Goal: Task Accomplishment & Management: Manage account settings

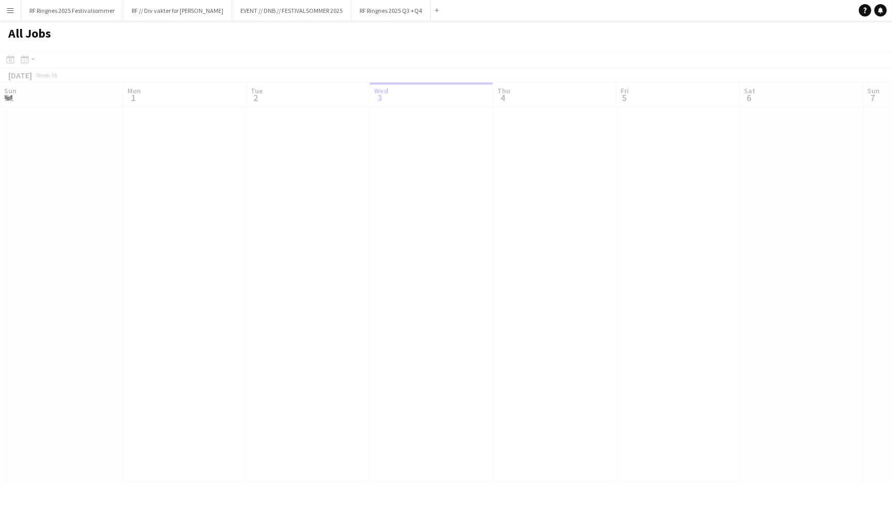
scroll to position [0, 246]
click at [210, 4] on button "RF // Div vakter for Fredrikke Close" at bounding box center [177, 11] width 109 height 20
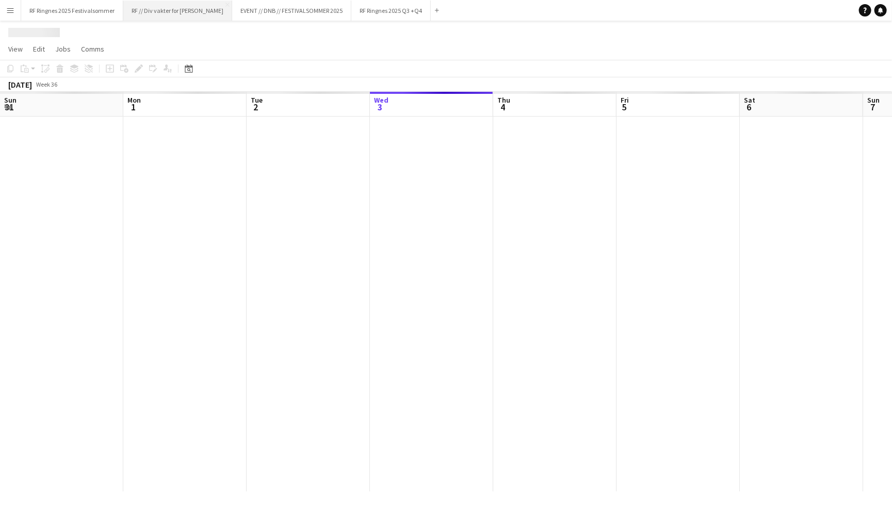
scroll to position [0, 246]
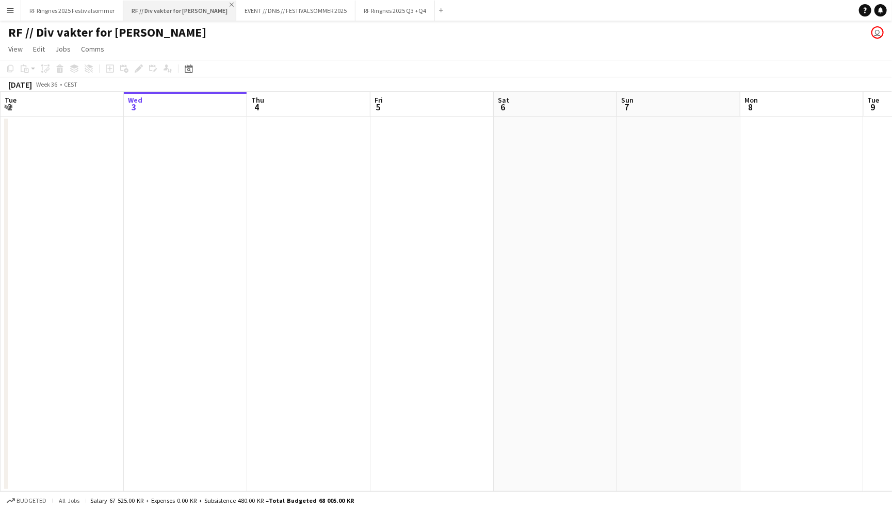
click at [230, 4] on app-icon "Close" at bounding box center [232, 5] width 4 height 4
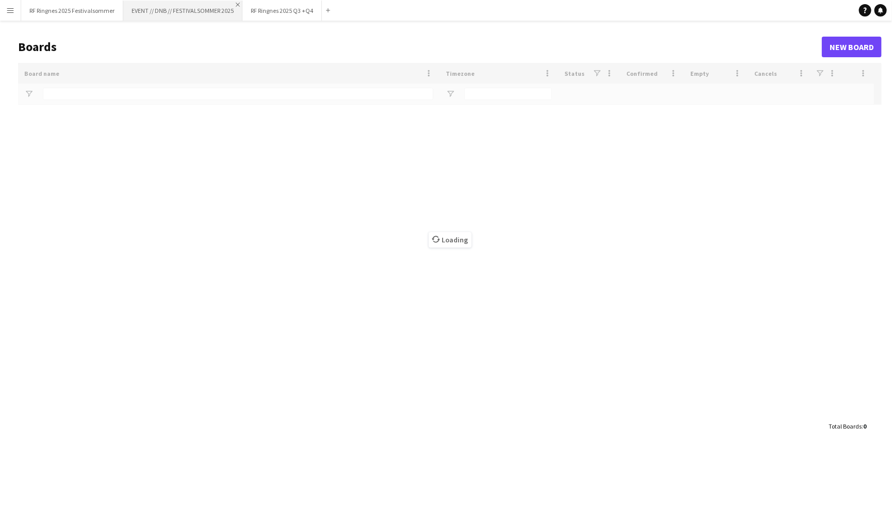
click at [236, 5] on app-icon "Close" at bounding box center [238, 5] width 4 height 4
click at [95, 8] on button "RF Ringnes 2025 Festivalsommer Close" at bounding box center [72, 11] width 102 height 20
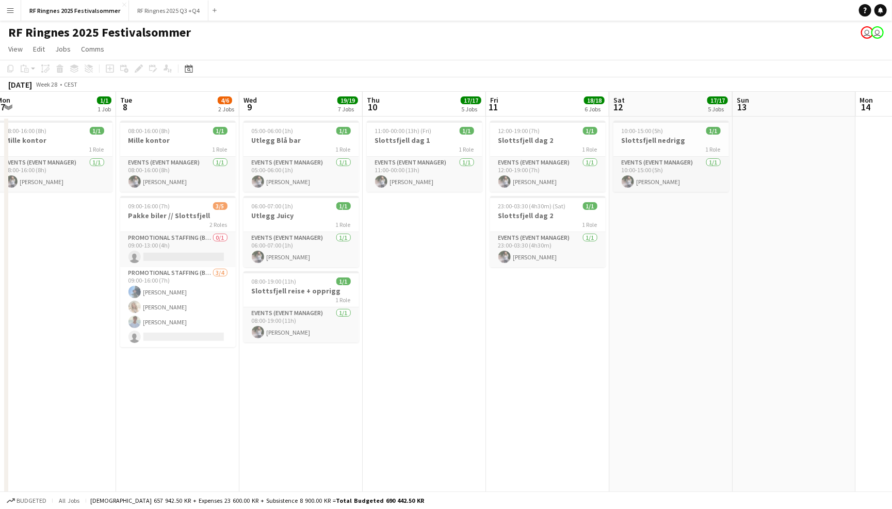
scroll to position [0, 250]
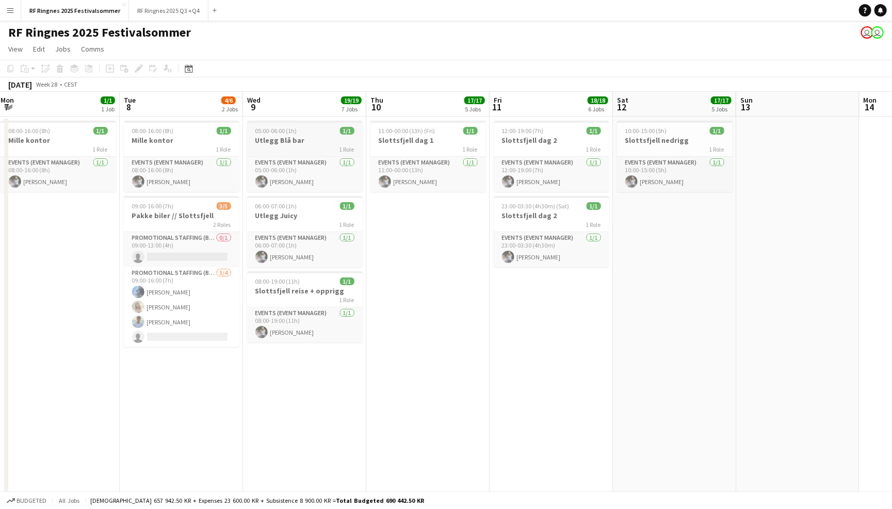
click at [295, 140] on h3 "Utlegg Blå bar" at bounding box center [305, 140] width 116 height 9
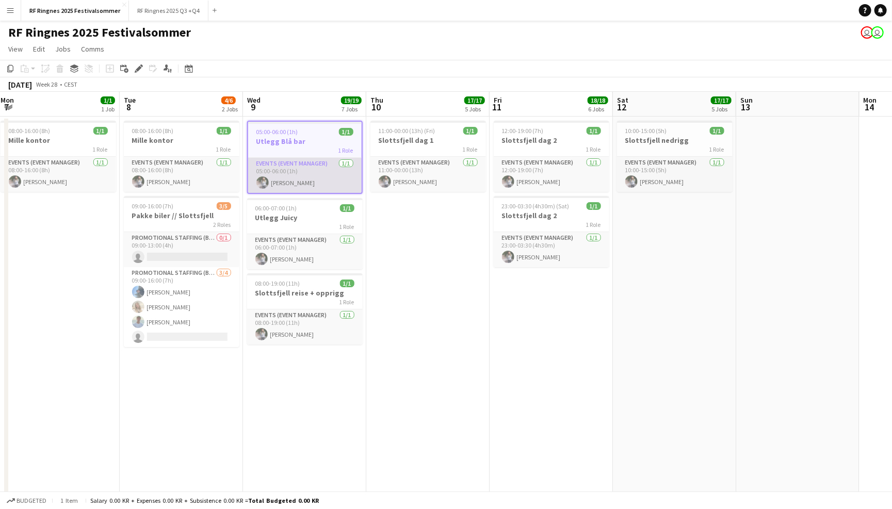
click at [311, 177] on app-card-role "Events (Event Manager) 1/1 05:00-06:00 (1h) Mille Berger" at bounding box center [305, 175] width 114 height 35
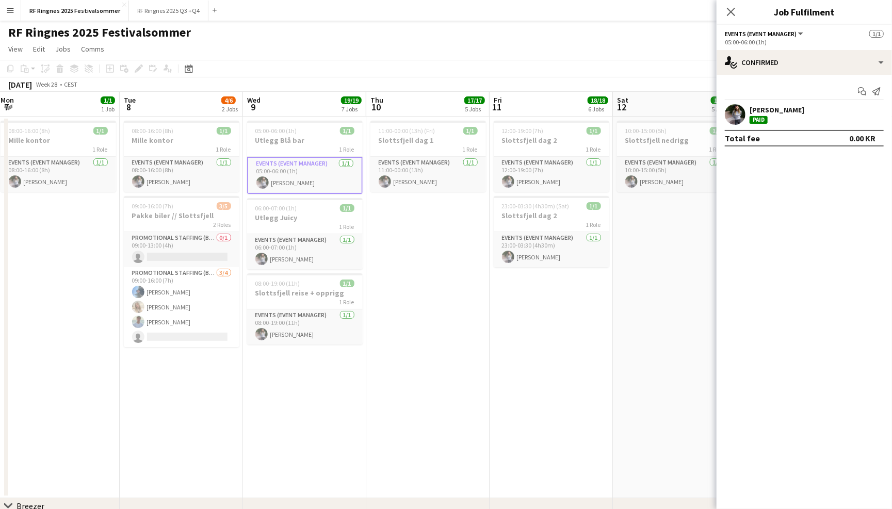
click at [272, 63] on app-toolbar "Copy Paste Paste Command V Paste with crew Command Shift V Paste linked Job Del…" at bounding box center [446, 69] width 892 height 18
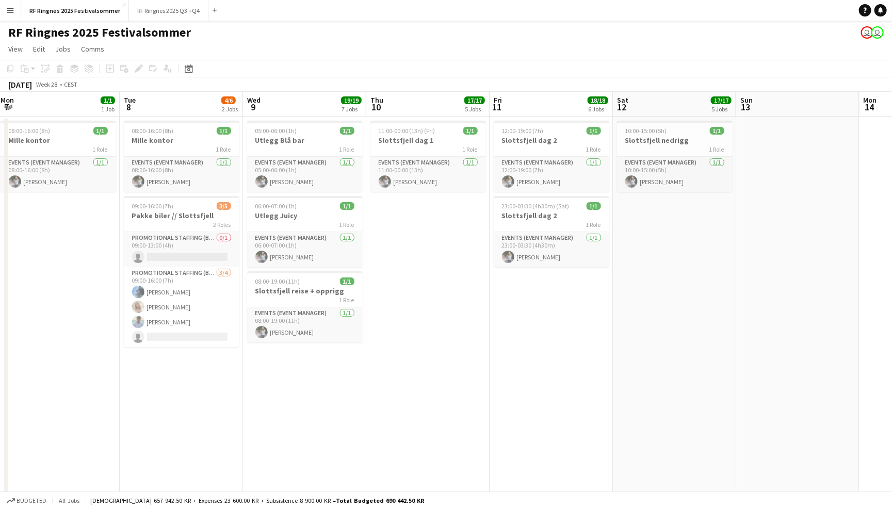
click at [13, 10] on app-icon "Menu" at bounding box center [10, 10] width 8 height 8
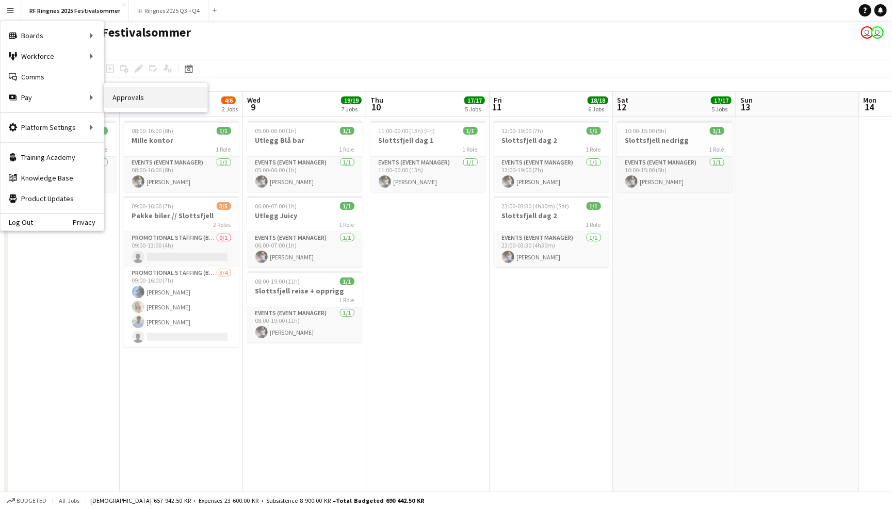
click at [122, 98] on link "Approvals" at bounding box center [155, 97] width 103 height 21
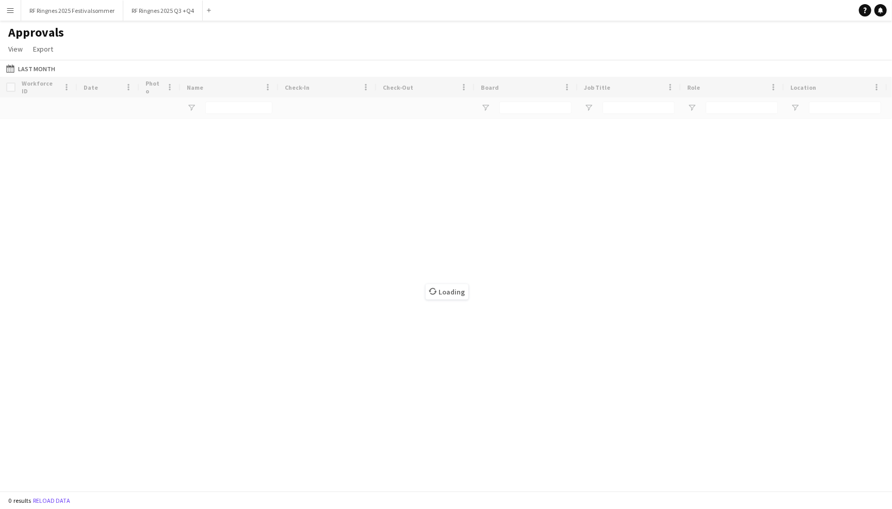
type input "****"
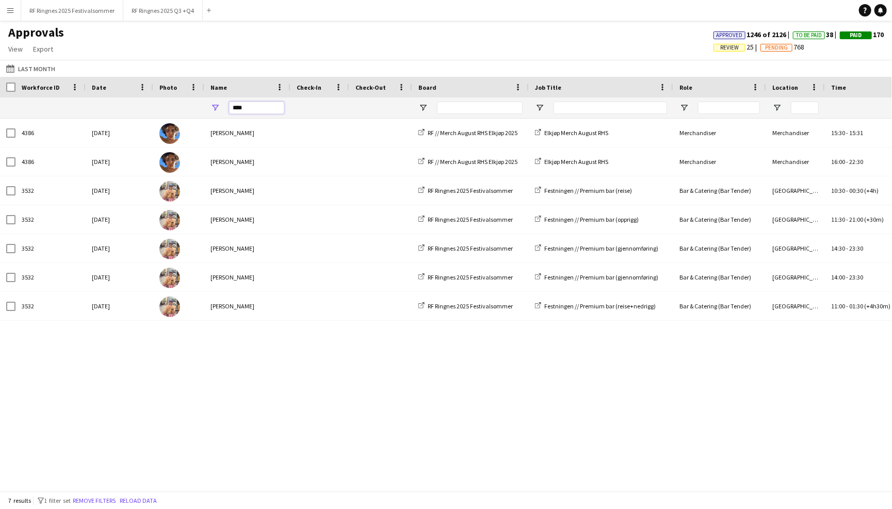
drag, startPoint x: 257, startPoint y: 104, endPoint x: 212, endPoint y: 104, distance: 45.9
click at [212, 104] on div "****" at bounding box center [247, 108] width 86 height 21
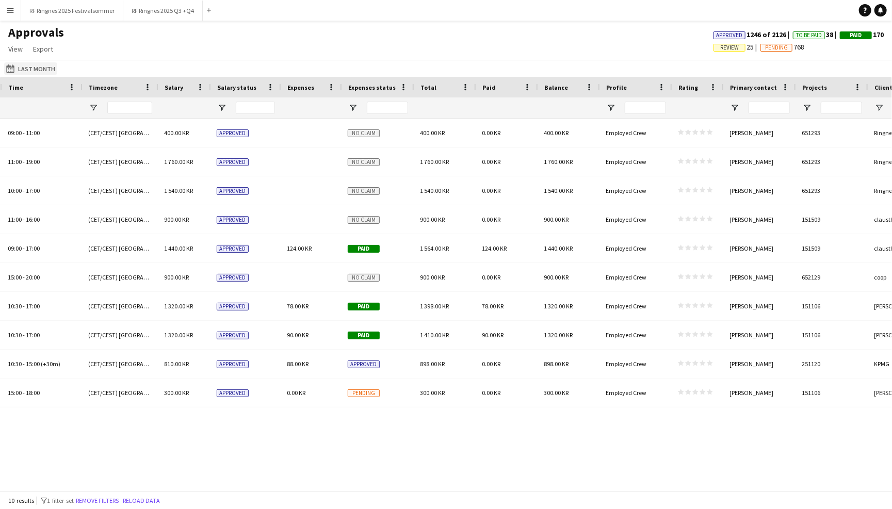
type input "*****"
click at [12, 68] on app-icon "Last Month" at bounding box center [12, 68] width 12 height 8
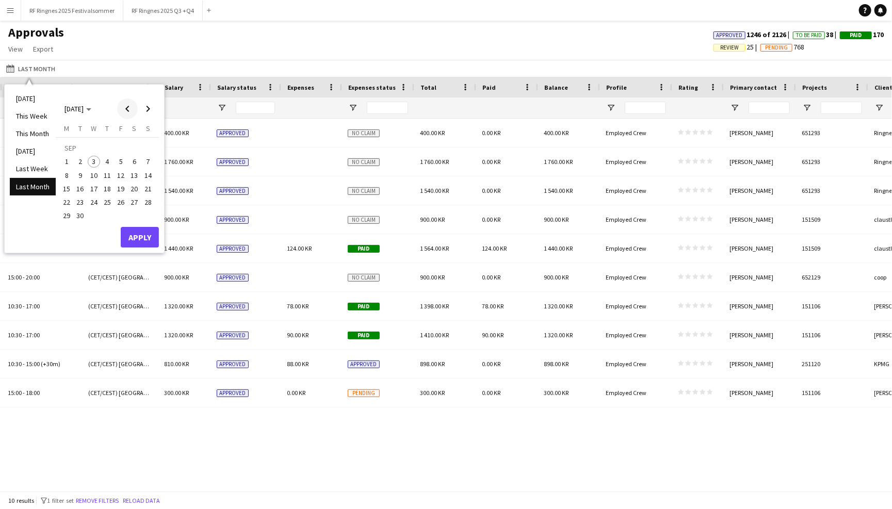
click at [118, 108] on span "Previous month" at bounding box center [127, 109] width 21 height 21
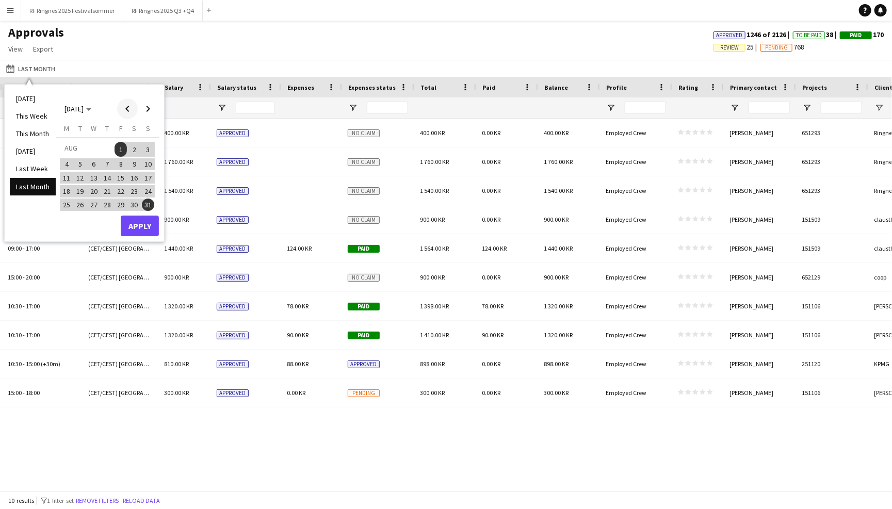
click at [123, 108] on span "Previous month" at bounding box center [127, 109] width 21 height 21
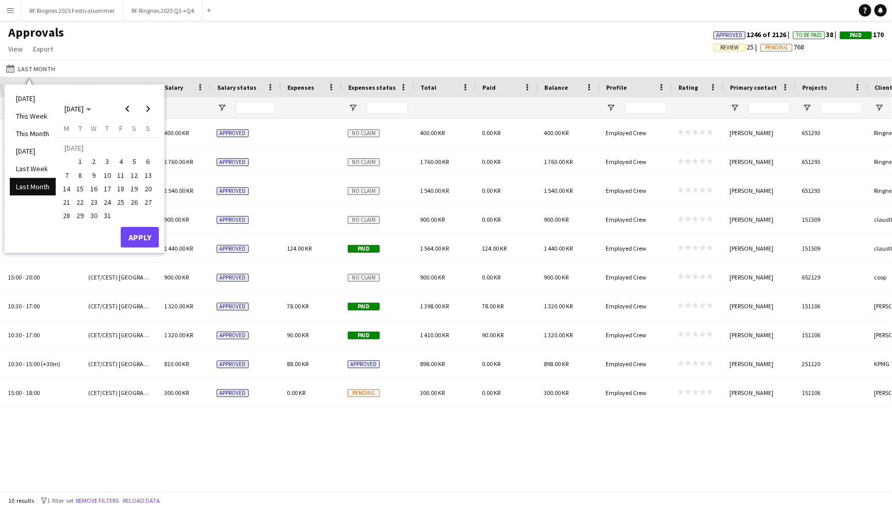
click at [77, 163] on span "1" at bounding box center [80, 162] width 12 height 12
click at [107, 215] on span "31" at bounding box center [107, 216] width 12 height 12
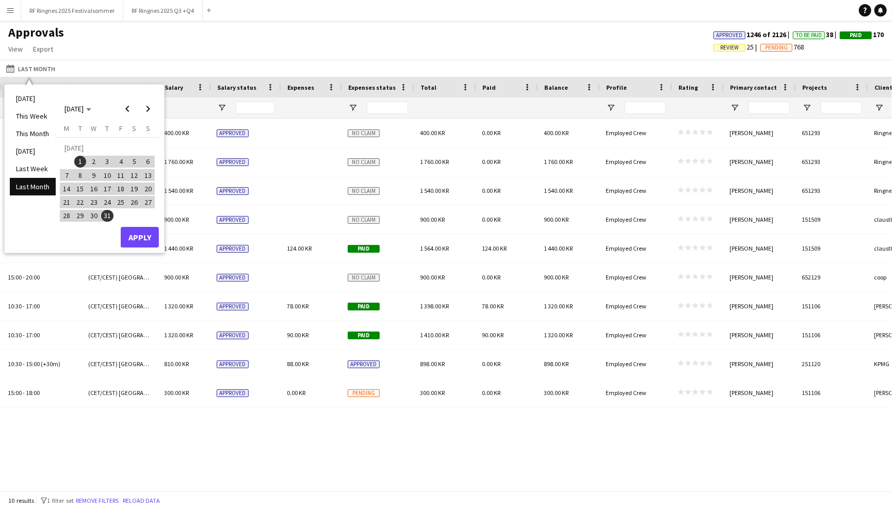
click at [139, 241] on button "Apply" at bounding box center [140, 237] width 38 height 21
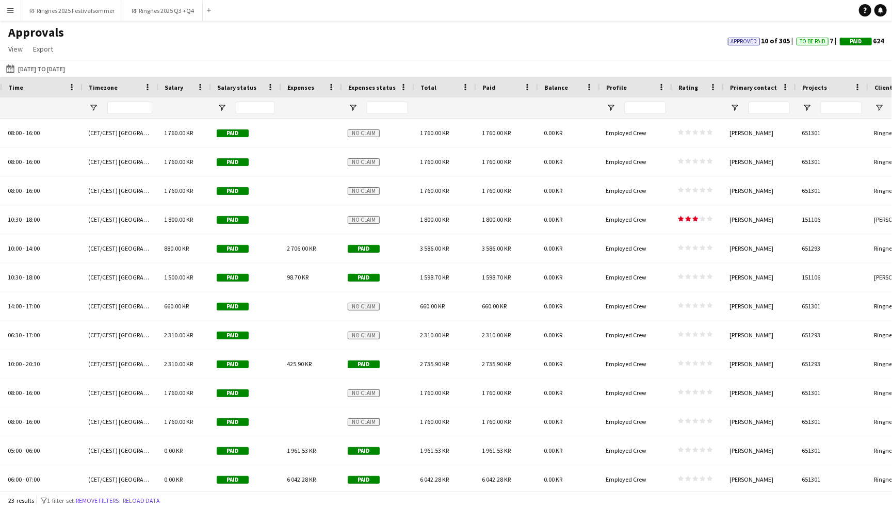
click at [2, 16] on button "Menu" at bounding box center [10, 10] width 21 height 21
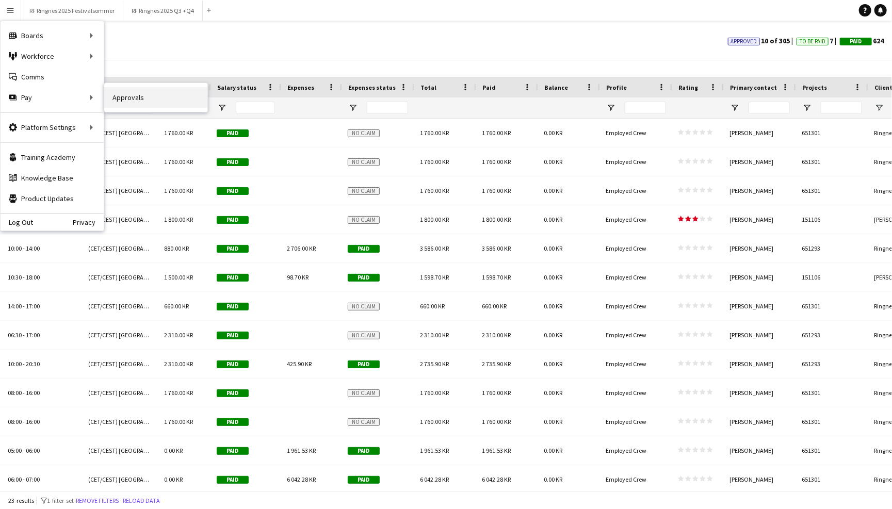
click at [118, 104] on link "Approvals" at bounding box center [155, 97] width 103 height 21
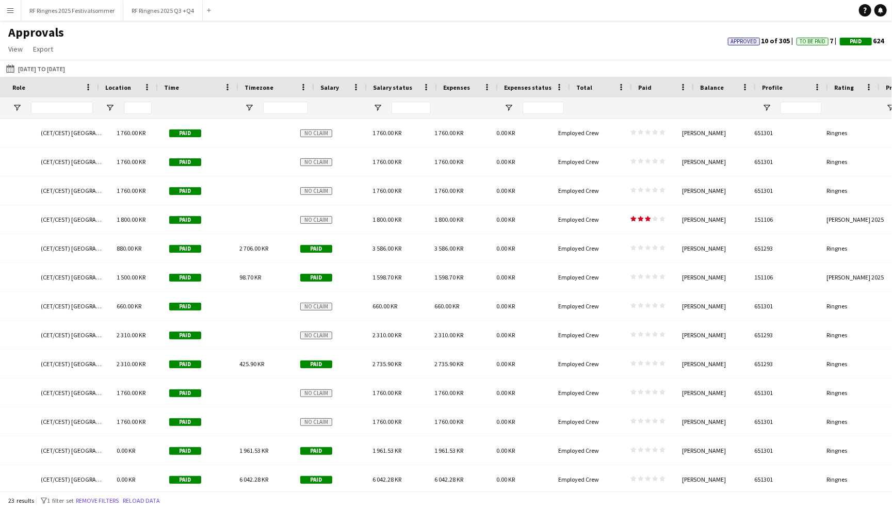
scroll to position [0, 658]
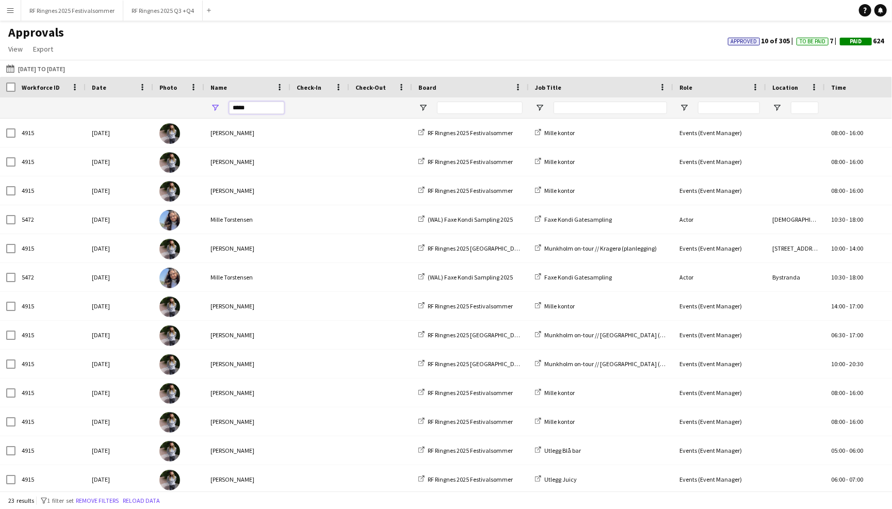
drag, startPoint x: 257, startPoint y: 109, endPoint x: 205, endPoint y: 109, distance: 52.1
click at [205, 109] on div "*****" at bounding box center [247, 108] width 86 height 21
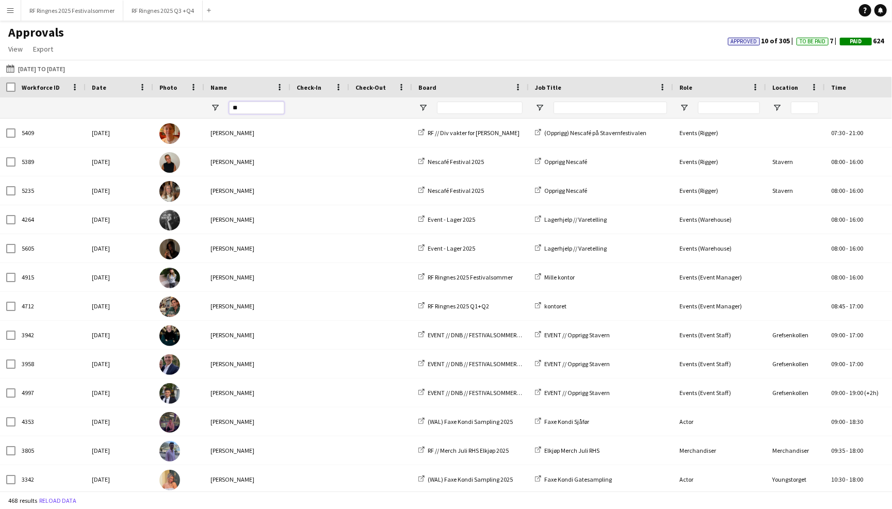
type input "*"
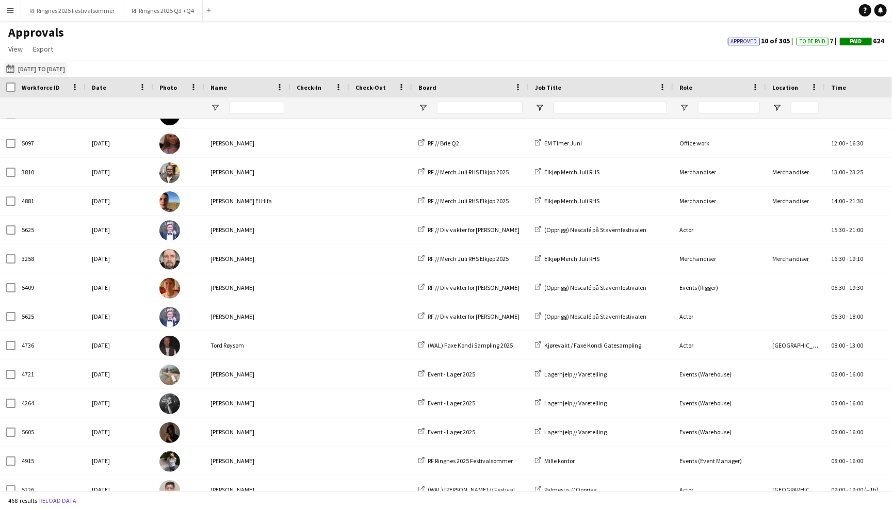
click at [12, 68] on app-icon "Last Month" at bounding box center [12, 68] width 12 height 8
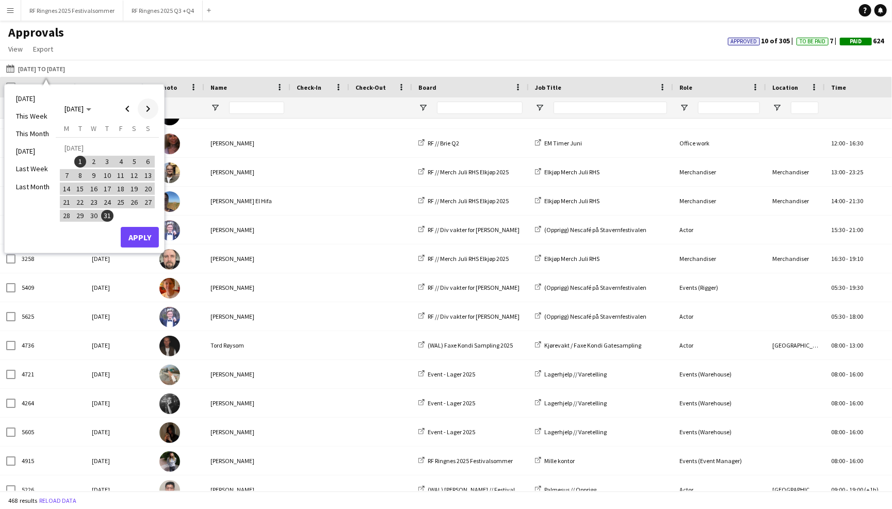
click at [152, 109] on span "Next month" at bounding box center [148, 109] width 21 height 21
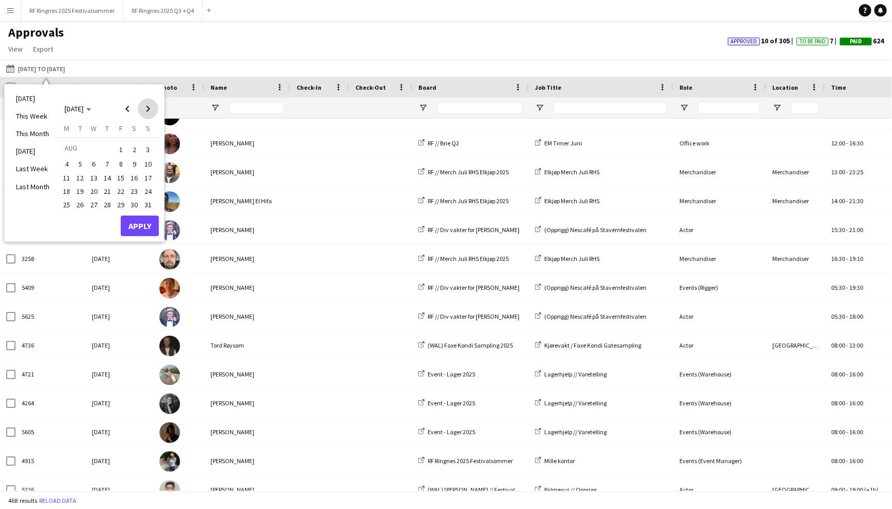
click at [152, 109] on span "Next month" at bounding box center [148, 109] width 21 height 21
click at [131, 111] on span "Previous month" at bounding box center [127, 109] width 21 height 21
click at [147, 204] on span "31" at bounding box center [148, 205] width 12 height 12
click at [147, 222] on button "Apply" at bounding box center [140, 226] width 38 height 21
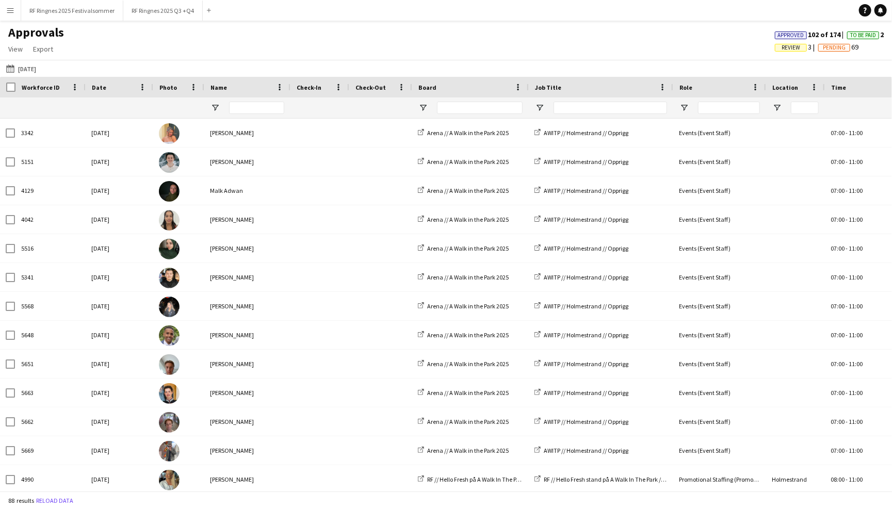
scroll to position [0, 0]
click at [623, 105] on input "Job Title Filter Input" at bounding box center [611, 108] width 114 height 12
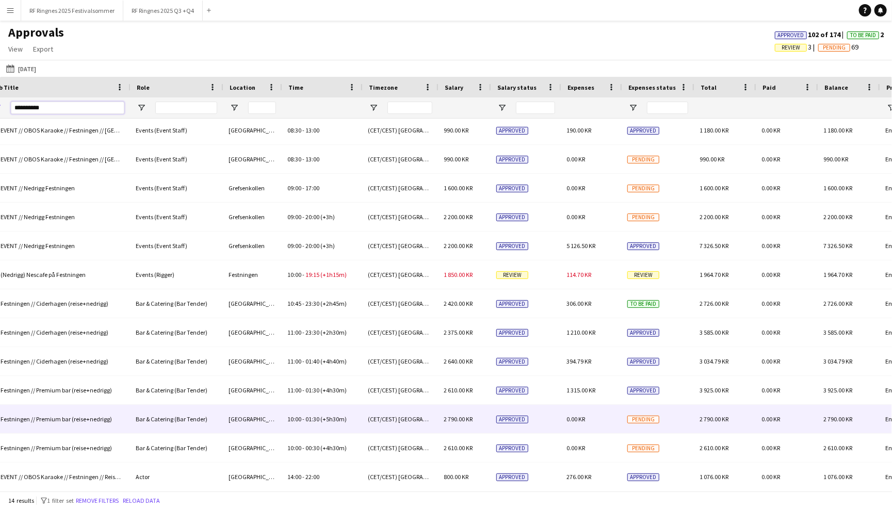
type input "**********"
click at [585, 412] on div "0.00 KR" at bounding box center [590, 419] width 61 height 28
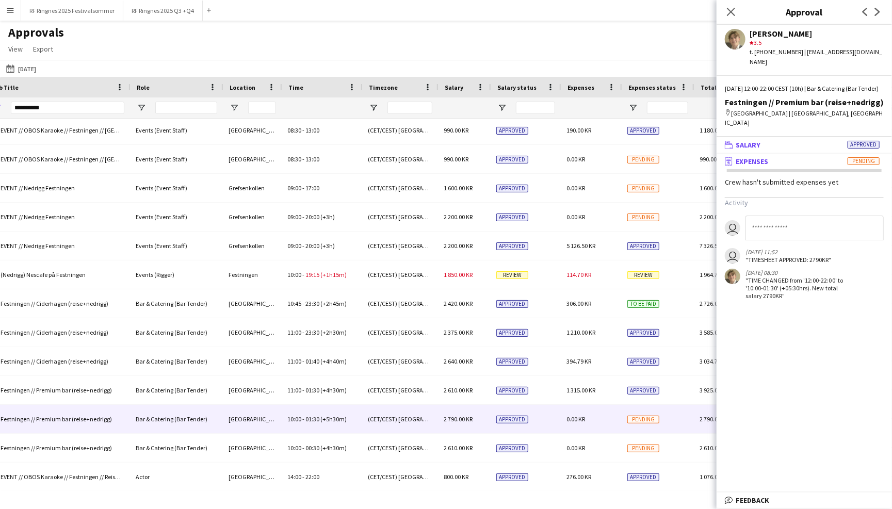
click at [773, 140] on mat-panel-title "wallet Salary Approved" at bounding box center [802, 144] width 171 height 9
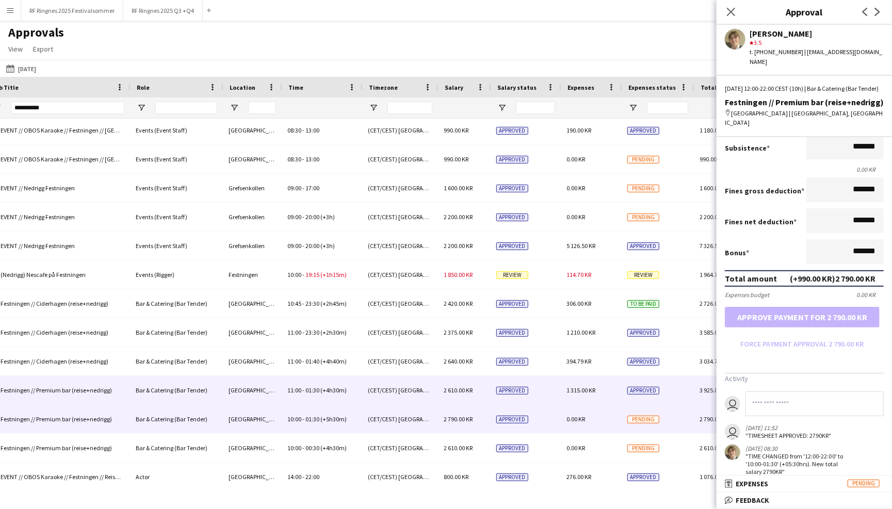
click at [625, 379] on div "Approved" at bounding box center [657, 390] width 72 height 28
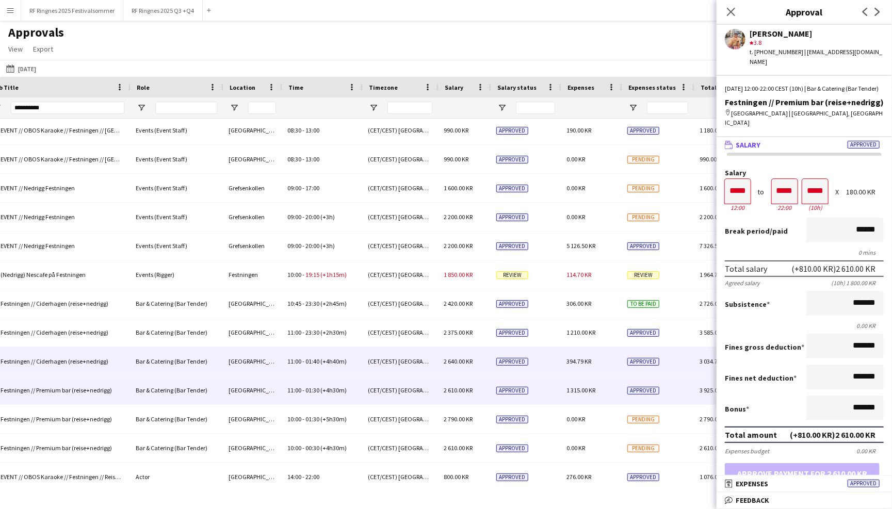
click at [619, 360] on div "394.79 KR" at bounding box center [590, 361] width 61 height 28
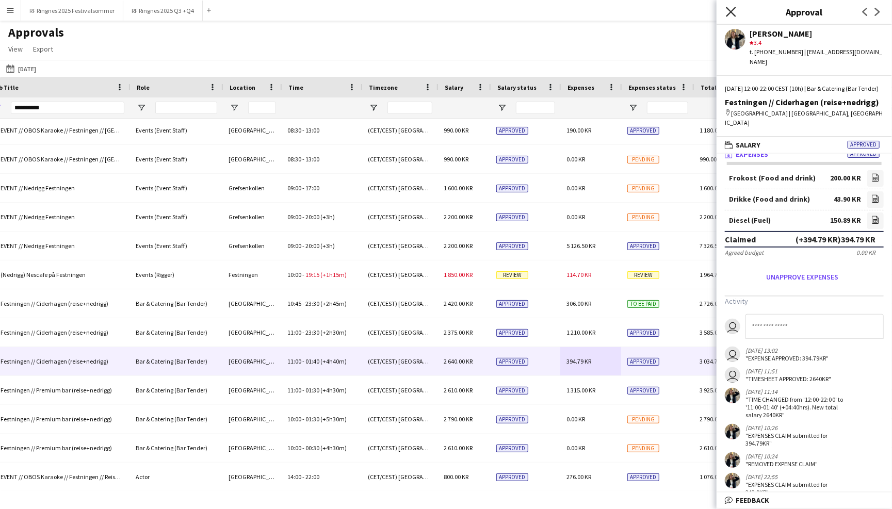
click at [728, 14] on icon at bounding box center [731, 12] width 10 height 10
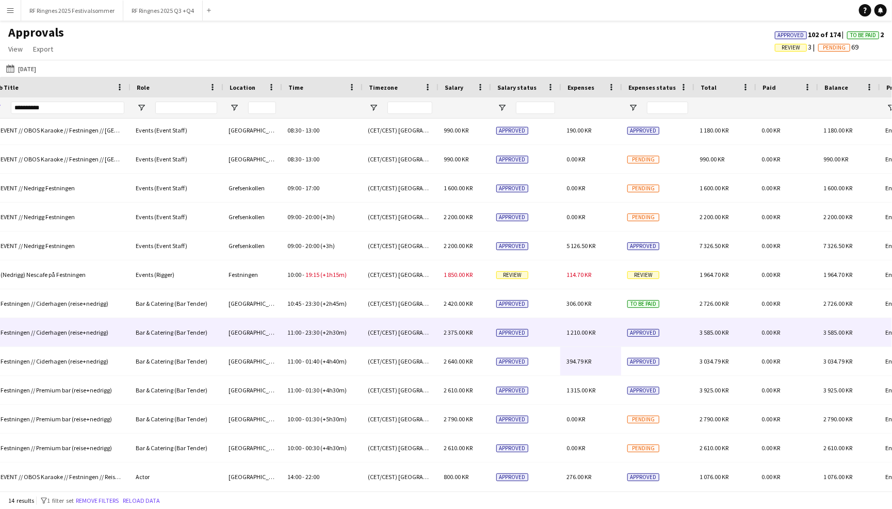
click at [654, 325] on div "Approved" at bounding box center [657, 332] width 72 height 28
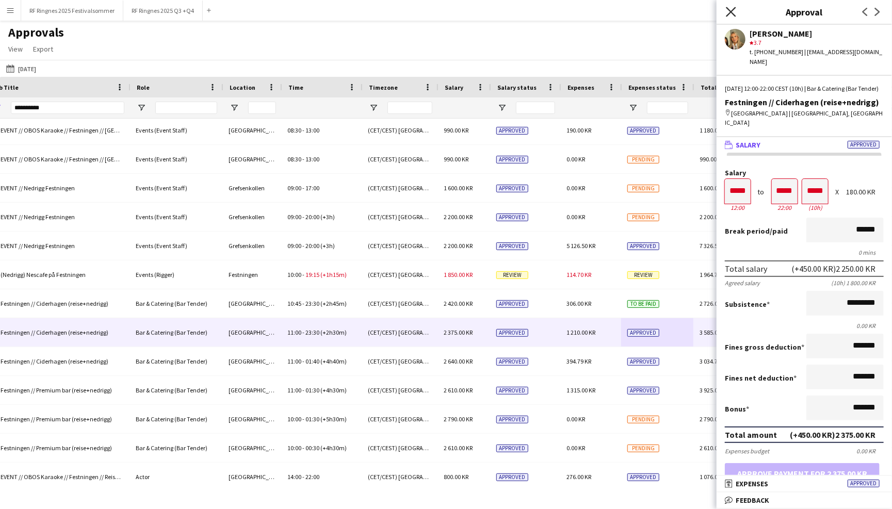
click at [731, 11] on icon at bounding box center [731, 12] width 10 height 10
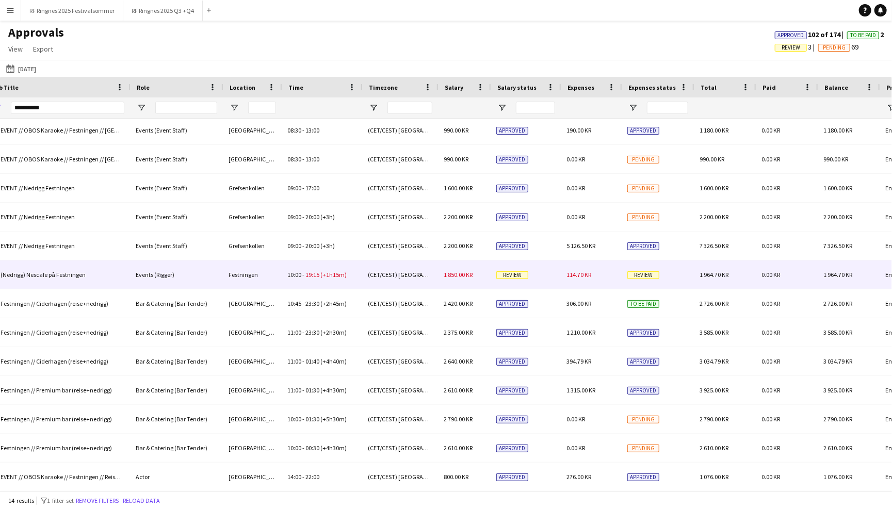
click at [604, 274] on div "114.70 KR" at bounding box center [590, 275] width 61 height 28
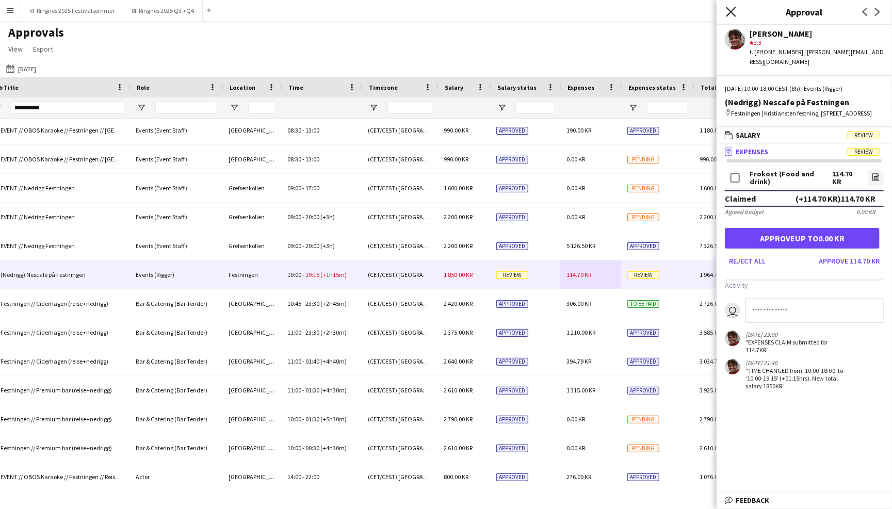
click at [732, 14] on icon at bounding box center [731, 12] width 10 height 10
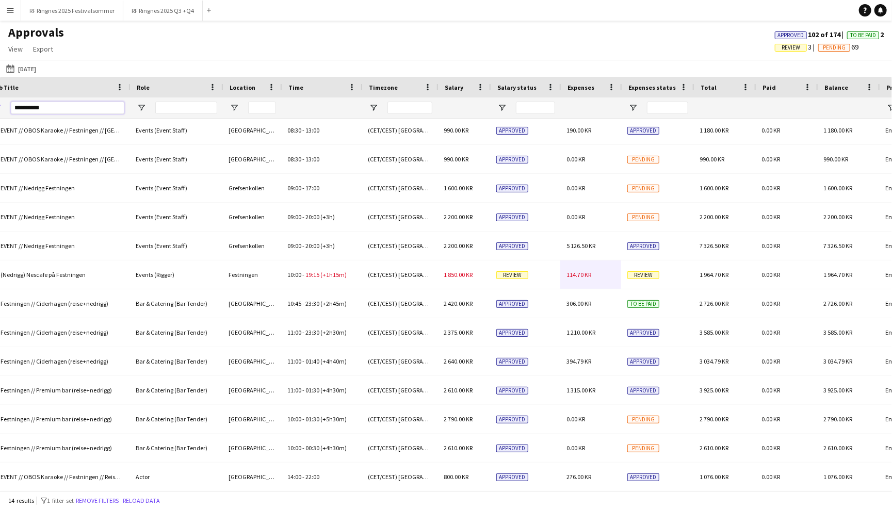
drag, startPoint x: 61, startPoint y: 111, endPoint x: 0, endPoint y: 111, distance: 60.9
click at [0, 111] on div at bounding box center [338, 108] width 1763 height 21
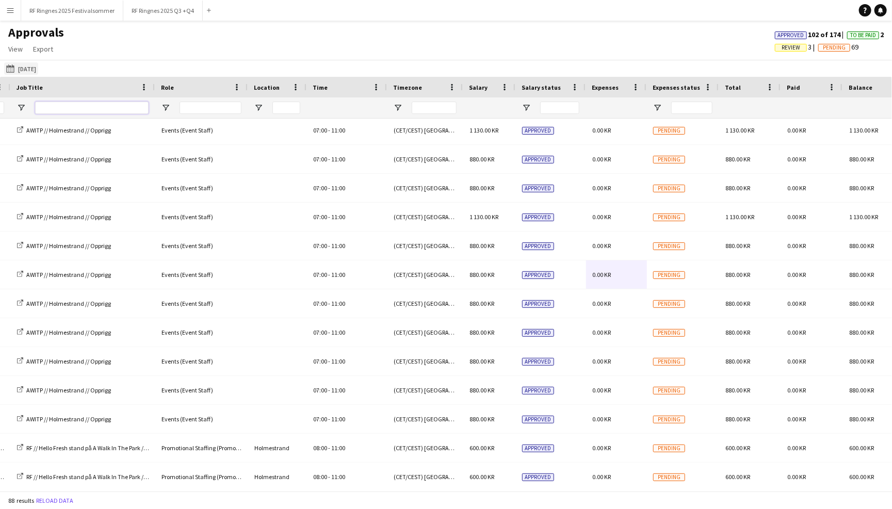
scroll to position [0, 517]
click at [9, 69] on app-icon "Last Month" at bounding box center [12, 68] width 12 height 8
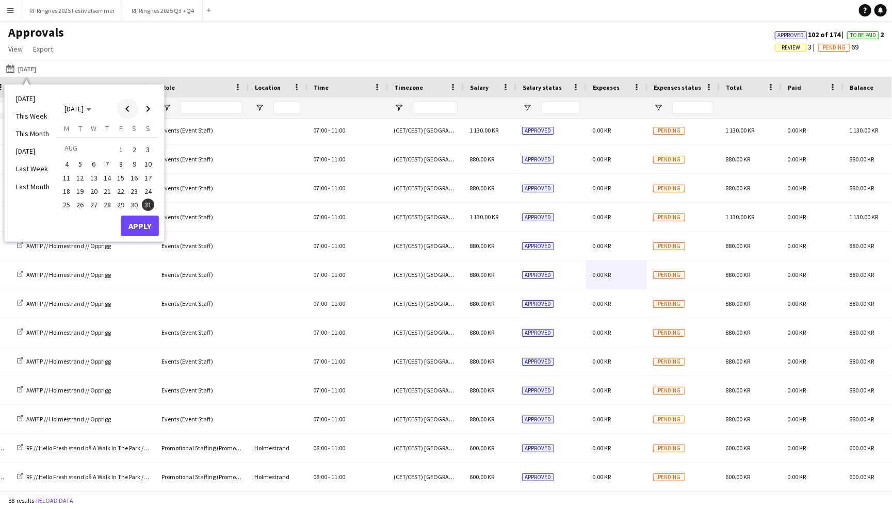
click at [129, 108] on span "Previous month" at bounding box center [127, 109] width 21 height 21
click at [141, 144] on button "1" at bounding box center [147, 149] width 13 height 16
click at [63, 214] on span "30" at bounding box center [66, 219] width 12 height 12
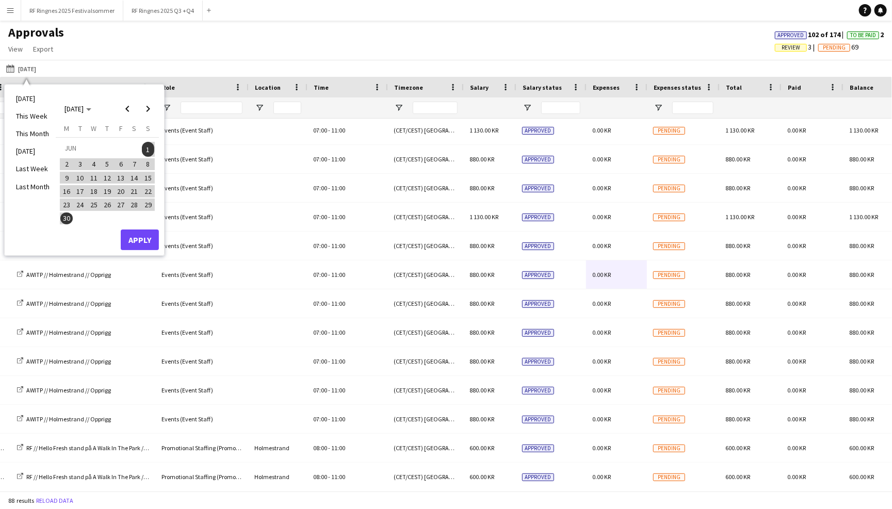
click at [155, 238] on button "Apply" at bounding box center [140, 240] width 38 height 21
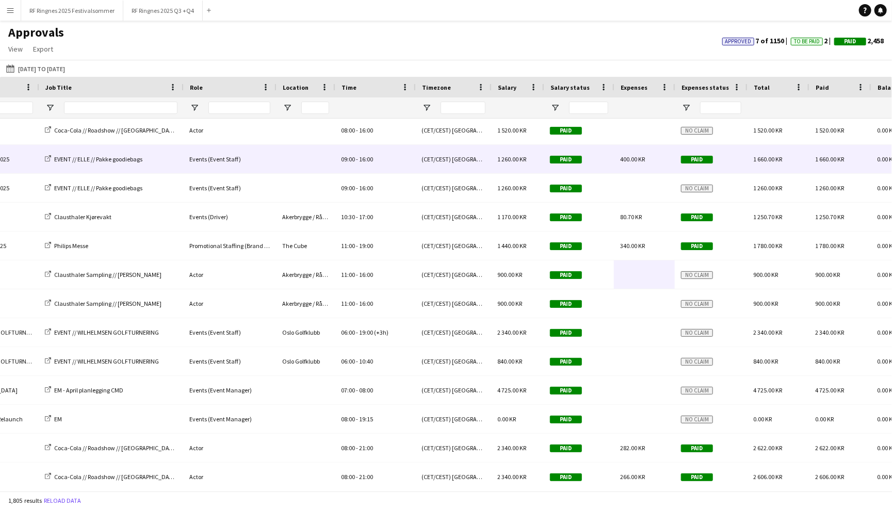
scroll to position [0, 451]
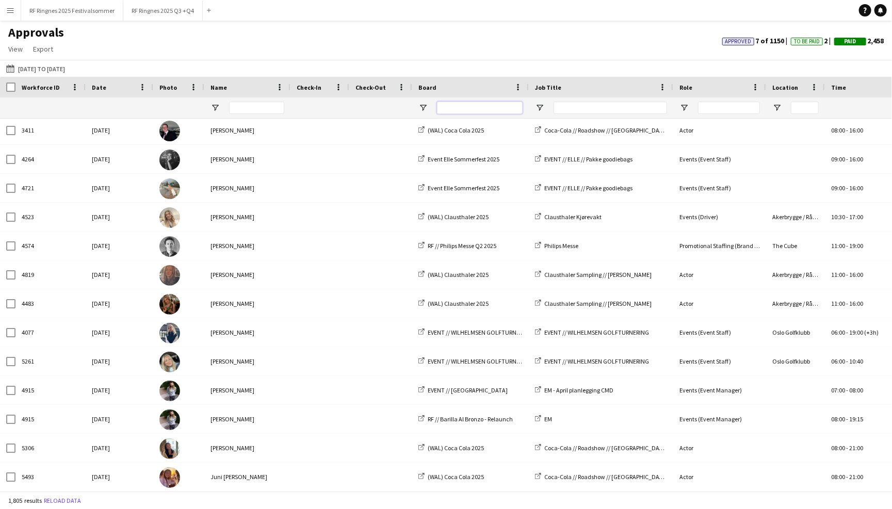
click at [489, 105] on input "Board Filter Input" at bounding box center [480, 108] width 86 height 12
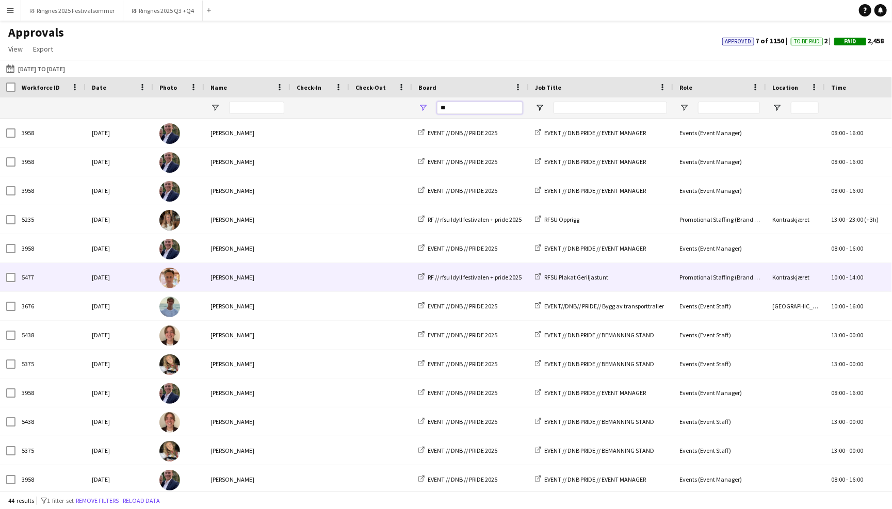
type input "*"
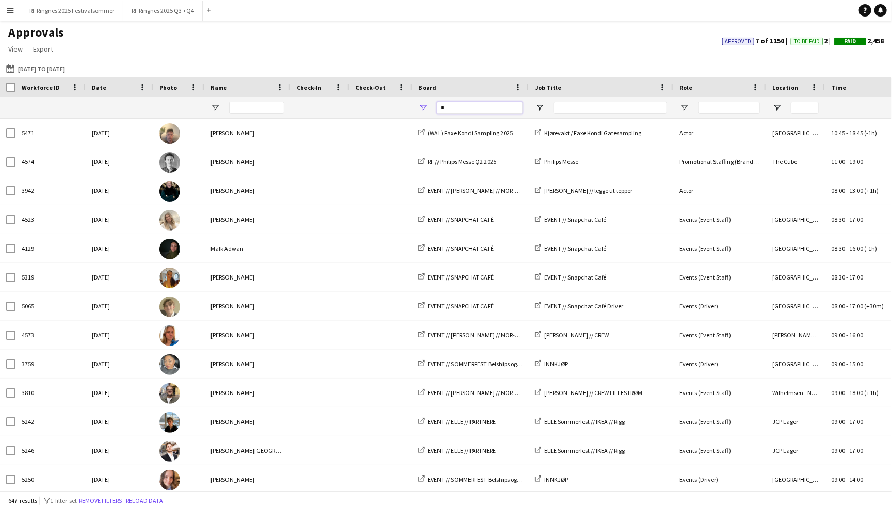
drag, startPoint x: 461, startPoint y: 108, endPoint x: 421, endPoint y: 108, distance: 40.2
click at [421, 108] on div "*" at bounding box center [470, 108] width 117 height 21
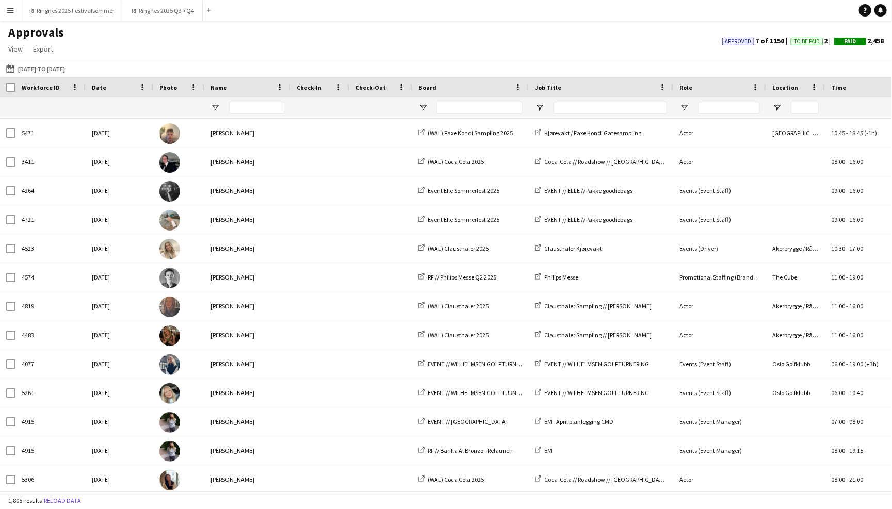
click at [115, 105] on div at bounding box center [119, 108] width 55 height 21
click at [143, 87] on span at bounding box center [142, 87] width 9 height 9
click at [133, 72] on div "Last Month 01-06-2025 to 30-06-2025 Today This Week This Month Yesterday Last W…" at bounding box center [446, 68] width 892 height 17
click at [94, 82] on div "Date" at bounding box center [113, 86] width 43 height 15
click at [110, 84] on span at bounding box center [113, 87] width 9 height 9
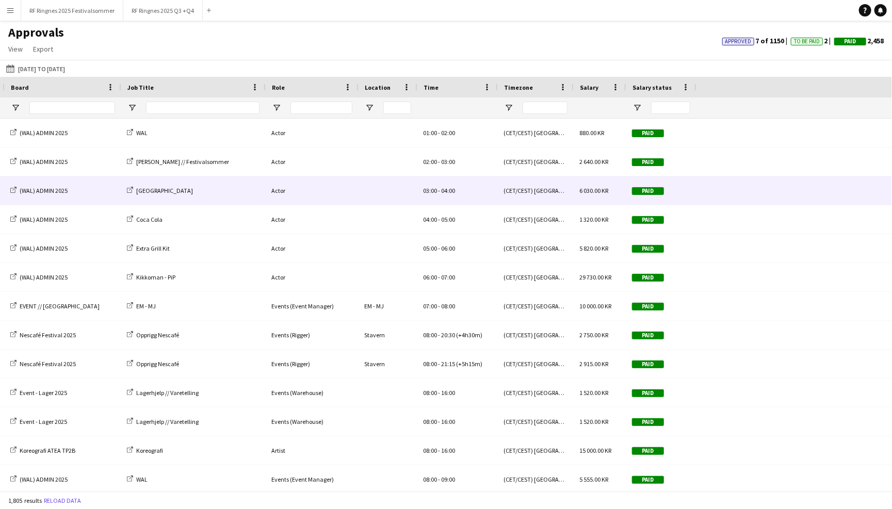
scroll to position [0, 579]
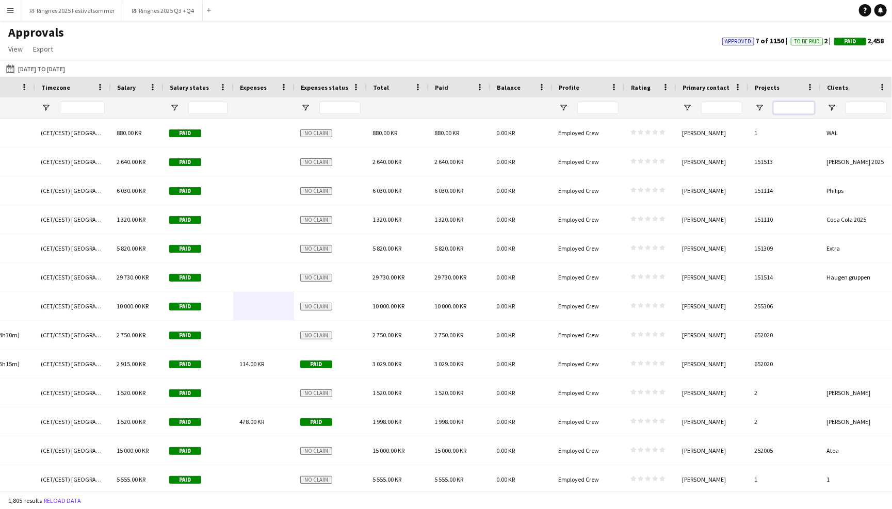
click at [791, 105] on input "Projects Filter Input" at bounding box center [793, 108] width 41 height 12
paste input "******"
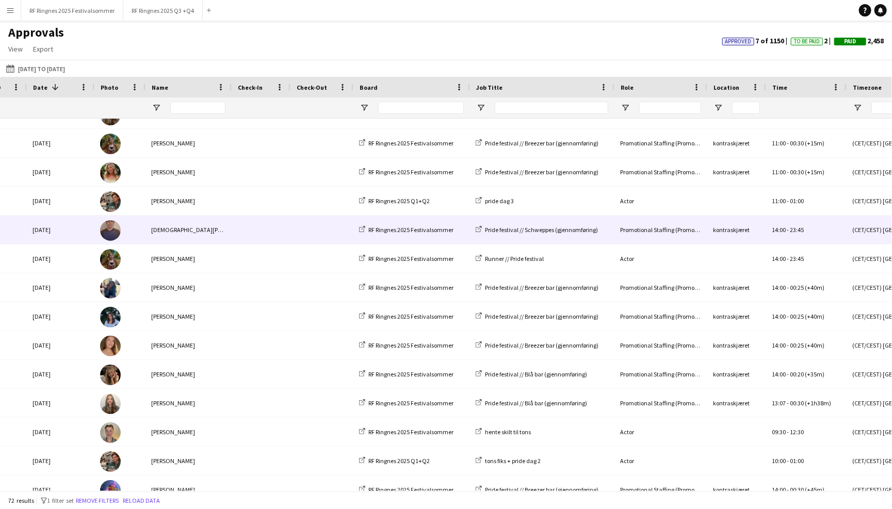
type input "******"
click at [264, 225] on span at bounding box center [260, 230] width 46 height 28
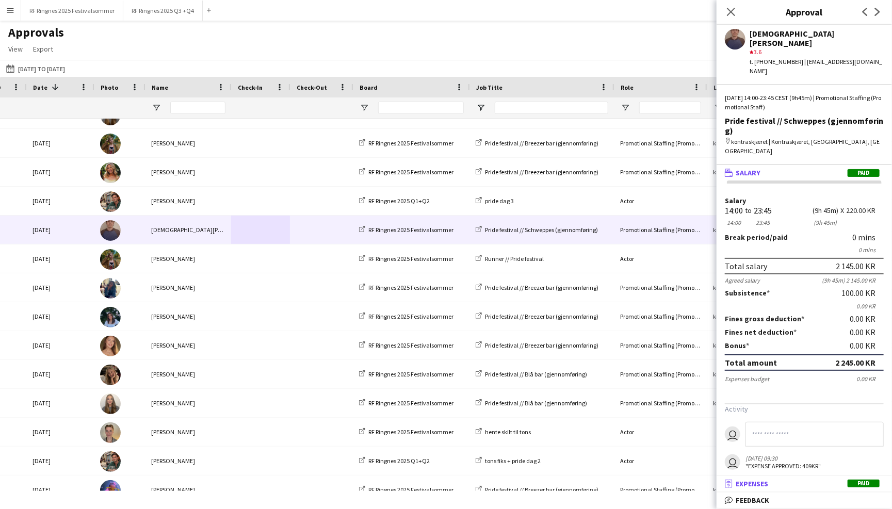
click at [793, 486] on mat-panel-title "receipt Expenses Paid" at bounding box center [802, 483] width 171 height 9
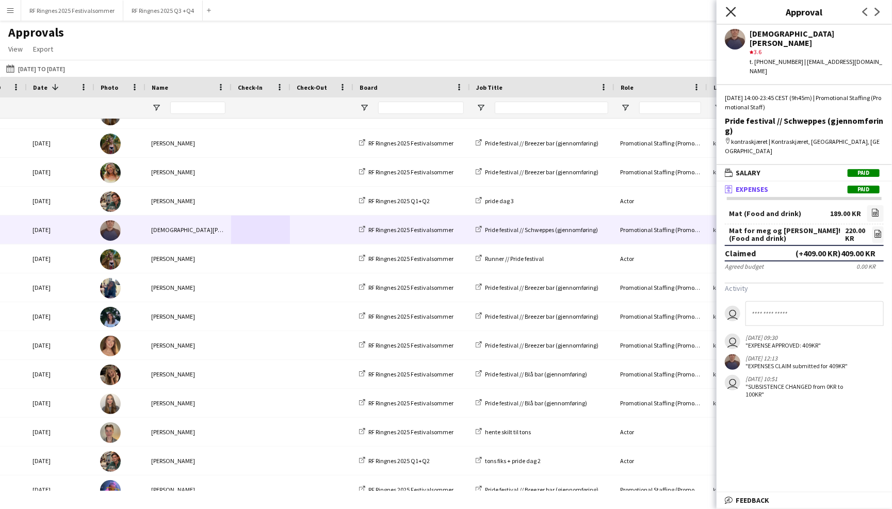
click at [730, 11] on icon at bounding box center [731, 12] width 10 height 10
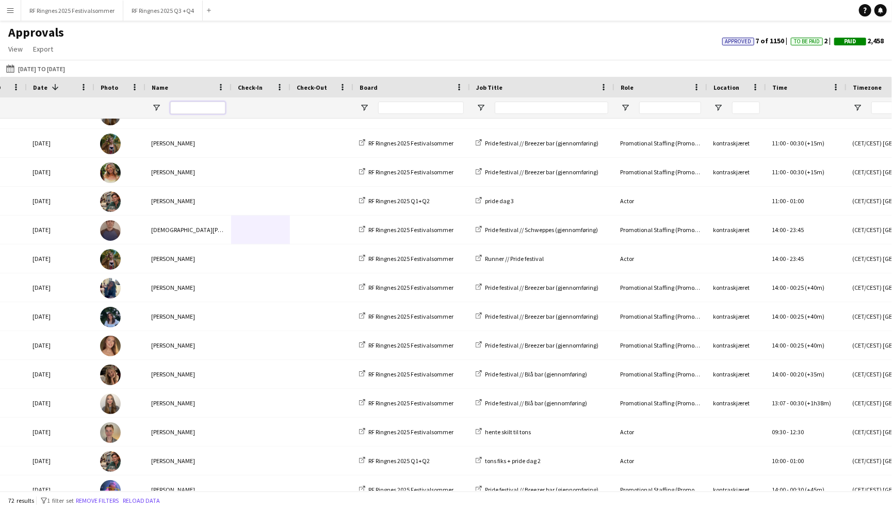
click at [196, 104] on input "Name Filter Input" at bounding box center [197, 108] width 55 height 12
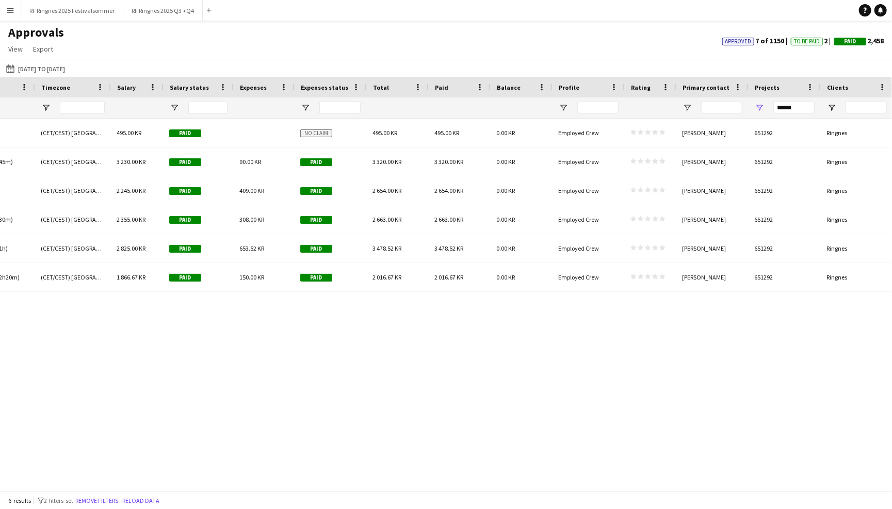
type input "*********"
drag, startPoint x: 800, startPoint y: 108, endPoint x: 740, endPoint y: 108, distance: 59.8
click at [740, 108] on div "******" at bounding box center [11, 108] width 1763 height 21
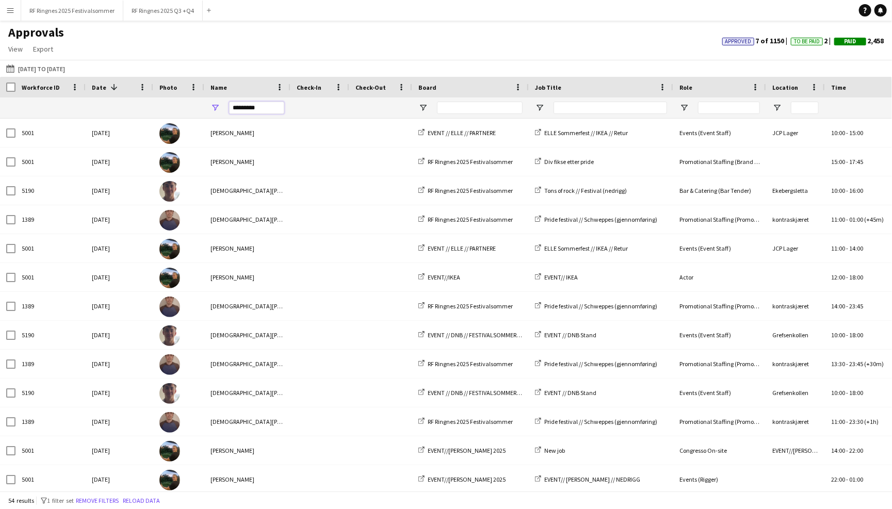
click at [264, 103] on input "*********" at bounding box center [256, 108] width 55 height 12
click at [264, 107] on input "*********" at bounding box center [256, 108] width 55 height 12
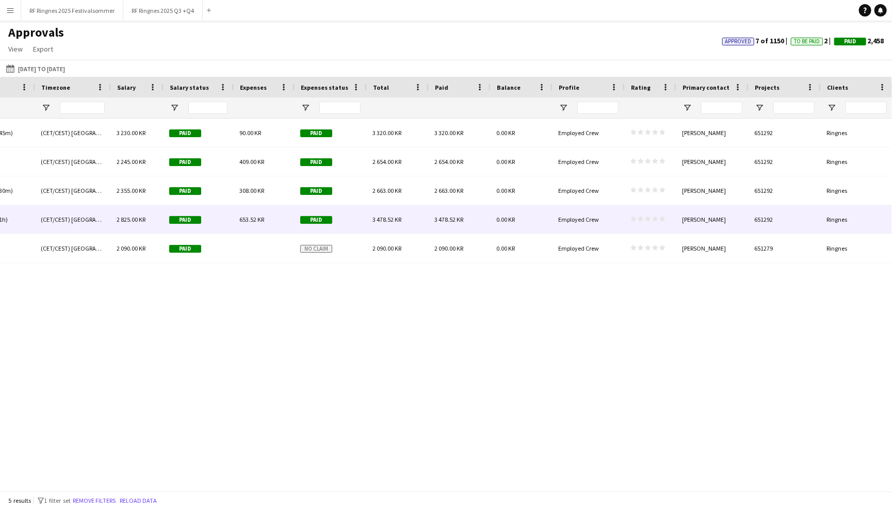
type input "**********"
click at [538, 224] on div "0.00 KR" at bounding box center [521, 219] width 62 height 28
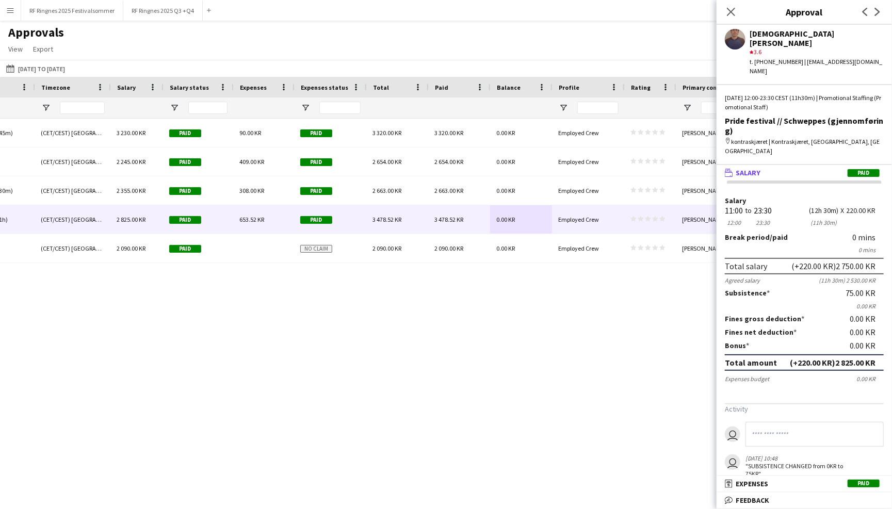
drag, startPoint x: 835, startPoint y: 329, endPoint x: 853, endPoint y: 329, distance: 18.6
click at [853, 358] on div "(+220.00 KR) 2 825.00 KR" at bounding box center [833, 363] width 86 height 10
copy div "2 825"
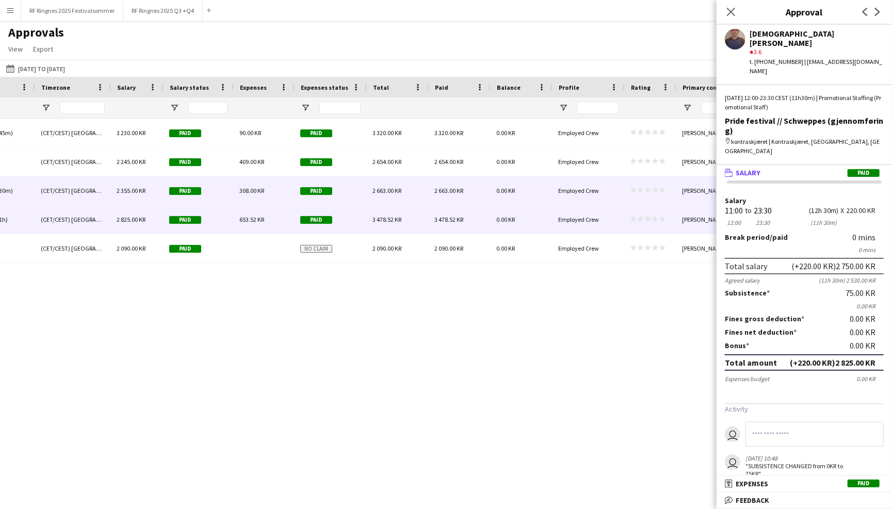
click at [263, 189] on span "308.00 KR" at bounding box center [251, 191] width 25 height 8
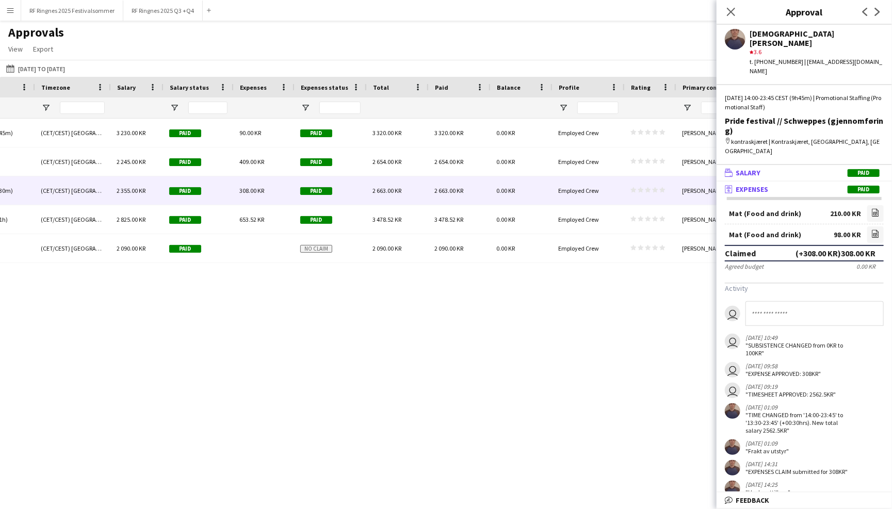
click at [797, 168] on mat-panel-title "wallet Salary Paid" at bounding box center [802, 172] width 171 height 9
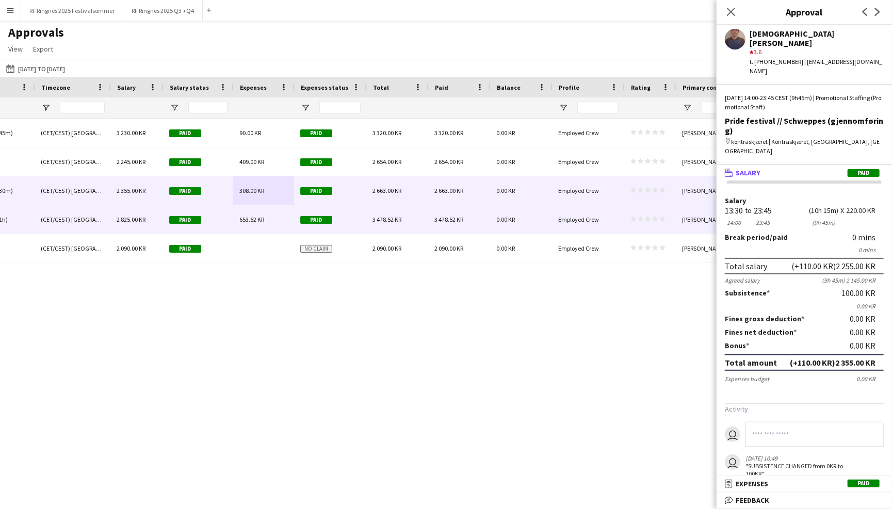
click at [503, 215] on div "0.00 KR" at bounding box center [521, 219] width 62 height 28
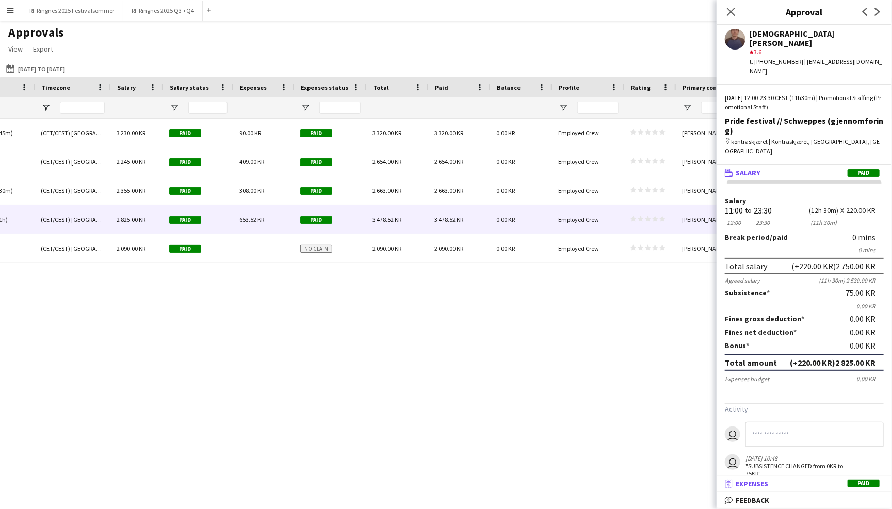
click at [791, 486] on mat-panel-title "receipt Expenses Paid" at bounding box center [802, 483] width 171 height 9
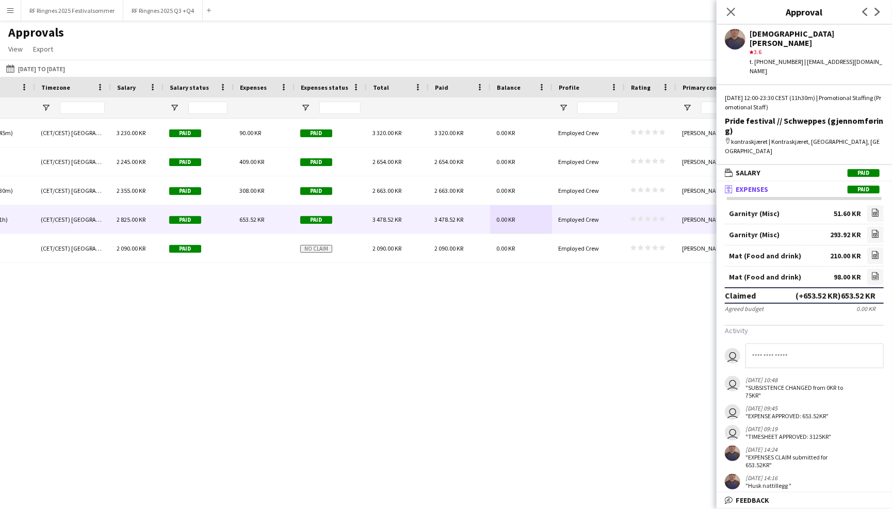
drag, startPoint x: 840, startPoint y: 267, endPoint x: 878, endPoint y: 269, distance: 37.2
click at [878, 287] on div "Claimed (+653.52 KR) 653.52 KR" at bounding box center [804, 295] width 159 height 17
copy div "653.52 KR"
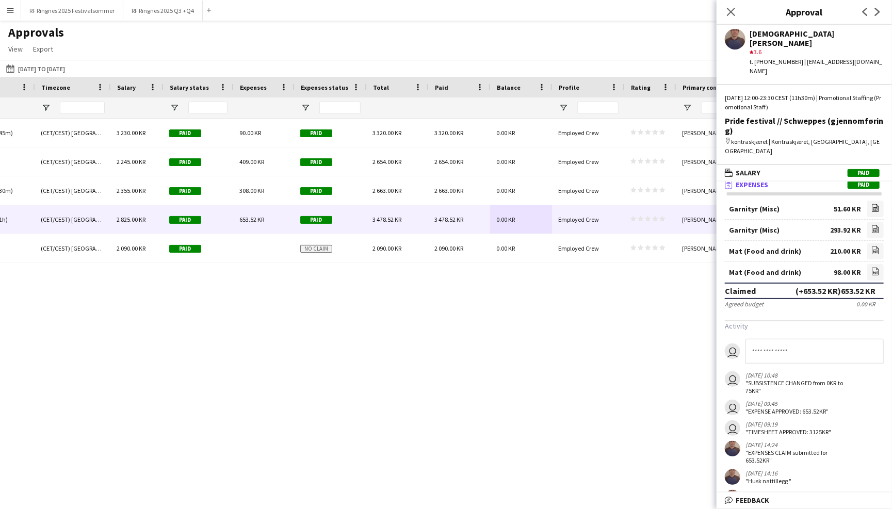
scroll to position [7, 0]
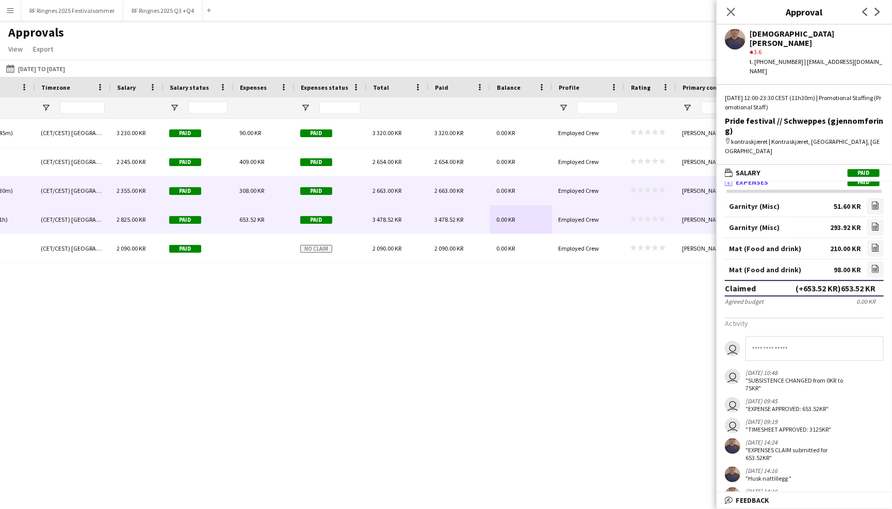
click at [485, 190] on div "2 663.00 KR" at bounding box center [459, 190] width 62 height 28
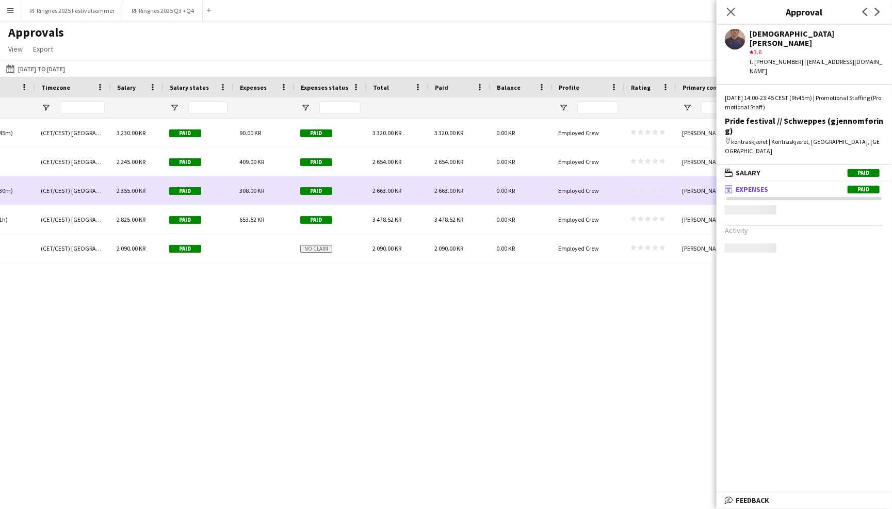
scroll to position [0, 0]
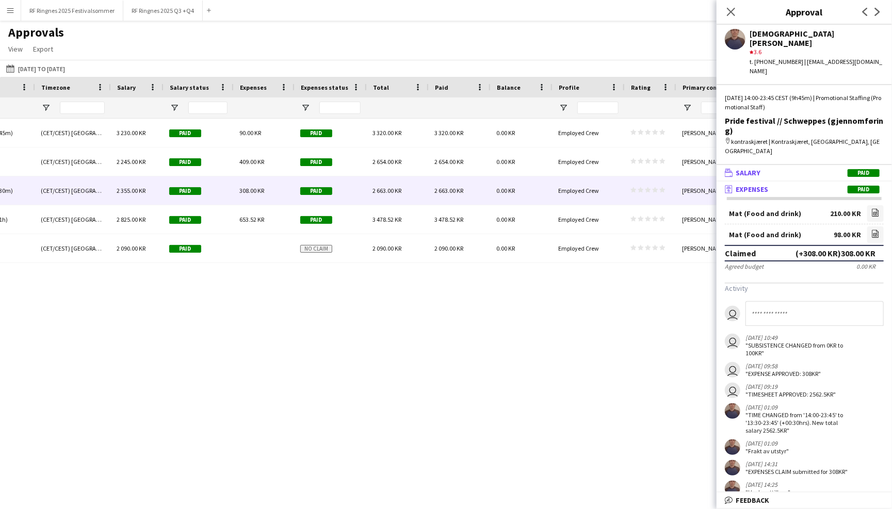
click at [791, 168] on mat-panel-title "wallet Salary Paid" at bounding box center [802, 172] width 171 height 9
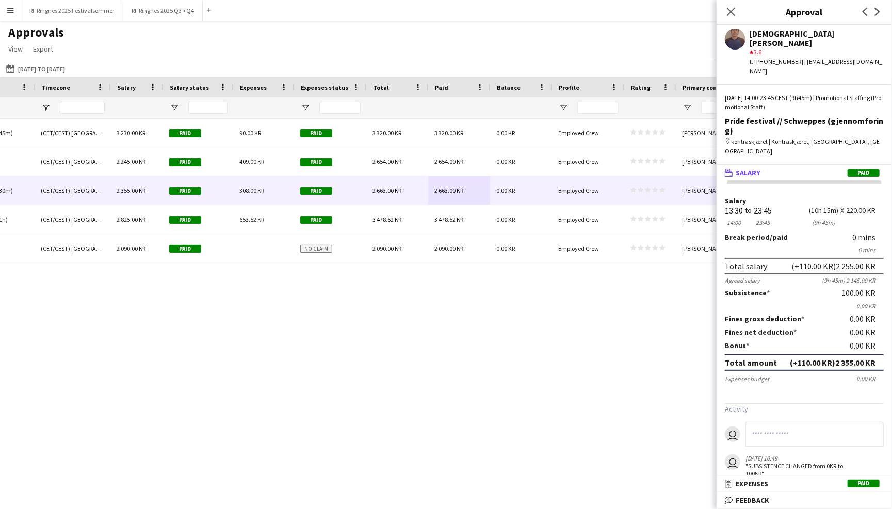
drag, startPoint x: 833, startPoint y: 326, endPoint x: 874, endPoint y: 331, distance: 41.6
click at [874, 358] on div "(+110.00 KR) 2 355.00 KR" at bounding box center [833, 363] width 86 height 10
copy div "2 355.00 KR"
click at [821, 484] on mat-panel-title "receipt Expenses Paid" at bounding box center [802, 483] width 171 height 9
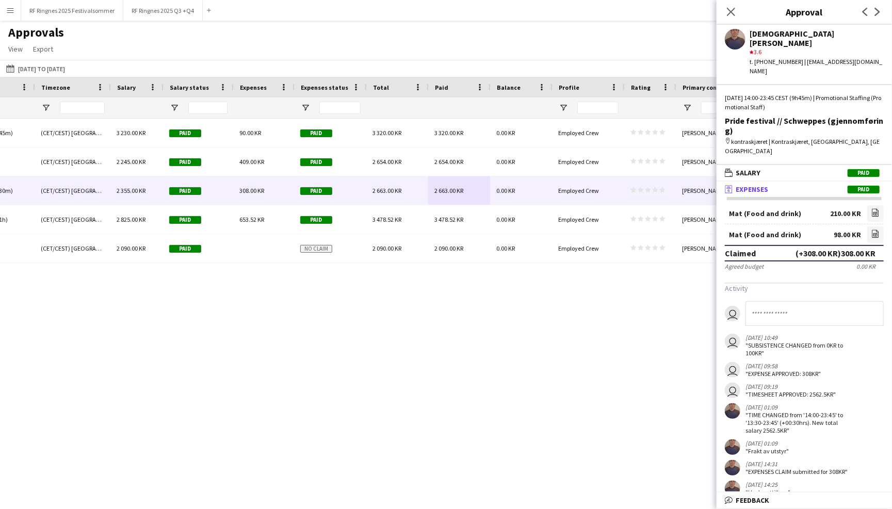
drag, startPoint x: 838, startPoint y: 221, endPoint x: 852, endPoint y: 225, distance: 14.5
click at [852, 248] on div "(+308.00 KR) 308.00 KR" at bounding box center [836, 253] width 80 height 10
copy div "308"
click at [728, 11] on icon "Close pop-in" at bounding box center [731, 12] width 10 height 10
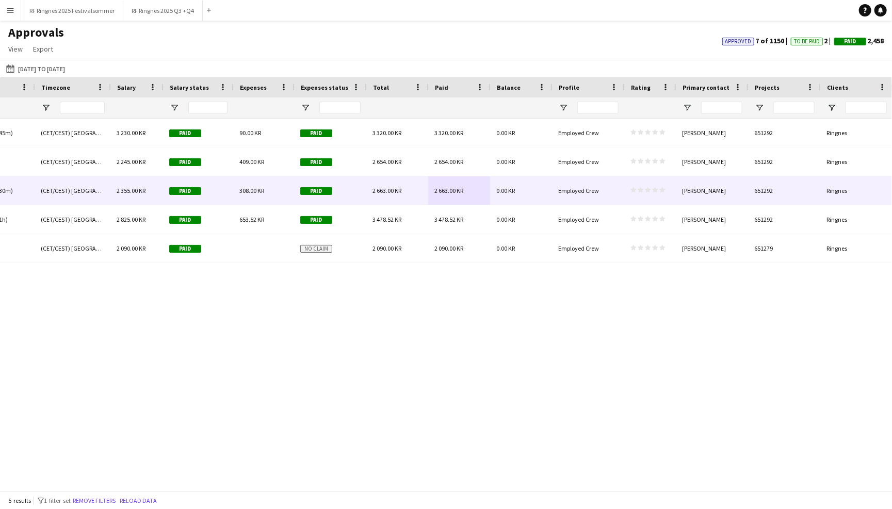
click at [578, 188] on span "Employed Crew" at bounding box center [578, 191] width 41 height 8
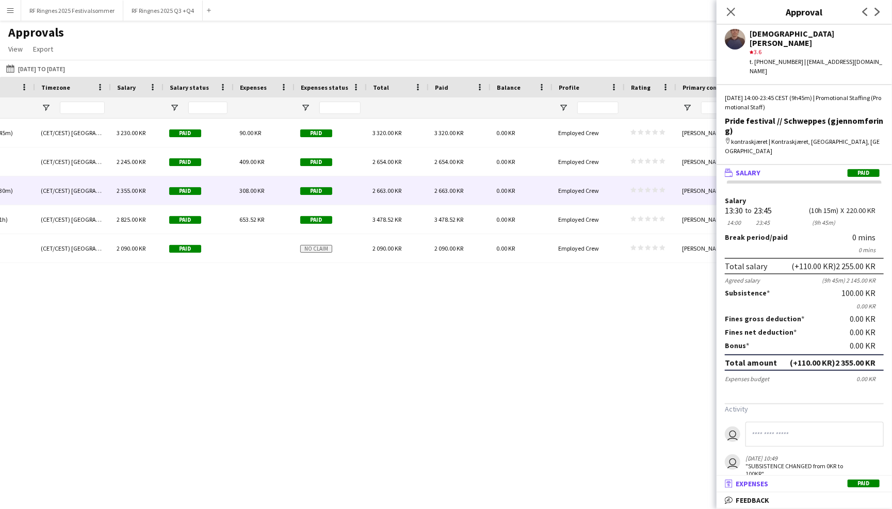
click at [819, 485] on mat-panel-title "receipt Expenses Paid" at bounding box center [802, 483] width 171 height 9
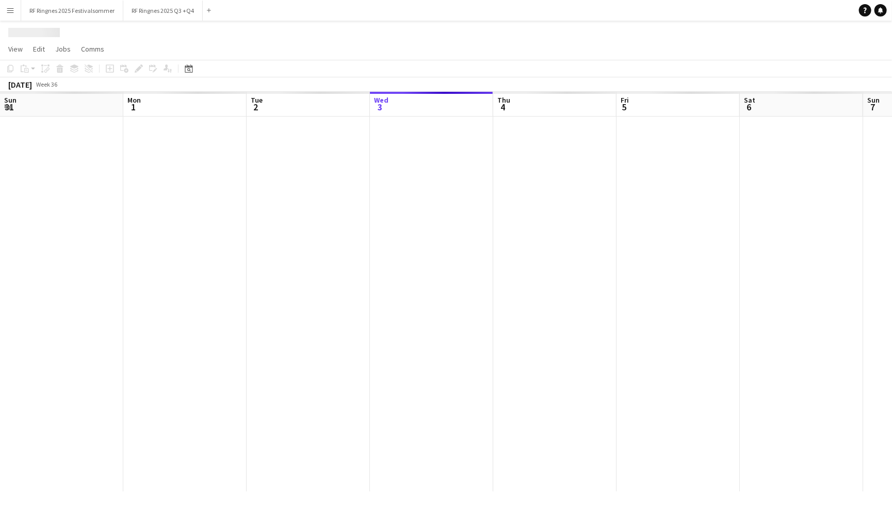
scroll to position [0, 246]
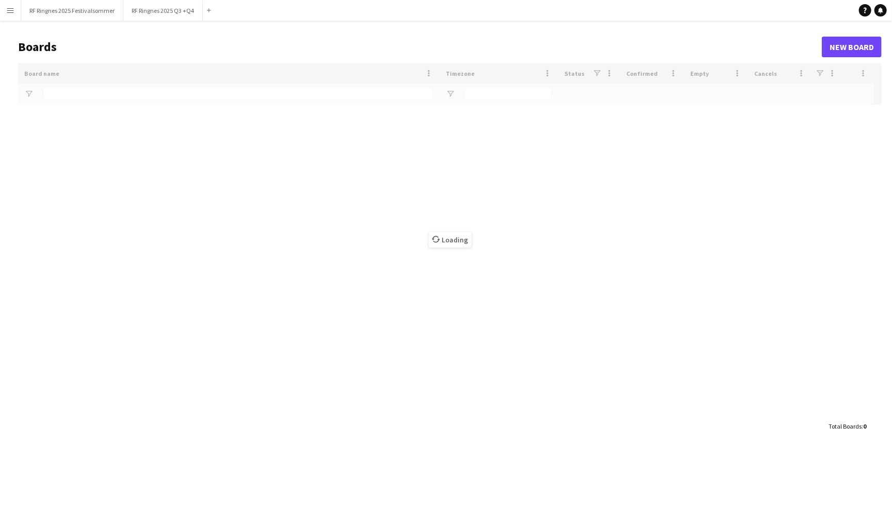
click at [14, 12] on button "Menu" at bounding box center [10, 10] width 21 height 21
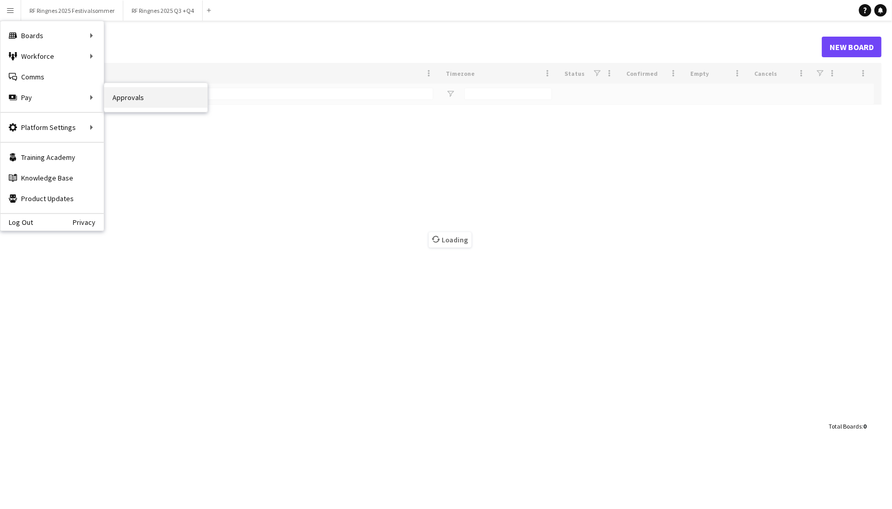
click at [123, 95] on link "Approvals" at bounding box center [155, 97] width 103 height 21
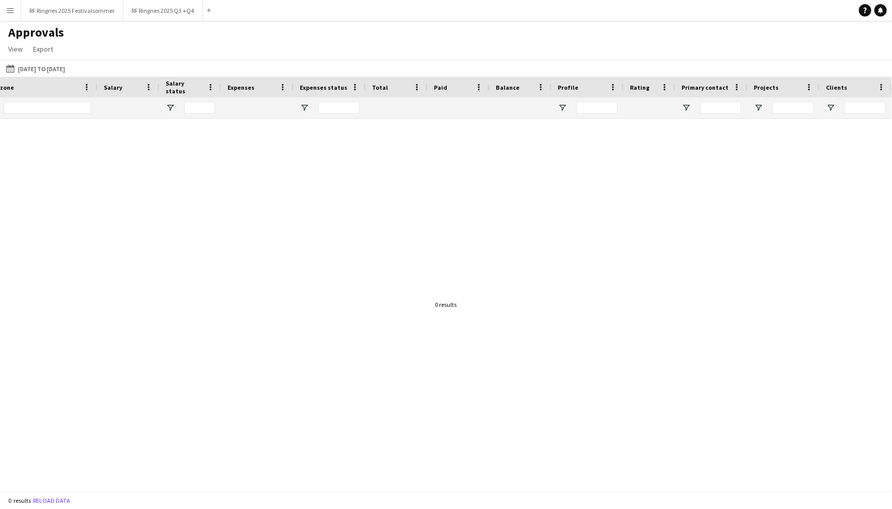
scroll to position [0, 978]
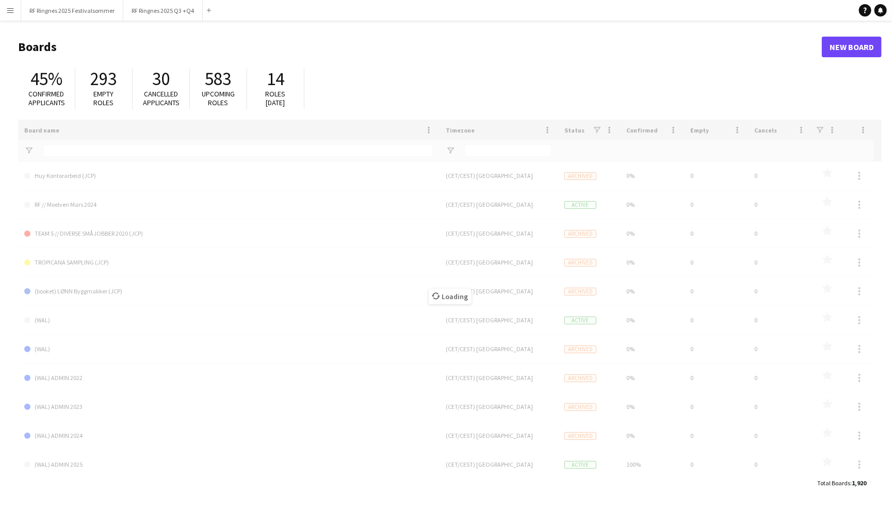
type input "*******"
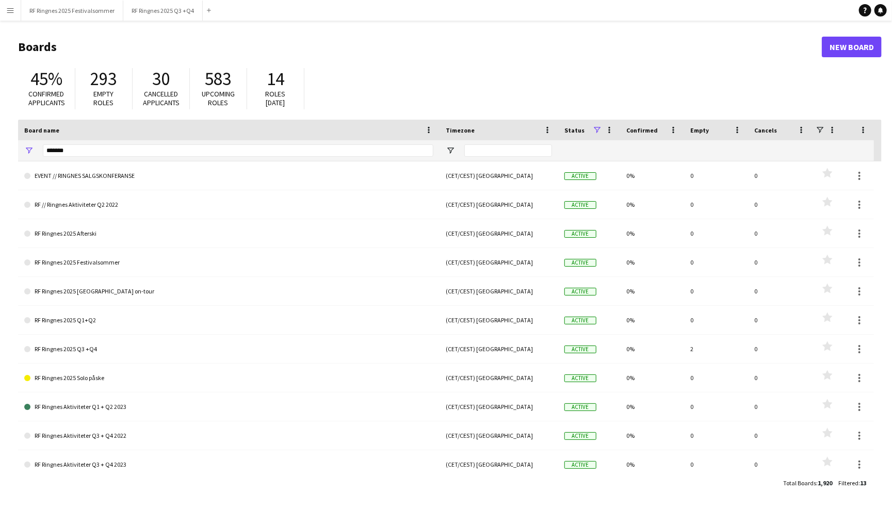
click at [11, 14] on app-icon "Menu" at bounding box center [10, 10] width 8 height 8
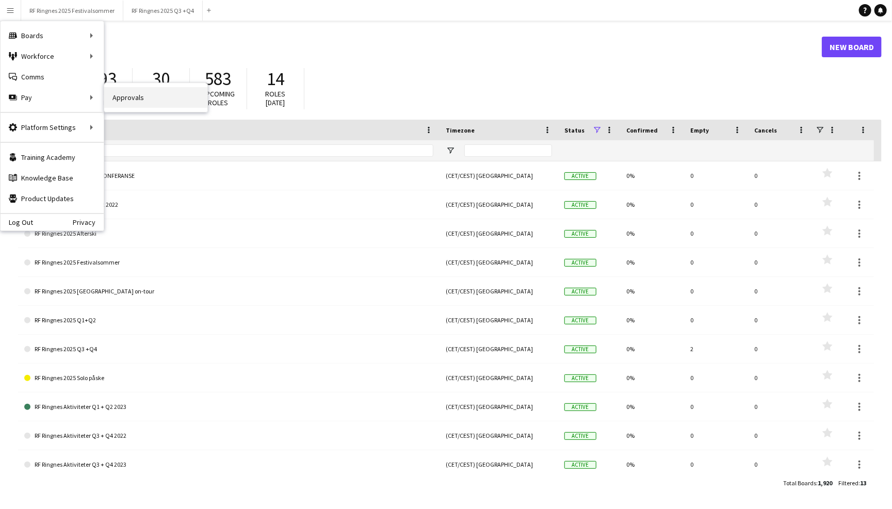
click at [119, 98] on link "Approvals" at bounding box center [155, 97] width 103 height 21
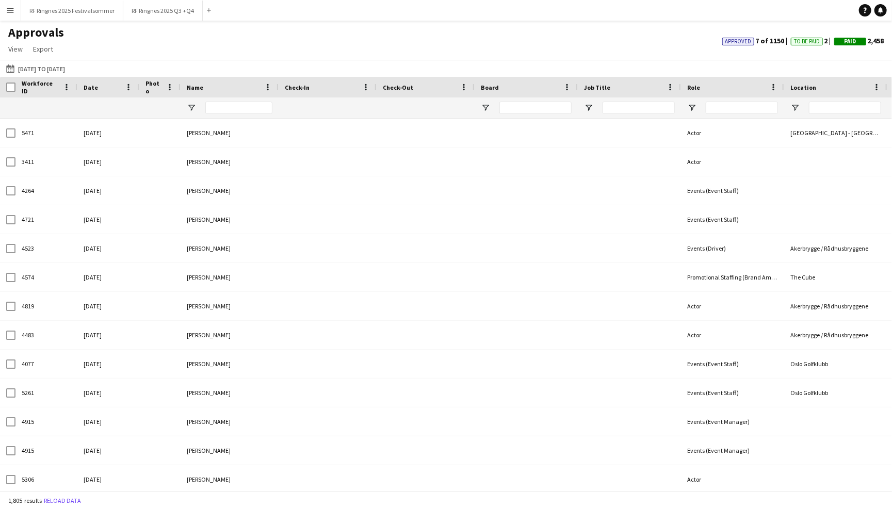
type input "**********"
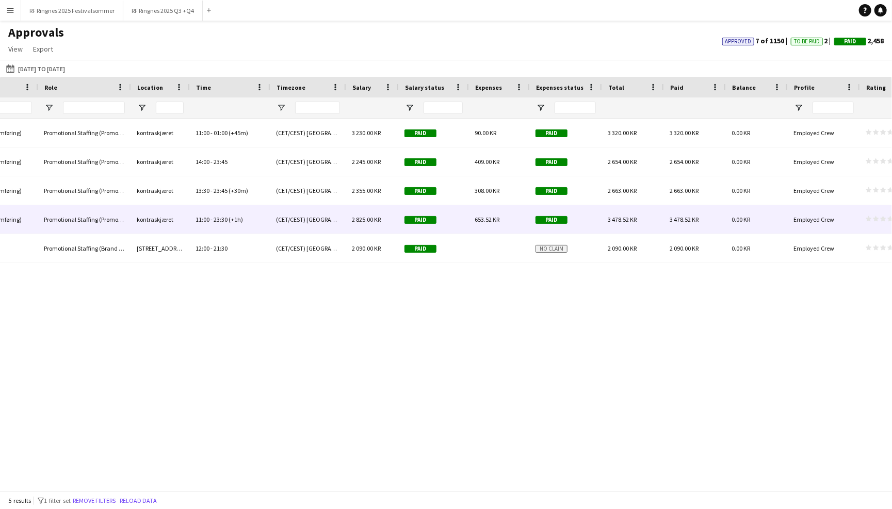
click at [500, 221] on div "653.52 KR" at bounding box center [498, 219] width 61 height 28
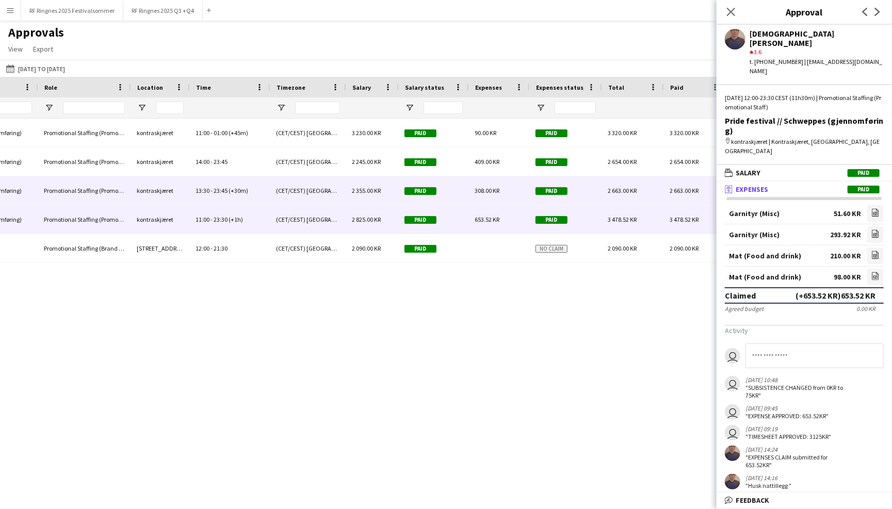
click at [504, 190] on div "308.00 KR" at bounding box center [498, 190] width 61 height 28
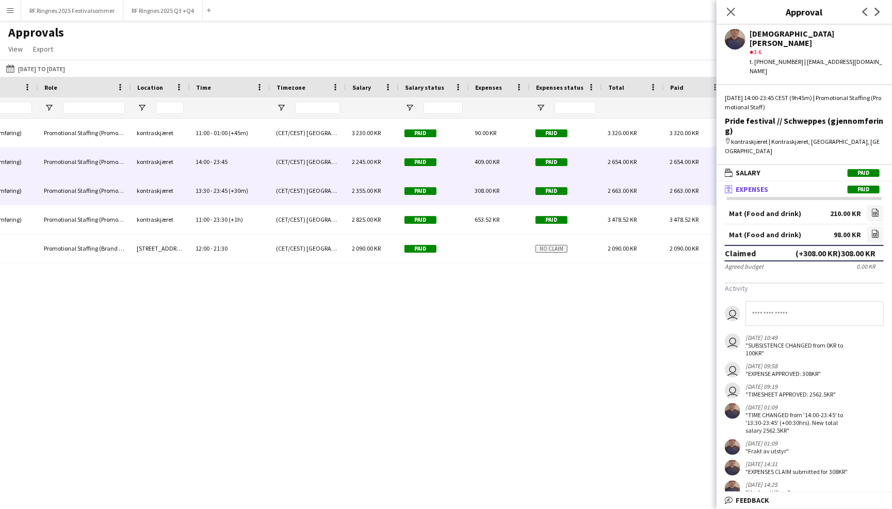
click at [490, 160] on span "409.00 KR" at bounding box center [487, 162] width 25 height 8
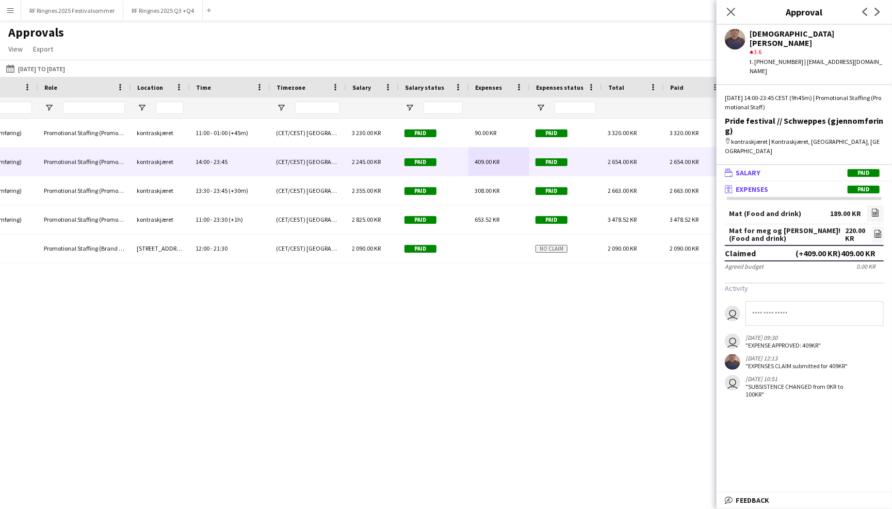
click at [834, 168] on mat-panel-title "wallet Salary Paid" at bounding box center [802, 172] width 171 height 9
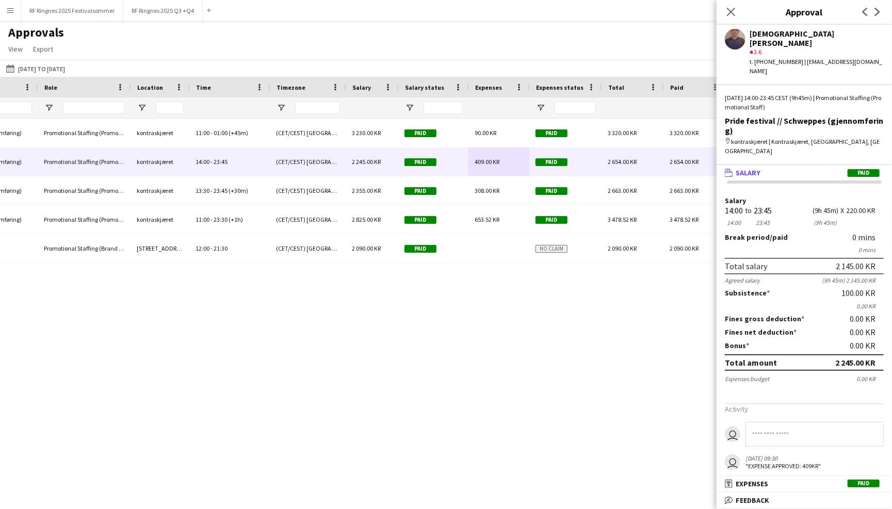
drag, startPoint x: 832, startPoint y: 328, endPoint x: 876, endPoint y: 332, distance: 44.6
click at [876, 354] on div "Total amount 2 245.00 KR" at bounding box center [804, 362] width 159 height 17
copy div "2 245.00 KR"
click at [774, 483] on mat-panel-title "receipt Expenses Paid" at bounding box center [802, 483] width 171 height 9
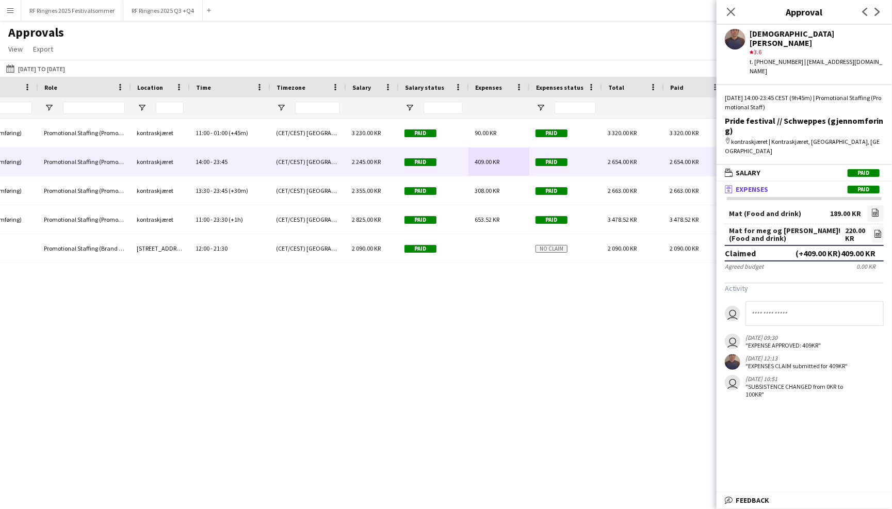
drag, startPoint x: 840, startPoint y: 222, endPoint x: 852, endPoint y: 222, distance: 11.4
click at [852, 248] on div "(+409.00 KR) 409.00 KR" at bounding box center [836, 253] width 80 height 10
copy div "409"
click at [734, 12] on icon "Close pop-in" at bounding box center [731, 12] width 10 height 10
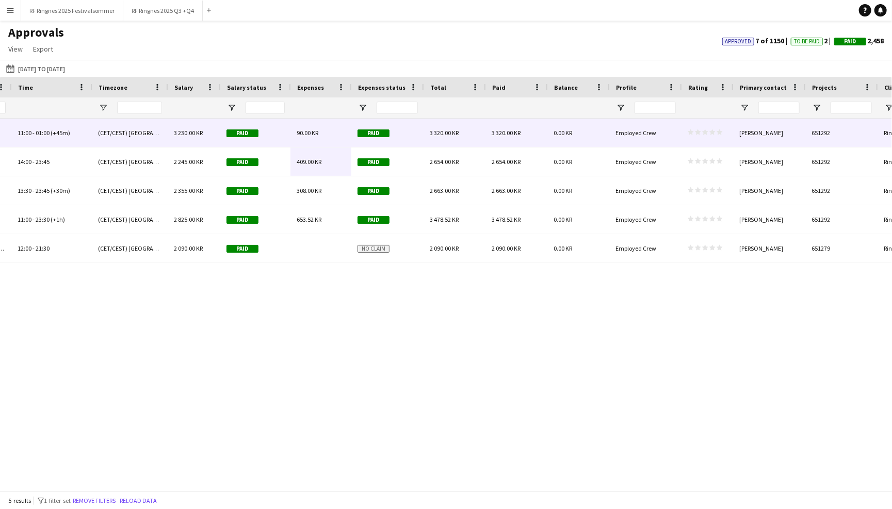
click at [547, 128] on div "0.00 KR" at bounding box center [578, 133] width 62 height 28
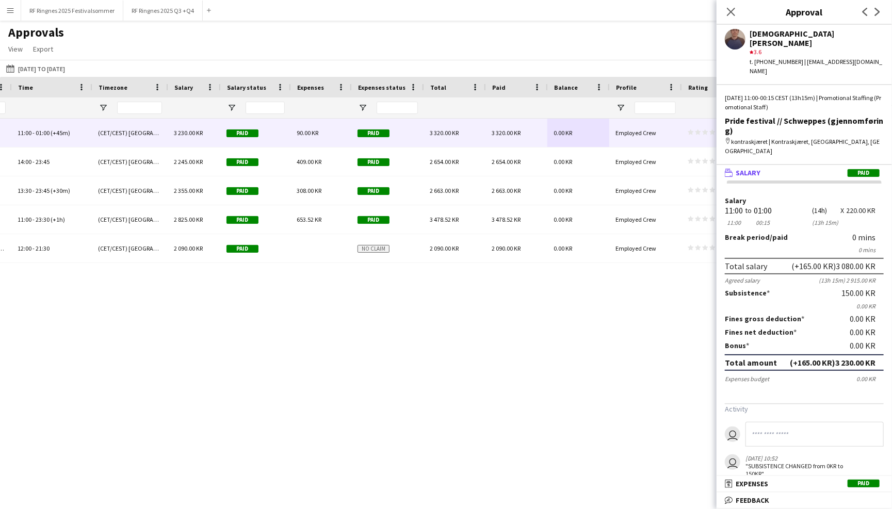
drag, startPoint x: 834, startPoint y: 327, endPoint x: 851, endPoint y: 329, distance: 17.6
click at [851, 358] on div "(+165.00 KR) 3 230.00 KR" at bounding box center [833, 363] width 86 height 10
copy div "3 230"
click at [749, 484] on span "Expenses" at bounding box center [752, 483] width 33 height 9
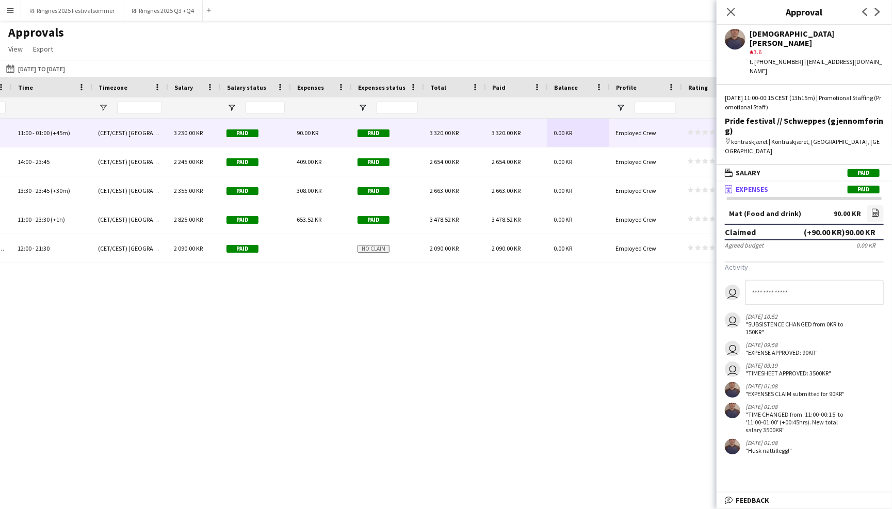
drag, startPoint x: 845, startPoint y: 205, endPoint x: 853, endPoint y: 205, distance: 8.3
click at [853, 227] on div "(+90.00 KR) 90.00 KR" at bounding box center [840, 232] width 72 height 10
copy div "90"
click at [734, 9] on icon "Close pop-in" at bounding box center [731, 12] width 10 height 10
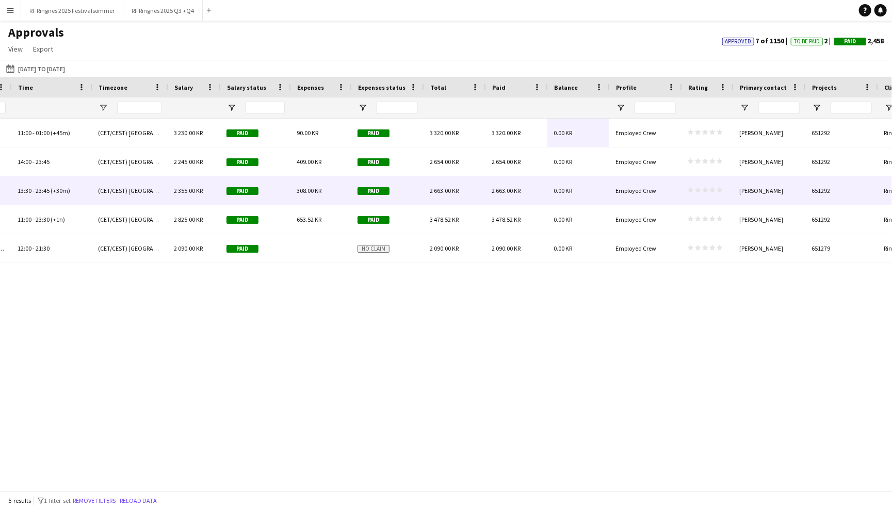
click at [505, 182] on div "2 663.00 KR" at bounding box center [516, 190] width 62 height 28
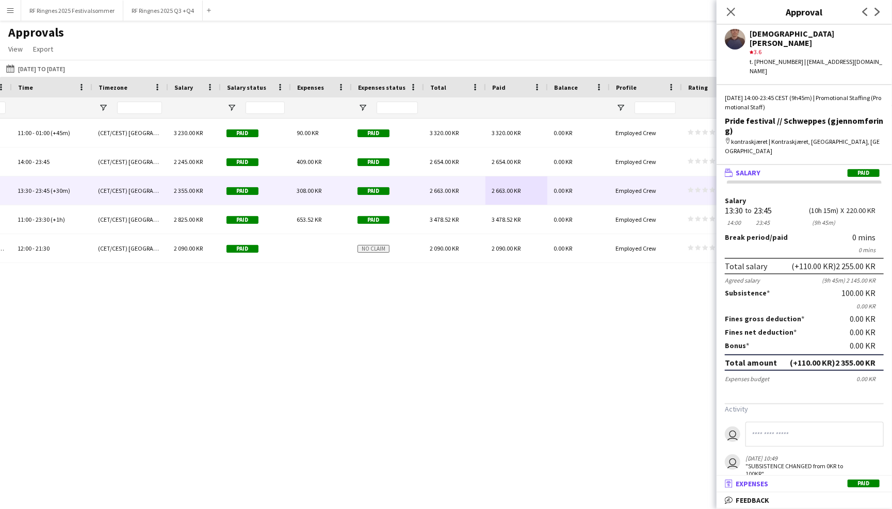
click at [831, 484] on mat-panel-title "receipt Expenses Paid" at bounding box center [802, 483] width 171 height 9
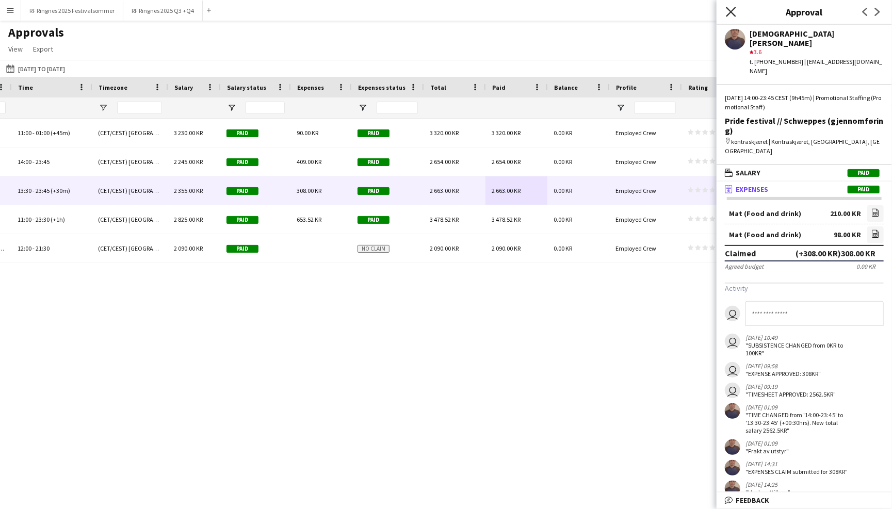
click at [731, 14] on icon "Close pop-in" at bounding box center [731, 12] width 10 height 10
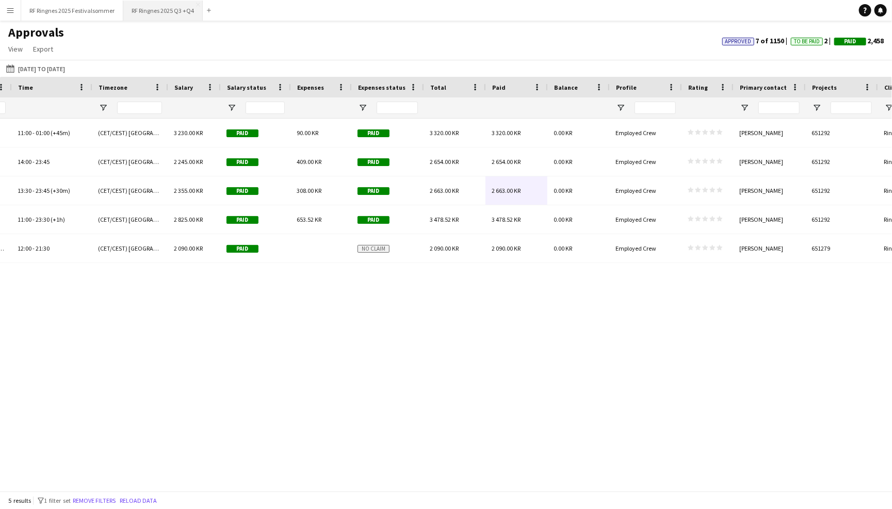
click at [182, 14] on button "RF Ringnes 2025 Q3 +Q4 Close" at bounding box center [162, 11] width 79 height 20
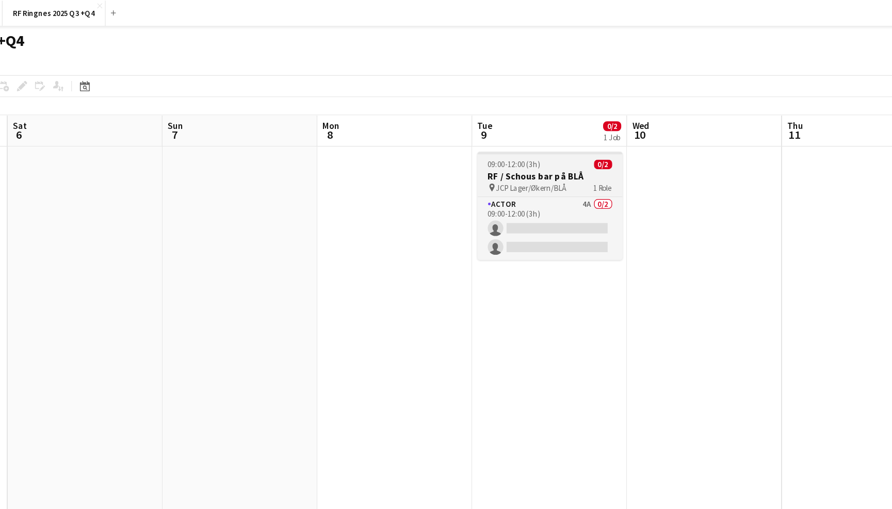
click at [501, 140] on h3 "RF / Schous bar på BLÅ" at bounding box center [559, 140] width 116 height 9
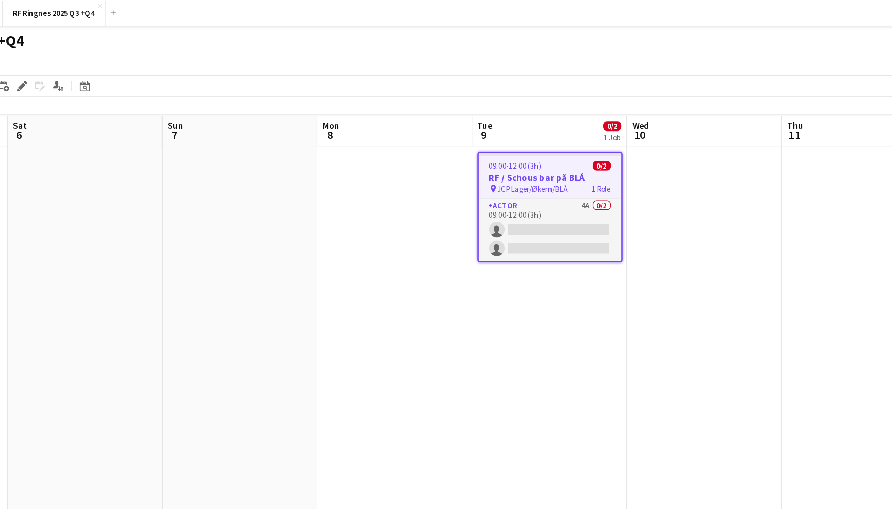
click at [490, 60] on app-toolbar "Copy Paste Paste Command V Paste with crew Command Shift V Paste linked Job Del…" at bounding box center [446, 69] width 892 height 18
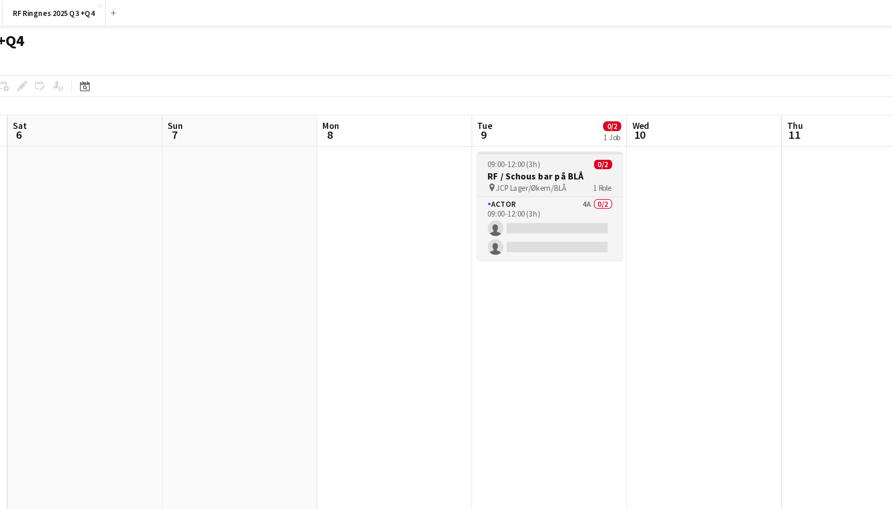
click at [501, 123] on app-job-card "09:00-12:00 (3h) 0/2 RF / Schous bar på BLÅ pin JCP Lager/Økern/BLÅ 1 Role Acto…" at bounding box center [559, 164] width 116 height 86
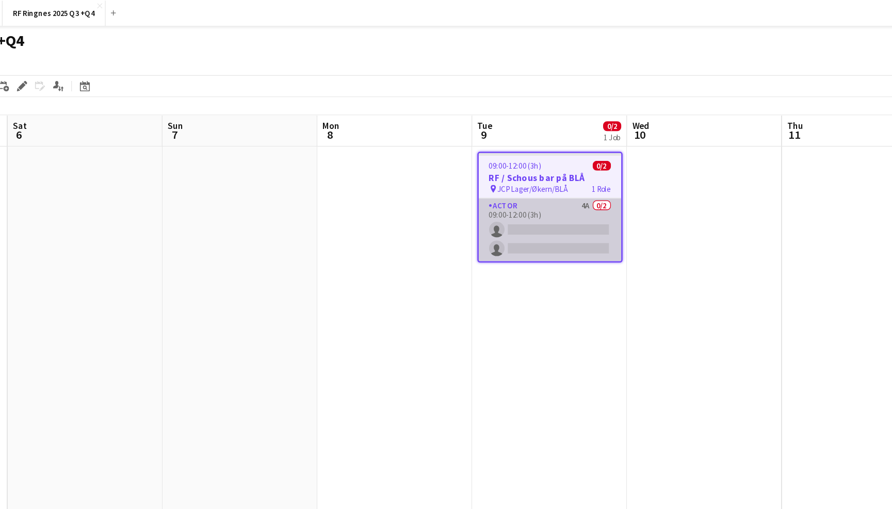
click at [502, 182] on app-card-role "Actor 4A 0/2 09:00-12:00 (3h) single-neutral-actions single-neutral-actions" at bounding box center [559, 183] width 114 height 50
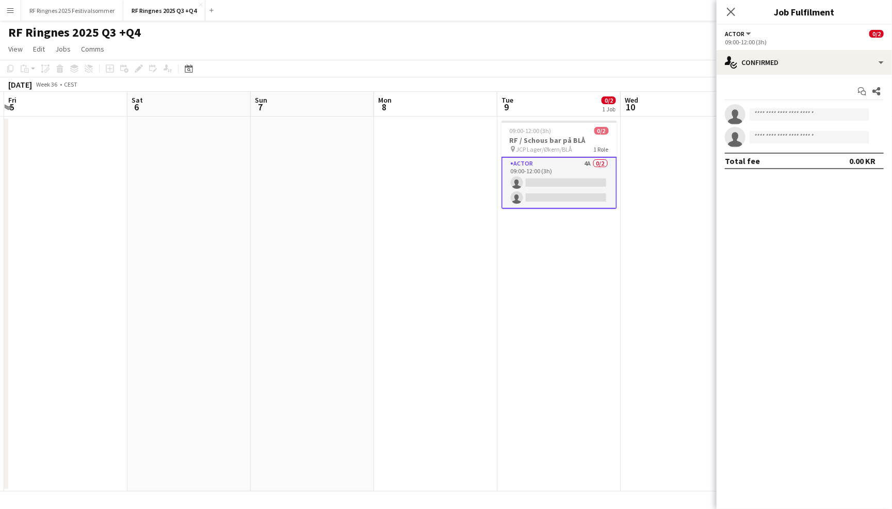
click at [793, 128] on app-invite-slot "single-neutral-actions" at bounding box center [804, 137] width 175 height 21
click at [607, 54] on app-page-menu "View Day view expanded Day view collapsed Month view Date picker Jump to today …" at bounding box center [446, 50] width 892 height 20
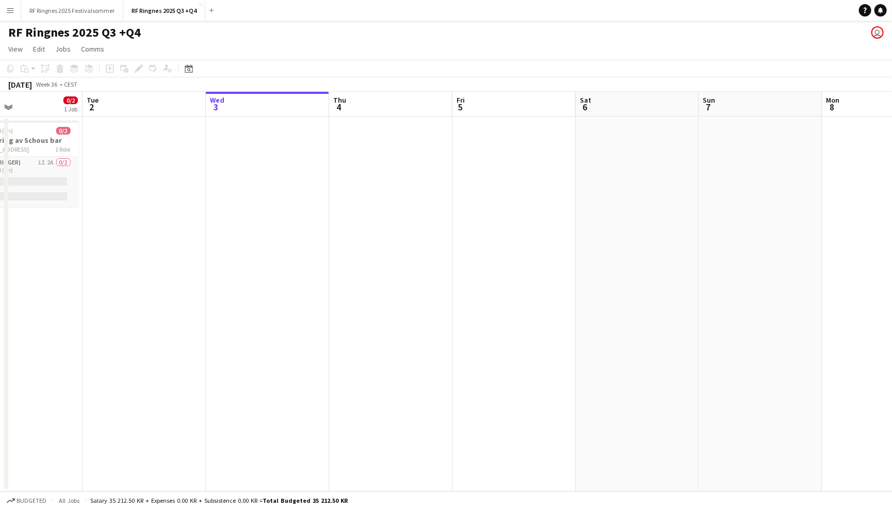
scroll to position [0, 410]
click at [354, 140] on app-date-cell at bounding box center [391, 304] width 123 height 375
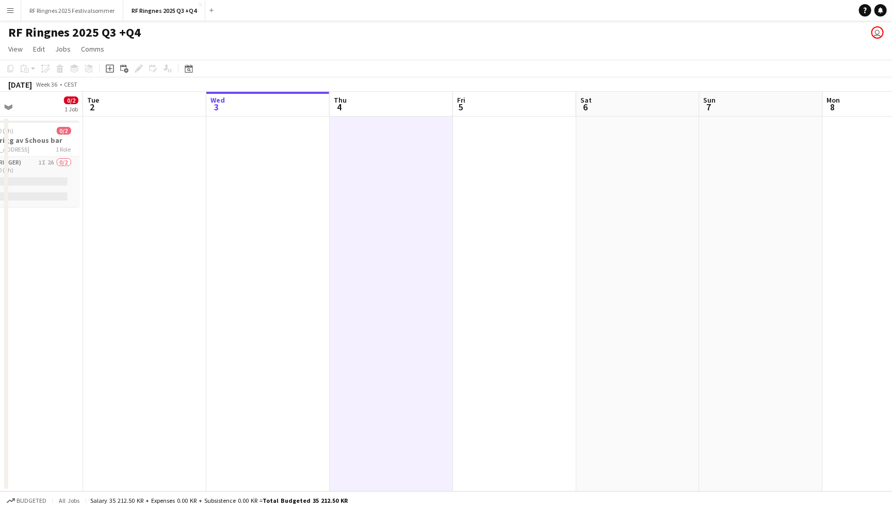
click at [271, 166] on app-date-cell at bounding box center [267, 304] width 123 height 375
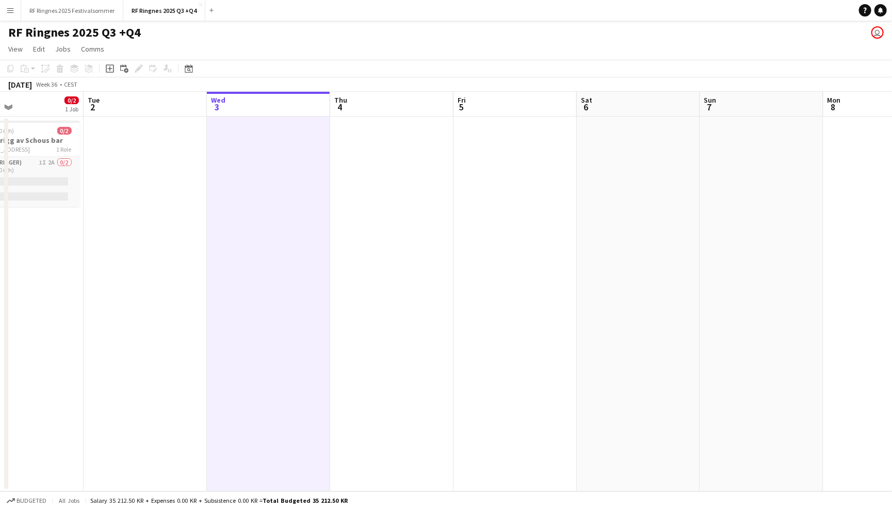
click at [391, 172] on app-date-cell at bounding box center [391, 304] width 123 height 375
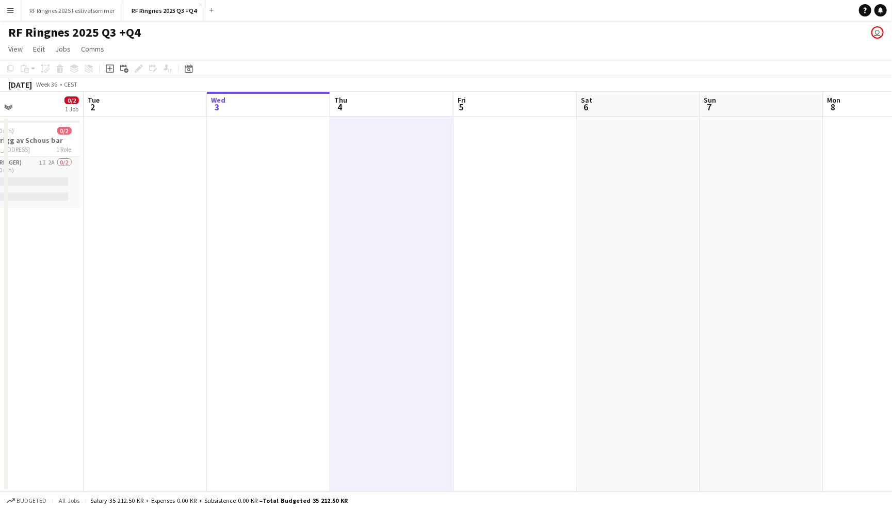
click at [262, 156] on app-date-cell at bounding box center [268, 304] width 123 height 375
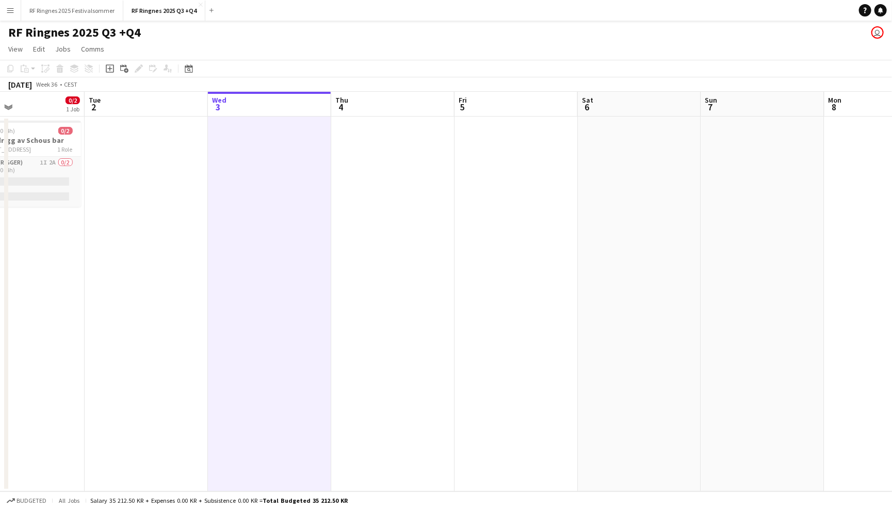
click at [417, 179] on app-date-cell at bounding box center [392, 304] width 123 height 375
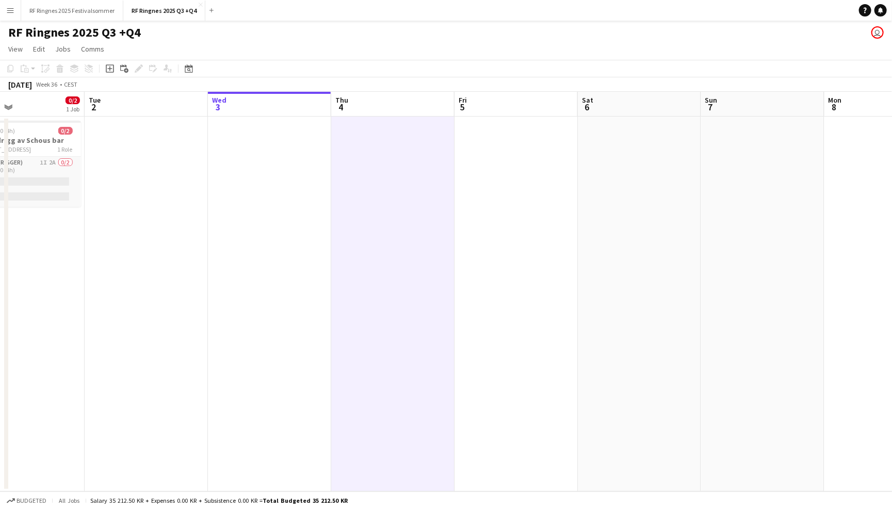
click at [533, 165] on app-date-cell at bounding box center [516, 304] width 123 height 375
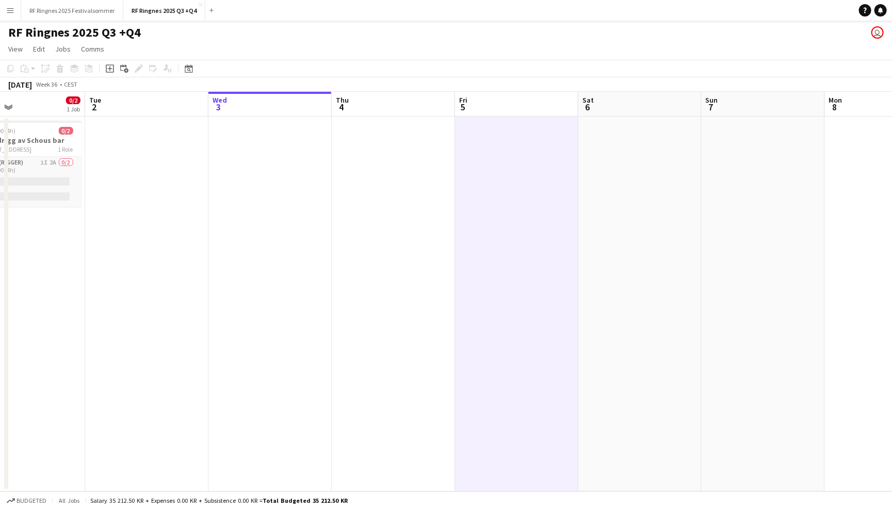
click at [373, 169] on app-date-cell at bounding box center [393, 304] width 123 height 375
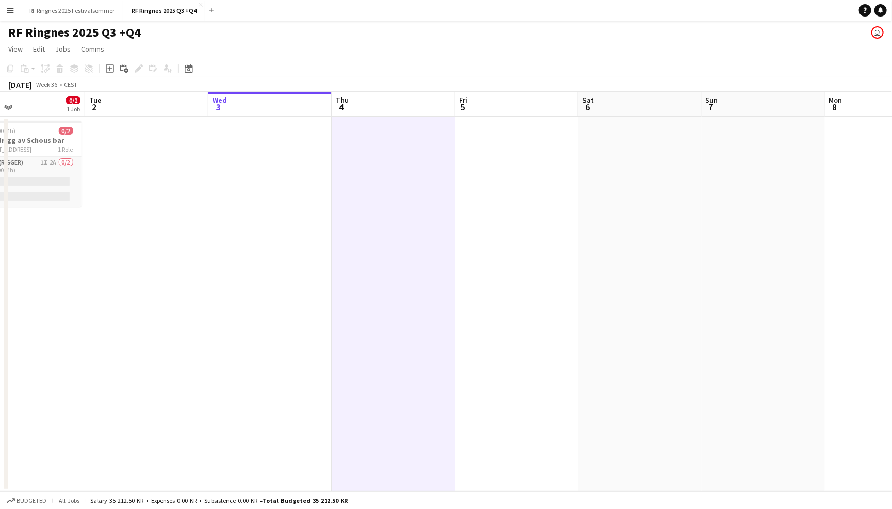
scroll to position [0, 408]
click at [253, 160] on app-date-cell at bounding box center [270, 304] width 123 height 375
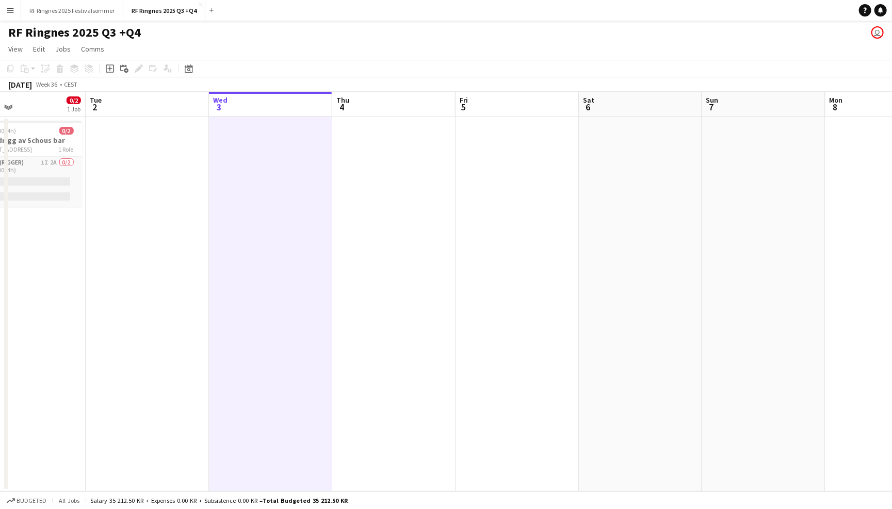
click at [466, 162] on app-date-cell at bounding box center [517, 304] width 123 height 375
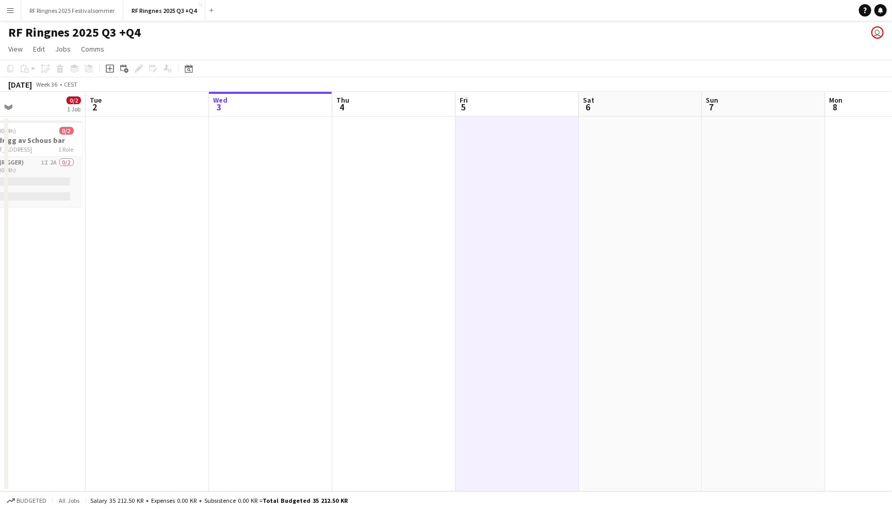
click at [412, 165] on app-date-cell at bounding box center [393, 304] width 123 height 375
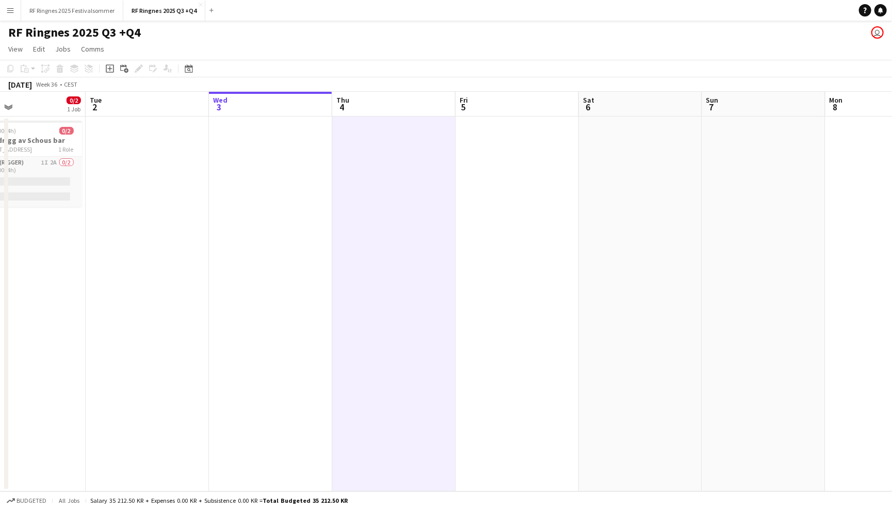
click at [236, 170] on app-date-cell at bounding box center [270, 304] width 123 height 375
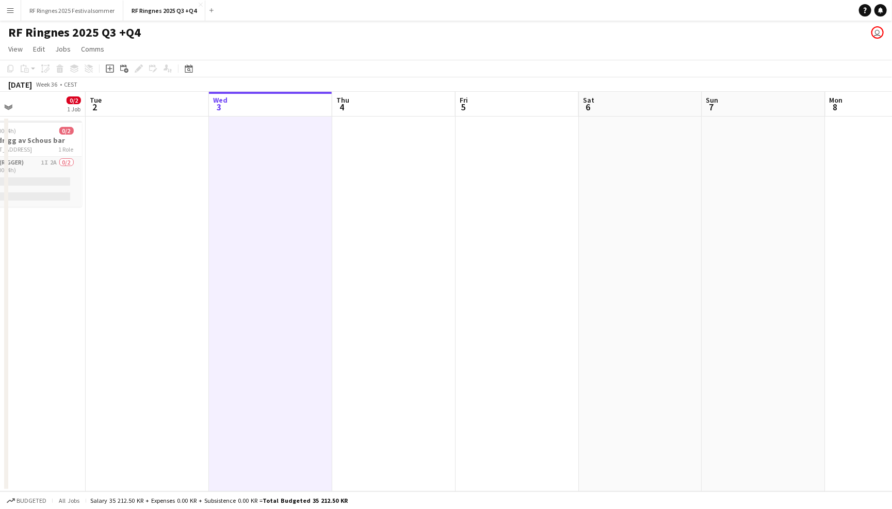
click at [425, 175] on app-date-cell at bounding box center [393, 304] width 123 height 375
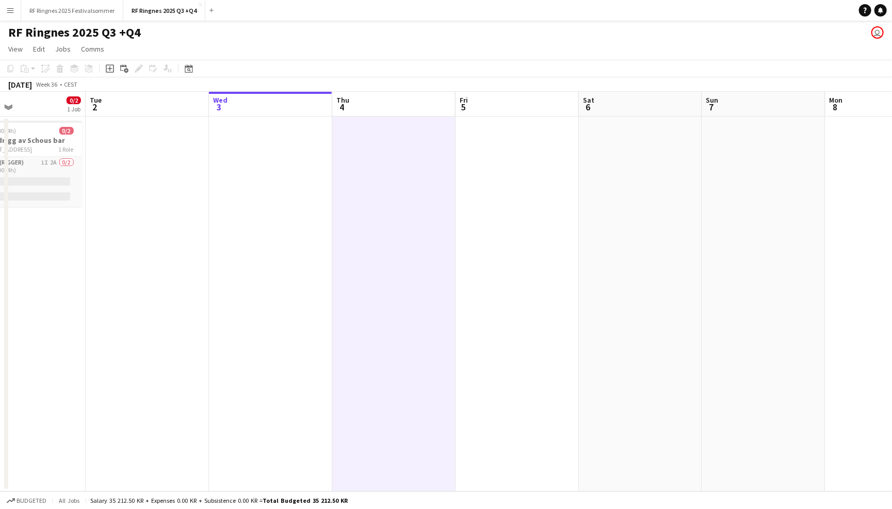
click at [540, 177] on app-date-cell at bounding box center [517, 304] width 123 height 375
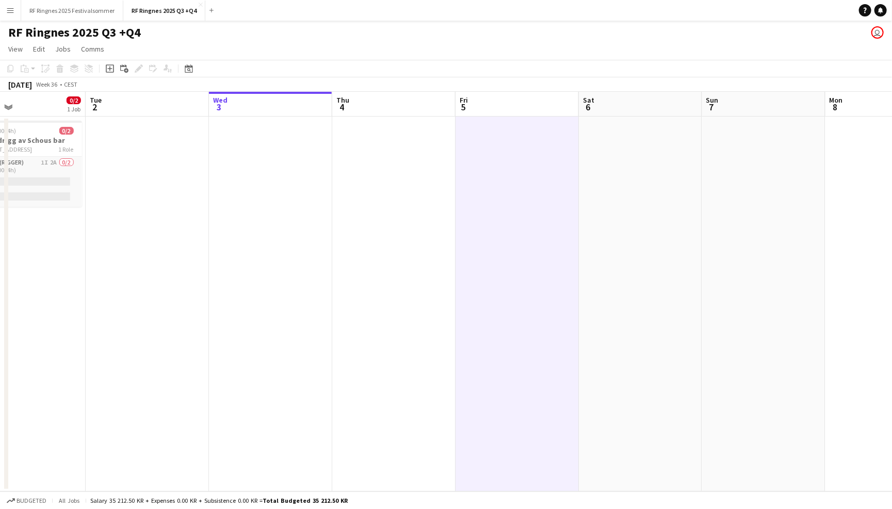
click at [357, 192] on app-date-cell at bounding box center [393, 304] width 123 height 375
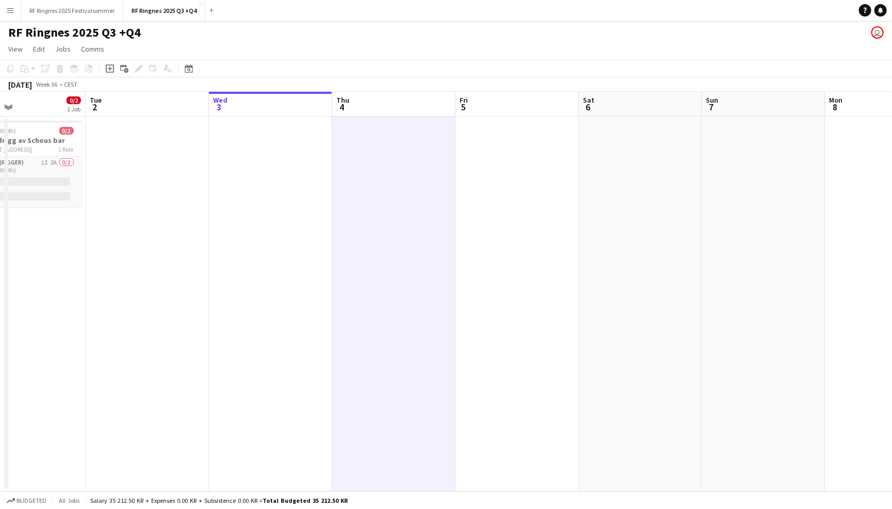
click at [205, 188] on app-date-cell at bounding box center [147, 304] width 123 height 375
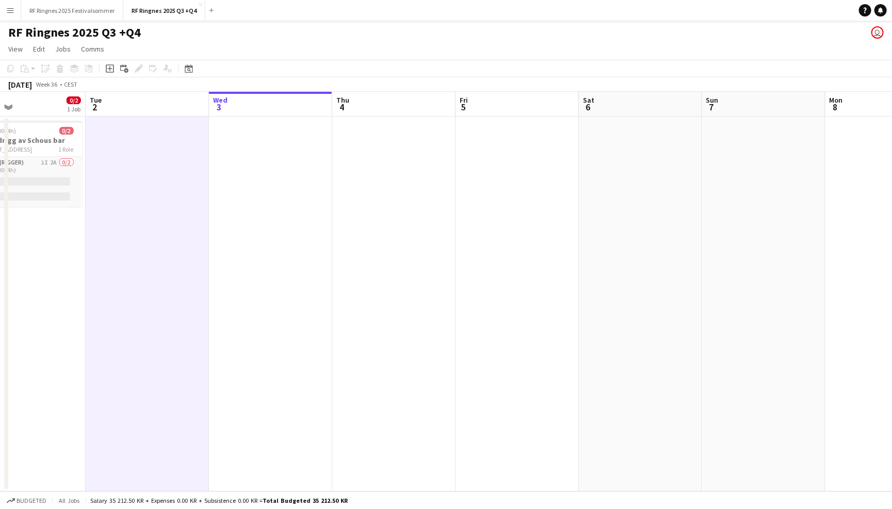
scroll to position [0, 407]
click at [293, 180] on app-date-cell at bounding box center [270, 304] width 123 height 375
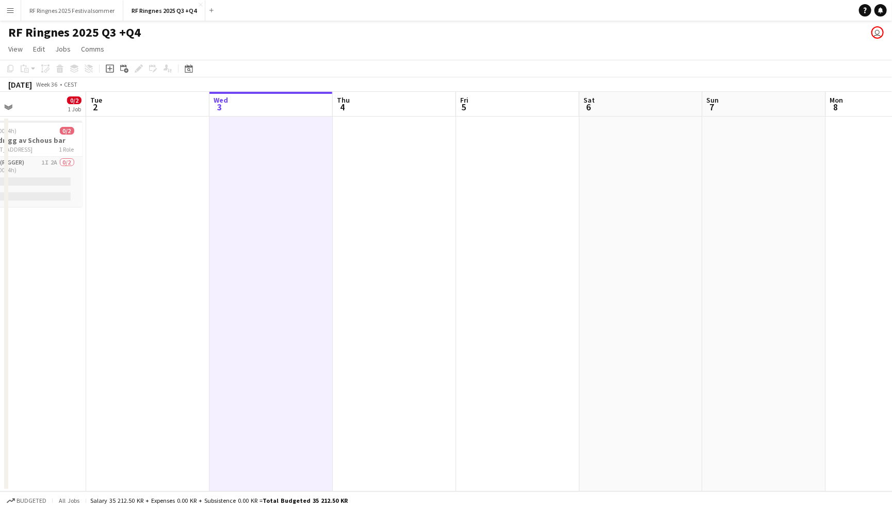
click at [395, 187] on app-date-cell at bounding box center [394, 304] width 123 height 375
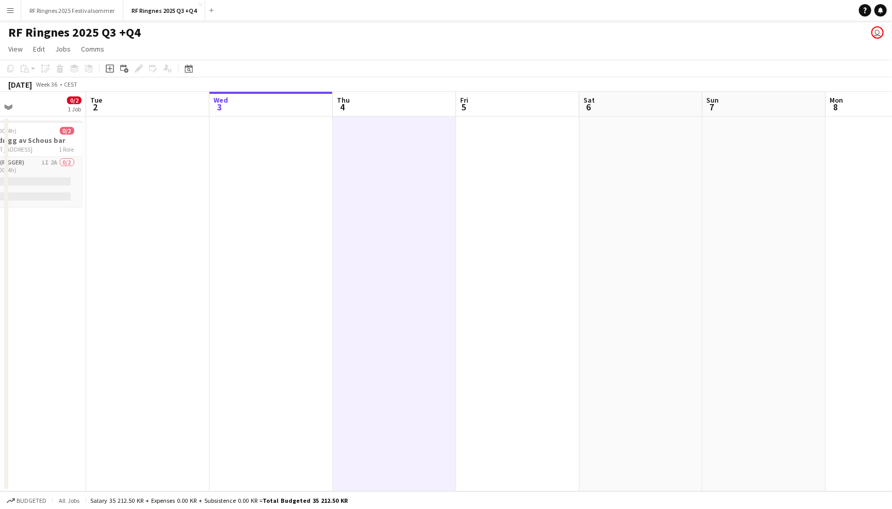
click at [495, 174] on app-date-cell at bounding box center [517, 304] width 123 height 375
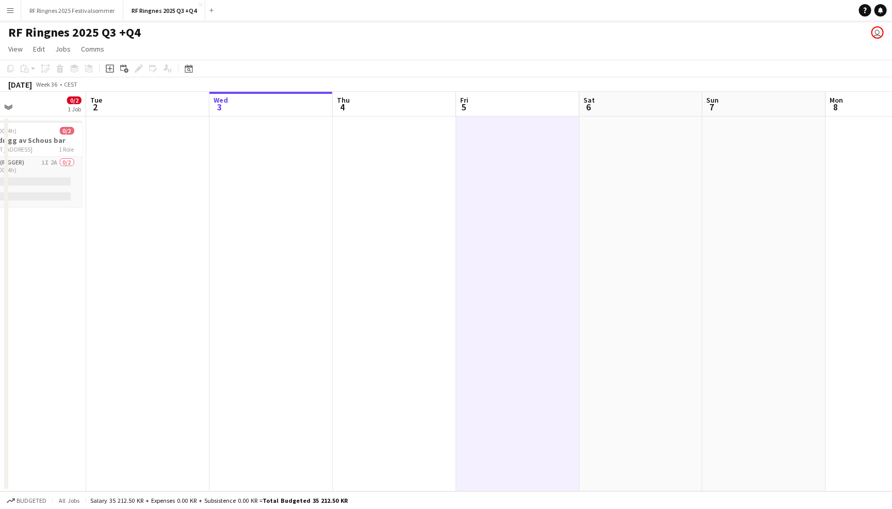
scroll to position [0, 401]
drag, startPoint x: 346, startPoint y: 114, endPoint x: 596, endPoint y: -71, distance: 310.6
click at [596, 0] on html "Menu Boards Boards Boards All jobs Status Workforce Workforce My Workforce Recr…" at bounding box center [446, 254] width 892 height 509
click at [549, 69] on app-toolbar "Copy Paste Paste Command V Paste with crew Command Shift V Paste linked Job Del…" at bounding box center [446, 69] width 892 height 18
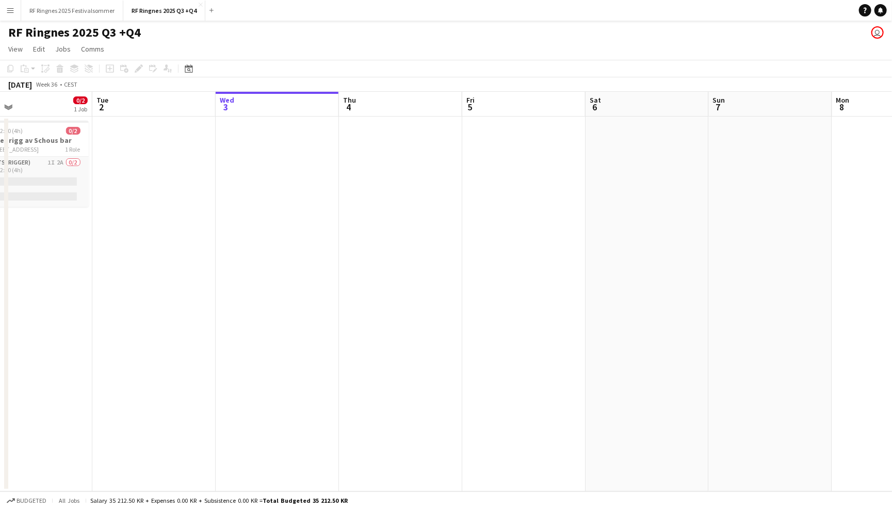
click at [462, 47] on app-page-menu "View Day view expanded Day view collapsed Month view Date picker Jump to today …" at bounding box center [446, 50] width 892 height 20
click at [101, 11] on button "RF Ringnes 2025 Festivalsommer Close" at bounding box center [72, 11] width 102 height 20
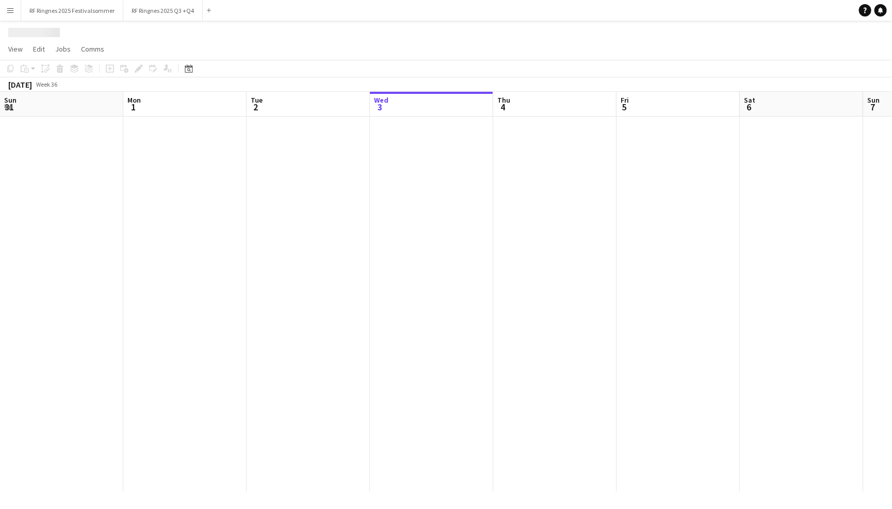
scroll to position [0, 246]
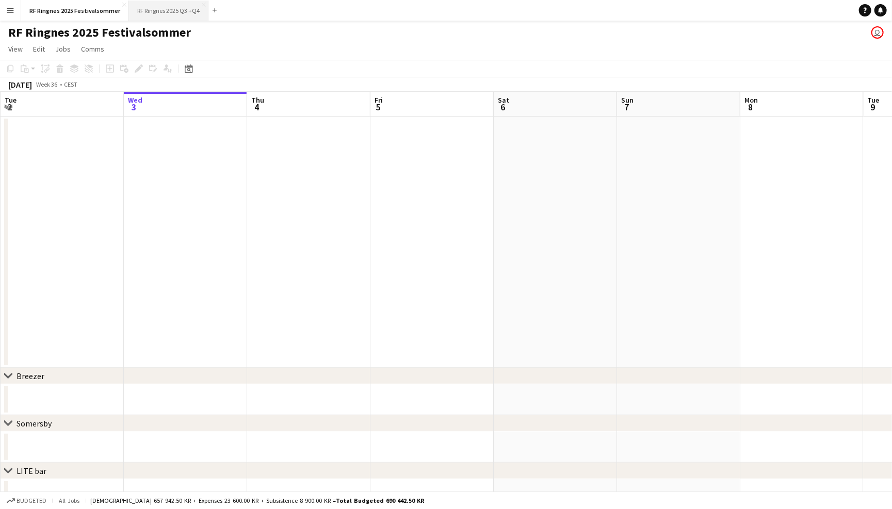
click at [168, 6] on button "RF Ringnes 2025 Q3 +Q4 Close" at bounding box center [168, 11] width 79 height 20
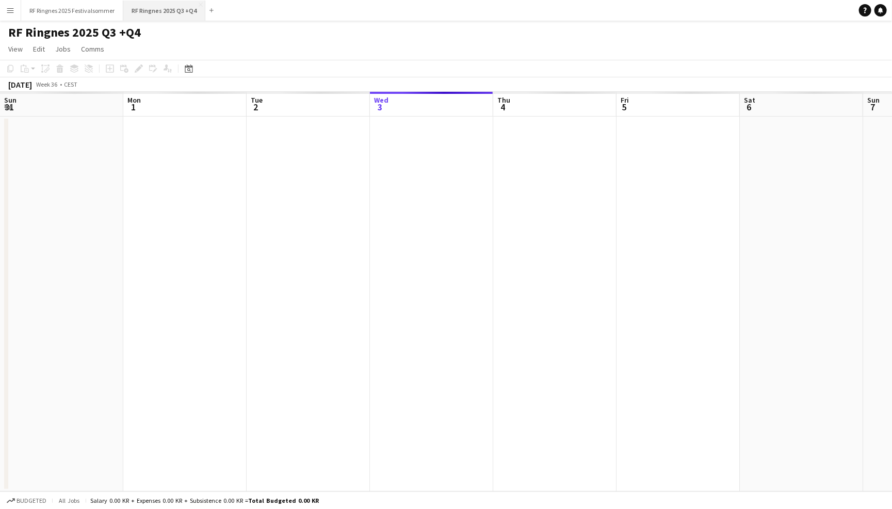
scroll to position [0, 246]
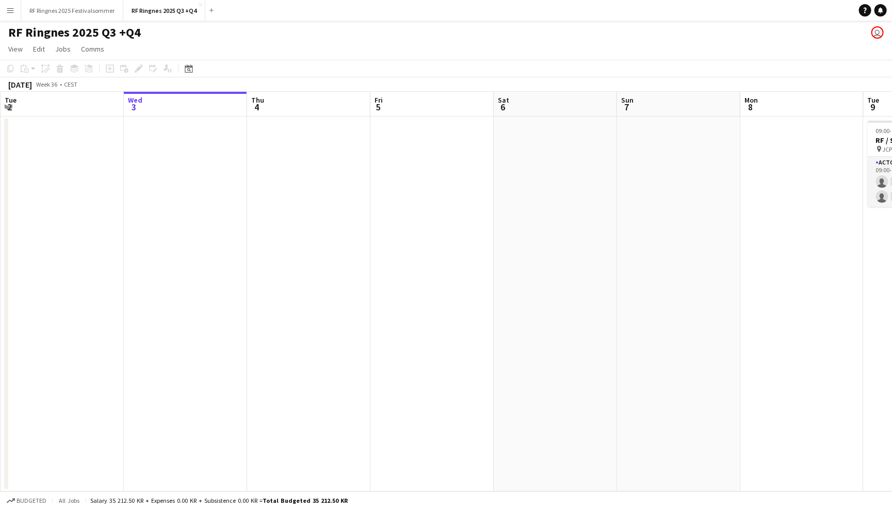
click at [7, 9] on app-icon "Menu" at bounding box center [10, 10] width 8 height 8
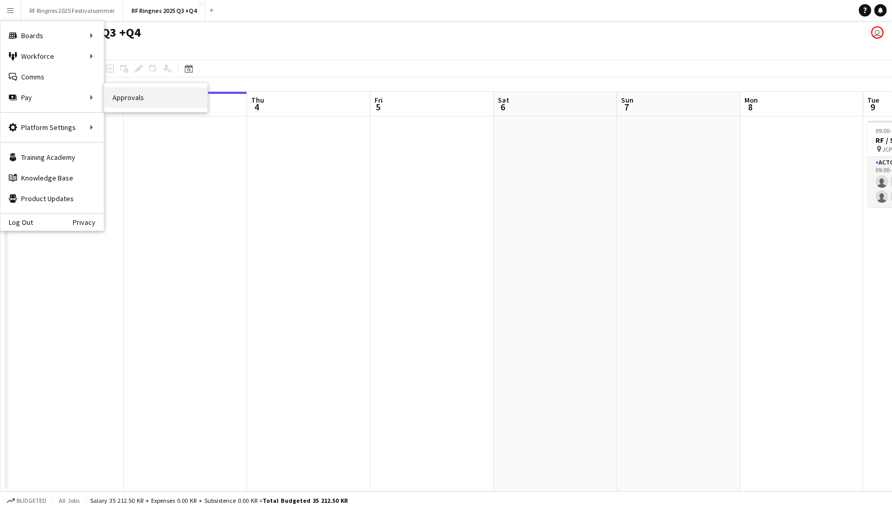
click at [119, 102] on link "Approvals" at bounding box center [155, 97] width 103 height 21
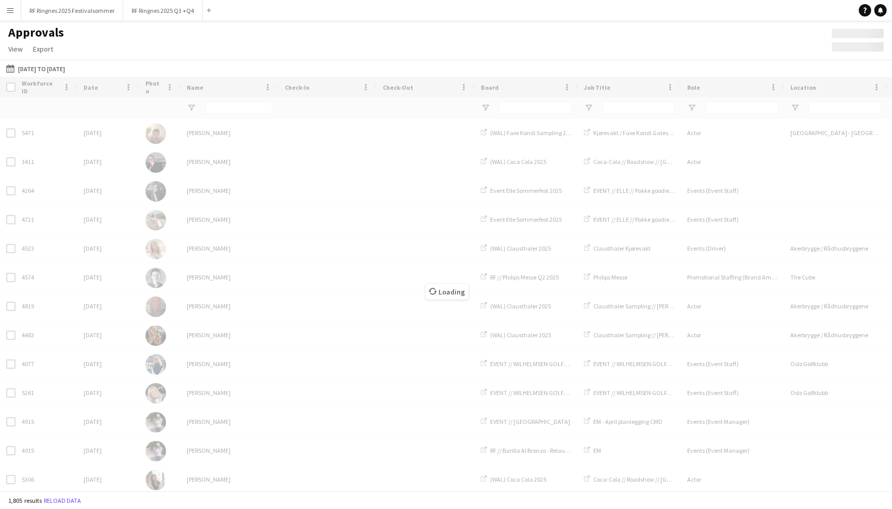
type input "**********"
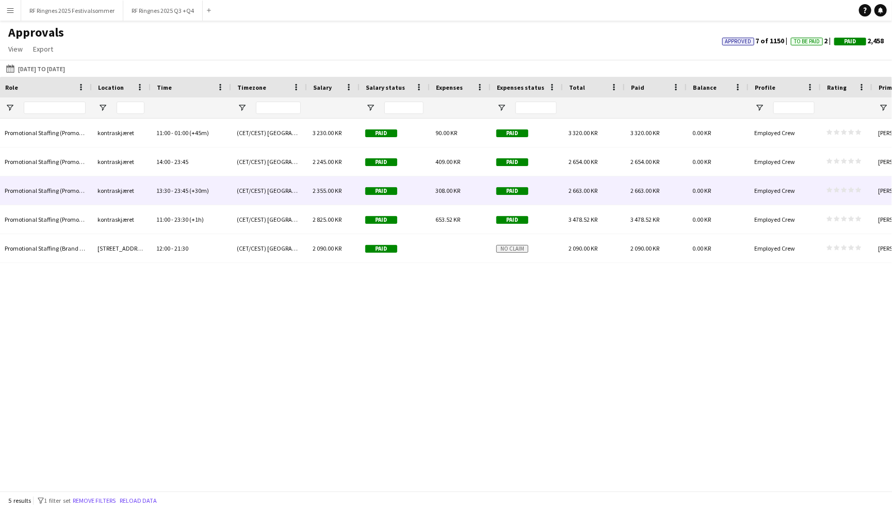
scroll to position [0, 821]
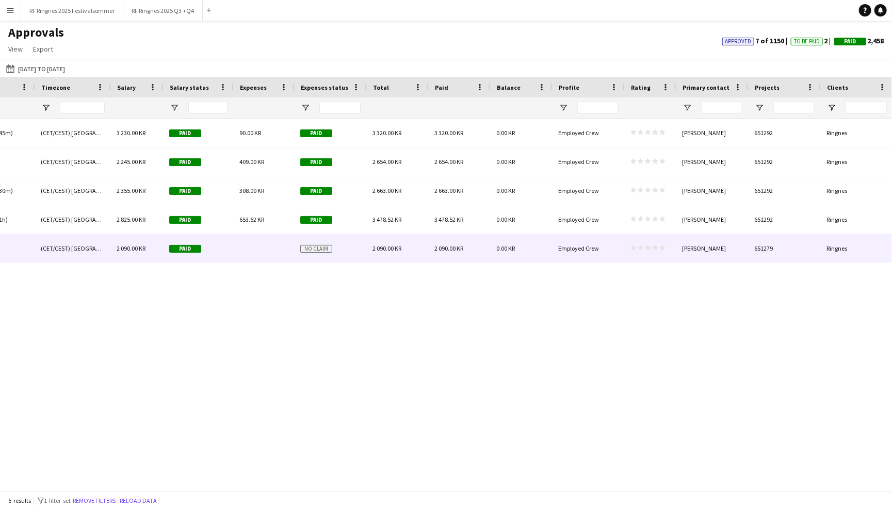
click at [761, 248] on div "651279" at bounding box center [784, 248] width 72 height 28
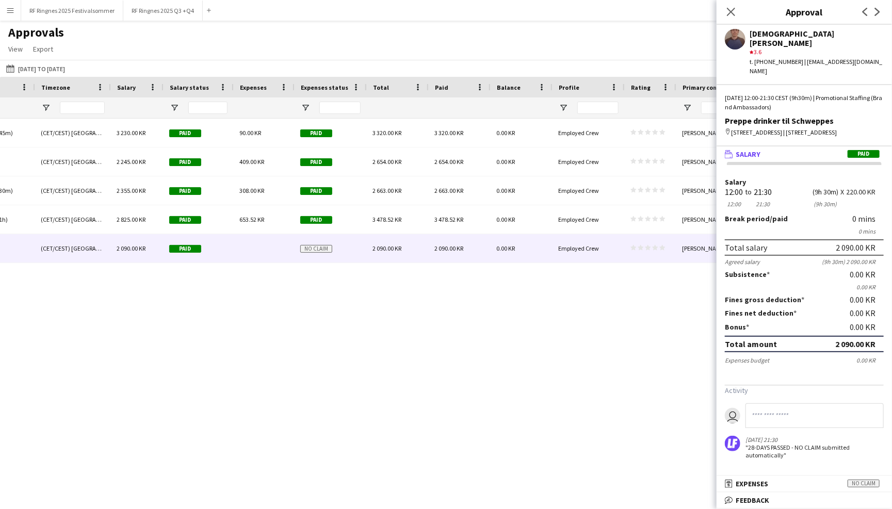
click at [654, 338] on div "Storgata 26 12:00 - 21:30 (CET/CEST) Belgrade 2 090.00 KR Paid No claim 2 090.0…" at bounding box center [446, 305] width 892 height 372
click at [731, 10] on icon "Close pop-in" at bounding box center [731, 12] width 10 height 10
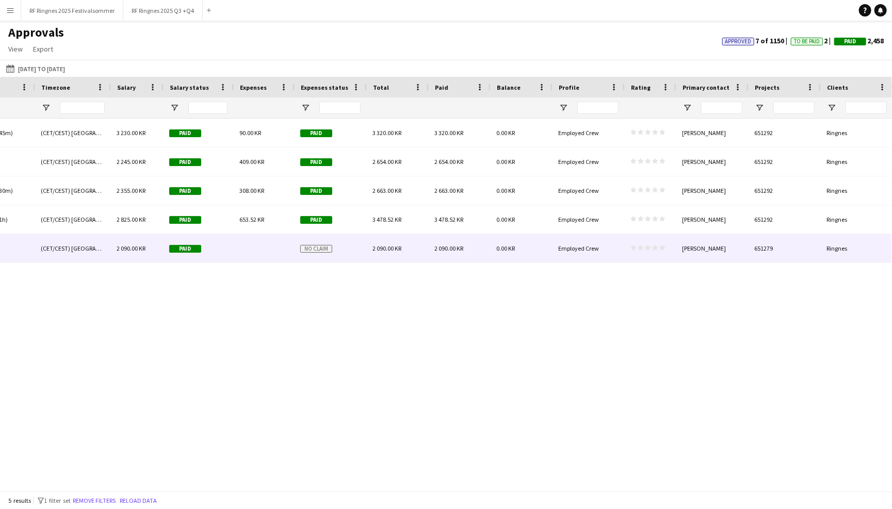
drag, startPoint x: 755, startPoint y: 250, endPoint x: 777, endPoint y: 250, distance: 22.2
click at [777, 250] on div "651279" at bounding box center [784, 248] width 72 height 28
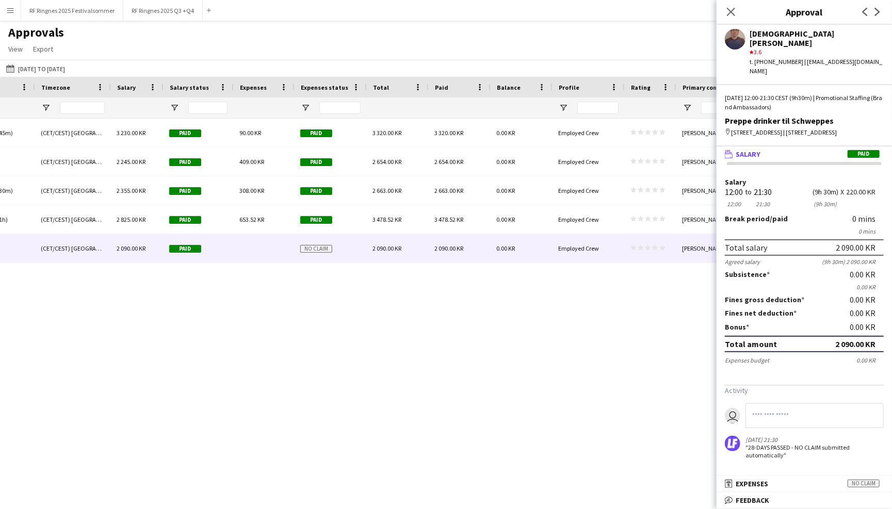
click at [599, 369] on div "Storgata 26 12:00 - 21:30 (CET/CEST) Belgrade 2 090.00 KR Paid No claim 2 090.0…" at bounding box center [446, 305] width 892 height 372
click at [731, 6] on app-icon "Close pop-in" at bounding box center [731, 12] width 15 height 15
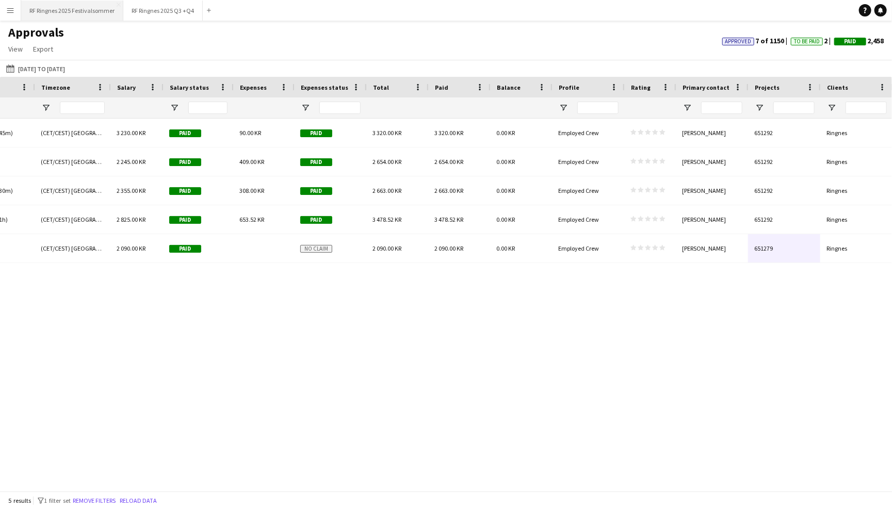
click at [88, 12] on button "RF Ringnes 2025 Festivalsommer Close" at bounding box center [72, 11] width 102 height 20
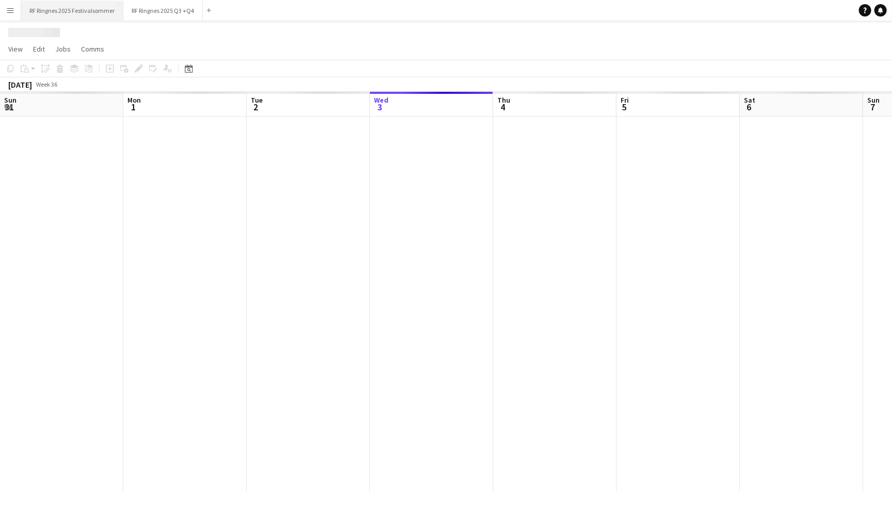
scroll to position [0, 246]
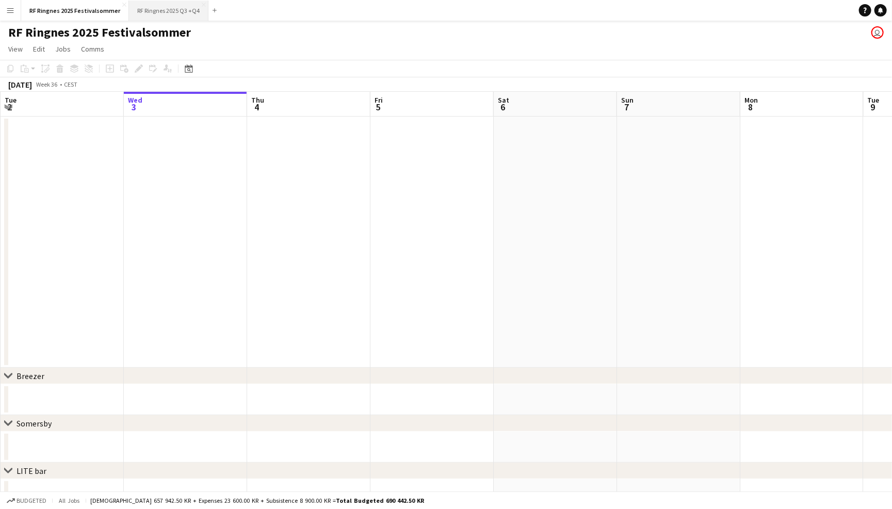
click at [177, 18] on button "RF Ringnes 2025 Q3 +Q4 Close" at bounding box center [168, 11] width 79 height 20
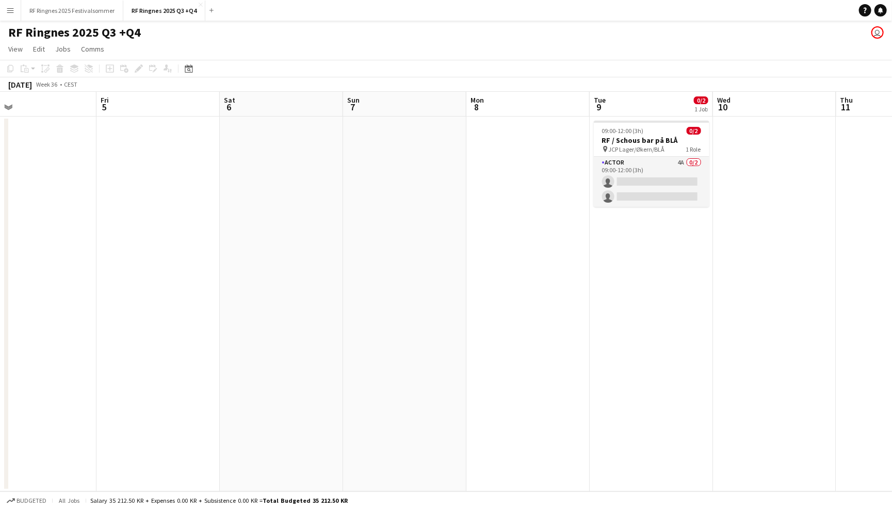
scroll to position [0, 281]
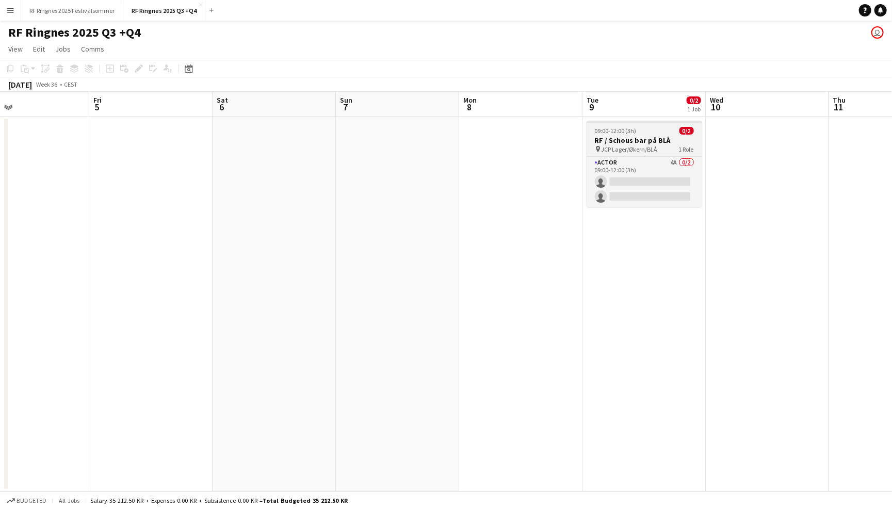
click at [636, 138] on h3 "RF / Schous bar på BLÅ" at bounding box center [645, 140] width 116 height 9
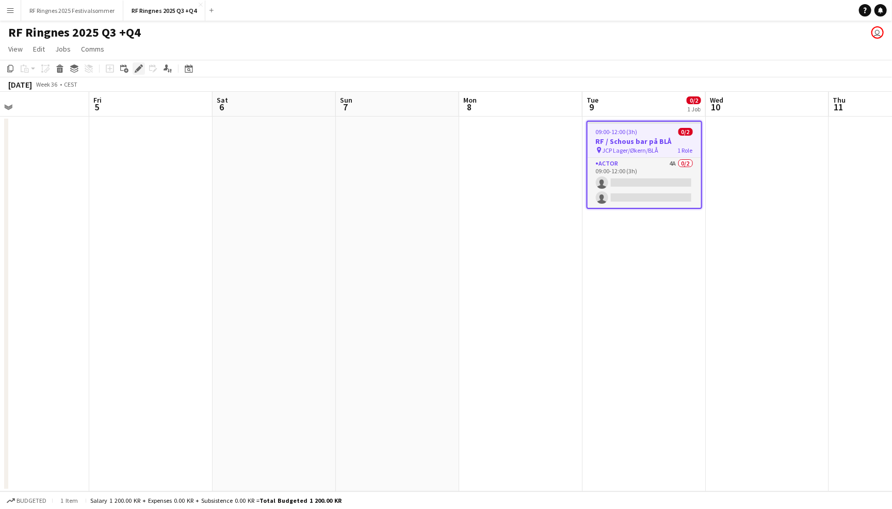
click at [135, 68] on icon "Edit" at bounding box center [139, 68] width 8 height 8
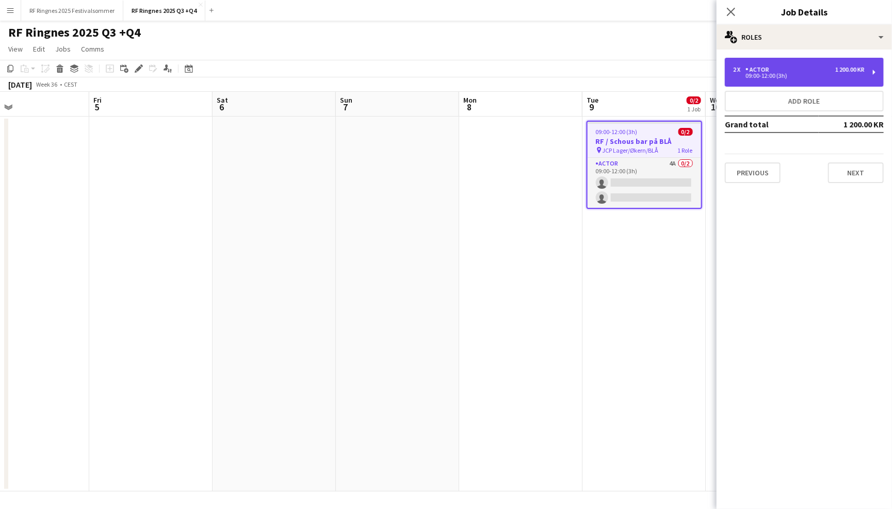
click at [809, 68] on div "2 x Actor 1 200.00 KR" at bounding box center [799, 69] width 132 height 7
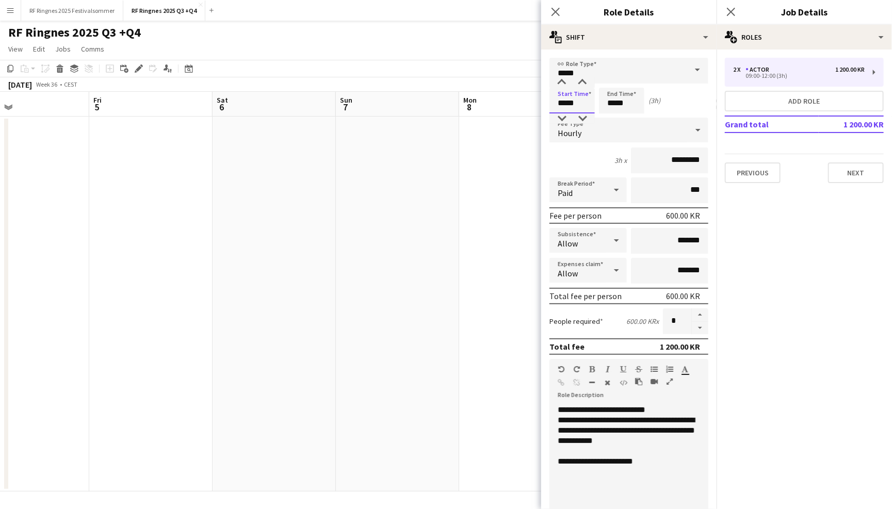
click at [572, 104] on input "*****" at bounding box center [571, 101] width 45 height 26
click at [565, 84] on div at bounding box center [562, 82] width 21 height 10
click at [560, 116] on div at bounding box center [562, 119] width 21 height 10
type input "*****"
click at [560, 116] on div at bounding box center [562, 119] width 21 height 10
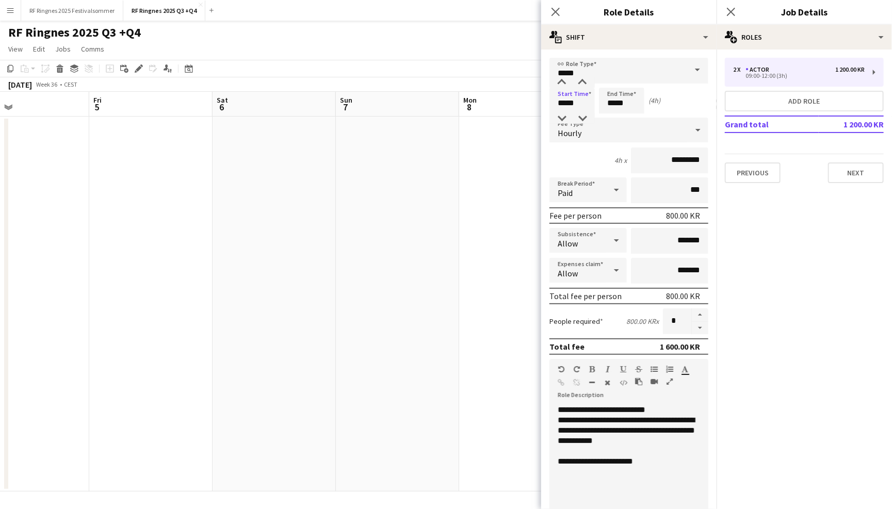
click at [690, 446] on div at bounding box center [629, 451] width 142 height 10
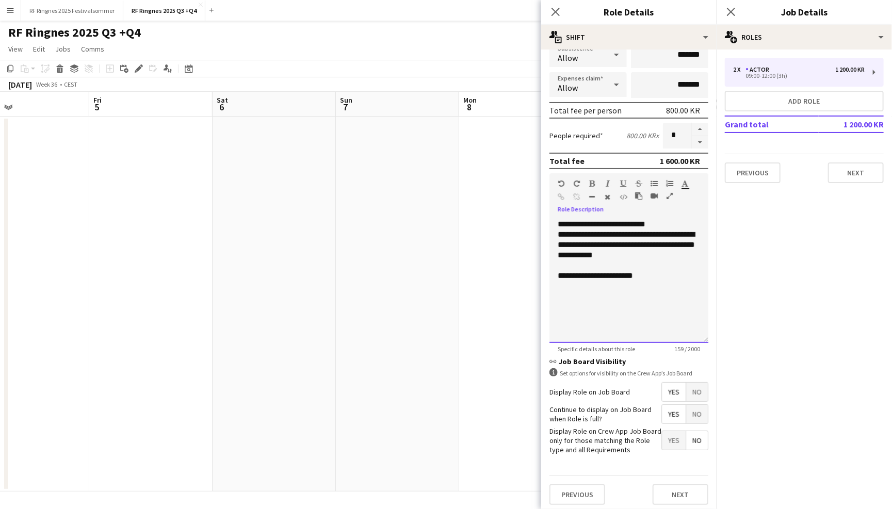
scroll to position [0, 0]
click at [680, 489] on button "Next" at bounding box center [681, 494] width 56 height 21
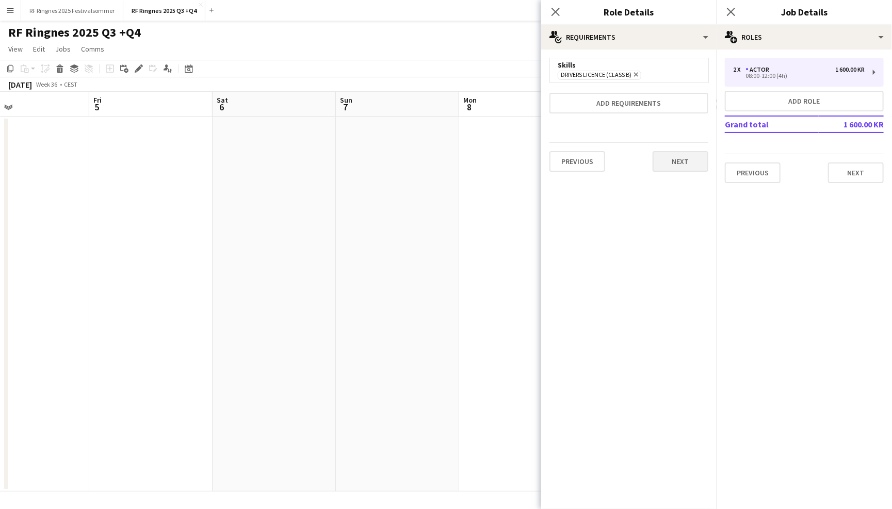
click at [672, 157] on button "Next" at bounding box center [681, 161] width 56 height 21
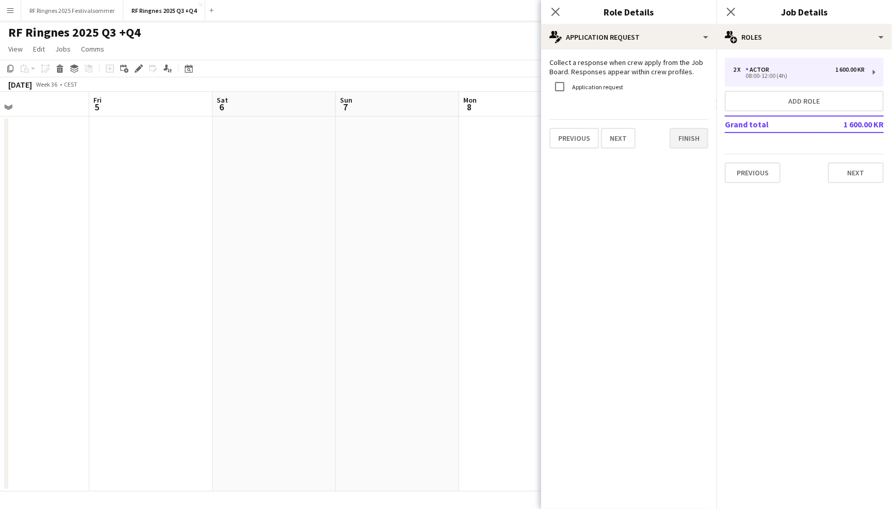
click at [694, 138] on button "Finish" at bounding box center [689, 138] width 39 height 21
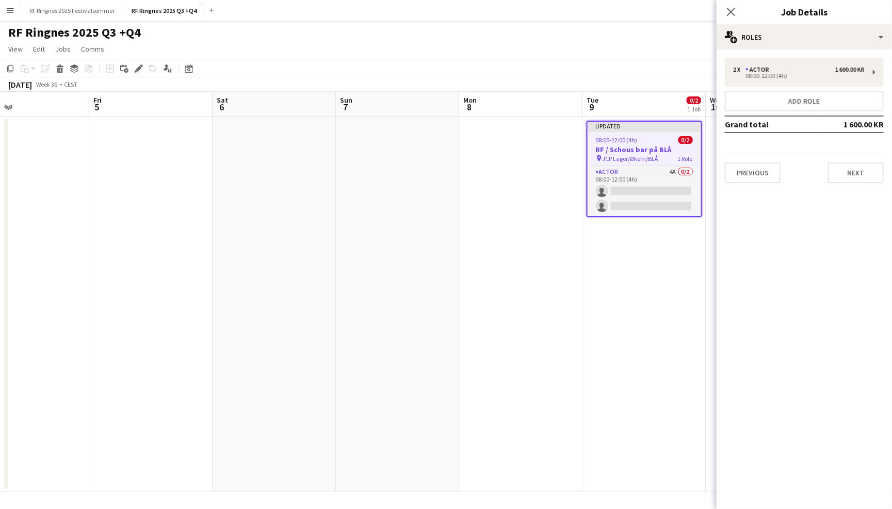
click at [662, 50] on app-page-menu "View Day view expanded Day view collapsed Month view Date picker Jump to today …" at bounding box center [446, 50] width 892 height 20
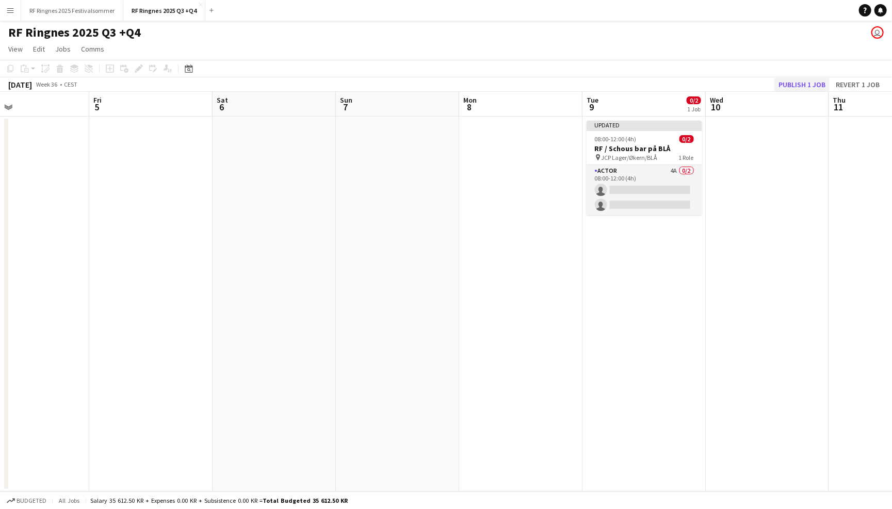
click at [802, 82] on button "Publish 1 job" at bounding box center [801, 84] width 55 height 13
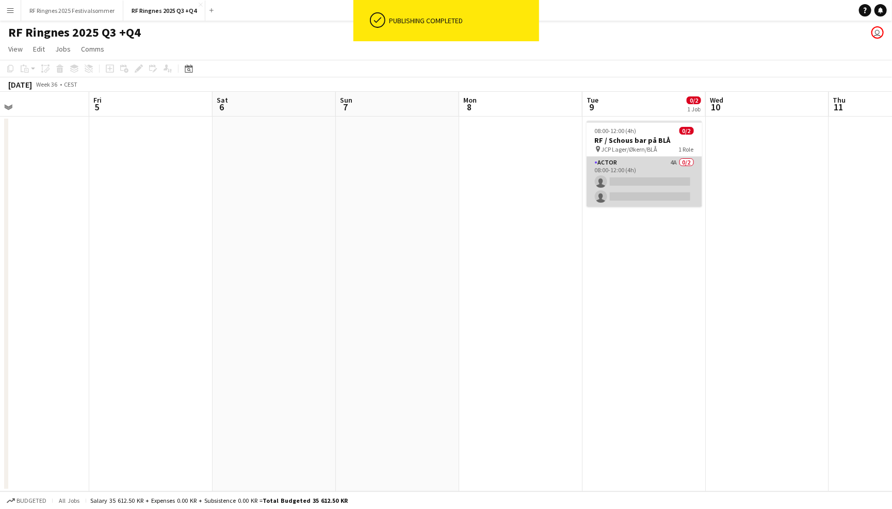
click at [654, 171] on app-card-role "Actor 4A 0/2 08:00-12:00 (4h) single-neutral-actions single-neutral-actions" at bounding box center [645, 182] width 116 height 50
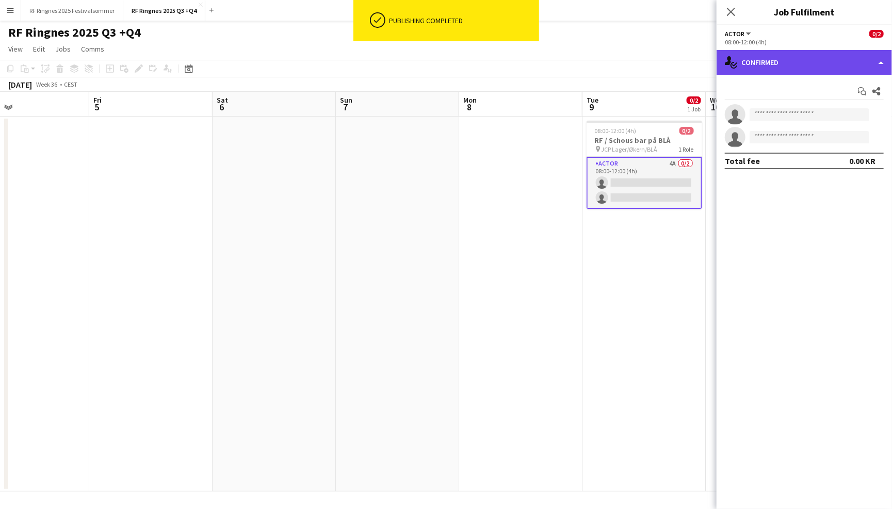
click at [805, 53] on div "single-neutral-actions-check-2 Confirmed" at bounding box center [804, 62] width 175 height 25
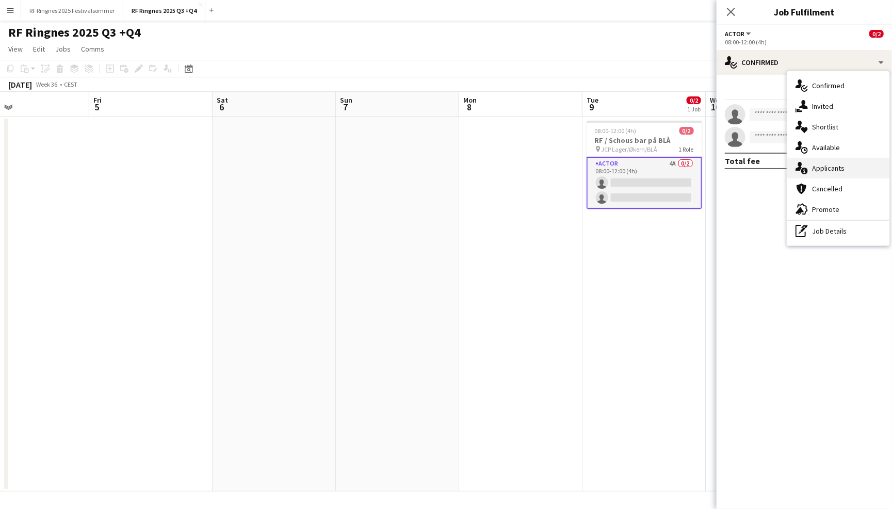
click at [828, 166] on span "Applicants" at bounding box center [828, 168] width 33 height 9
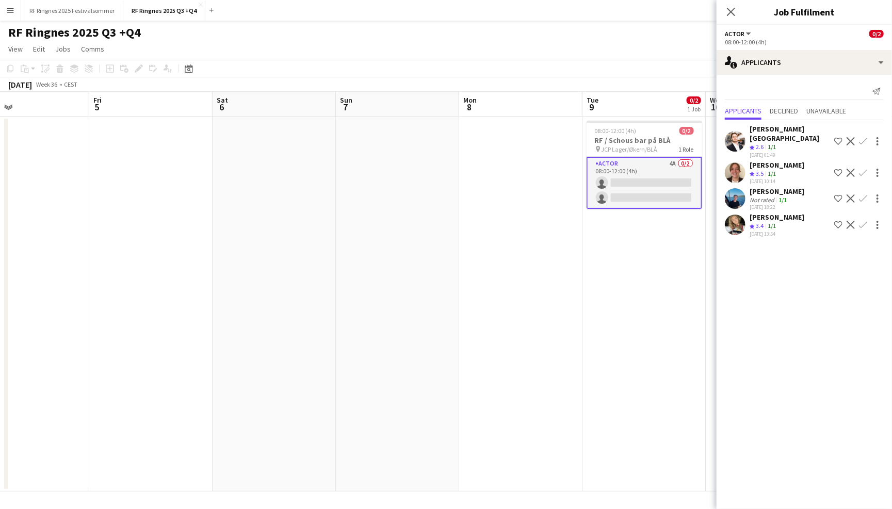
click at [738, 215] on app-user-avatar at bounding box center [735, 225] width 21 height 21
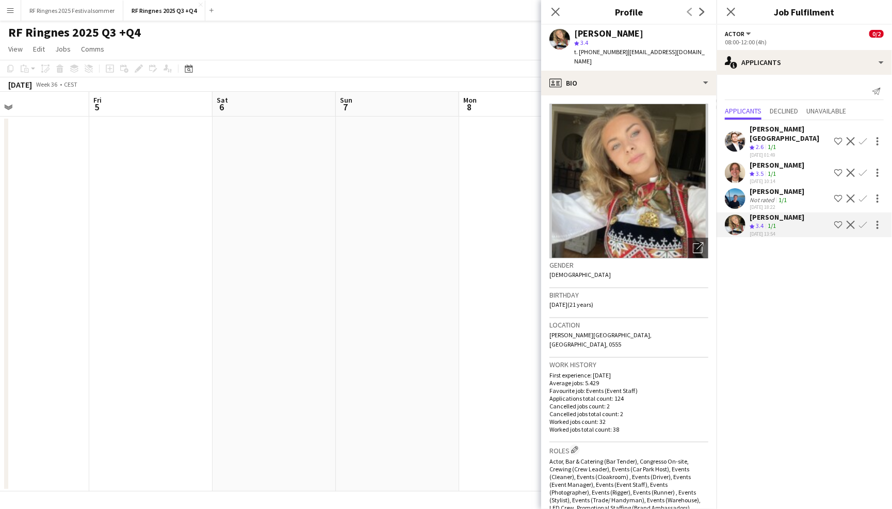
click at [736, 190] on app-user-avatar at bounding box center [735, 198] width 21 height 21
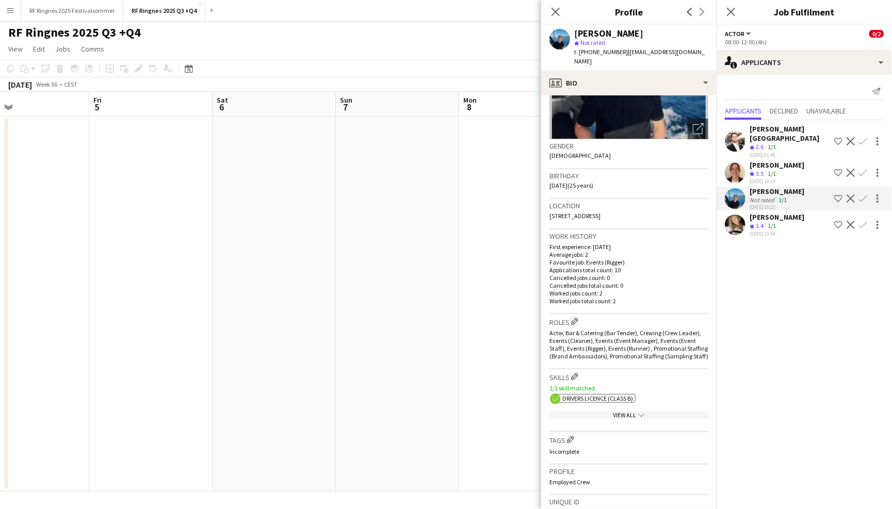
scroll to position [121, 0]
click at [656, 410] on div "View All chevron-down" at bounding box center [628, 414] width 159 height 8
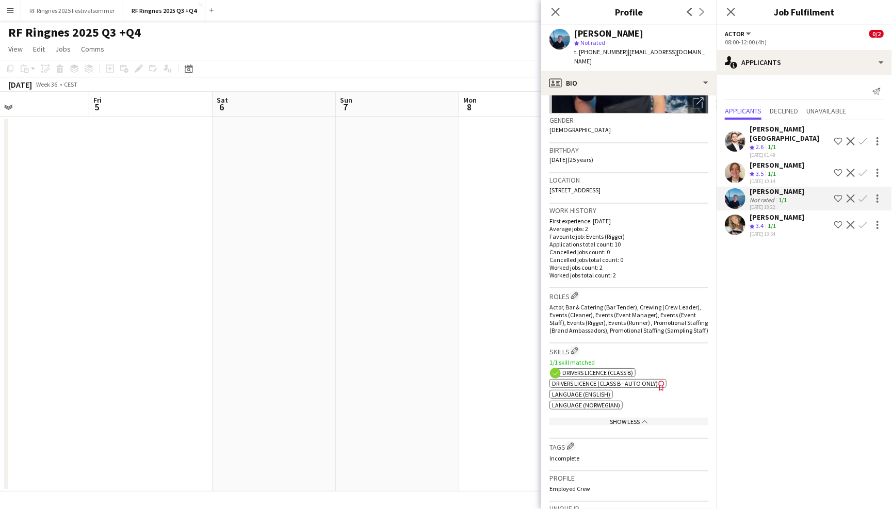
scroll to position [152, 0]
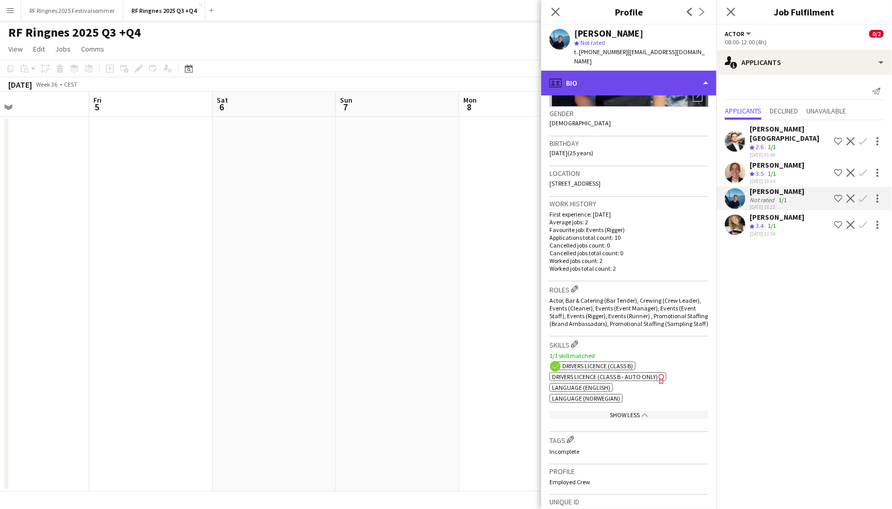
click at [668, 77] on div "profile Bio" at bounding box center [628, 83] width 175 height 25
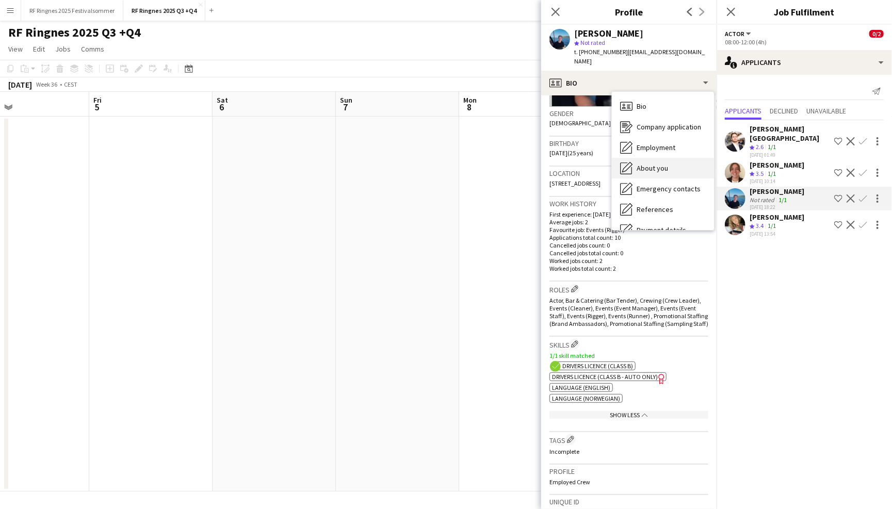
click at [682, 158] on div "About you About you" at bounding box center [663, 168] width 102 height 21
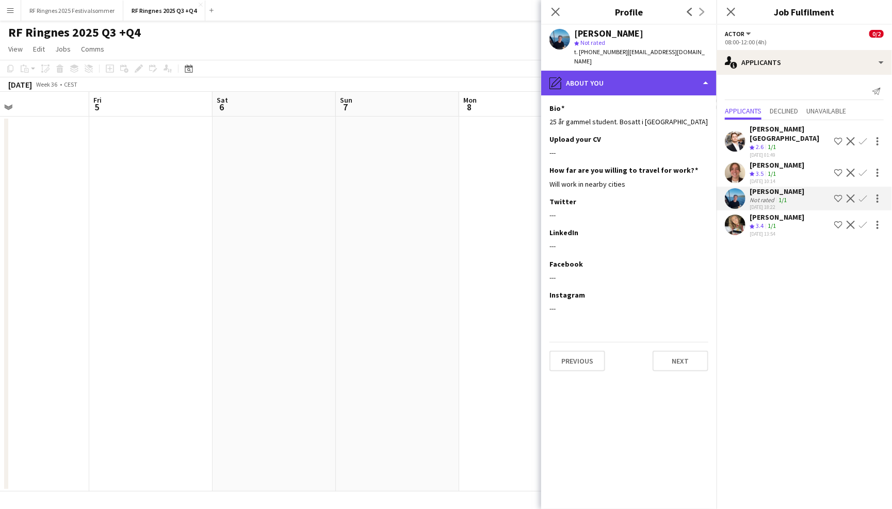
click at [678, 71] on div "pencil4 About you" at bounding box center [628, 83] width 175 height 25
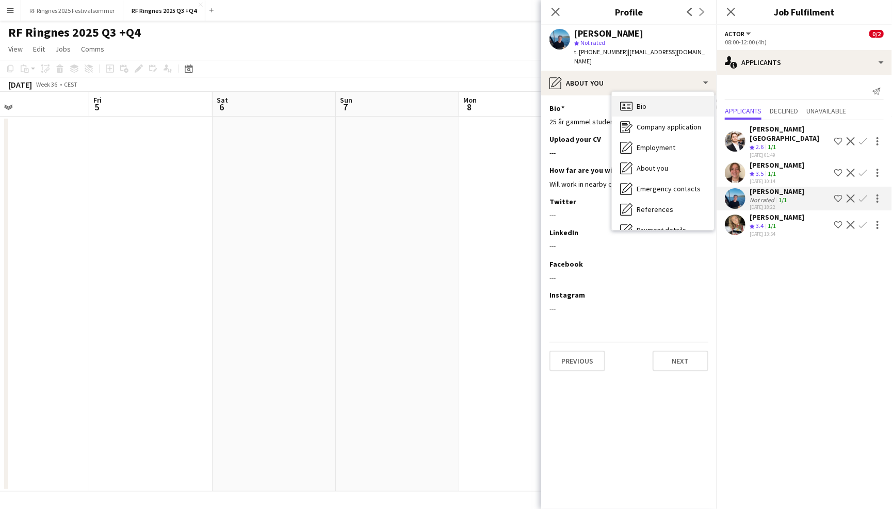
click at [678, 99] on div "Bio Bio" at bounding box center [663, 106] width 102 height 21
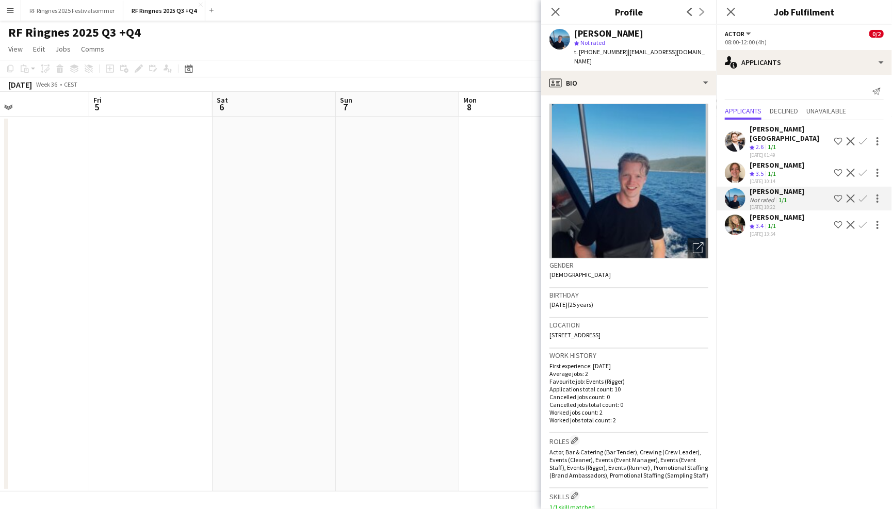
scroll to position [5, 0]
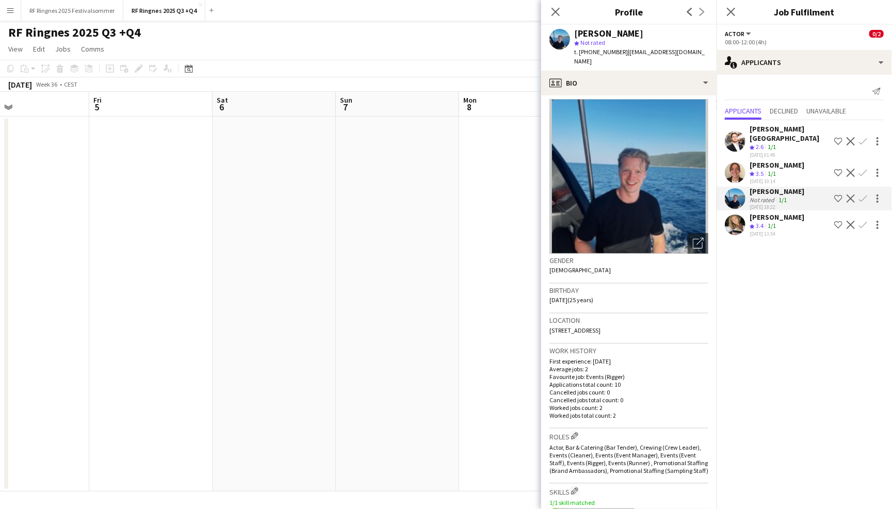
click at [736, 215] on app-user-avatar at bounding box center [735, 225] width 21 height 21
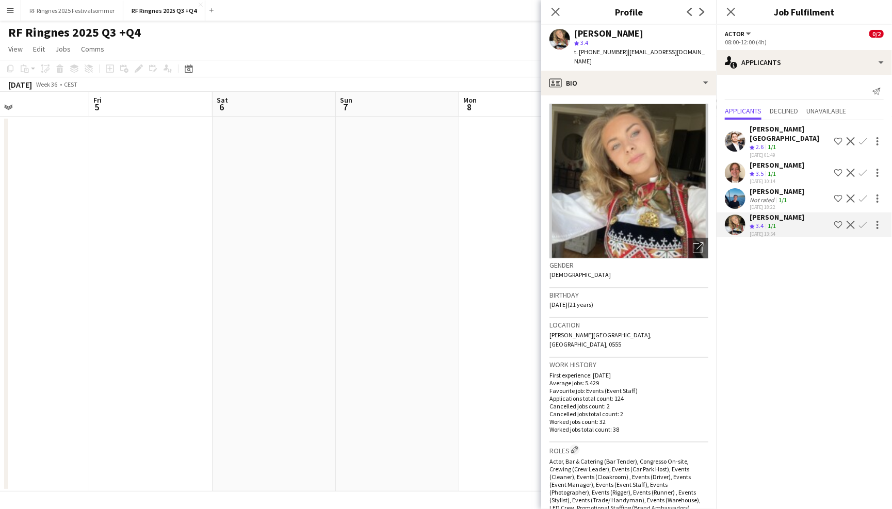
click at [733, 188] on app-user-avatar at bounding box center [735, 198] width 21 height 21
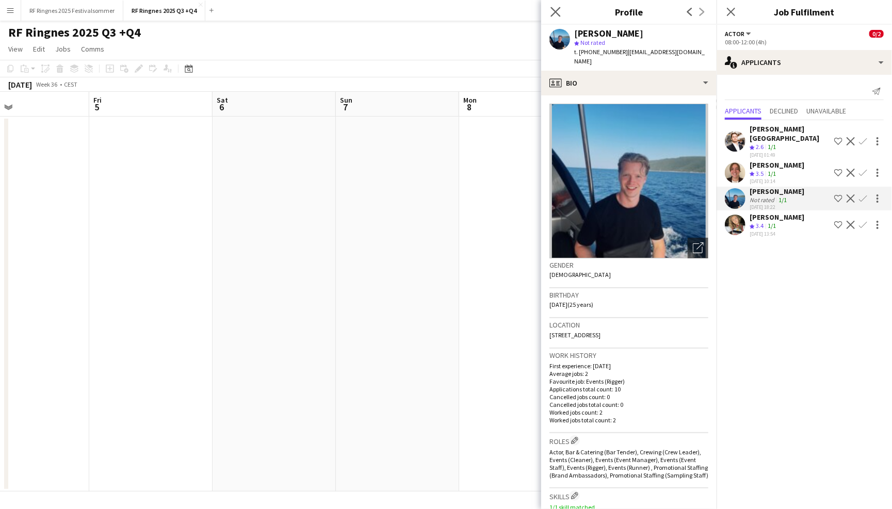
click at [561, 12] on app-icon "Close pop-in" at bounding box center [555, 12] width 15 height 15
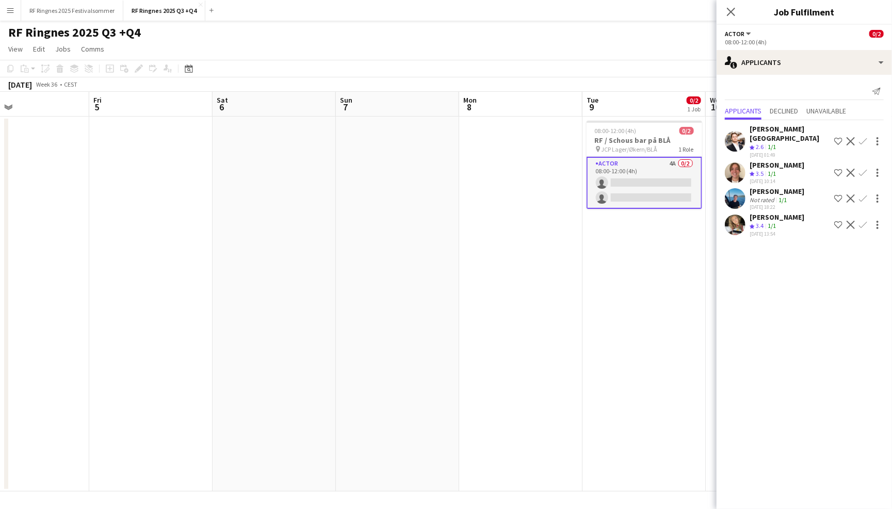
click at [864, 194] on app-icon "Confirm" at bounding box center [863, 198] width 8 height 8
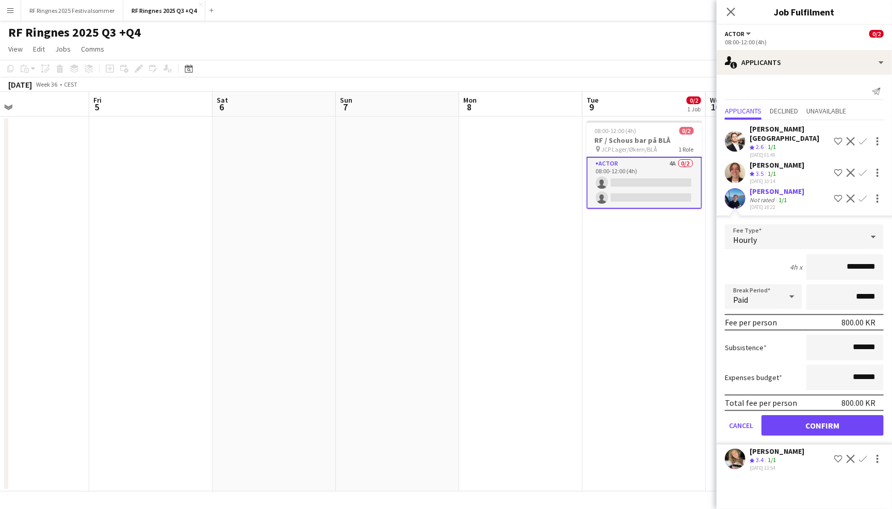
click at [803, 415] on button "Confirm" at bounding box center [822, 425] width 122 height 21
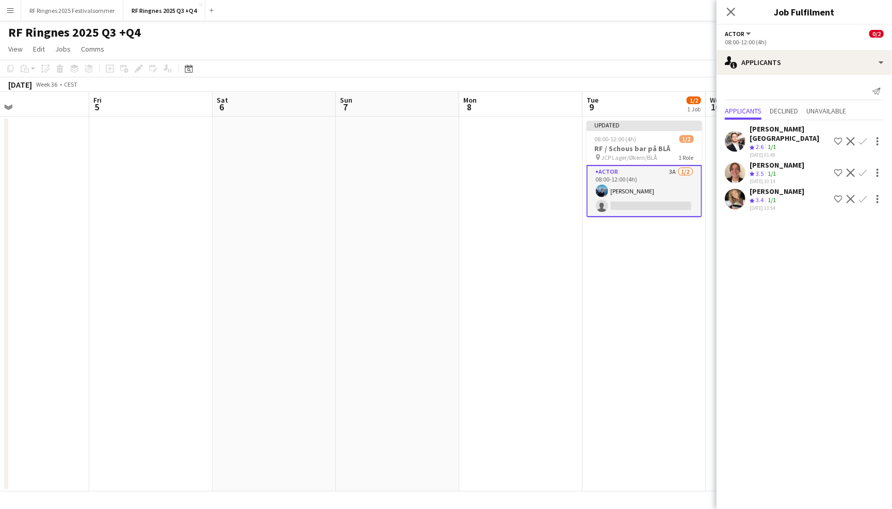
click at [612, 88] on div "September 2025 Week 36 • CEST Publish 1 job Revert 1 job" at bounding box center [446, 84] width 892 height 14
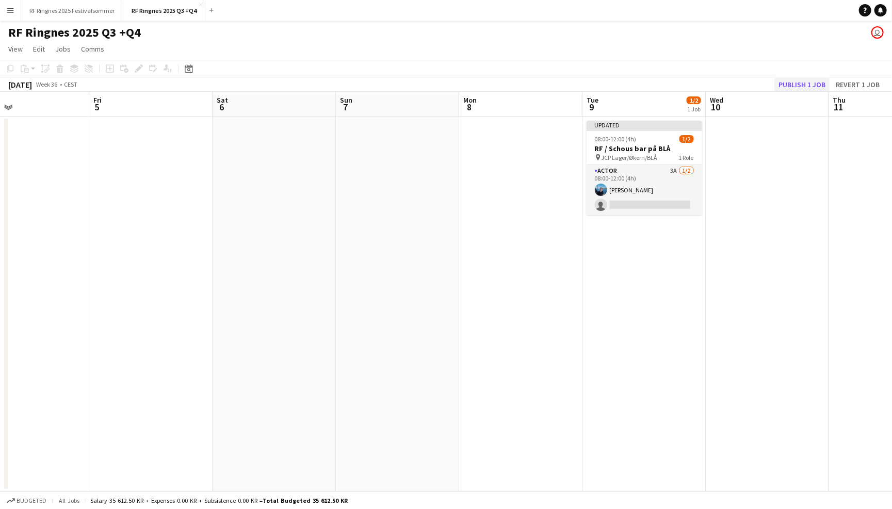
click at [799, 87] on button "Publish 1 job" at bounding box center [801, 84] width 55 height 13
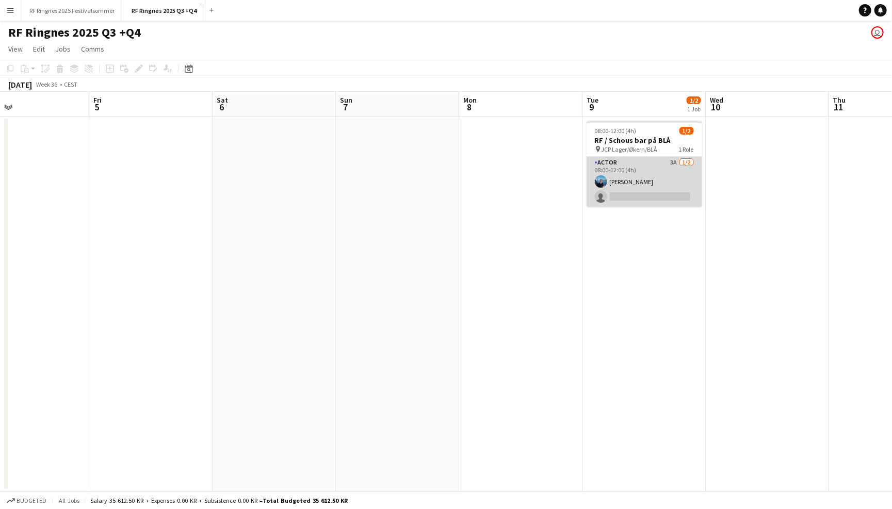
click at [645, 168] on app-card-role "Actor 3A 1/2 08:00-12:00 (4h) Daniel Marthinsen single-neutral-actions" at bounding box center [645, 182] width 116 height 50
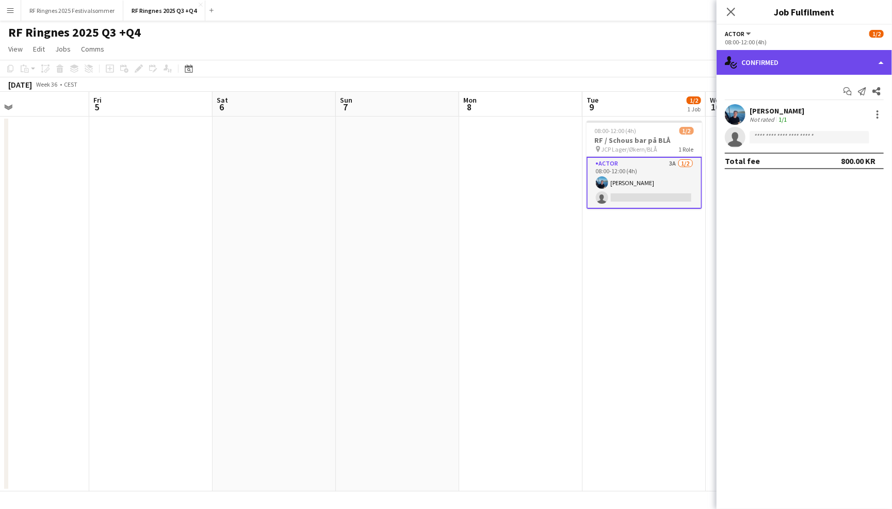
click at [798, 63] on div "single-neutral-actions-check-2 Confirmed" at bounding box center [804, 62] width 175 height 25
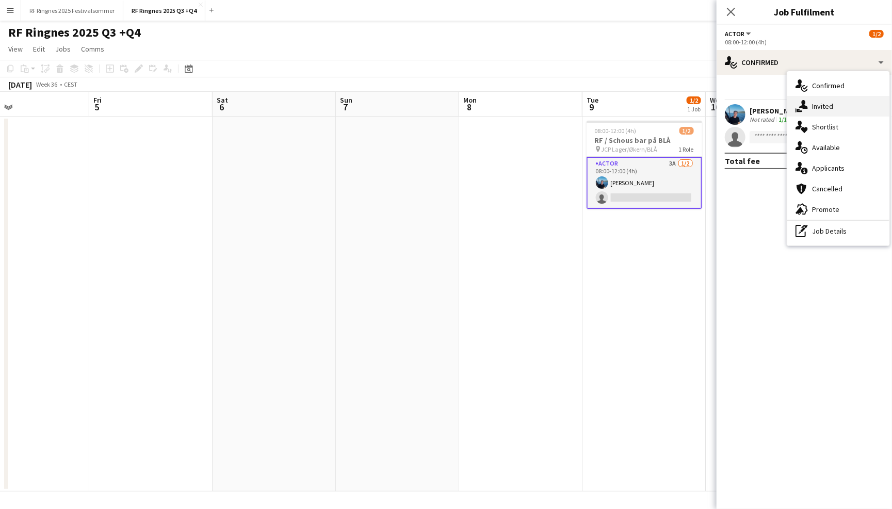
click at [830, 105] on span "Invited" at bounding box center [822, 106] width 21 height 9
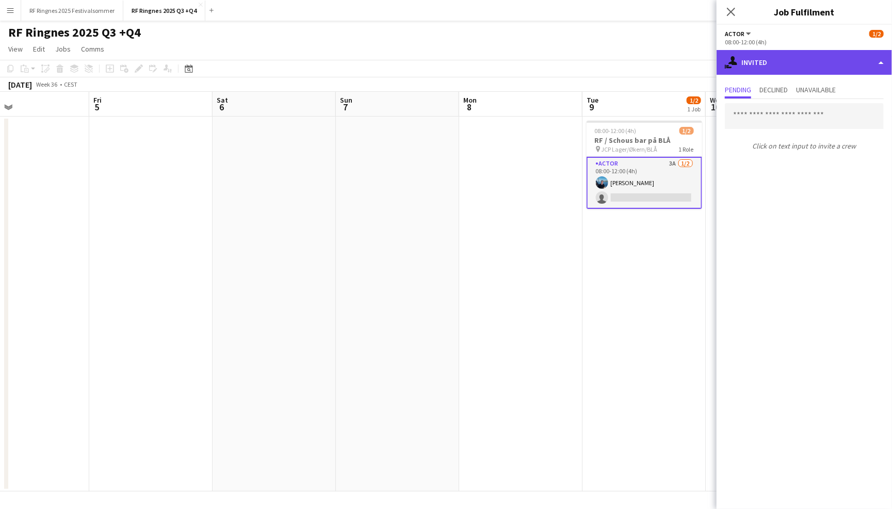
click at [809, 59] on div "single-neutral-actions-share-1 Invited" at bounding box center [804, 62] width 175 height 25
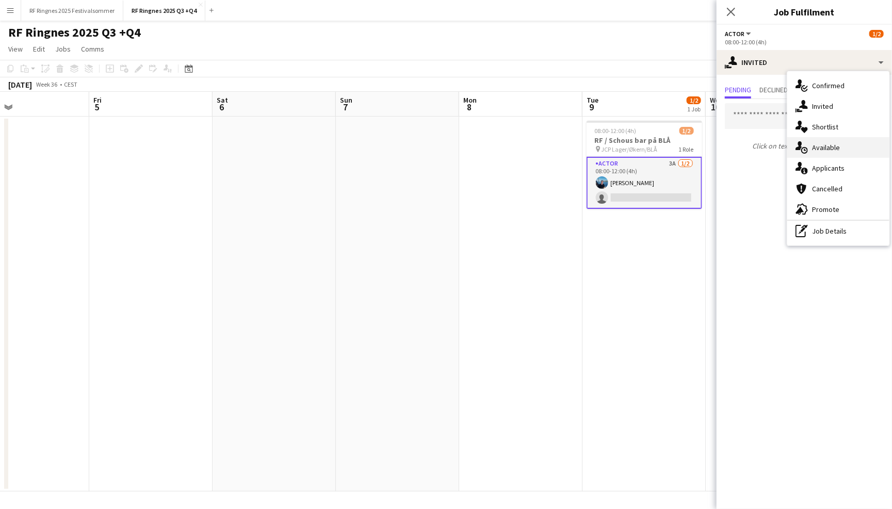
click at [832, 145] on span "Available" at bounding box center [826, 147] width 28 height 9
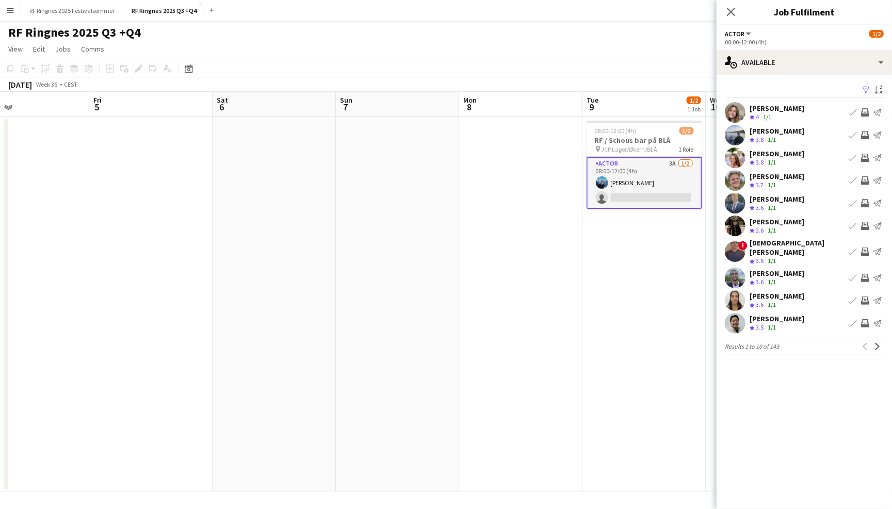
click at [866, 90] on app-icon "Filter" at bounding box center [866, 91] width 8 height 10
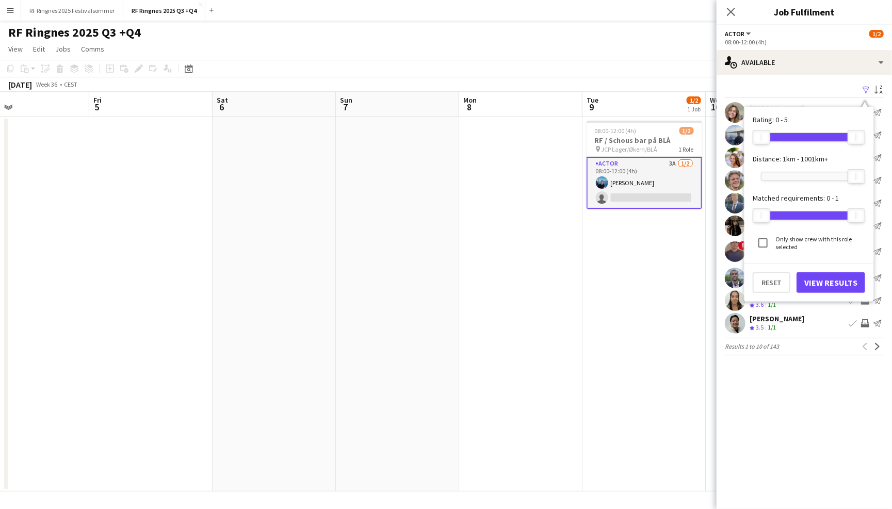
scroll to position [0, 0]
click at [806, 78] on div "Filter Sort asc Vårinn Andersen Melhus Crew rating 4 1/1 Book crew Invite crew …" at bounding box center [804, 221] width 175 height 293
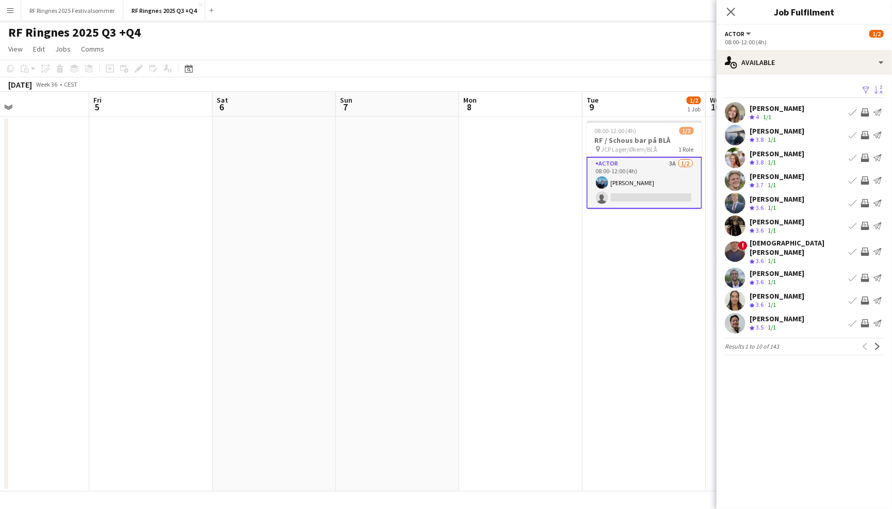
click at [879, 88] on app-icon "Sort asc" at bounding box center [878, 91] width 8 height 10
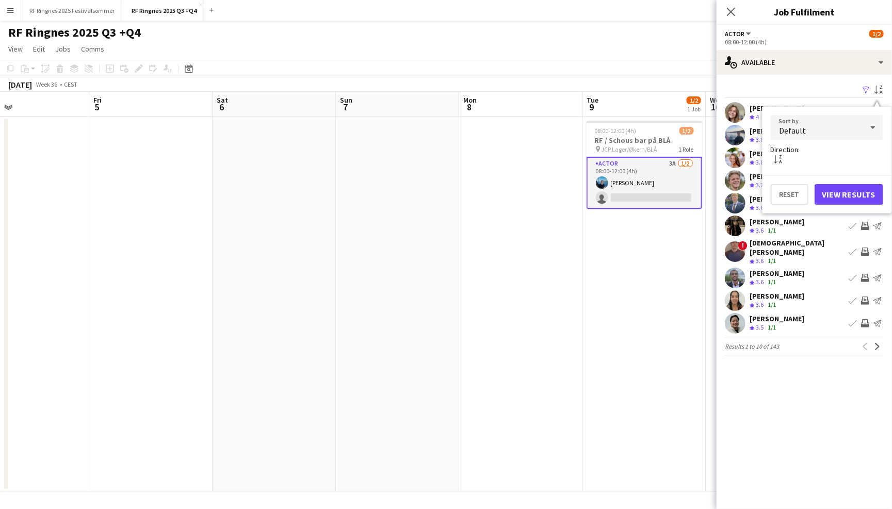
click at [828, 84] on div "Filter Sort asc" at bounding box center [804, 90] width 159 height 15
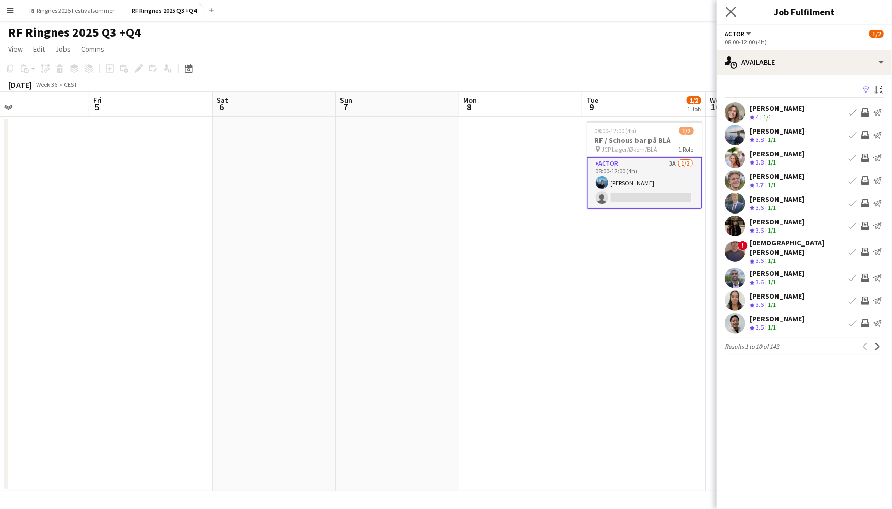
click at [735, 18] on app-icon "Close pop-in" at bounding box center [731, 12] width 15 height 15
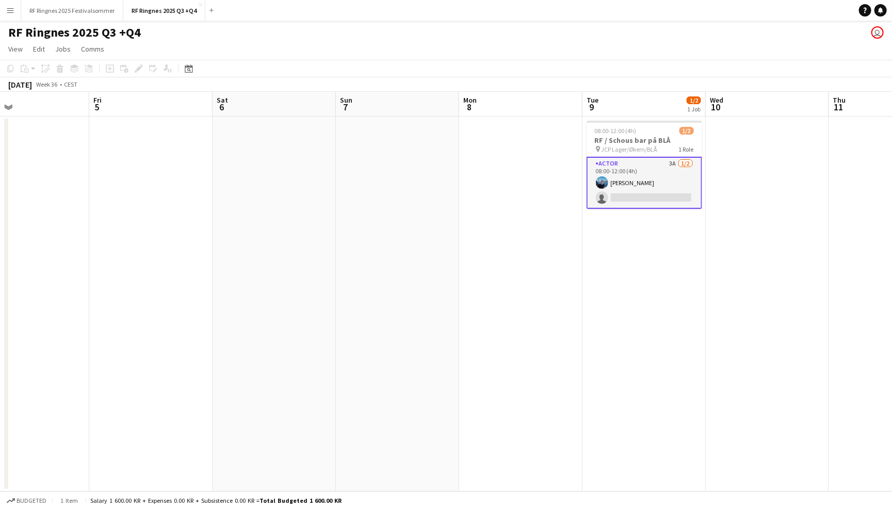
click at [697, 30] on div "RF Ringnes 2025 Q3 +Q4 user" at bounding box center [446, 31] width 892 height 20
click at [95, 11] on button "RF Ringnes 2025 Festivalsommer Close" at bounding box center [72, 11] width 102 height 20
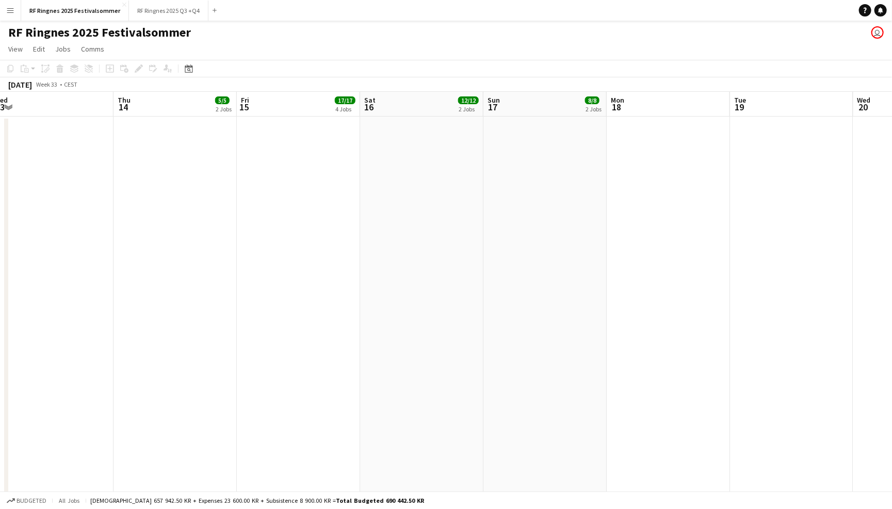
click at [14, 5] on button "Menu" at bounding box center [10, 10] width 21 height 21
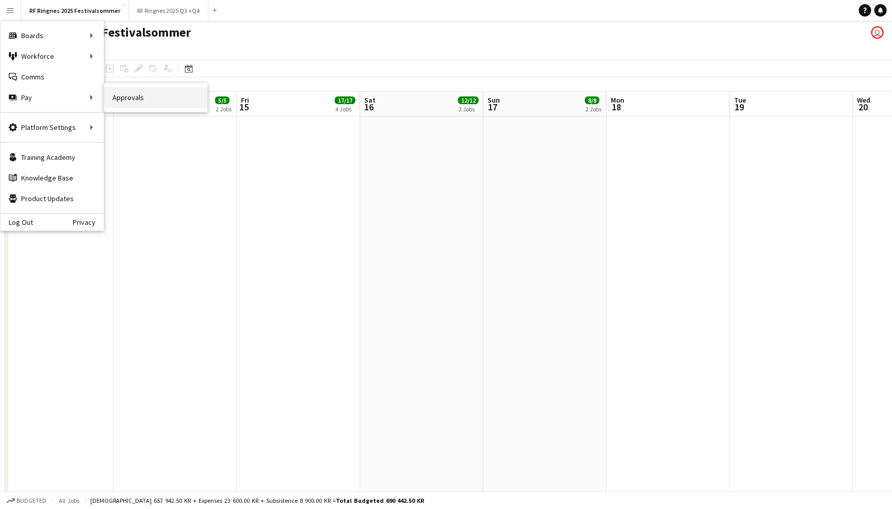
click at [112, 98] on link "Approvals" at bounding box center [155, 97] width 103 height 21
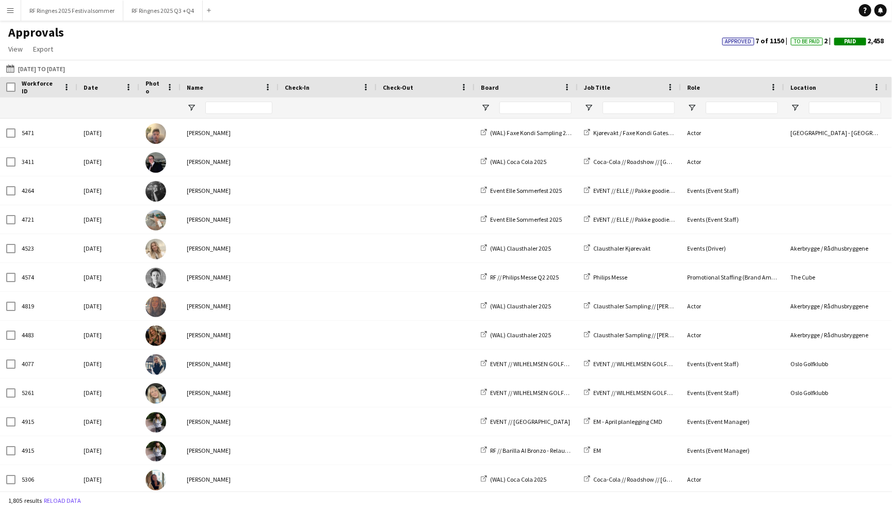
type input "**********"
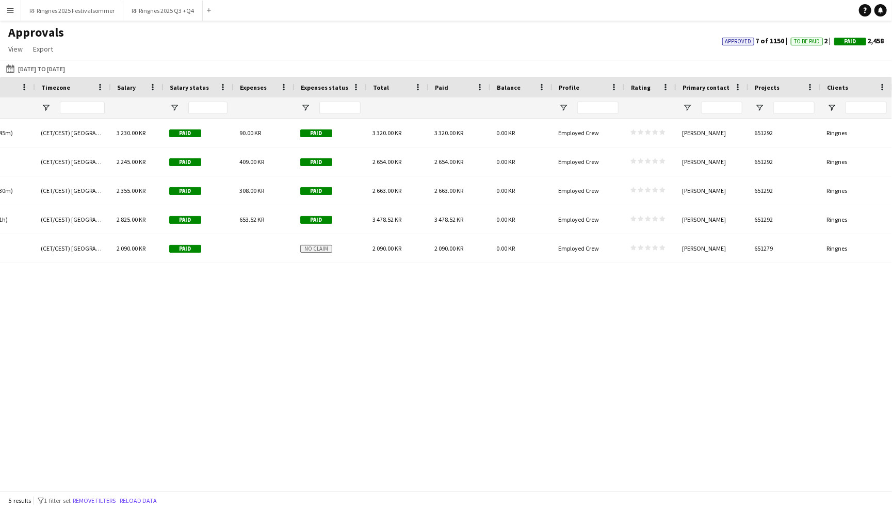
click at [787, 114] on div at bounding box center [793, 108] width 41 height 21
click at [782, 107] on input "Projects Filter Input" at bounding box center [793, 108] width 41 height 12
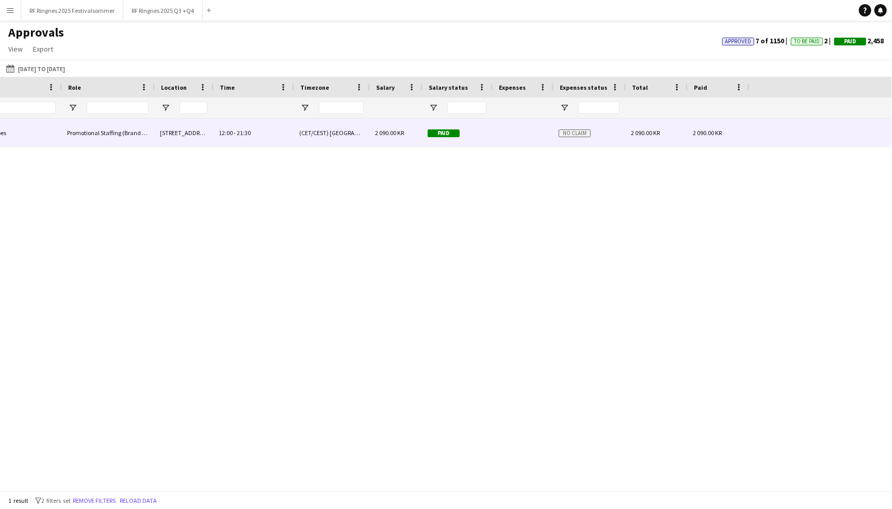
scroll to position [0, 264]
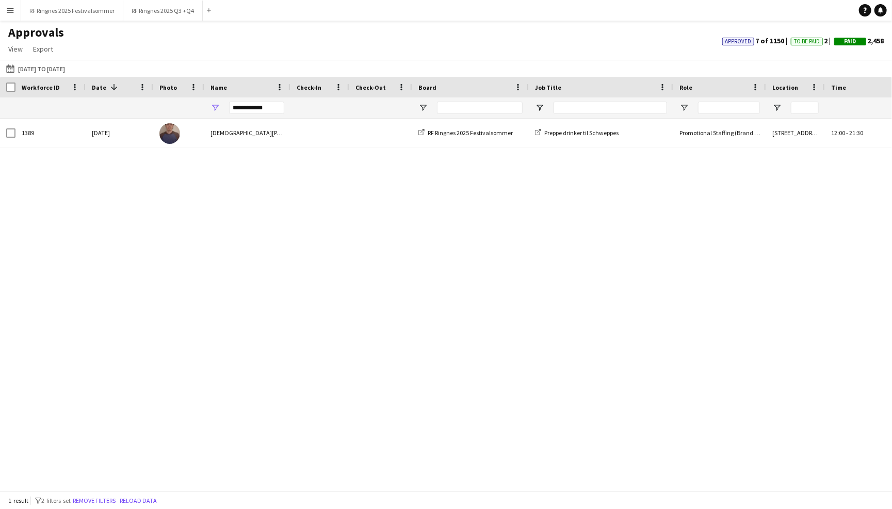
type input "******"
drag, startPoint x: 271, startPoint y: 105, endPoint x: 194, endPoint y: 105, distance: 76.9
click at [194, 105] on div "******" at bounding box center [881, 108] width 1763 height 21
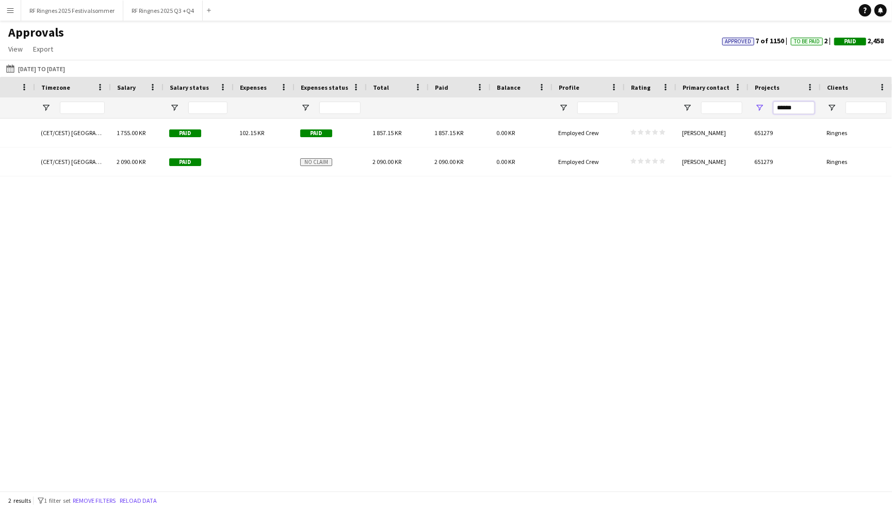
click at [810, 105] on input "******" at bounding box center [793, 108] width 41 height 12
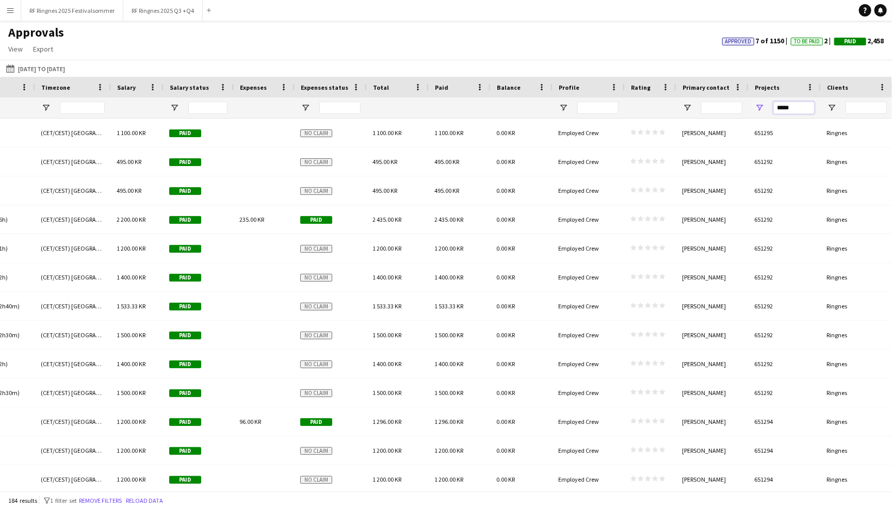
type input "******"
drag, startPoint x: 800, startPoint y: 107, endPoint x: 732, endPoint y: 107, distance: 68.6
click at [732, 107] on div "******" at bounding box center [11, 108] width 1763 height 21
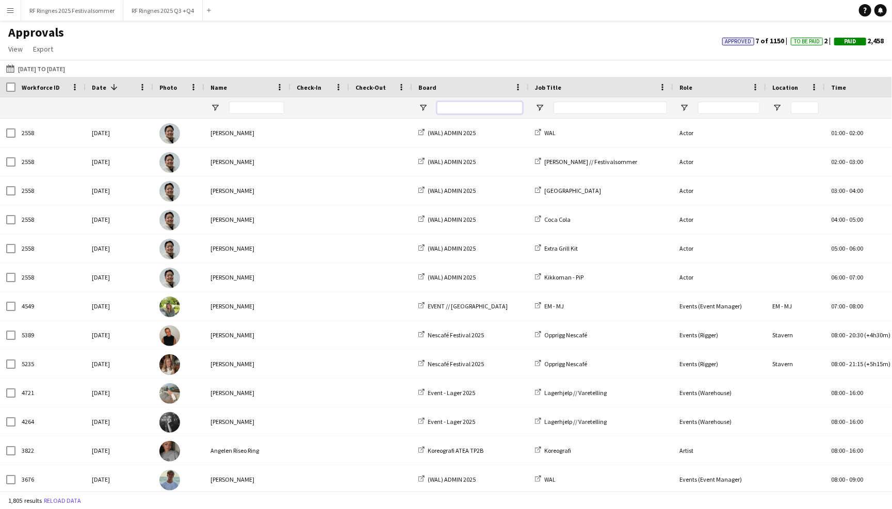
click at [473, 104] on input "Board Filter Input" at bounding box center [480, 108] width 86 height 12
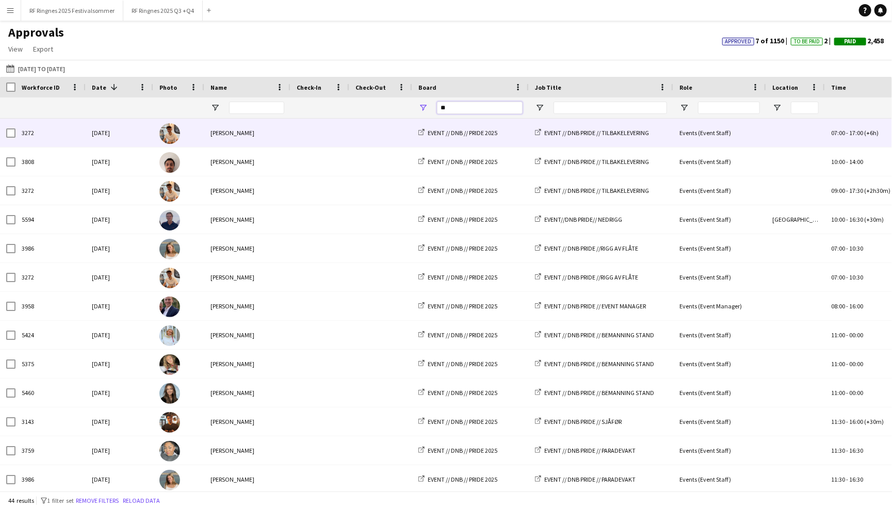
type input "*"
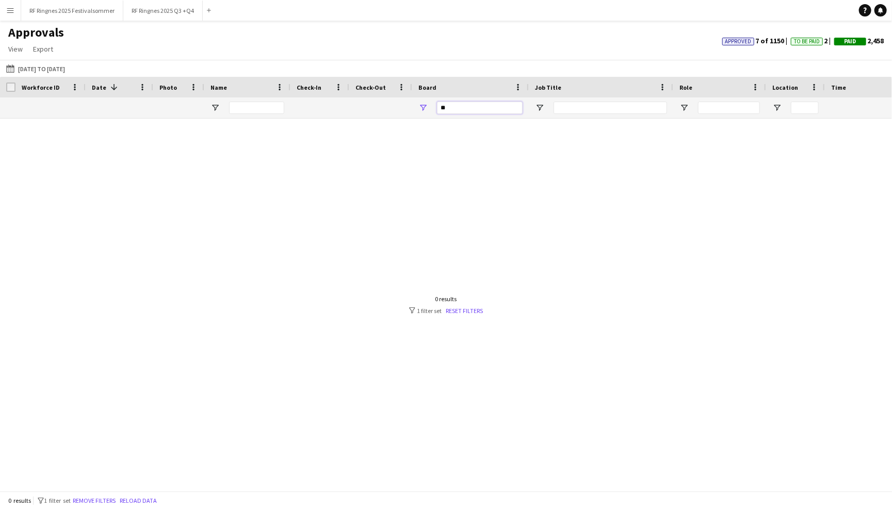
type input "*"
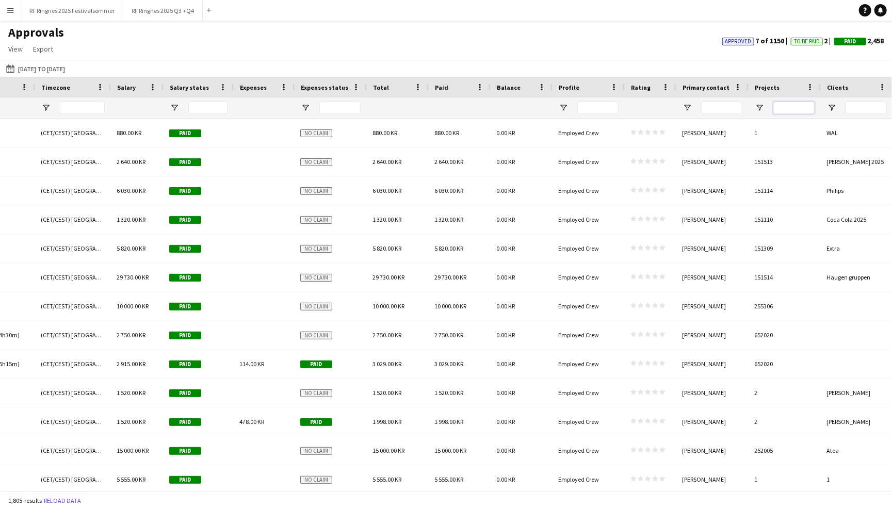
click at [788, 107] on input "Projects Filter Input" at bounding box center [793, 108] width 41 height 12
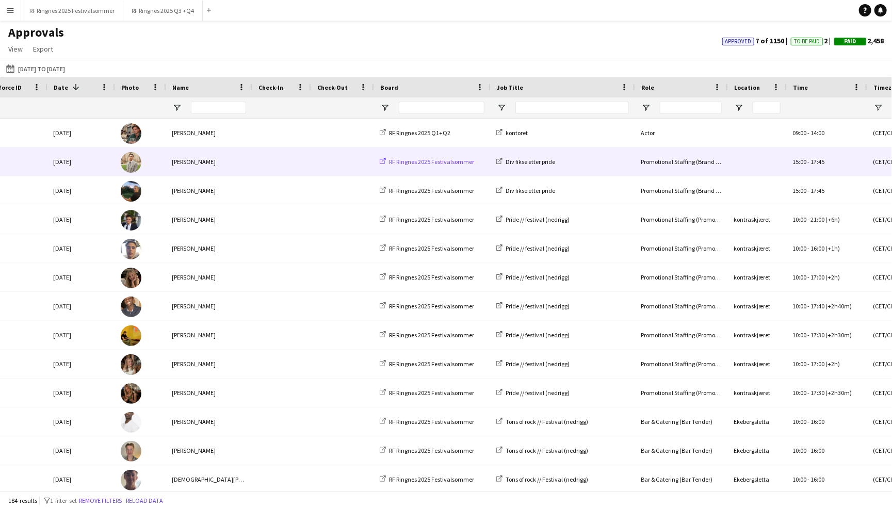
scroll to position [0, 0]
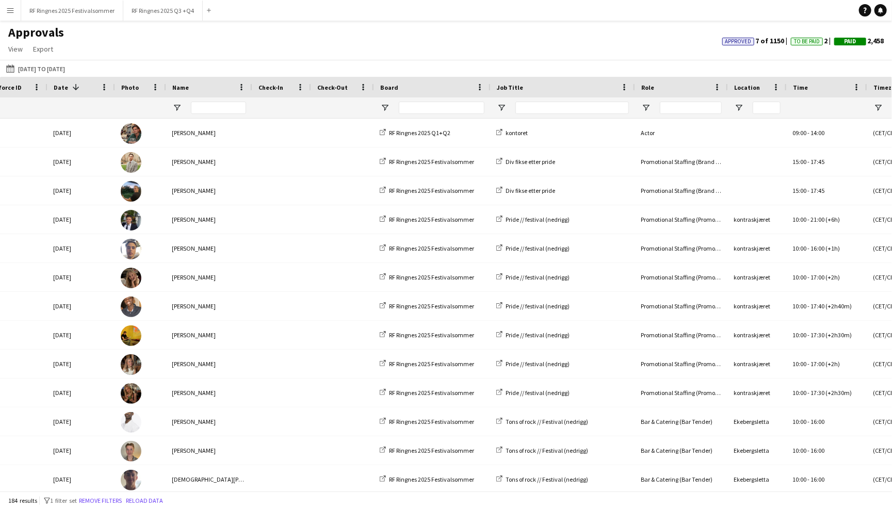
type input "****"
click at [553, 105] on input "Job Title Filter Input" at bounding box center [572, 108] width 114 height 12
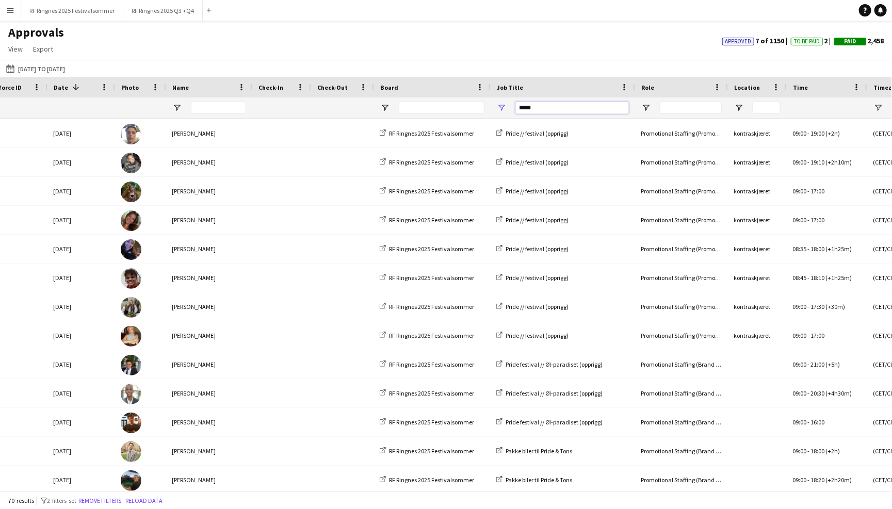
scroll to position [1649, 0]
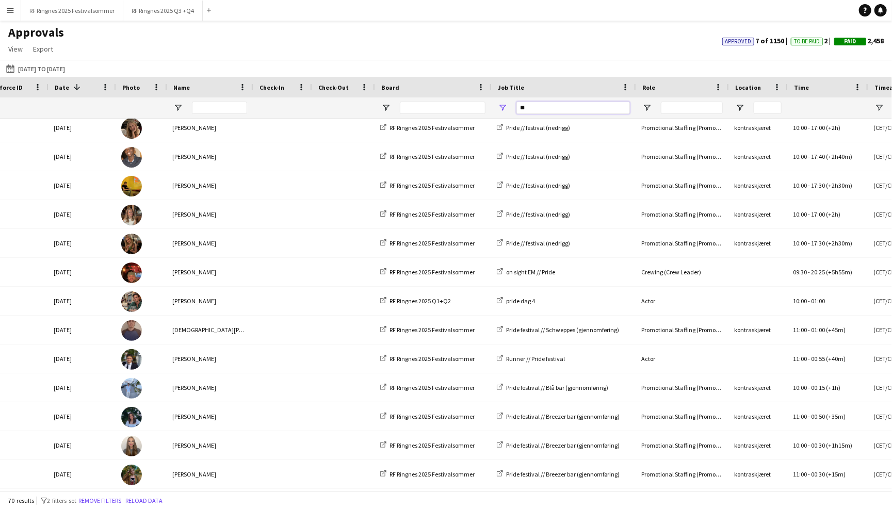
type input "*"
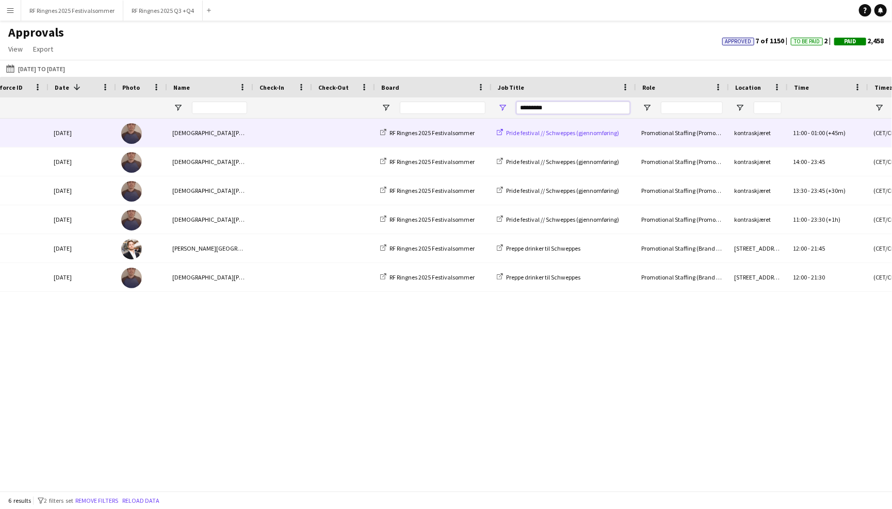
type input "*********"
drag, startPoint x: 555, startPoint y: 128, endPoint x: 580, endPoint y: 361, distance: 233.5
click at [580, 361] on div "1389 Sat, 28 Jun 2025 Christian Teisnes RF Ringnes 2025 Festivalsommer Pride fe…" at bounding box center [446, 305] width 892 height 372
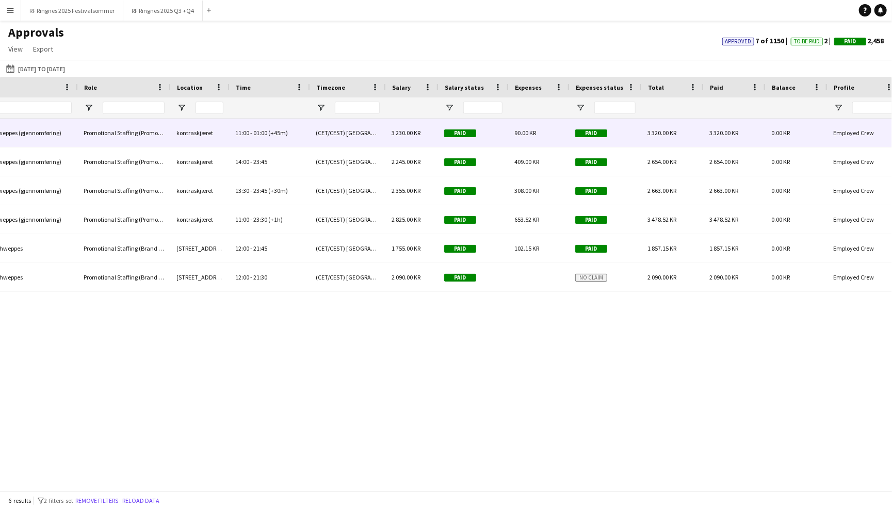
click at [541, 133] on div "90.00 KR" at bounding box center [538, 133] width 61 height 28
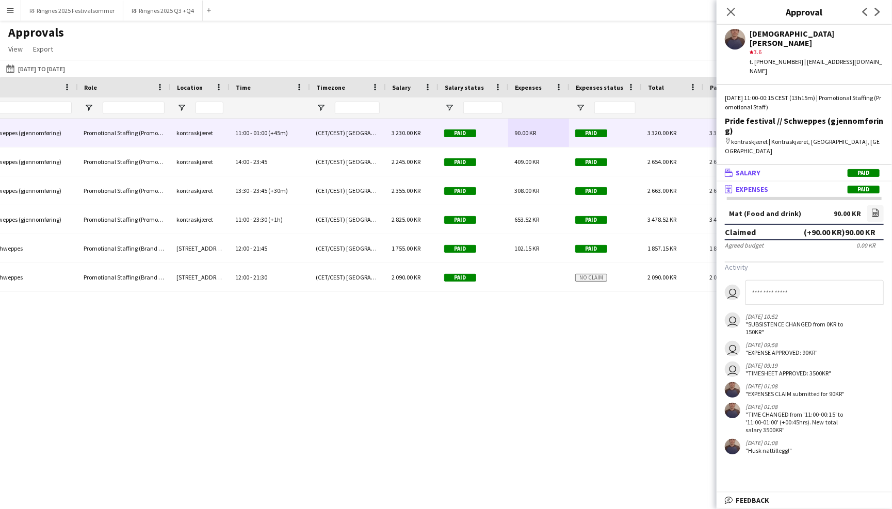
click at [762, 168] on mat-panel-title "wallet Salary Paid" at bounding box center [802, 172] width 171 height 9
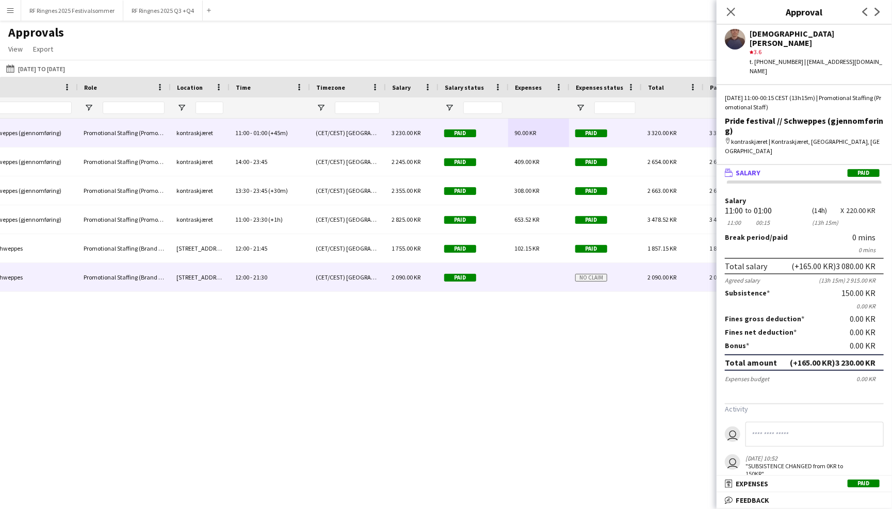
click at [548, 287] on div at bounding box center [538, 277] width 61 height 28
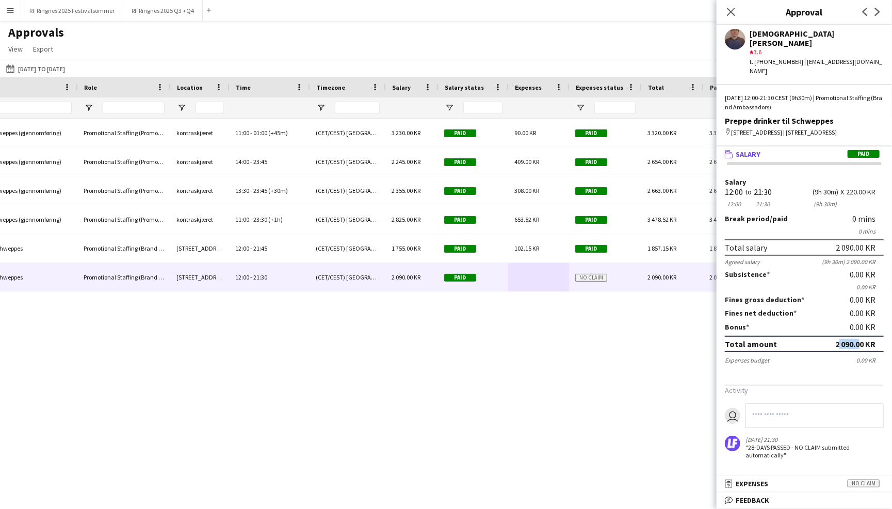
drag, startPoint x: 833, startPoint y: 317, endPoint x: 854, endPoint y: 318, distance: 21.2
click at [854, 336] on div "Total amount 2 090.00 KR" at bounding box center [804, 344] width 159 height 17
copy div "2 090."
click at [790, 483] on mat-panel-title "receipt Expenses No claim" at bounding box center [802, 483] width 171 height 9
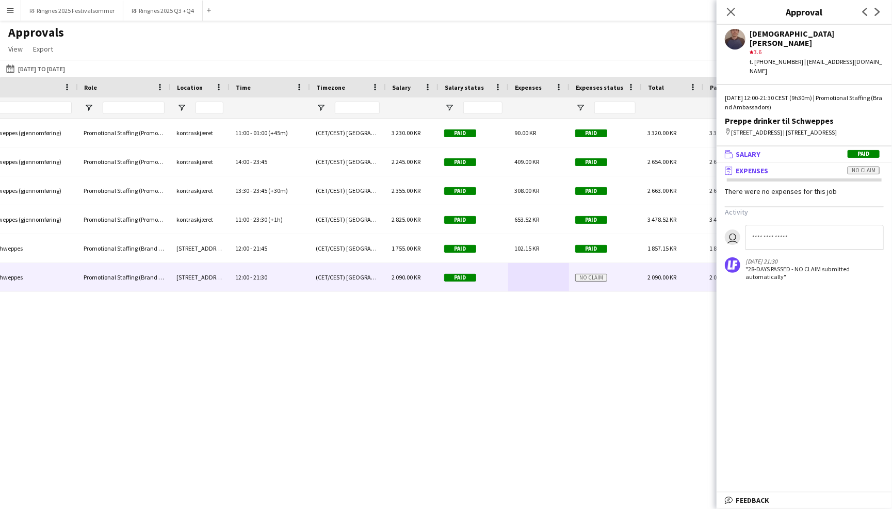
click at [755, 150] on span "Salary" at bounding box center [748, 154] width 25 height 9
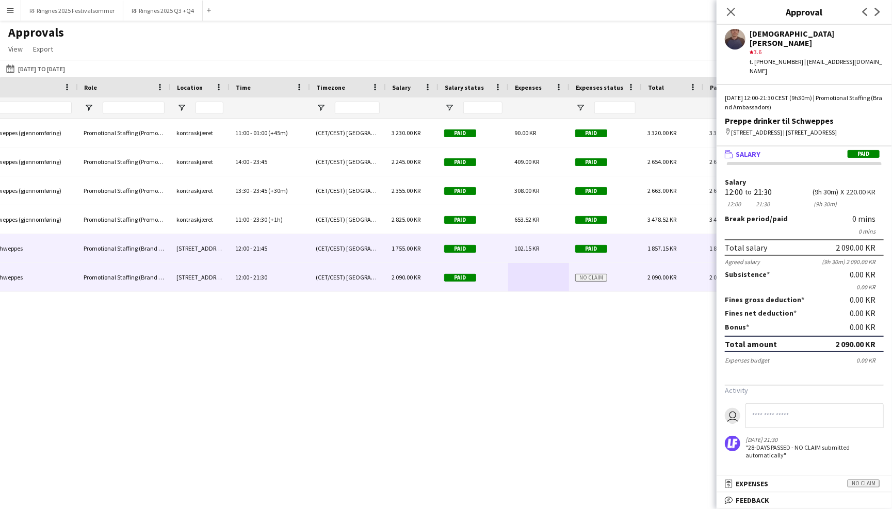
click at [634, 248] on div "Paid" at bounding box center [605, 248] width 72 height 28
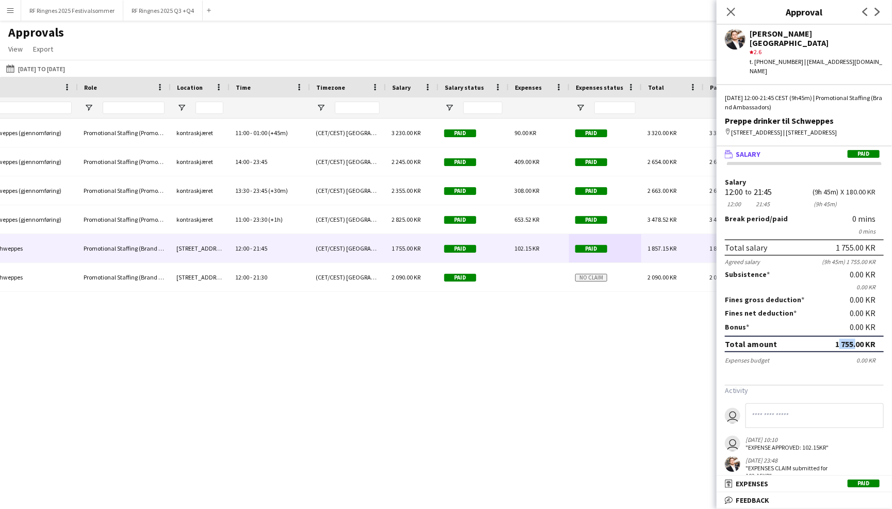
drag, startPoint x: 834, startPoint y: 318, endPoint x: 852, endPoint y: 322, distance: 18.5
click at [852, 339] on div "1 755.00 KR" at bounding box center [855, 344] width 40 height 10
copy div "1 755"
click at [788, 478] on mat-expansion-panel-header "receipt Expenses Paid" at bounding box center [804, 483] width 175 height 15
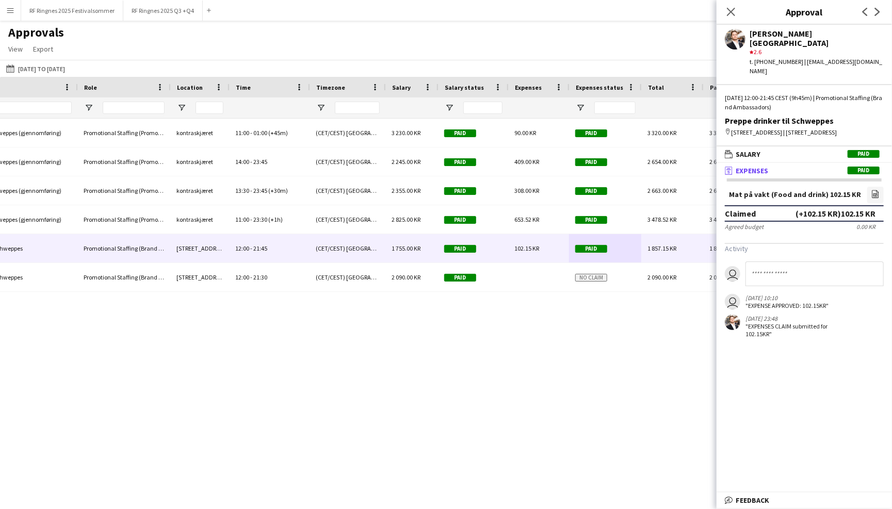
drag, startPoint x: 839, startPoint y: 193, endPoint x: 863, endPoint y: 194, distance: 23.2
click at [863, 208] on div "(+102.15 KR) 102.15 KR" at bounding box center [836, 213] width 80 height 10
copy div "102.15"
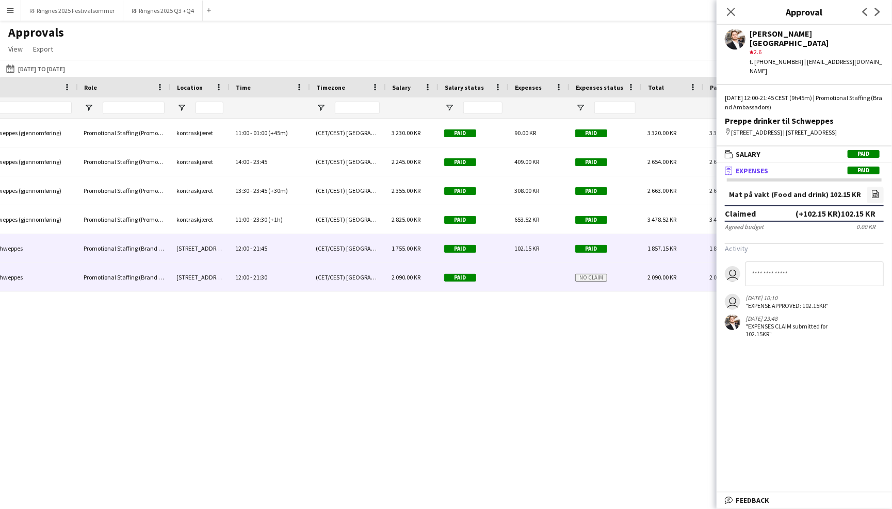
click at [549, 275] on div at bounding box center [538, 277] width 61 height 28
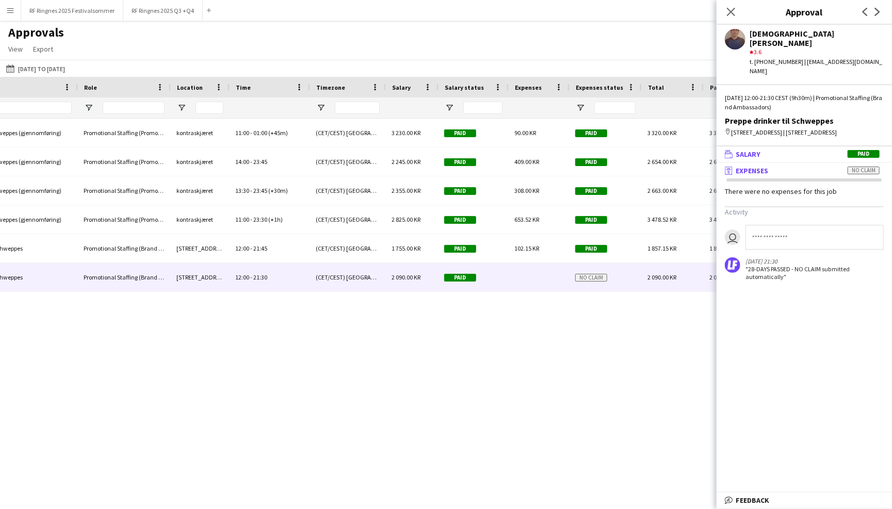
click at [807, 150] on mat-panel-title "wallet Salary Paid" at bounding box center [802, 154] width 171 height 9
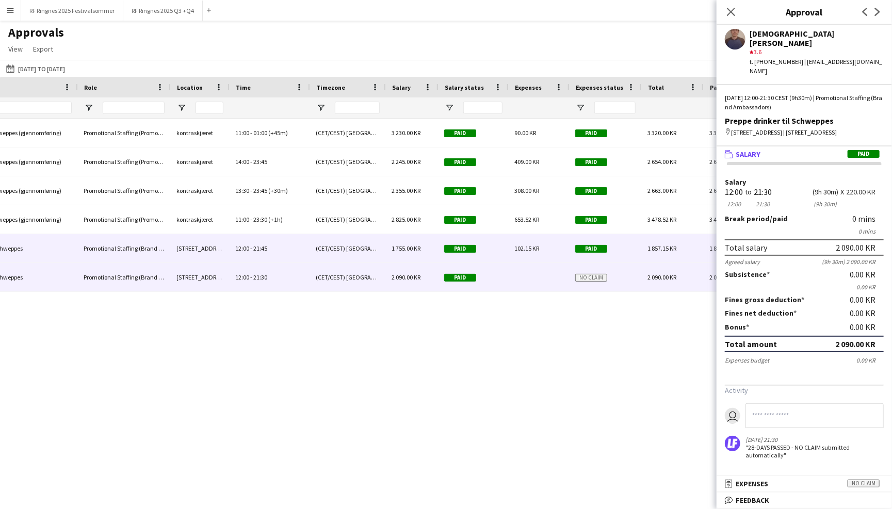
click at [552, 243] on div "102.15 KR" at bounding box center [538, 248] width 61 height 28
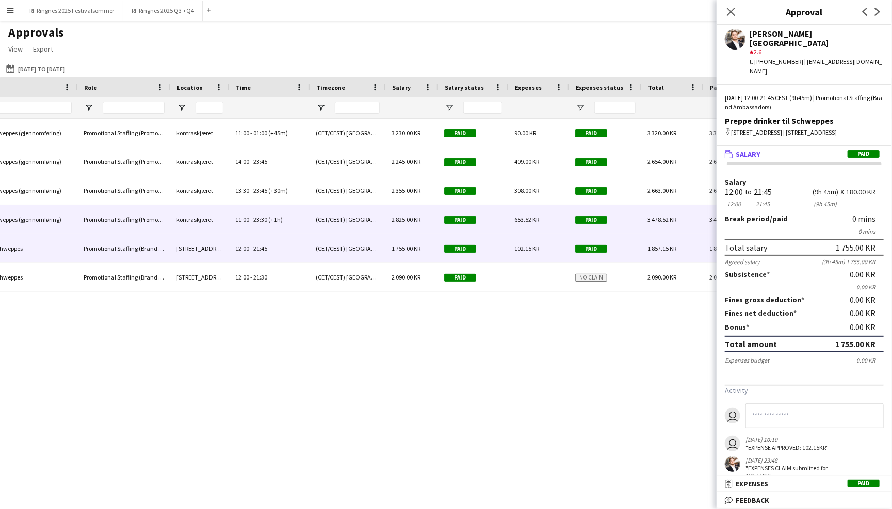
click at [555, 212] on div "653.52 KR" at bounding box center [538, 219] width 61 height 28
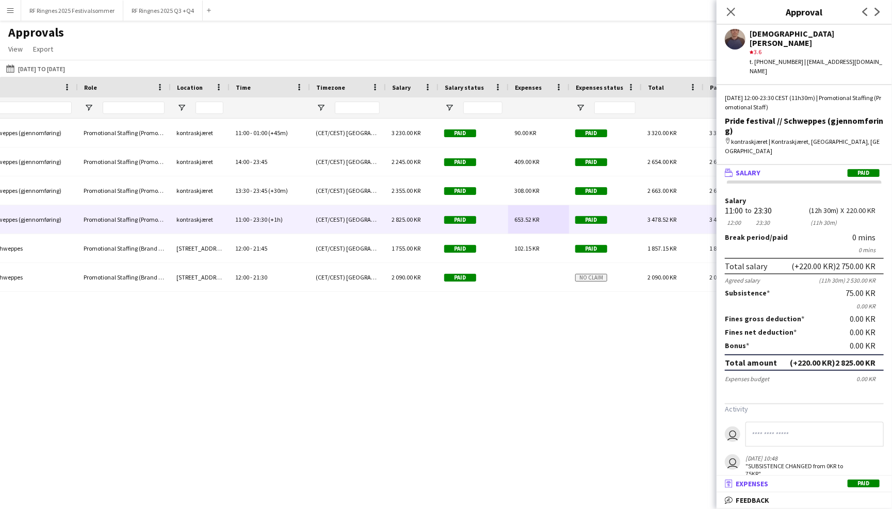
click at [815, 479] on mat-expansion-panel-header "receipt Expenses Paid" at bounding box center [804, 483] width 175 height 15
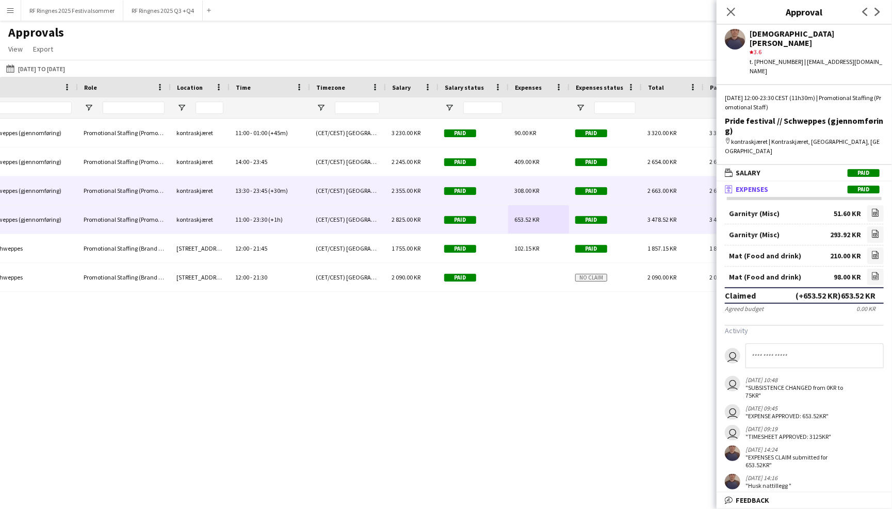
click at [508, 186] on div "308.00 KR" at bounding box center [538, 190] width 61 height 28
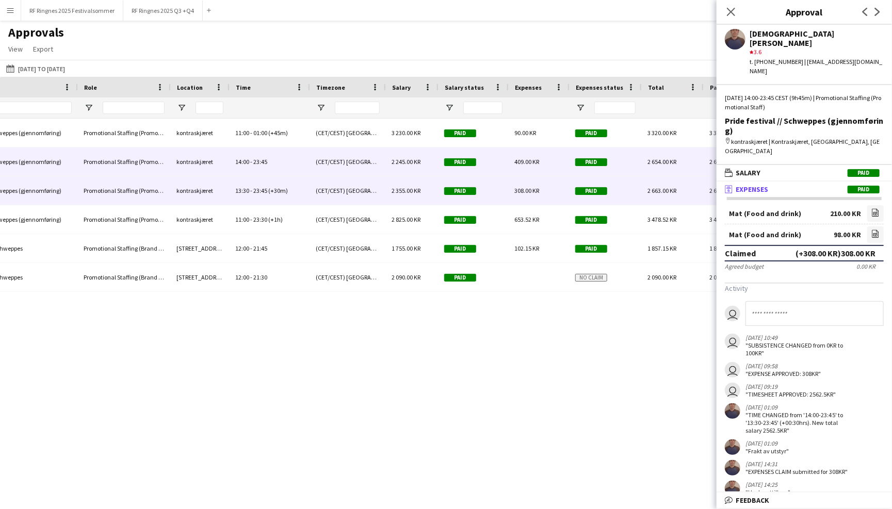
click at [595, 164] on span "Paid" at bounding box center [591, 162] width 32 height 8
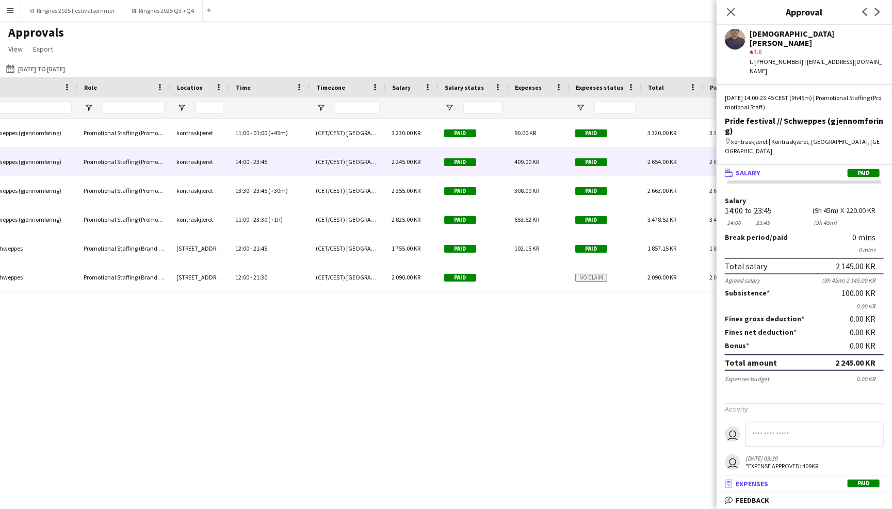
click at [789, 489] on mat-panel-title "receipt Expenses Paid" at bounding box center [802, 483] width 171 height 9
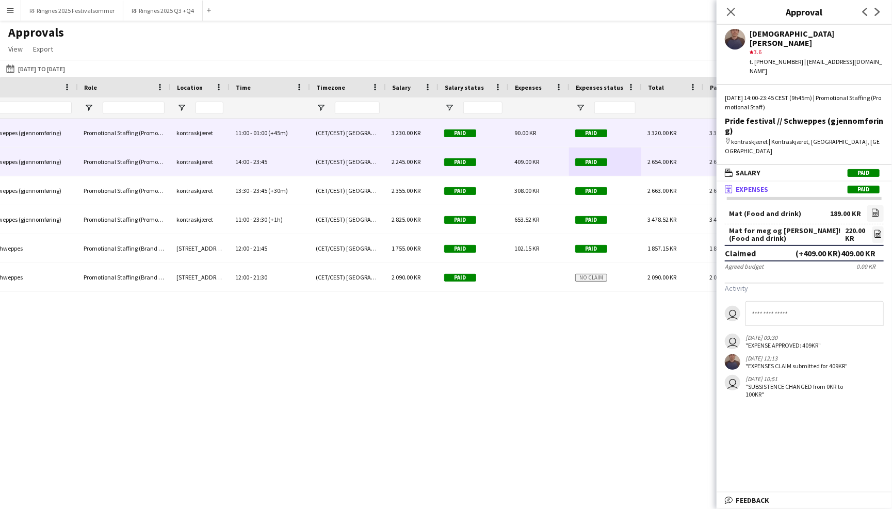
click at [626, 135] on div "Paid" at bounding box center [605, 133] width 72 height 28
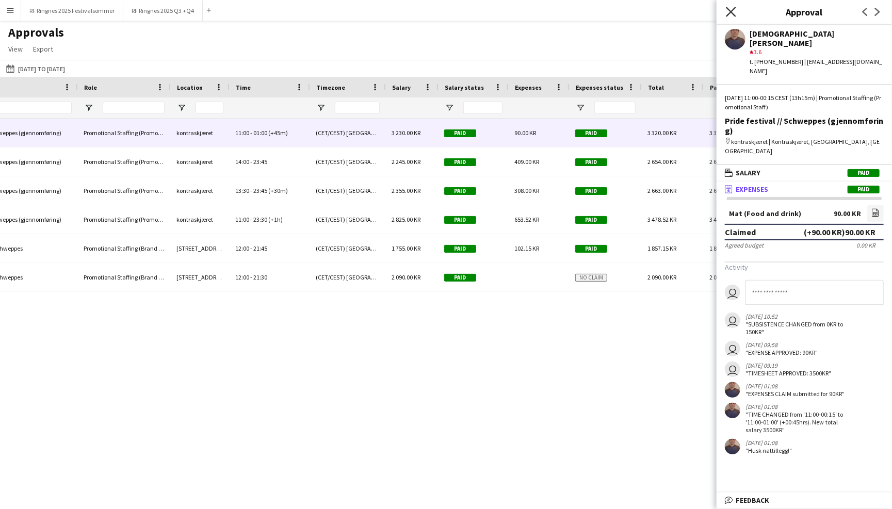
click at [730, 10] on icon at bounding box center [731, 12] width 10 height 10
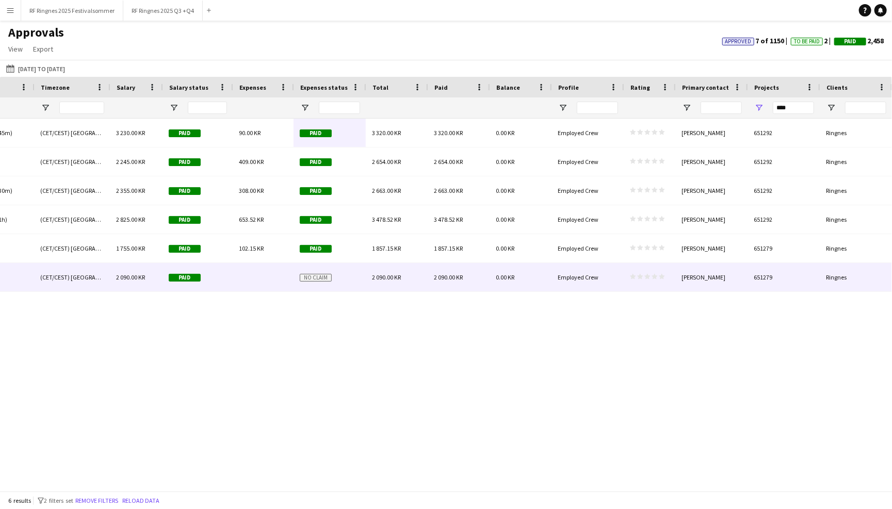
scroll to position [0, 871]
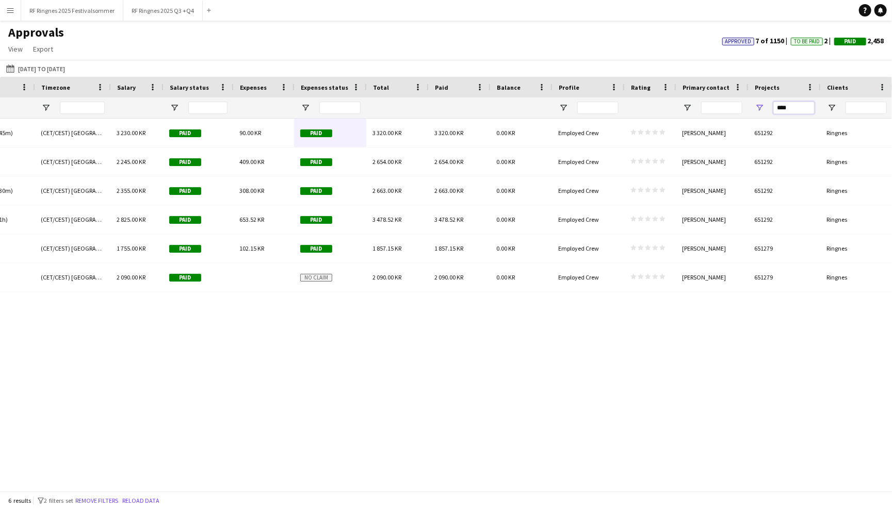
drag, startPoint x: 804, startPoint y: 105, endPoint x: 789, endPoint y: 110, distance: 16.3
click at [789, 110] on input "****" at bounding box center [793, 108] width 41 height 12
type input "*"
click at [212, 36] on div "Approvals View Customise view Customise filters Reset Filters Reset View Reset …" at bounding box center [446, 42] width 892 height 35
click at [170, 12] on button "RF Ringnes 2025 Q3 +Q4 Close" at bounding box center [162, 11] width 79 height 20
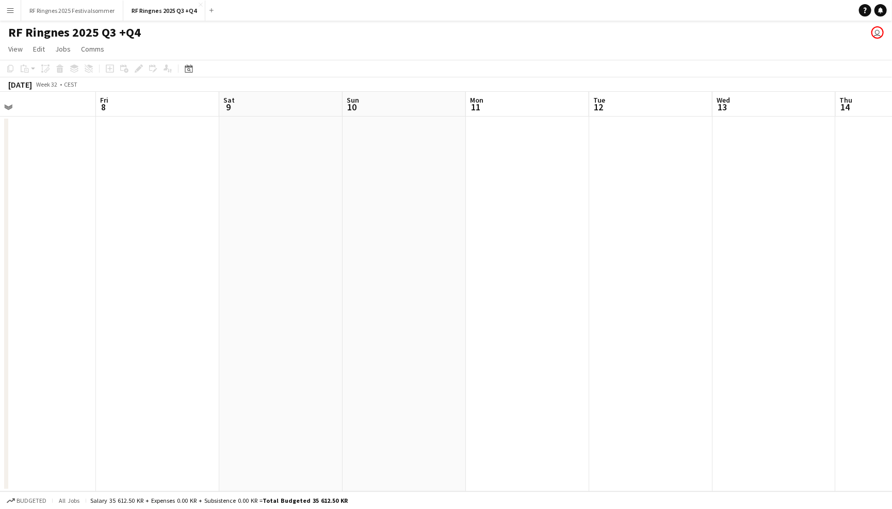
scroll to position [0, 251]
click at [6, 6] on app-icon "Menu" at bounding box center [10, 10] width 8 height 8
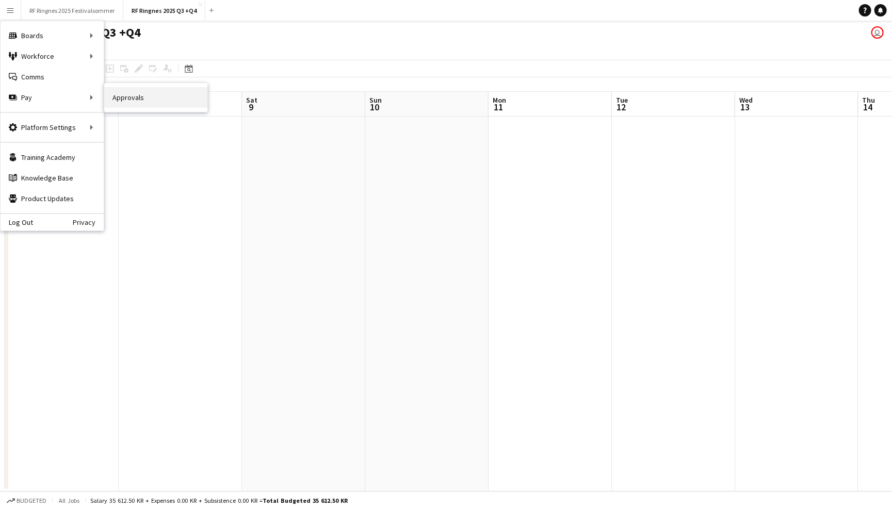
click at [116, 101] on link "Approvals" at bounding box center [155, 97] width 103 height 21
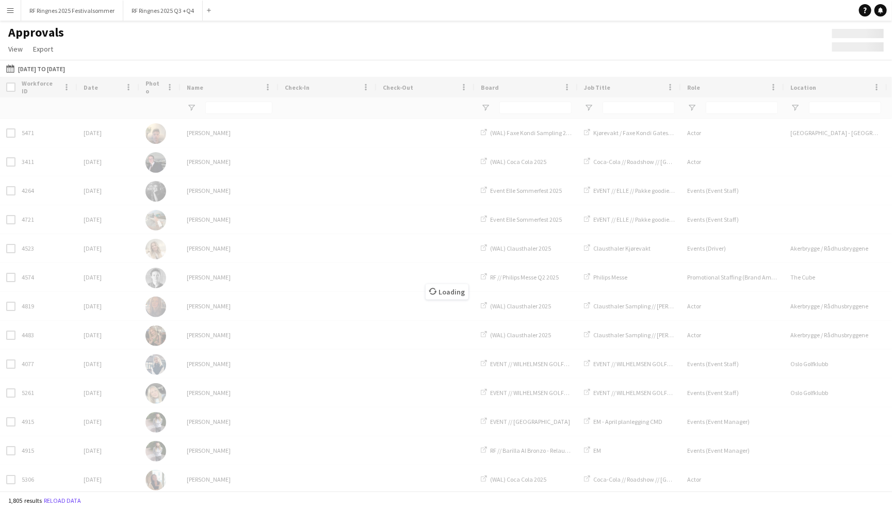
click at [9, 9] on app-icon "Menu" at bounding box center [10, 10] width 8 height 8
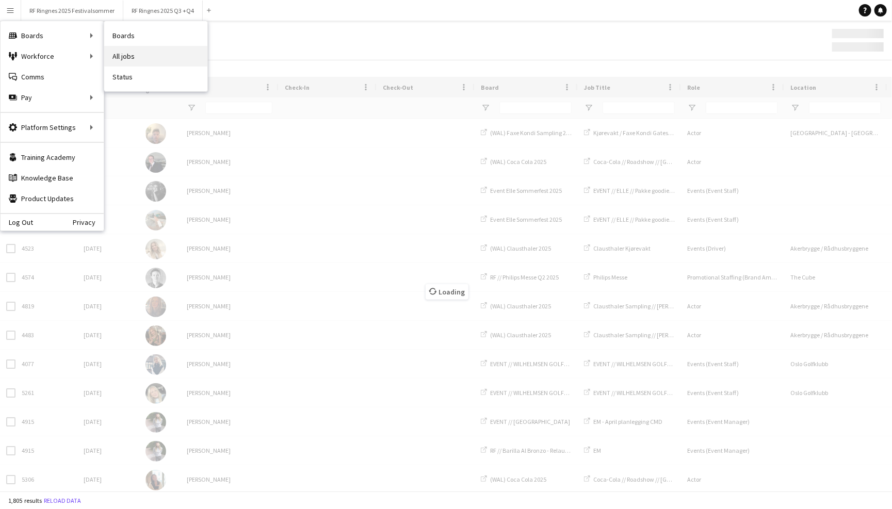
click at [115, 54] on link "All jobs" at bounding box center [155, 56] width 103 height 21
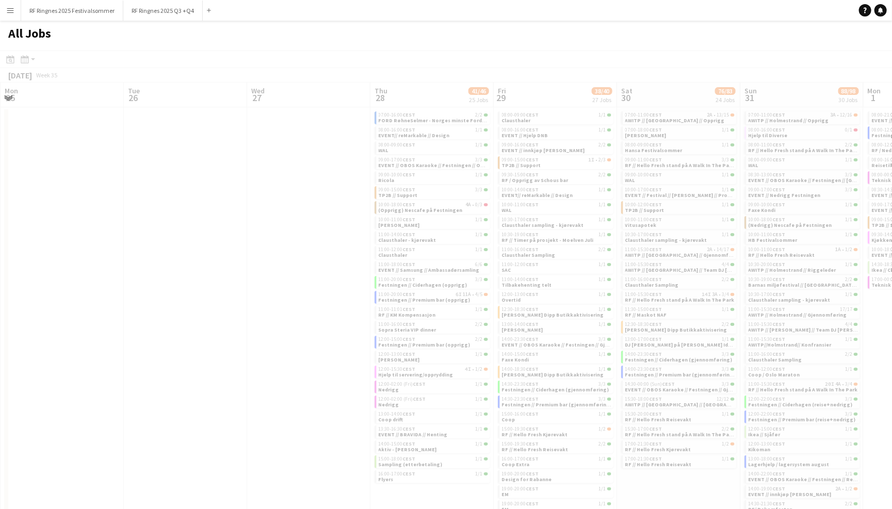
scroll to position [0, 246]
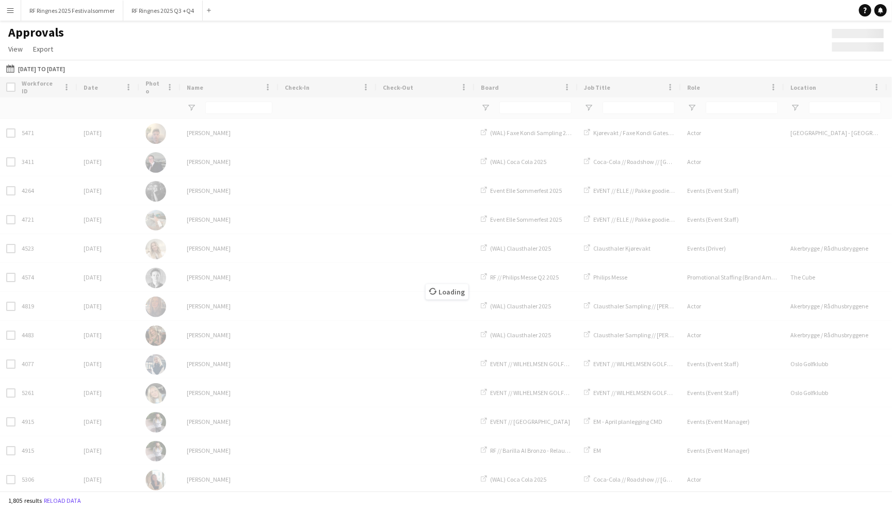
click at [11, 7] on app-icon "Menu" at bounding box center [10, 10] width 8 height 8
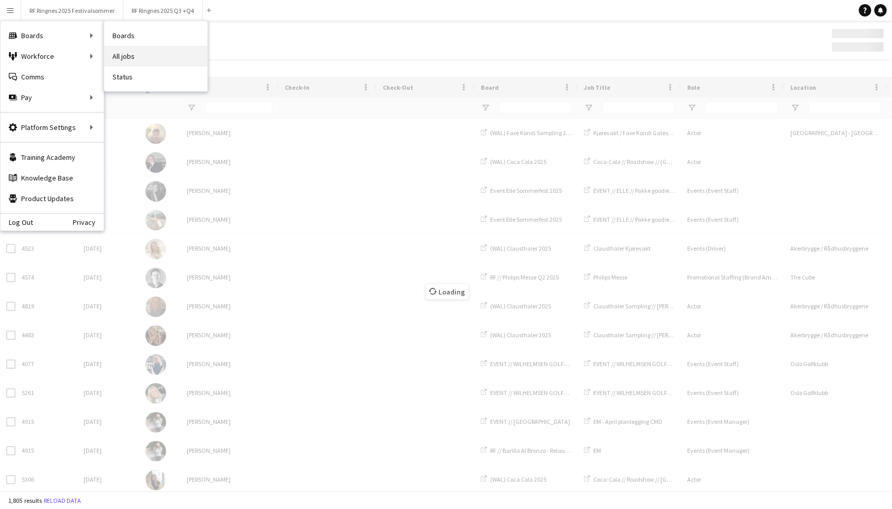
click at [125, 55] on link "All jobs" at bounding box center [155, 56] width 103 height 21
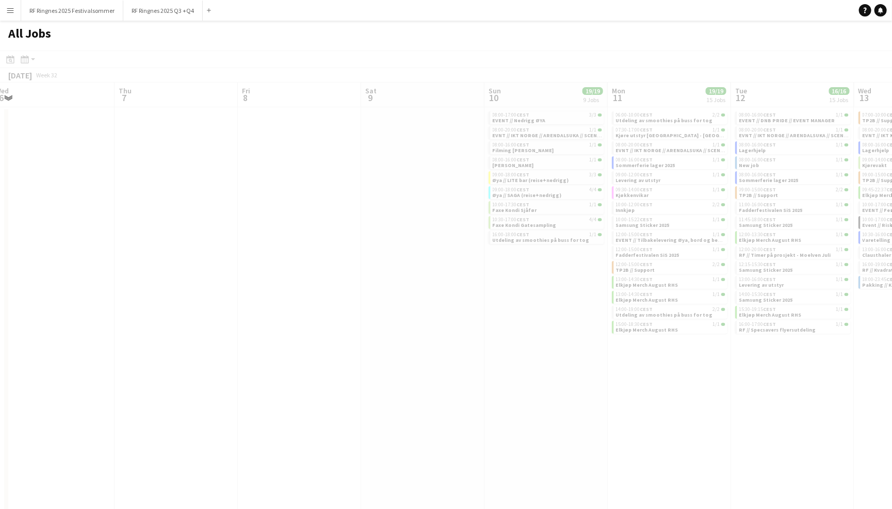
scroll to position [0, 238]
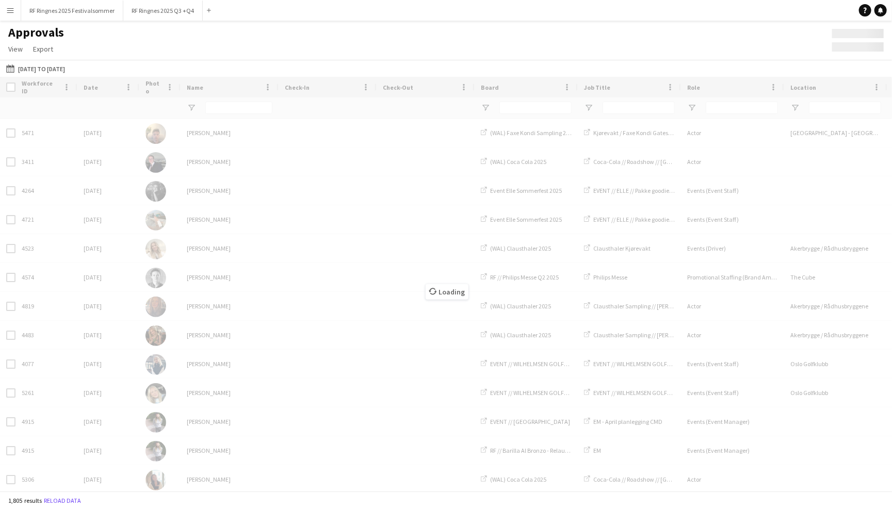
click at [8, 15] on button "Menu" at bounding box center [10, 10] width 21 height 21
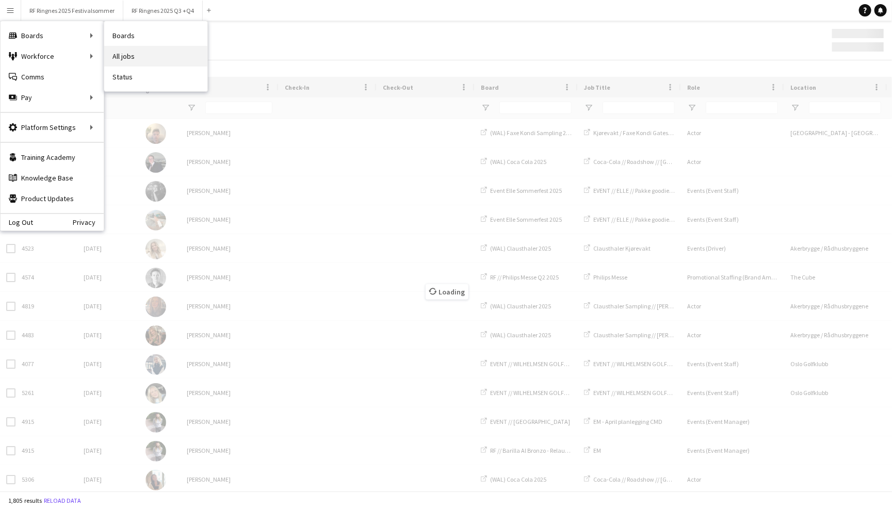
click at [121, 52] on link "All jobs" at bounding box center [155, 56] width 103 height 21
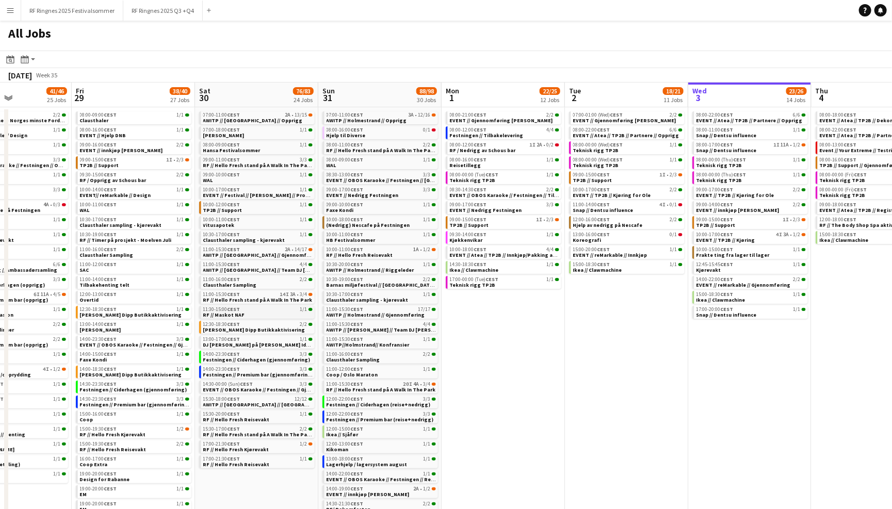
scroll to position [0, 298]
click at [43, 80] on div "August 2025 Week 35" at bounding box center [34, 75] width 68 height 14
click at [32, 76] on div "August 2025" at bounding box center [20, 75] width 24 height 10
click at [59, 77] on span "Week 35" at bounding box center [47, 75] width 26 height 8
click at [26, 59] on icon "Month view / Day view" at bounding box center [25, 59] width 8 height 8
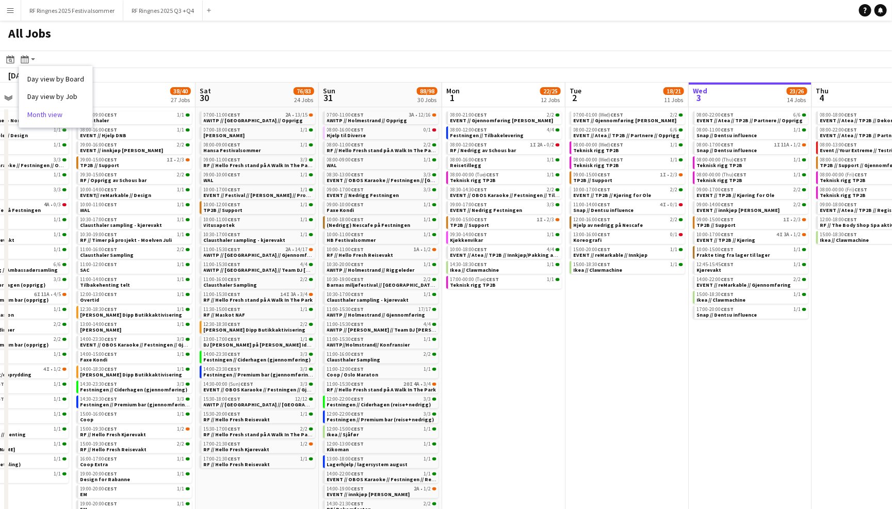
click at [56, 116] on link "Month view" at bounding box center [55, 114] width 57 height 9
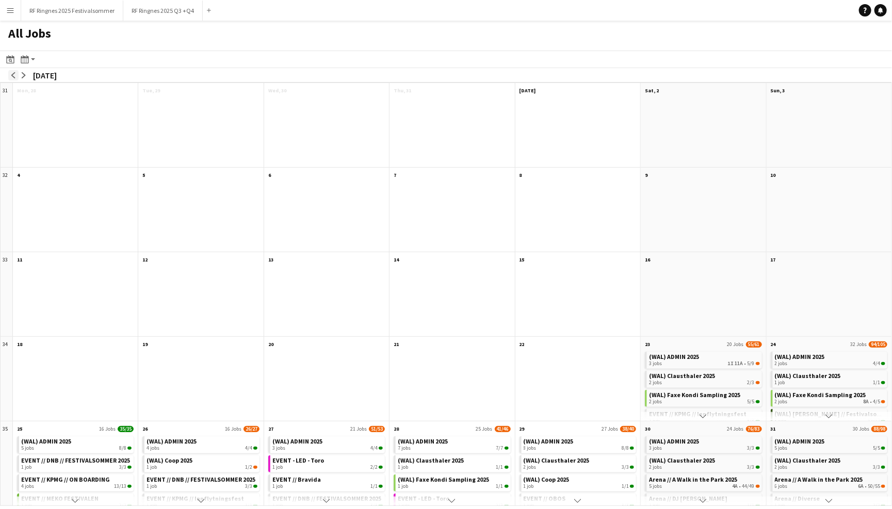
click at [12, 72] on app-icon "arrow-left" at bounding box center [13, 75] width 6 height 6
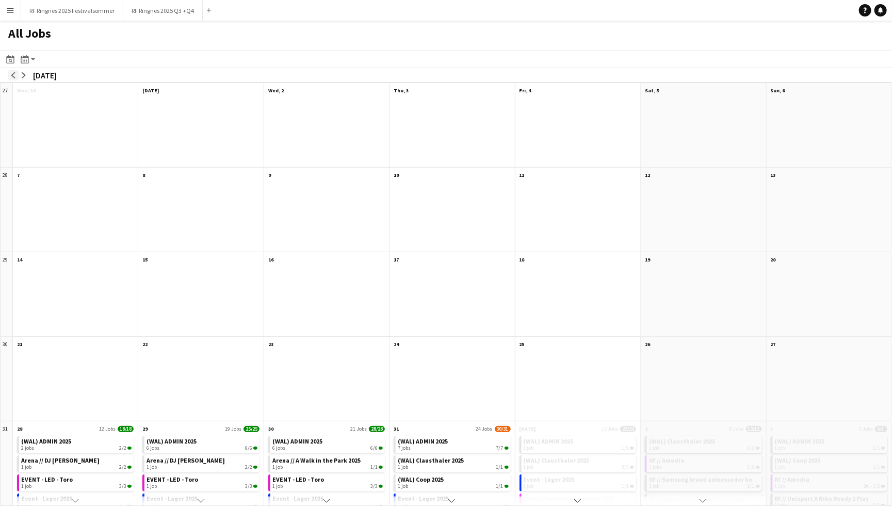
click at [12, 72] on app-icon "arrow-left" at bounding box center [13, 75] width 6 height 6
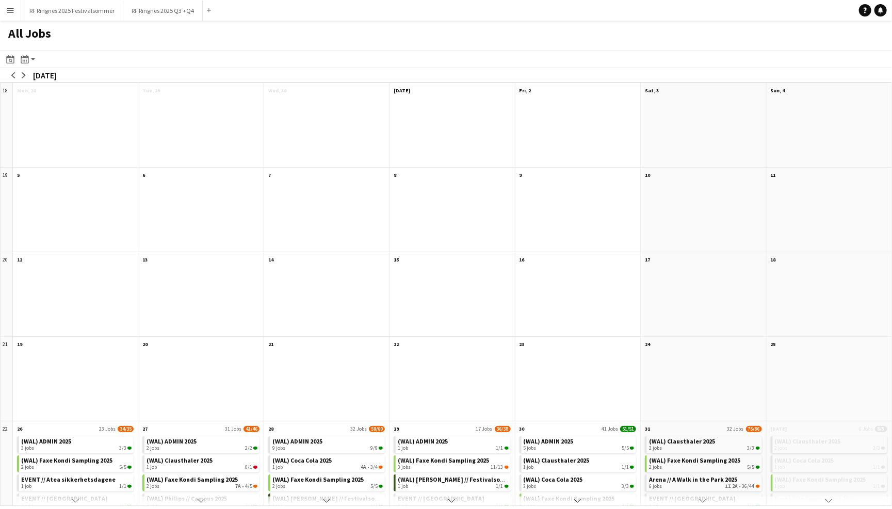
scroll to position [0, 0]
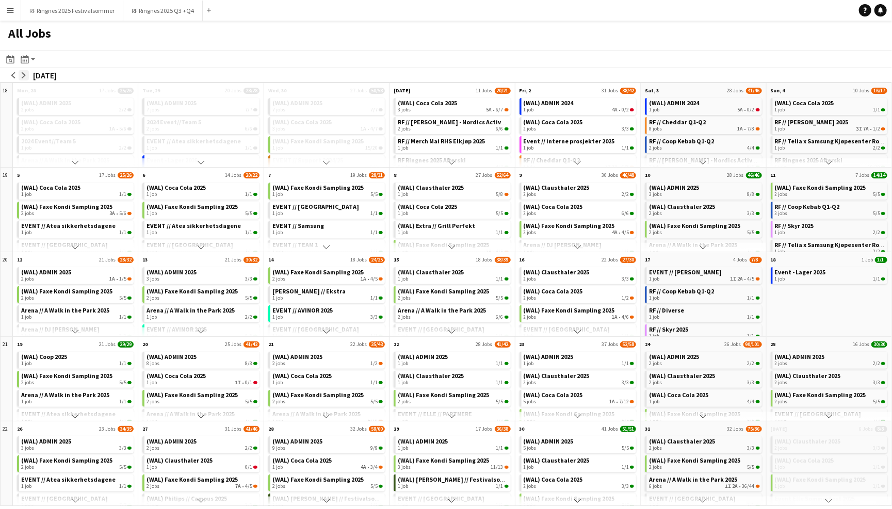
click at [23, 77] on app-icon "arrow-right" at bounding box center [24, 75] width 6 height 6
click at [22, 76] on app-icon "arrow-right" at bounding box center [24, 75] width 6 height 6
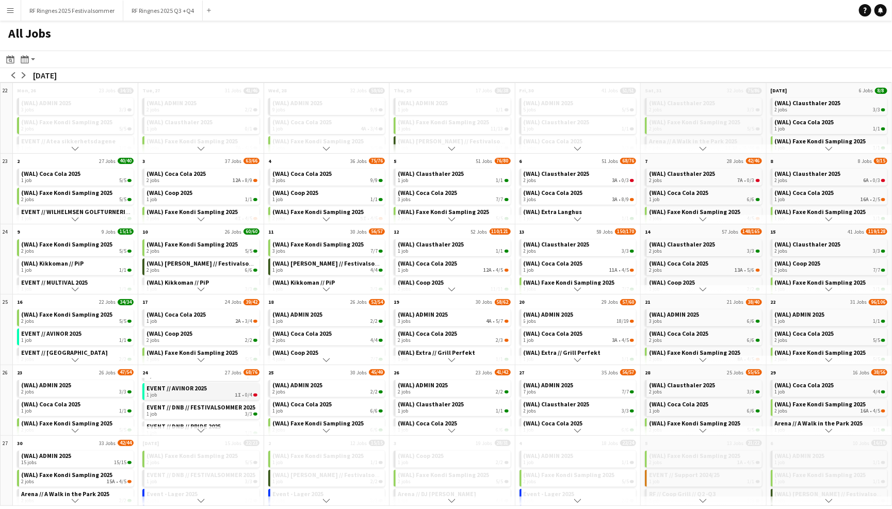
scroll to position [76, 0]
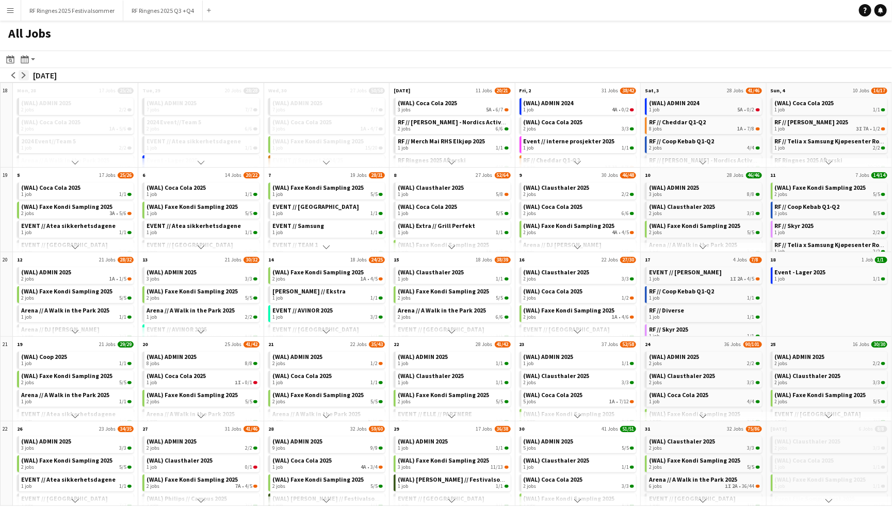
click at [25, 77] on app-icon "arrow-right" at bounding box center [24, 75] width 6 height 6
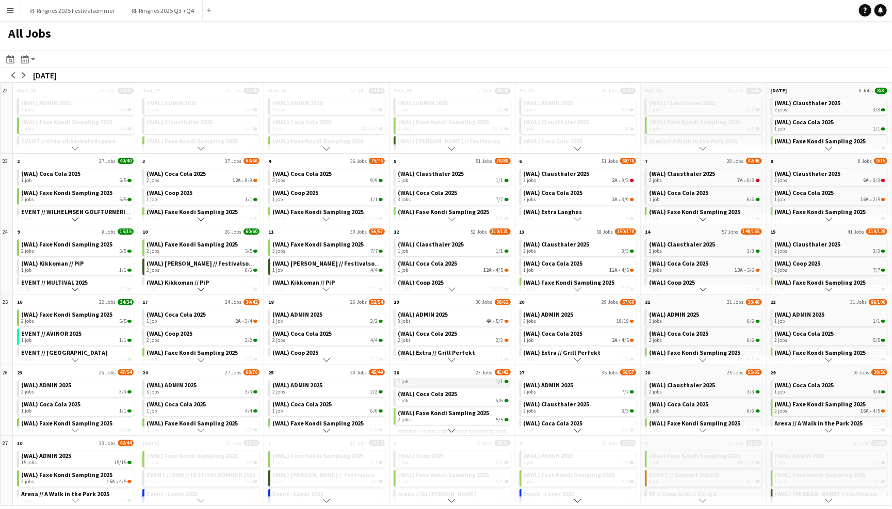
scroll to position [31, 0]
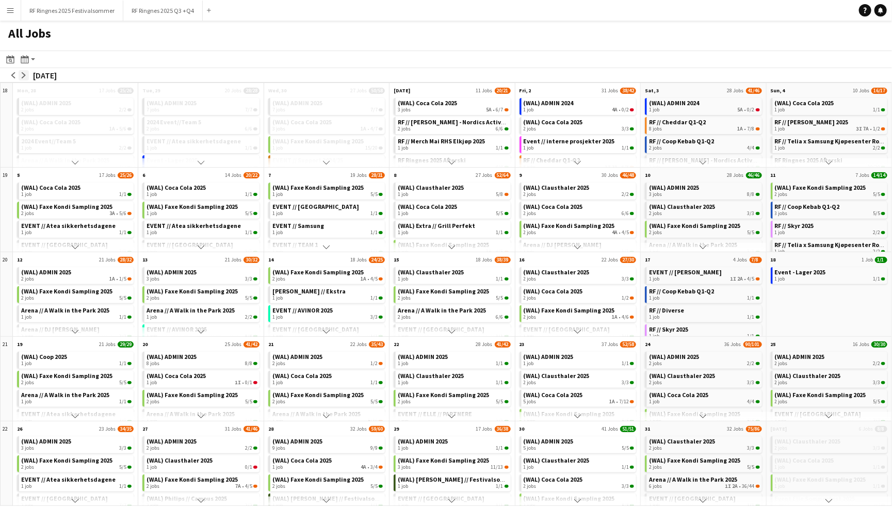
click at [25, 74] on app-icon "arrow-right" at bounding box center [24, 75] width 6 height 6
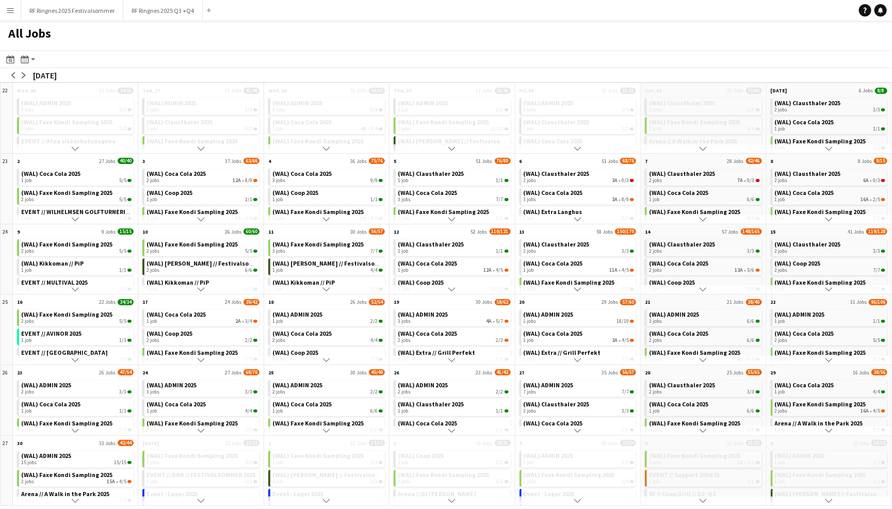
click at [579, 429] on app-icon "Scroll down" at bounding box center [577, 430] width 7 height 7
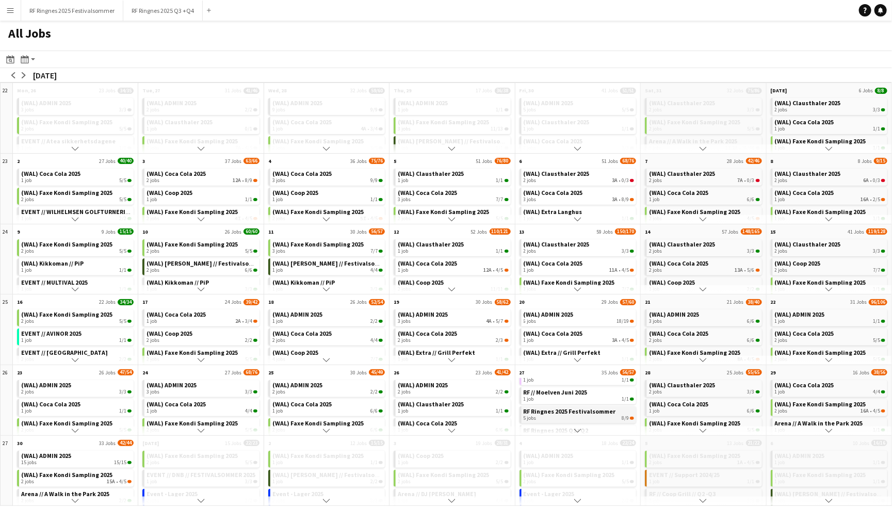
scroll to position [266, 0]
click at [596, 419] on link "RF Ringnes 2025 Q1+Q2 3 jobs 7/7" at bounding box center [579, 426] width 110 height 15
click at [14, 12] on button "Menu" at bounding box center [10, 10] width 21 height 21
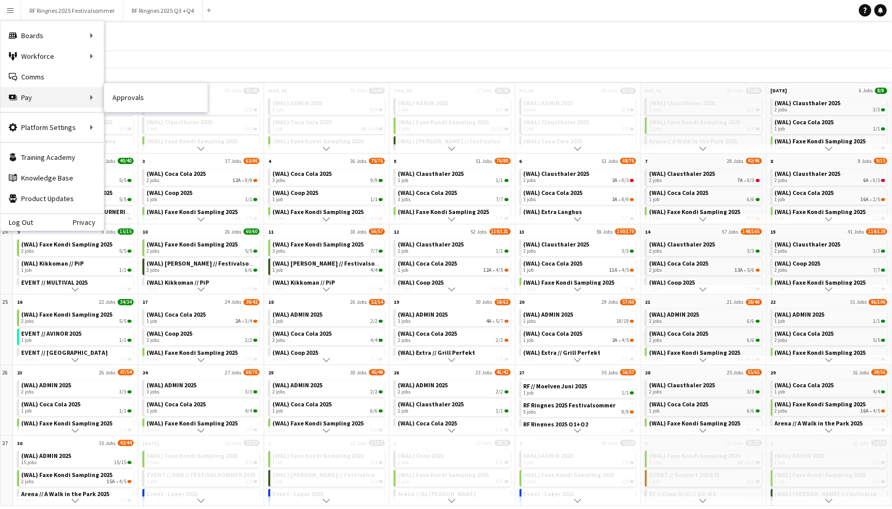
click at [75, 90] on div "Pay Pay" at bounding box center [52, 97] width 103 height 21
click at [116, 97] on link "Approvals" at bounding box center [155, 97] width 103 height 21
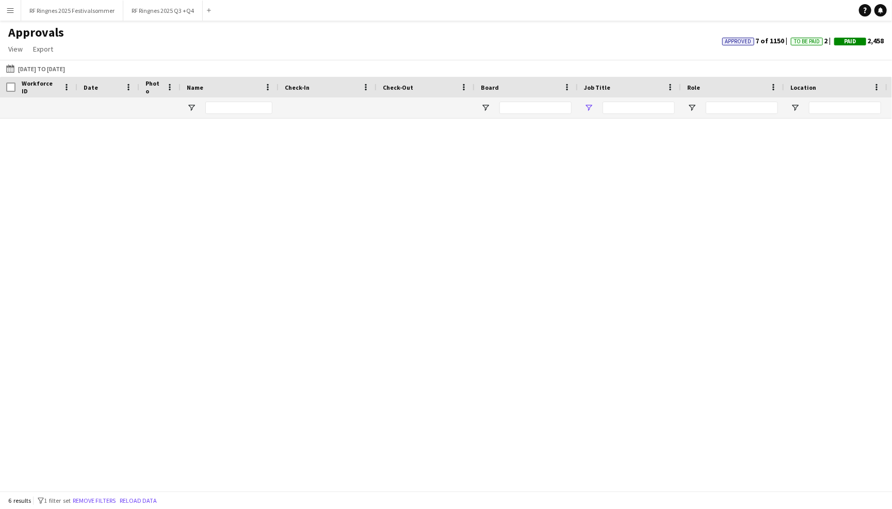
type input "*********"
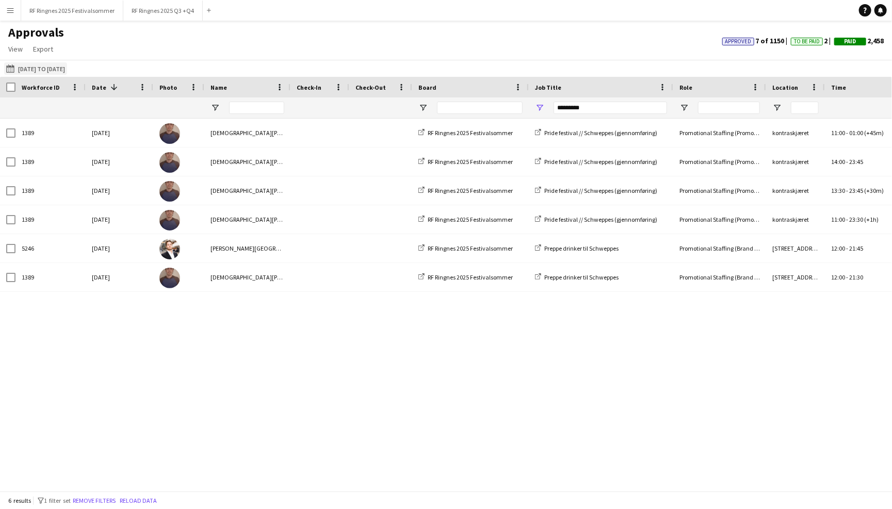
click at [19, 63] on button "[DATE] to [DATE] [DATE] to [DATE]" at bounding box center [35, 68] width 63 height 12
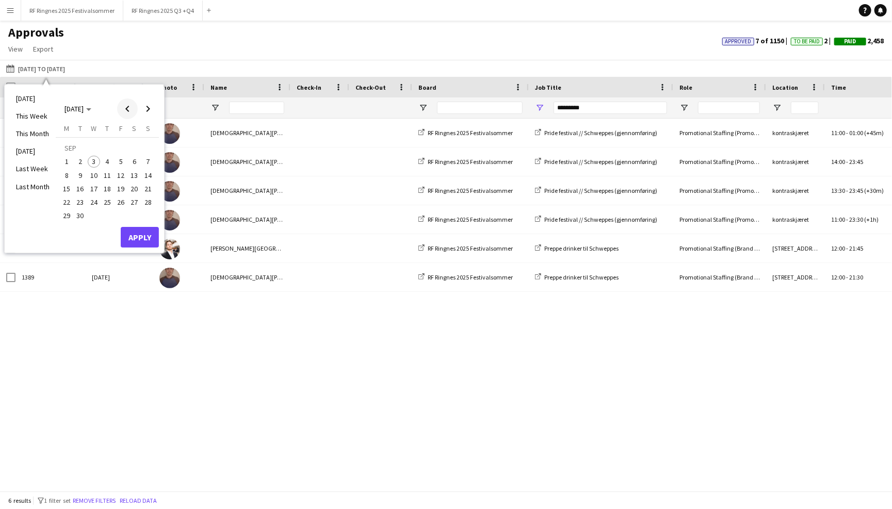
click at [128, 107] on span "Previous month" at bounding box center [127, 109] width 21 height 21
click at [78, 160] on span "1" at bounding box center [80, 162] width 12 height 12
click at [109, 219] on span "31" at bounding box center [107, 216] width 12 height 12
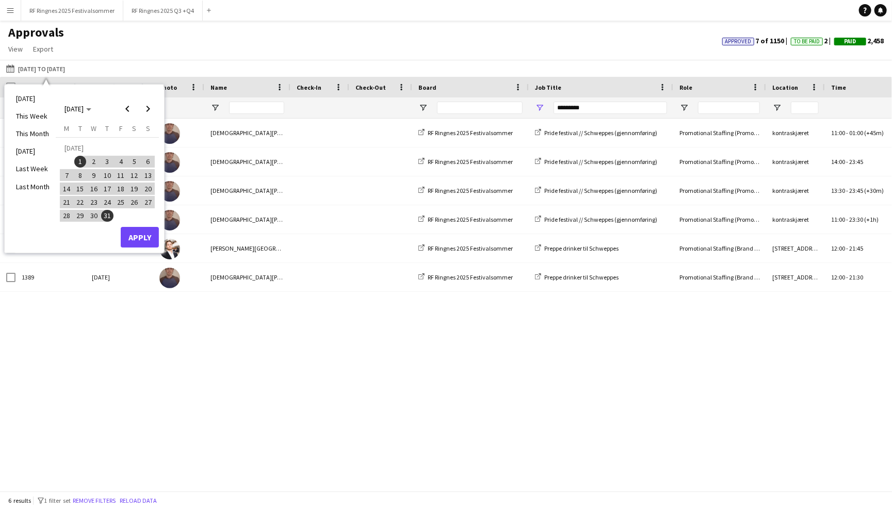
click at [135, 237] on button "Apply" at bounding box center [140, 237] width 38 height 21
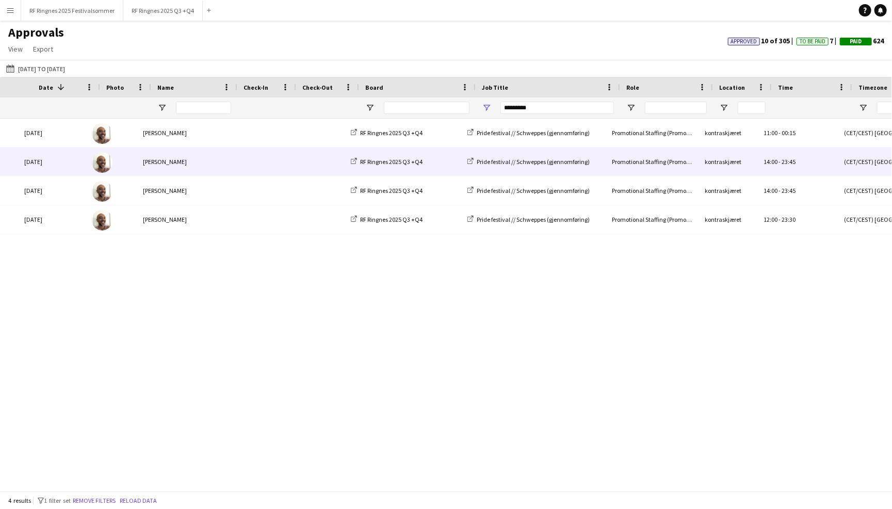
scroll to position [0, 273]
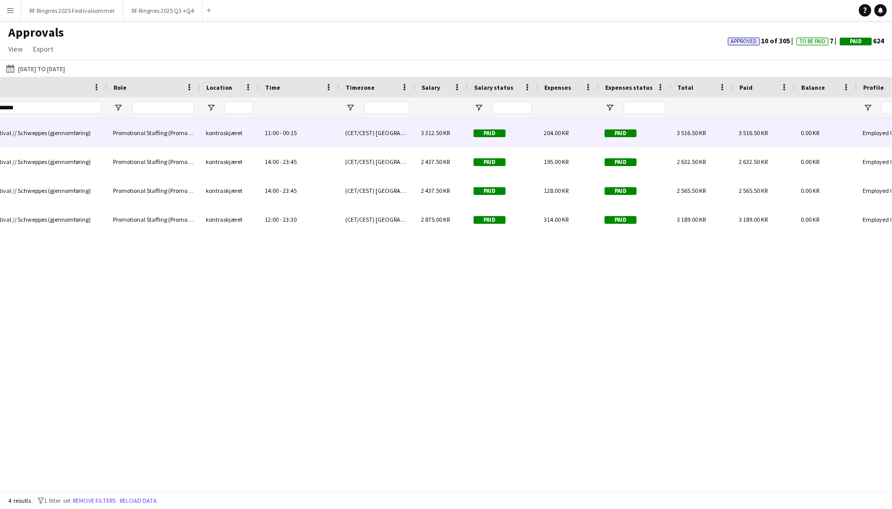
click at [594, 136] on div "204.00 KR" at bounding box center [568, 133] width 61 height 28
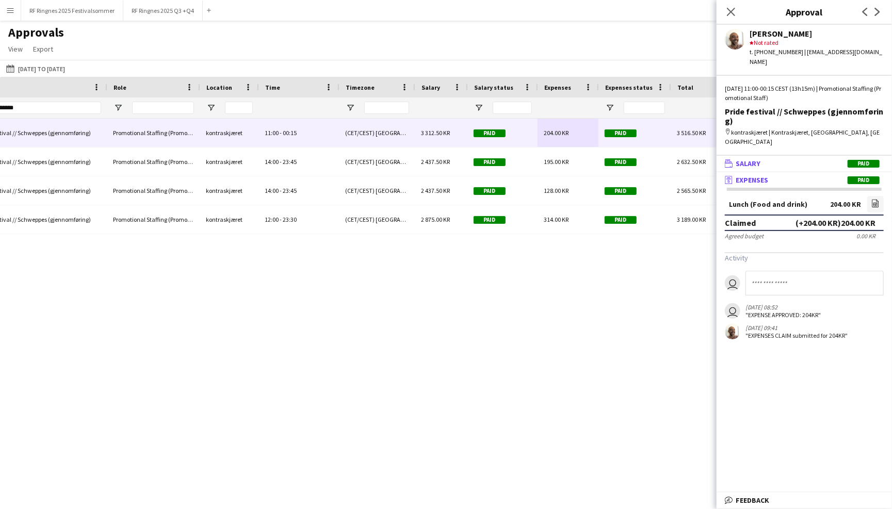
click at [758, 159] on span "Salary" at bounding box center [748, 163] width 25 height 9
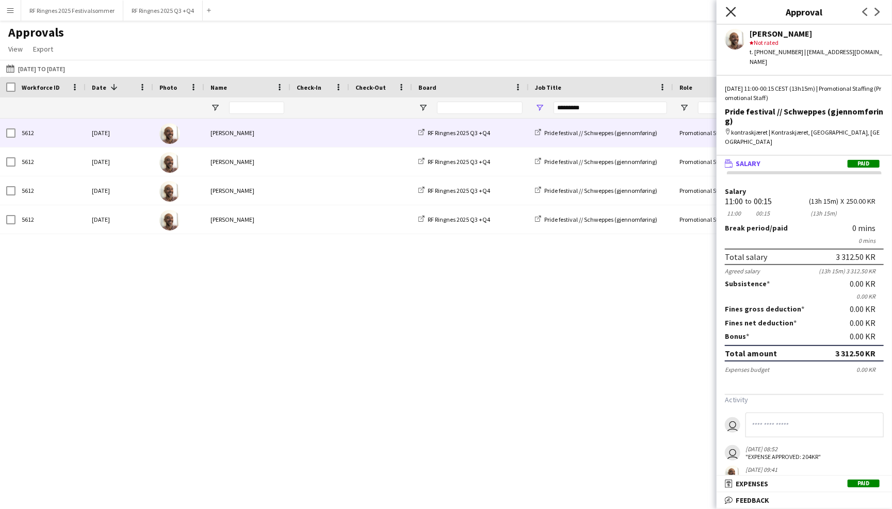
click at [729, 11] on icon "Close pop-in" at bounding box center [731, 12] width 10 height 10
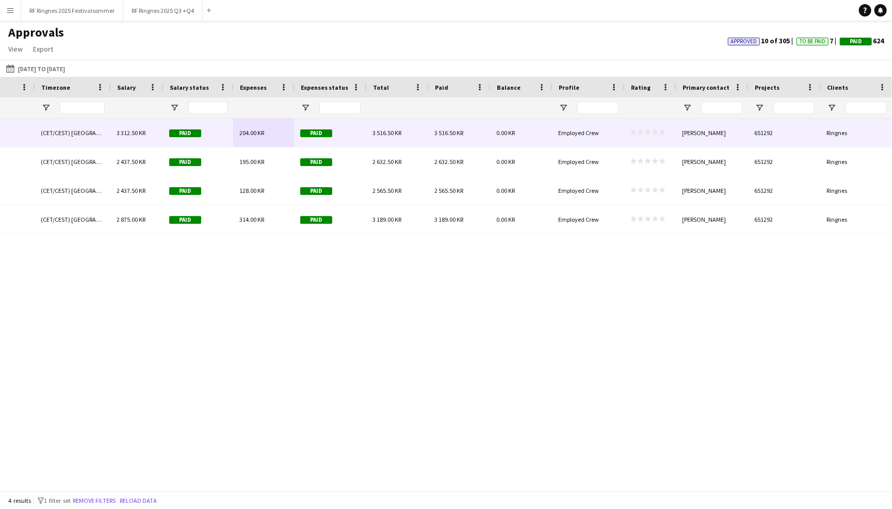
click at [785, 132] on div "651292" at bounding box center [784, 133] width 72 height 28
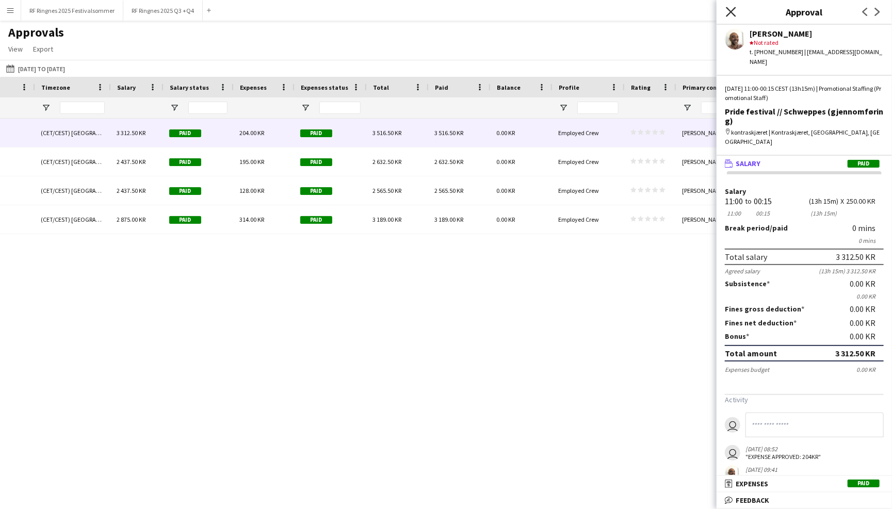
click at [734, 9] on icon "Close pop-in" at bounding box center [731, 12] width 10 height 10
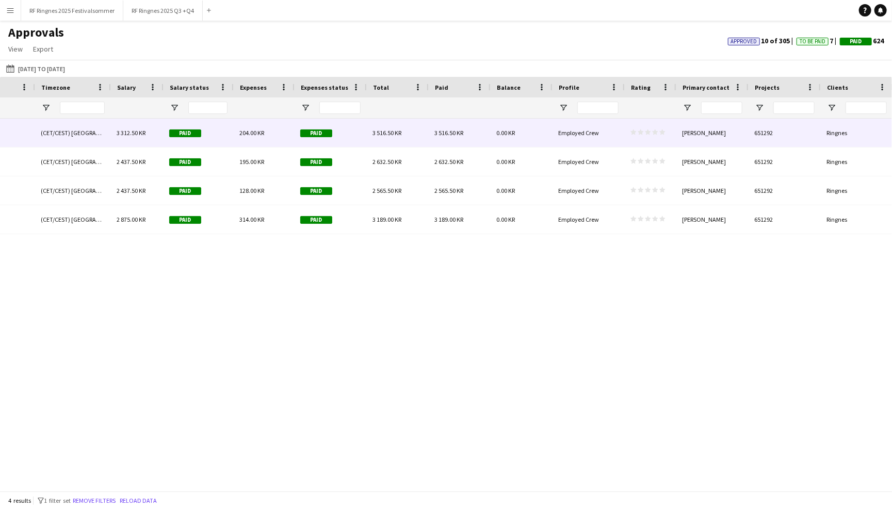
drag, startPoint x: 753, startPoint y: 132, endPoint x: 774, endPoint y: 132, distance: 21.7
click at [774, 132] on div "651292" at bounding box center [784, 133] width 72 height 28
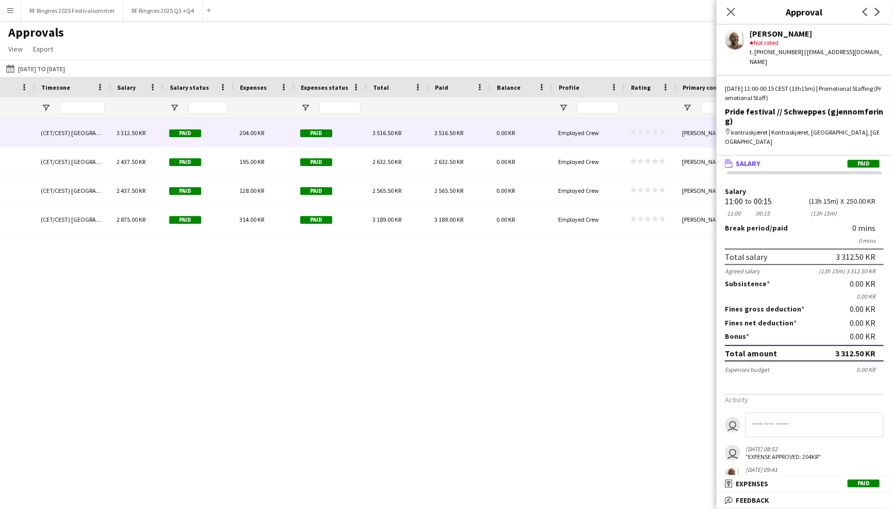
drag, startPoint x: 774, startPoint y: 132, endPoint x: 751, endPoint y: 132, distance: 23.7
click at [751, 132] on div "[DATE] 11:00-00:15 CEST (13h15m) | Promotional Staffing (Promotional Staff) Pri…" at bounding box center [804, 119] width 175 height 71
click at [732, 12] on icon at bounding box center [731, 12] width 10 height 10
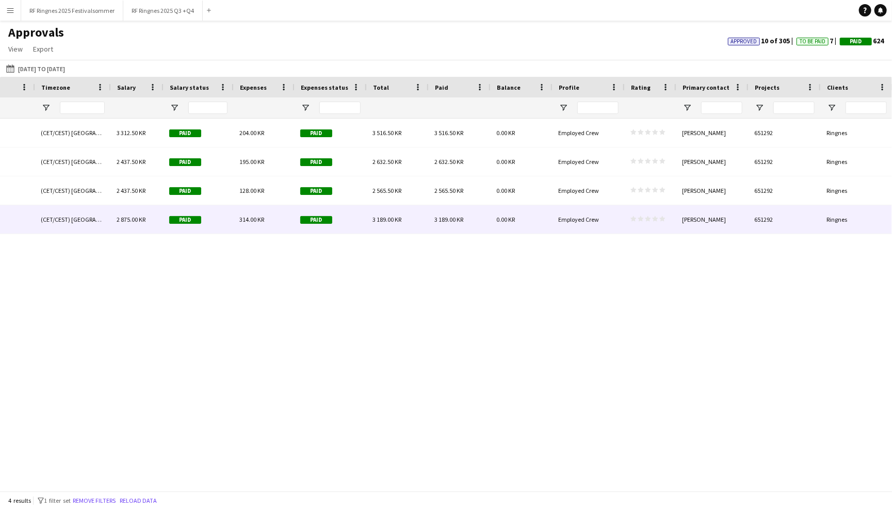
click at [789, 216] on div "651292" at bounding box center [784, 219] width 72 height 28
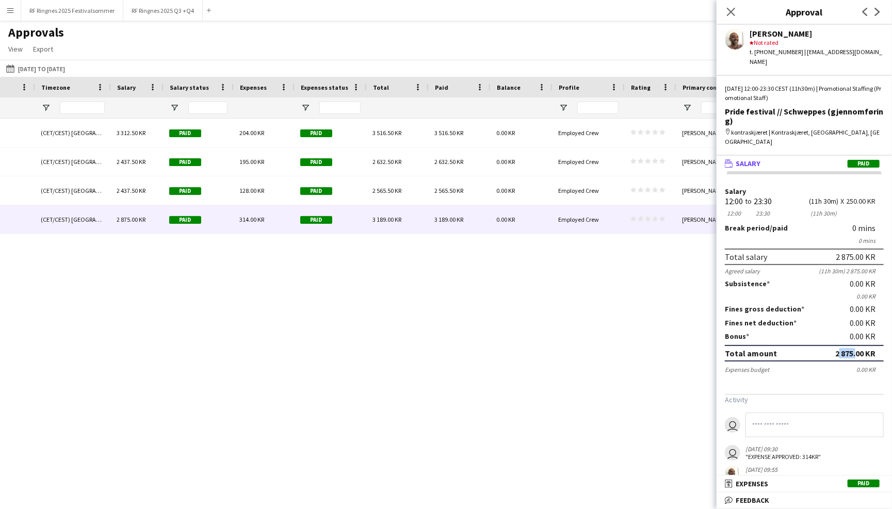
drag, startPoint x: 833, startPoint y: 328, endPoint x: 851, endPoint y: 328, distance: 18.6
click at [851, 345] on div "Total amount 2 875.00 KR" at bounding box center [804, 353] width 159 height 17
copy div "2 875"
click at [820, 482] on mat-panel-title "receipt Expenses Paid" at bounding box center [802, 483] width 171 height 9
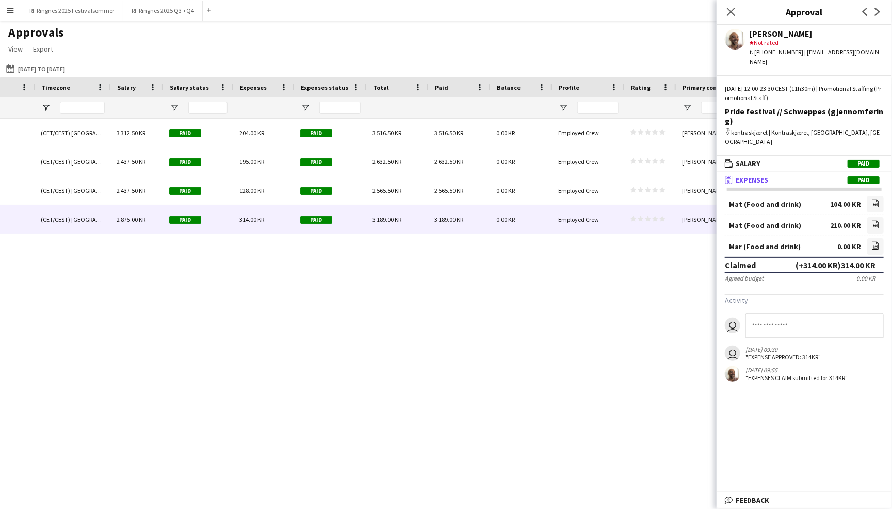
drag, startPoint x: 840, startPoint y: 245, endPoint x: 853, endPoint y: 245, distance: 12.9
click at [853, 260] on div "(+314.00 KR) 314.00 KR" at bounding box center [836, 265] width 80 height 10
copy div "314"
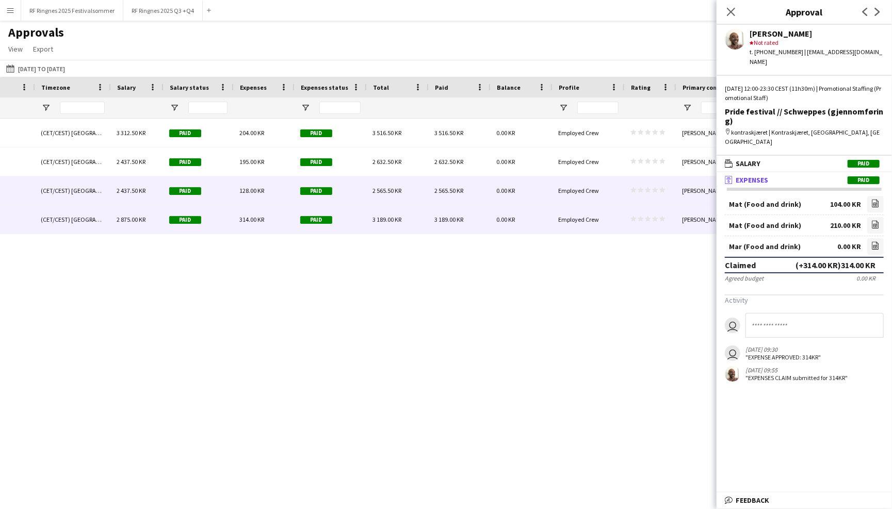
click at [534, 190] on div "0.00 KR" at bounding box center [521, 190] width 62 height 28
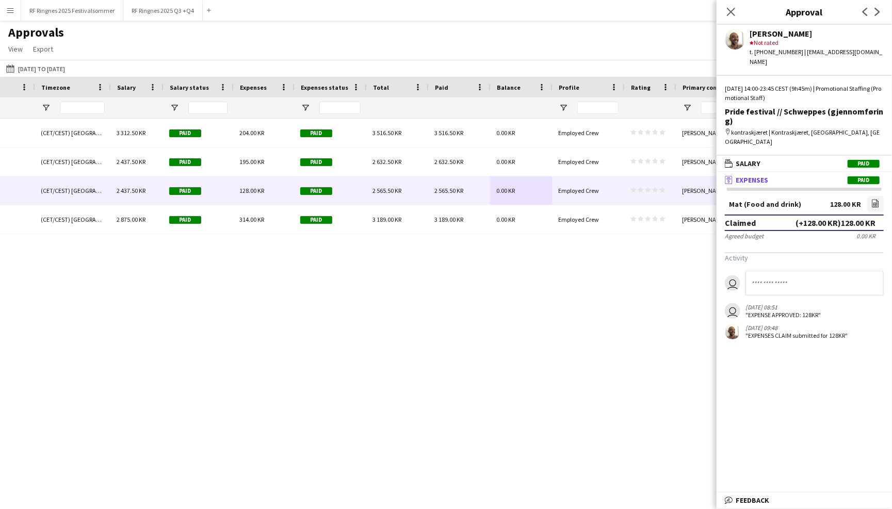
drag, startPoint x: 839, startPoint y: 202, endPoint x: 851, endPoint y: 203, distance: 11.9
click at [851, 218] on div "(+128.00 KR) 128.00 KR" at bounding box center [836, 223] width 80 height 10
copy div "128"
click at [775, 159] on mat-panel-title "wallet Salary Paid" at bounding box center [802, 163] width 171 height 9
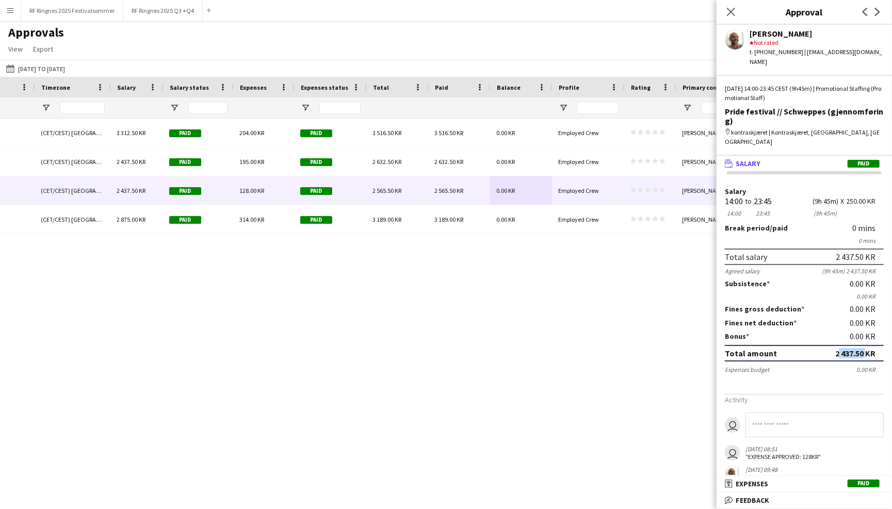
drag, startPoint x: 833, startPoint y: 329, endPoint x: 864, endPoint y: 329, distance: 31.0
click at [864, 348] on div "2 437.50 KR" at bounding box center [855, 353] width 40 height 10
copy div "2 437.50"
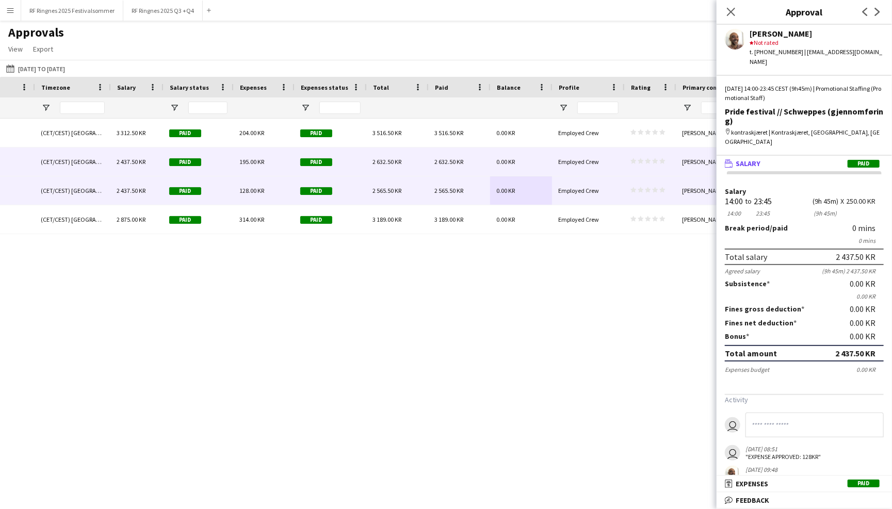
click at [524, 157] on div "0.00 KR" at bounding box center [521, 162] width 62 height 28
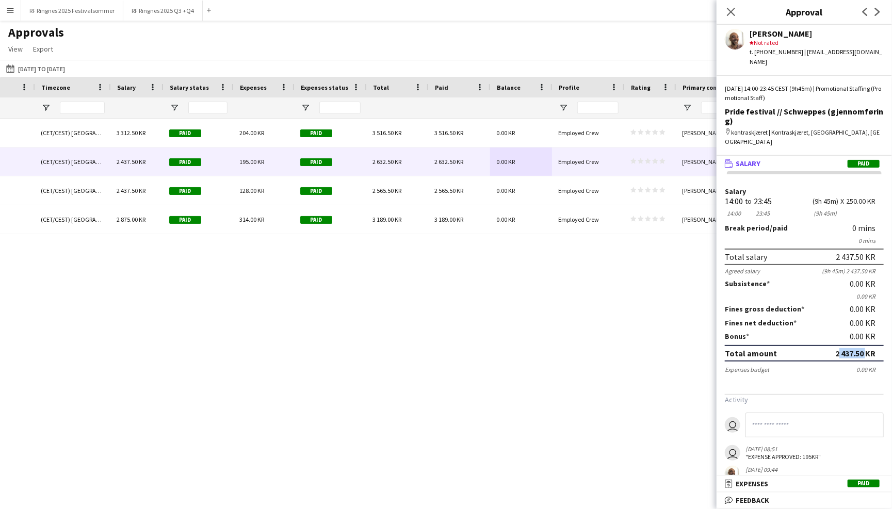
drag, startPoint x: 833, startPoint y: 326, endPoint x: 862, endPoint y: 331, distance: 29.9
click at [862, 345] on div "Total amount 2 437.50 KR" at bounding box center [804, 353] width 159 height 17
copy div "2 437.50"
click at [819, 482] on mat-panel-title "receipt Expenses Paid" at bounding box center [802, 483] width 171 height 9
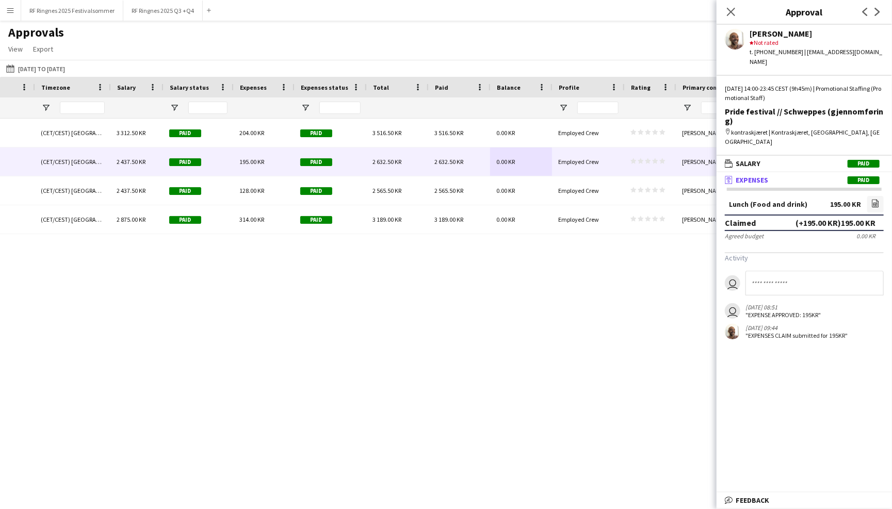
drag, startPoint x: 838, startPoint y: 201, endPoint x: 852, endPoint y: 204, distance: 14.3
click at [852, 218] on div "(+195.00 KR) 195.00 KR" at bounding box center [836, 223] width 80 height 10
copy div "195"
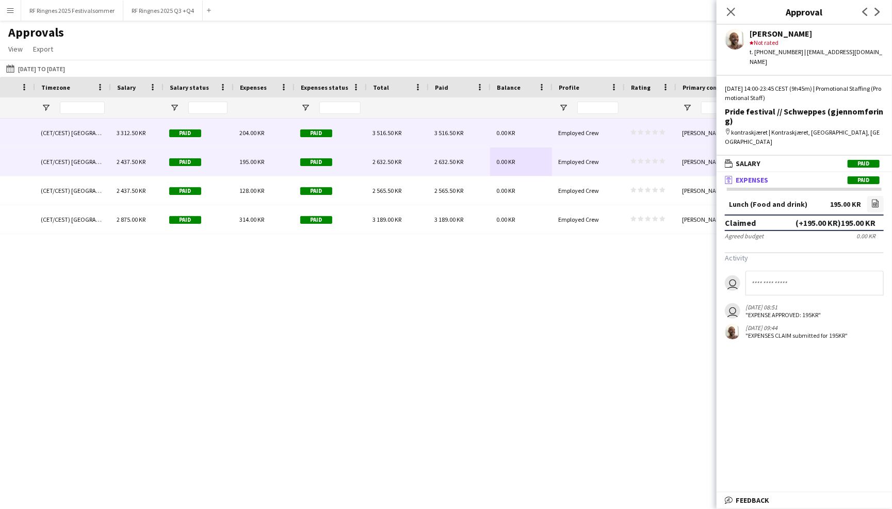
click at [596, 130] on span "Employed Crew" at bounding box center [578, 133] width 41 height 8
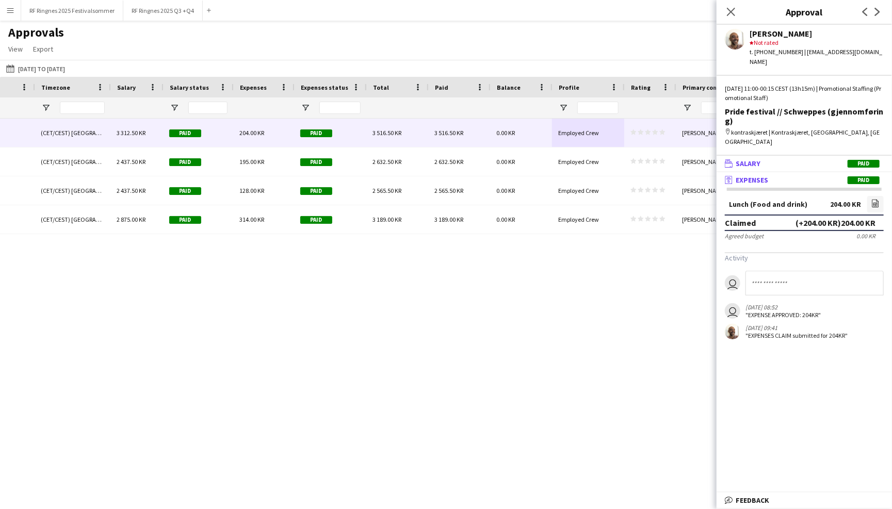
click at [848, 160] on span "Paid" at bounding box center [864, 164] width 32 height 8
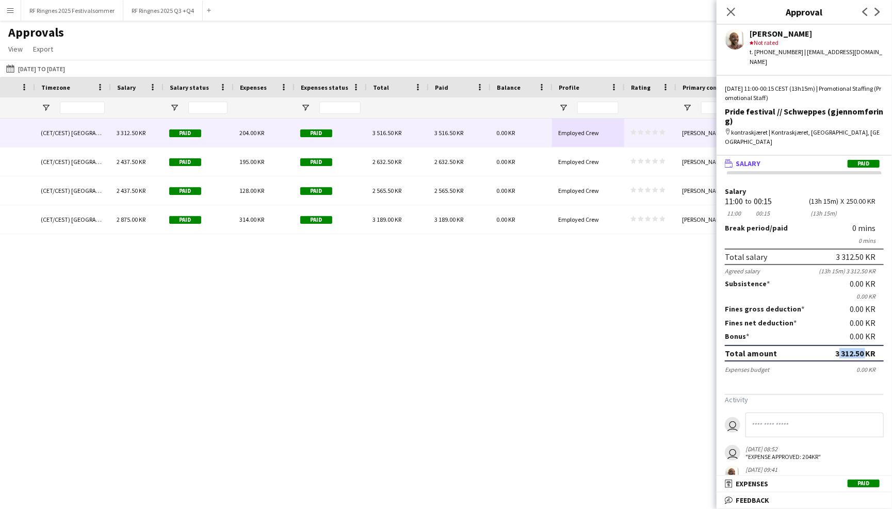
drag, startPoint x: 833, startPoint y: 325, endPoint x: 863, endPoint y: 328, distance: 29.6
click at [863, 348] on div "3 312.50 KR" at bounding box center [855, 353] width 40 height 10
copy div "3 312.50"
click at [819, 480] on mat-panel-title "receipt Expenses Paid" at bounding box center [802, 483] width 171 height 9
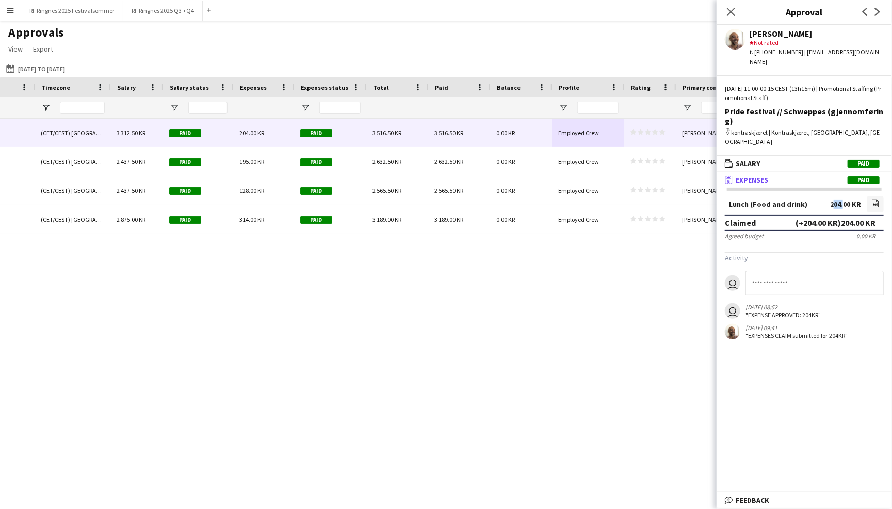
drag, startPoint x: 831, startPoint y: 181, endPoint x: 840, endPoint y: 181, distance: 9.3
click at [840, 201] on div "204.00 KR" at bounding box center [845, 205] width 31 height 8
copy div "204"
click at [159, 51] on div "Approvals View Customise view Customise filters Reset Filters Reset View Reset …" at bounding box center [446, 42] width 892 height 35
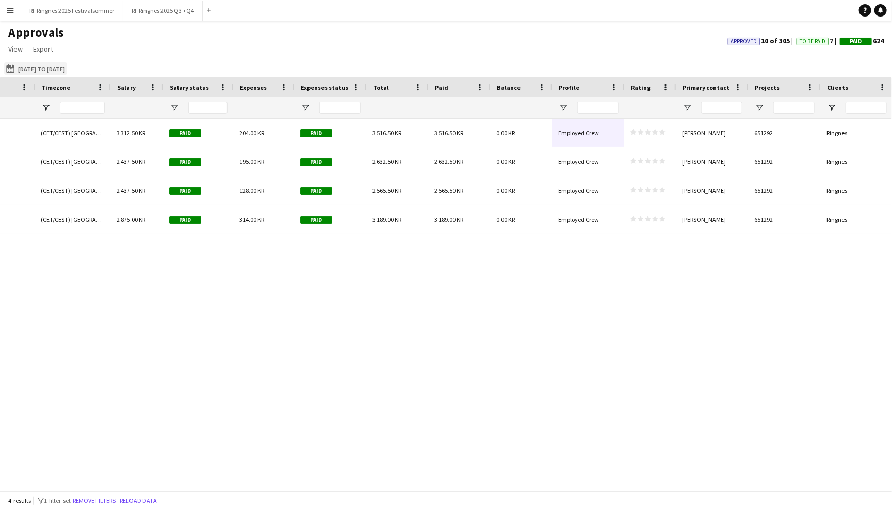
click at [26, 67] on button "[DATE] to [DATE] [DATE] to [DATE]" at bounding box center [35, 68] width 63 height 12
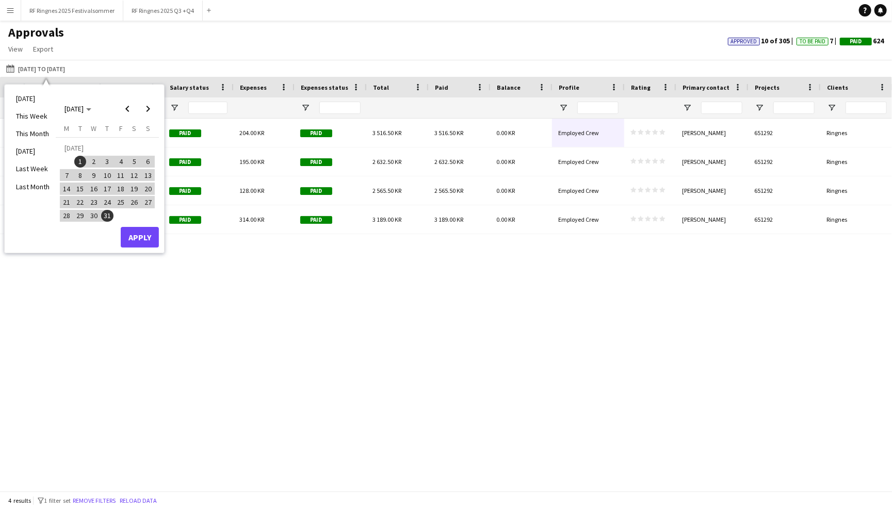
click at [347, 37] on div "Approvals View Customise view Customise filters Reset Filters Reset View Reset …" at bounding box center [446, 42] width 892 height 35
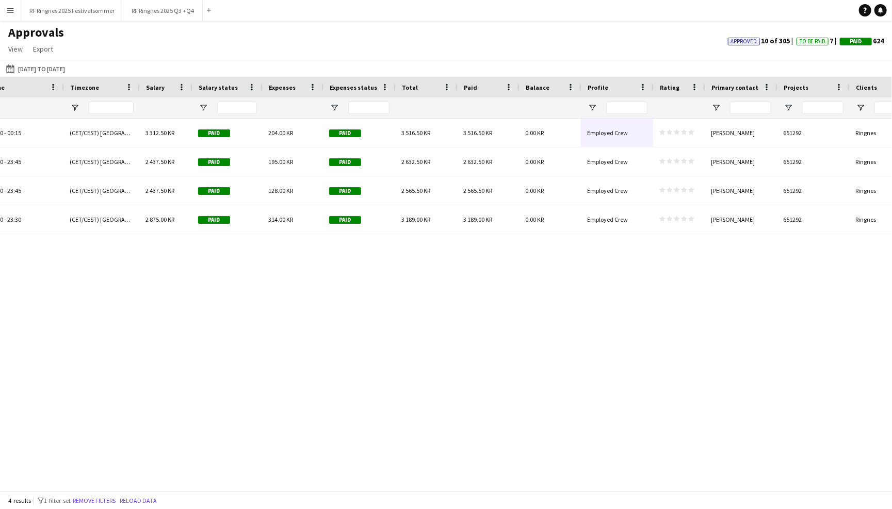
scroll to position [0, 727]
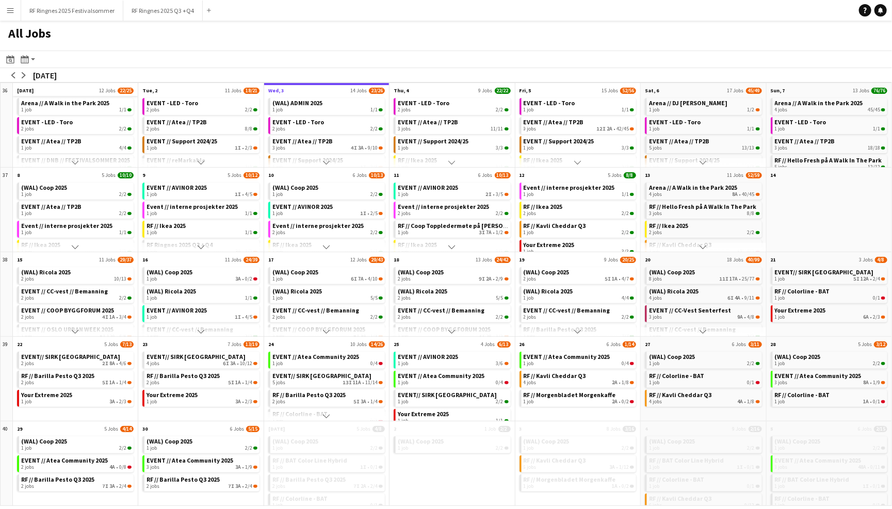
click at [121, 95] on app-all-jobs-month-view-date-header "[DATE] Jobs 22/25" at bounding box center [75, 89] width 125 height 13
click at [12, 9] on app-icon "Menu" at bounding box center [10, 10] width 8 height 8
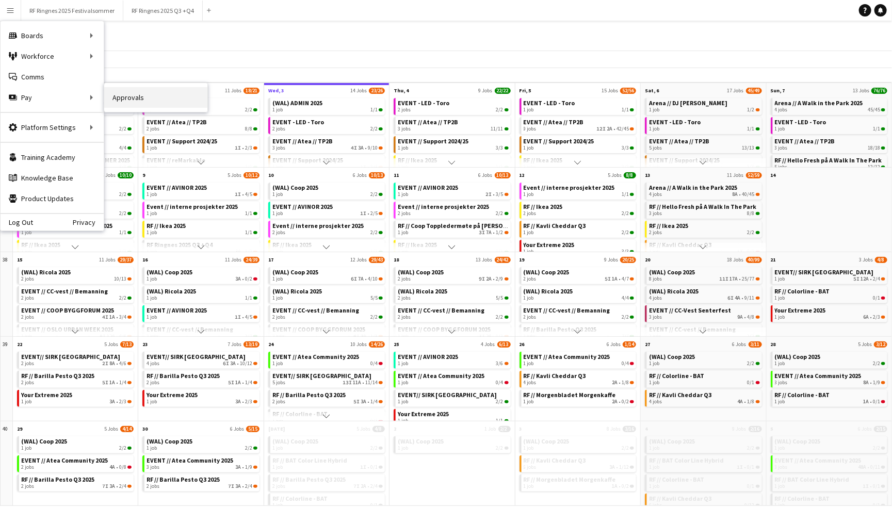
click at [125, 95] on link "Approvals" at bounding box center [155, 97] width 103 height 21
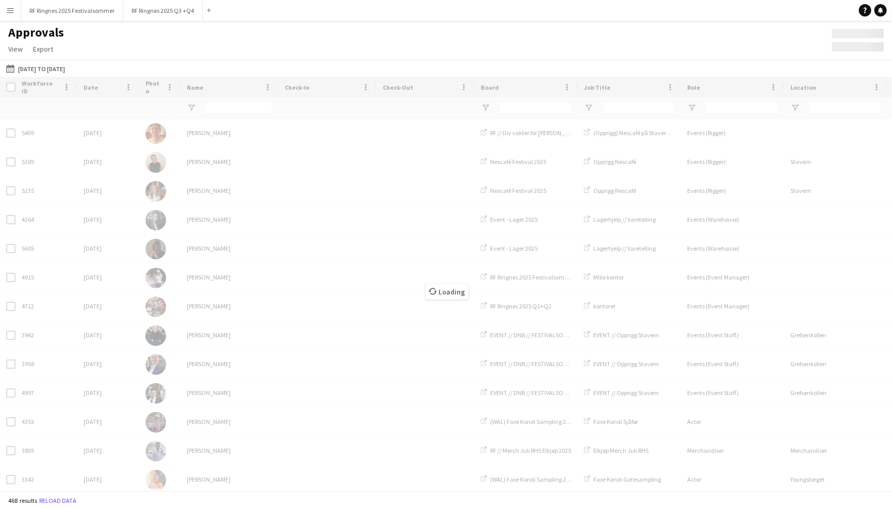
type input "*********"
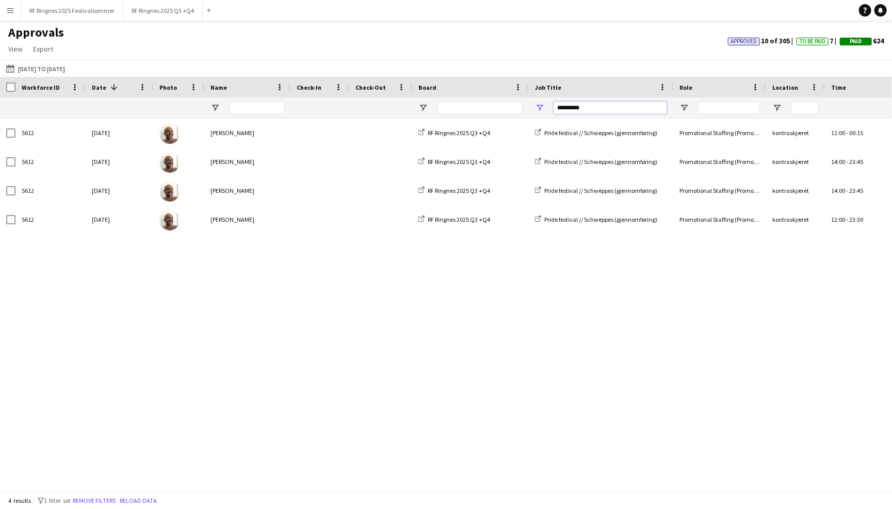
drag, startPoint x: 606, startPoint y: 108, endPoint x: 509, endPoint y: 108, distance: 96.5
click at [509, 108] on div at bounding box center [881, 108] width 1763 height 21
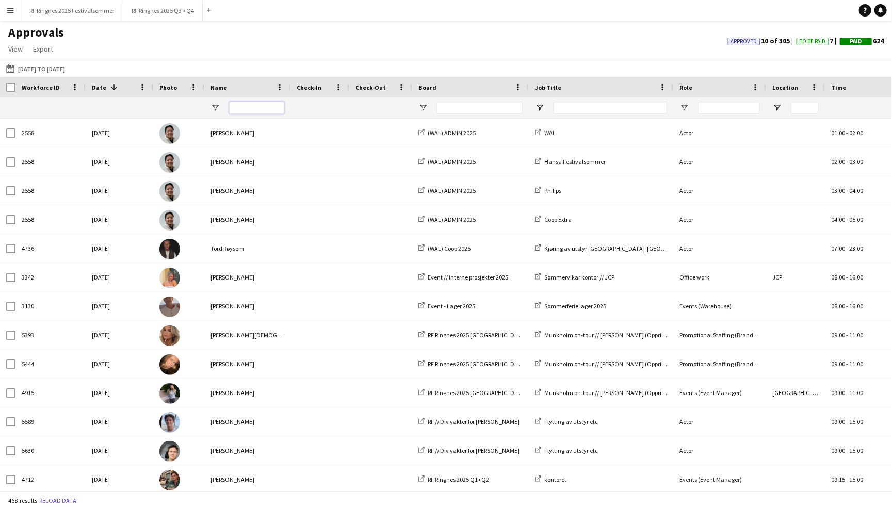
click at [264, 105] on input "Name Filter Input" at bounding box center [256, 108] width 55 height 12
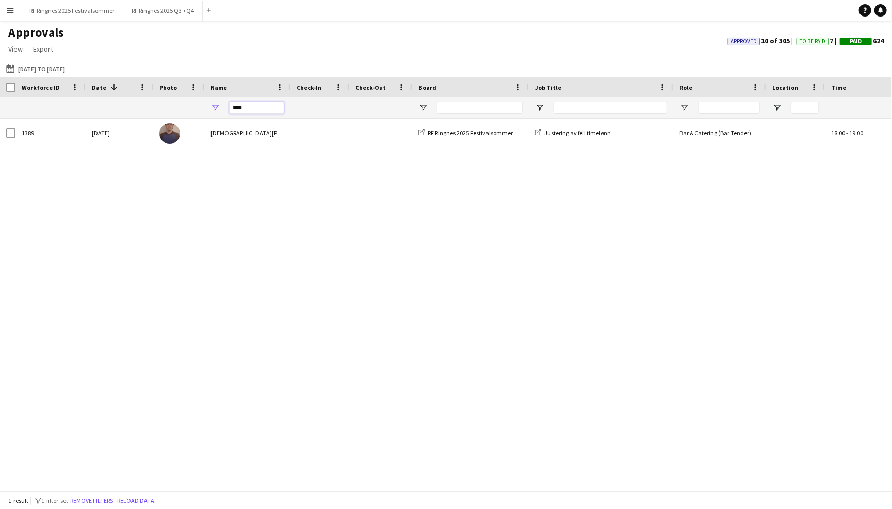
type input "****"
drag, startPoint x: 264, startPoint y: 105, endPoint x: 327, endPoint y: 190, distance: 105.8
click at [327, 191] on div "1389 [DATE] [DEMOGRAPHIC_DATA][PERSON_NAME] RF Ringnes 2025 Festivalsommer Just…" at bounding box center [446, 305] width 892 height 372
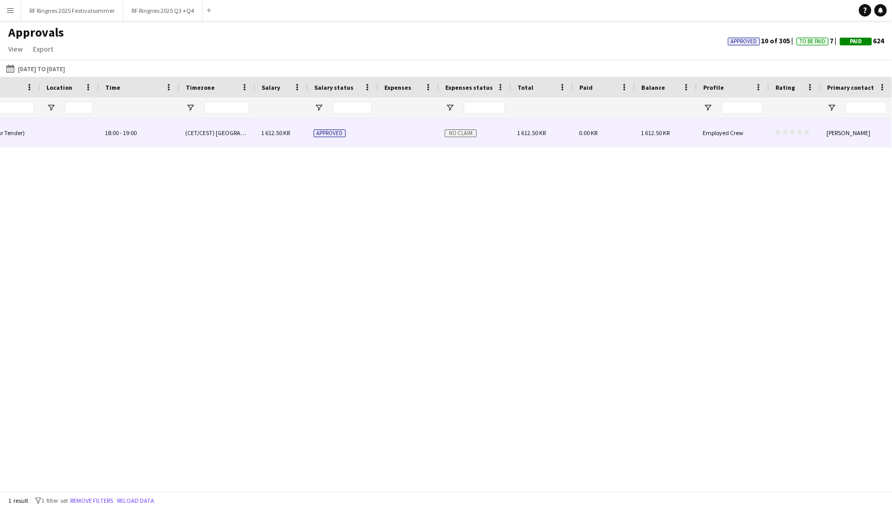
click at [530, 132] on span "1 612.50 KR" at bounding box center [531, 133] width 29 height 8
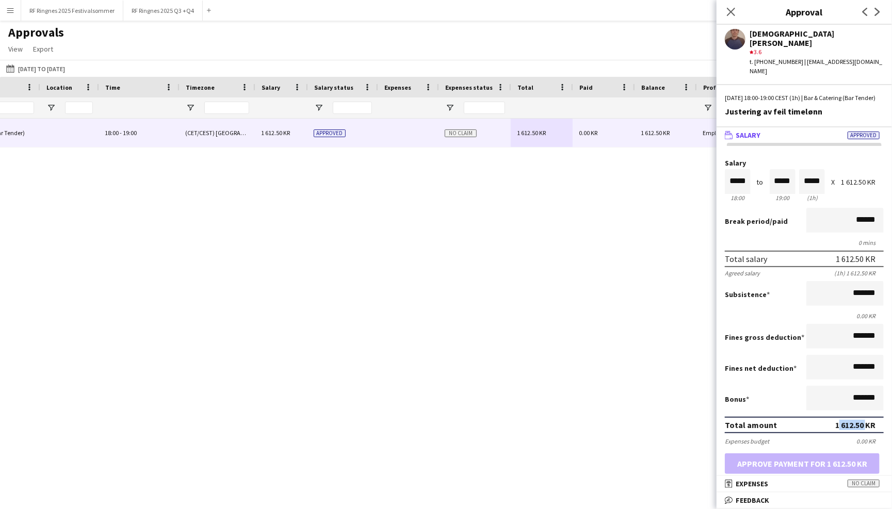
drag, startPoint x: 834, startPoint y: 415, endPoint x: 863, endPoint y: 416, distance: 28.4
click at [863, 420] on div "1 612.50 KR" at bounding box center [855, 425] width 40 height 10
copy div "1 612.50"
click at [732, 11] on icon at bounding box center [731, 12] width 10 height 10
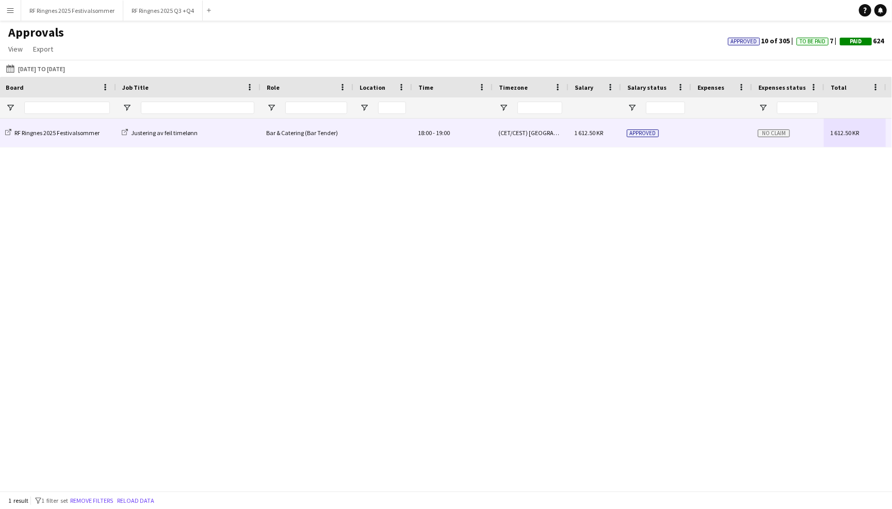
scroll to position [0, 325]
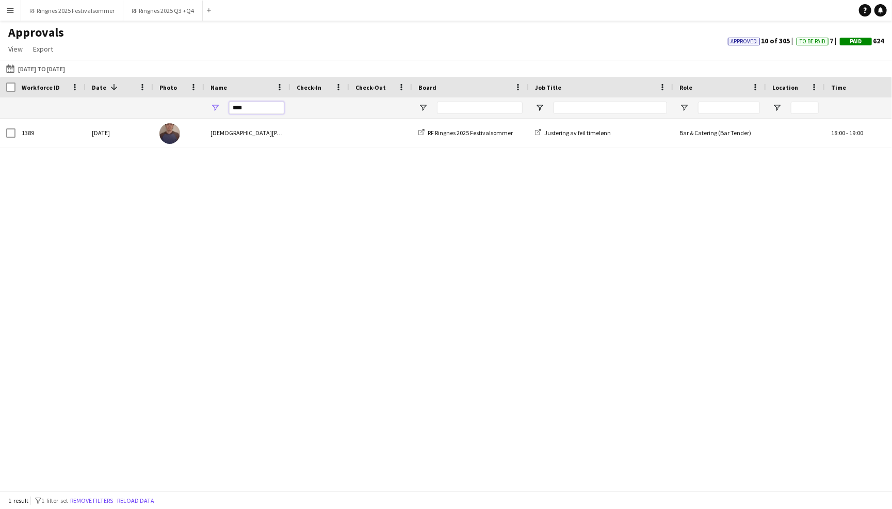
drag, startPoint x: 251, startPoint y: 107, endPoint x: 216, endPoint y: 107, distance: 35.6
click at [216, 107] on div "****" at bounding box center [247, 108] width 86 height 21
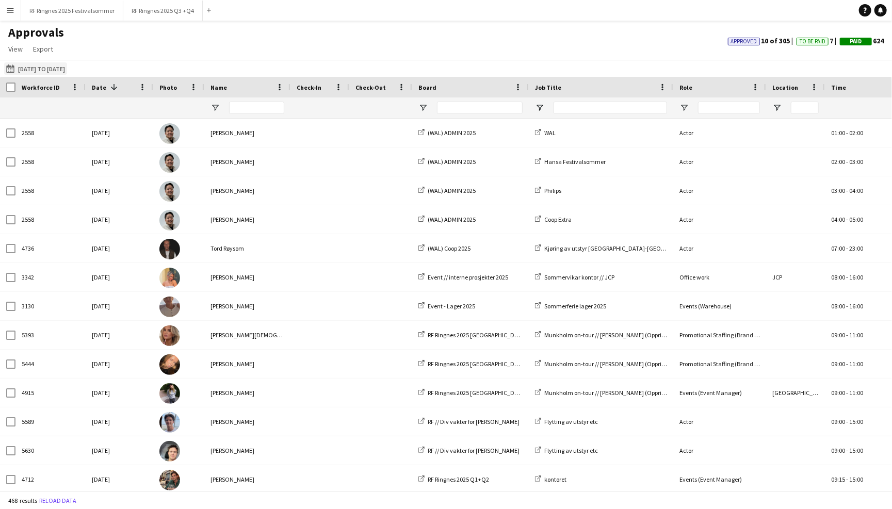
click at [19, 68] on button "[DATE] to [DATE] [DATE] to [DATE]" at bounding box center [35, 68] width 63 height 12
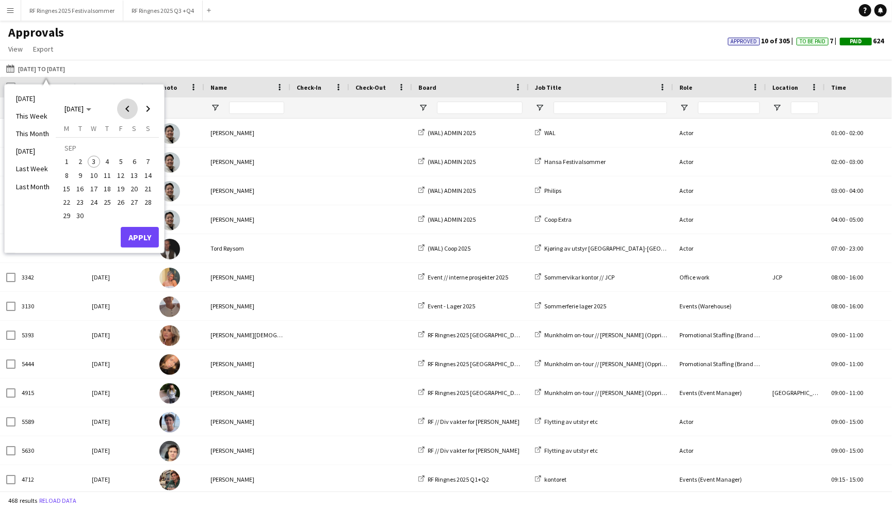
click at [133, 110] on span "Previous month" at bounding box center [127, 109] width 21 height 21
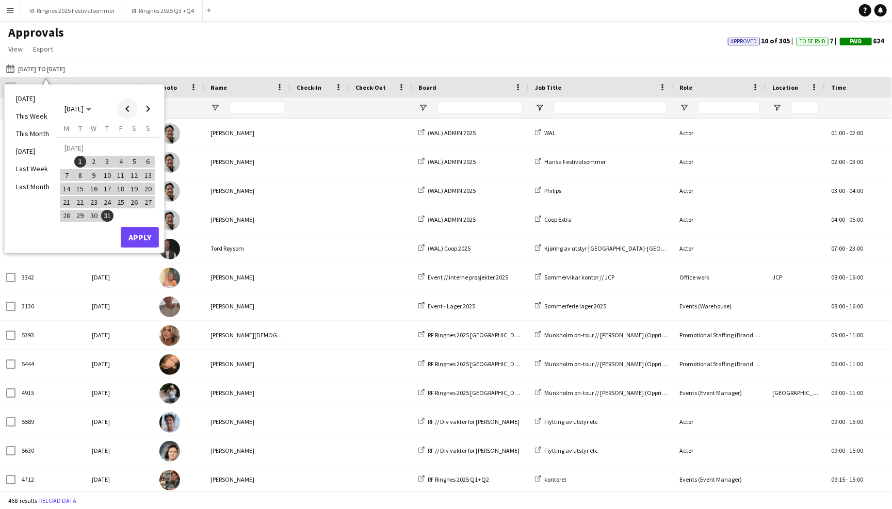
click at [128, 108] on span "Previous month" at bounding box center [127, 109] width 21 height 21
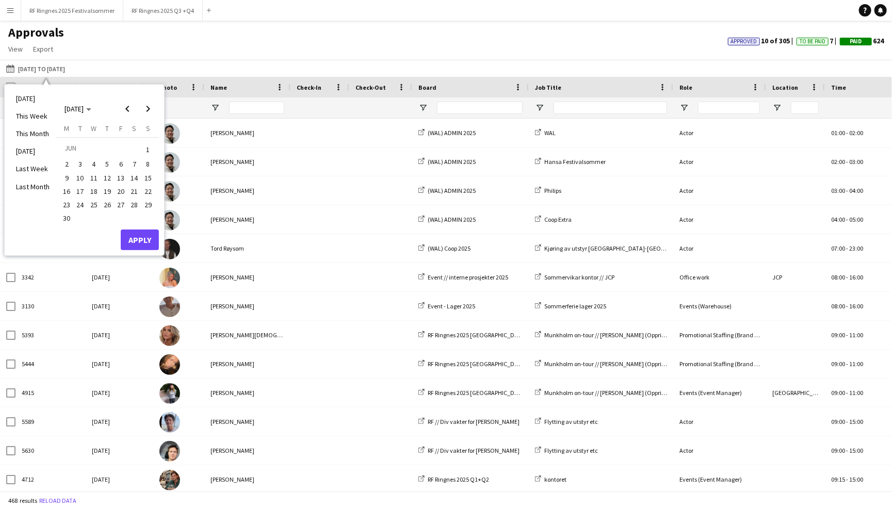
click at [153, 143] on span "1" at bounding box center [148, 149] width 12 height 14
click at [70, 213] on span "30" at bounding box center [66, 219] width 12 height 12
click at [143, 237] on button "Apply" at bounding box center [140, 240] width 38 height 21
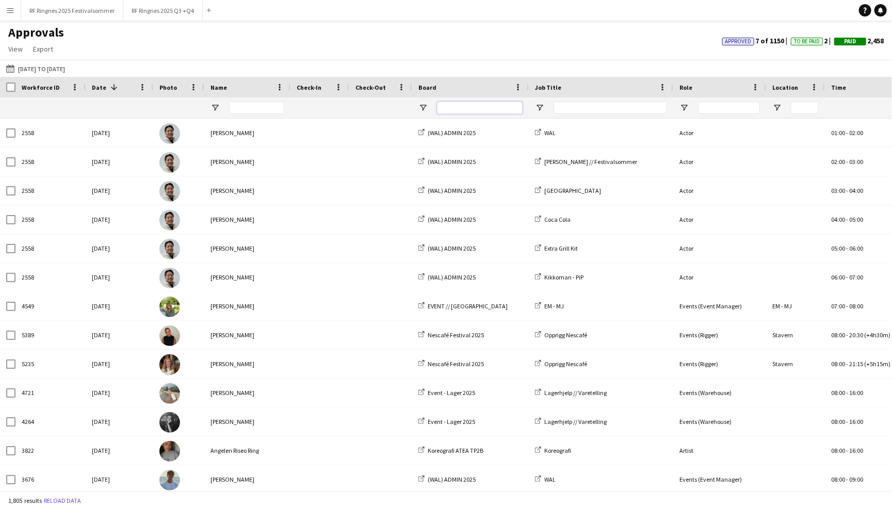
click at [493, 109] on input "Board Filter Input" at bounding box center [480, 108] width 86 height 12
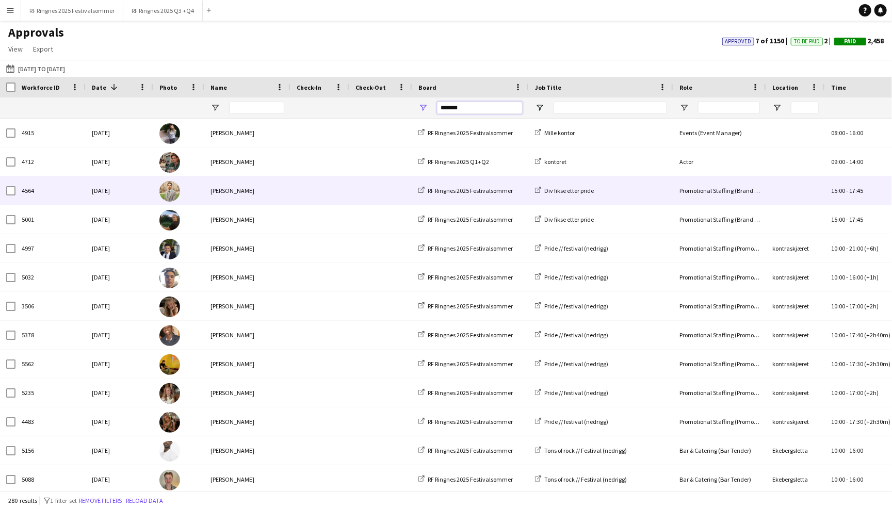
type input "*******"
click at [609, 193] on div "Div fikse etter pride" at bounding box center [601, 190] width 144 height 28
click at [627, 190] on div "Div fikse etter pride" at bounding box center [601, 190] width 144 height 28
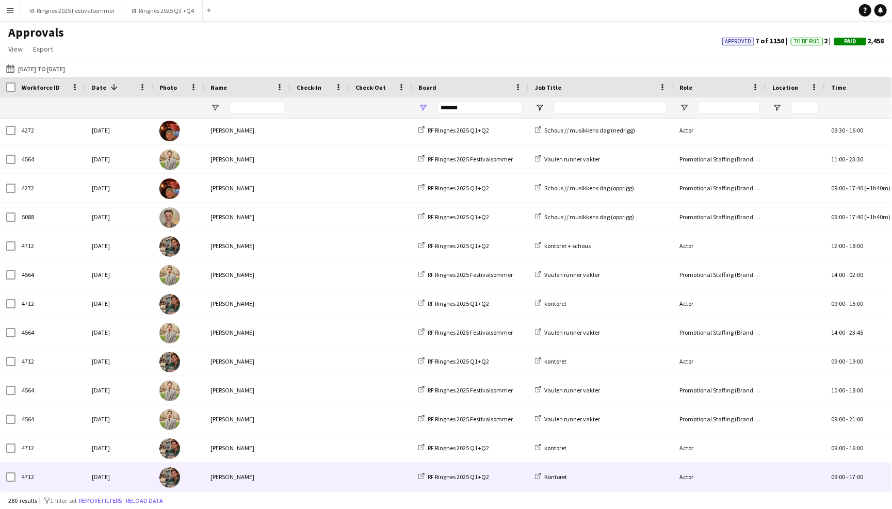
click at [515, 479] on div "RF Ringnes 2025 Q1+Q2" at bounding box center [470, 477] width 117 height 28
click at [332, 480] on span at bounding box center [320, 477] width 46 height 28
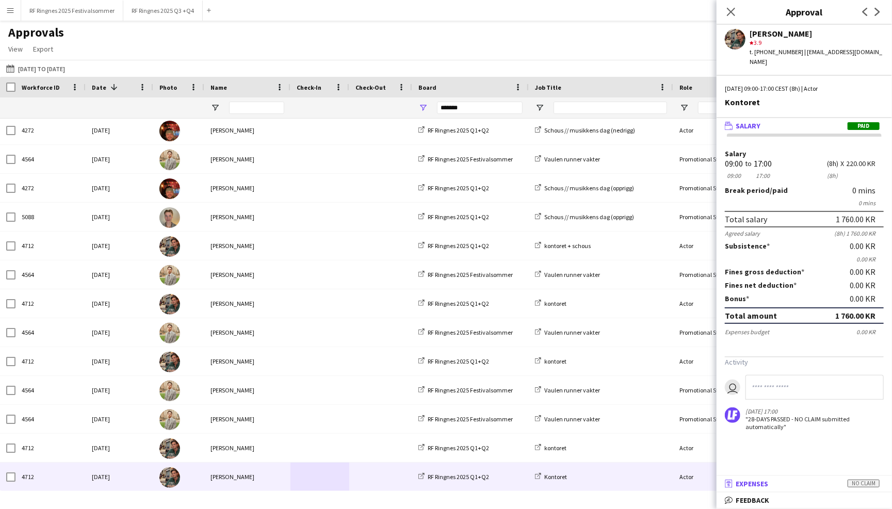
click at [749, 480] on span "Expenses" at bounding box center [752, 483] width 33 height 9
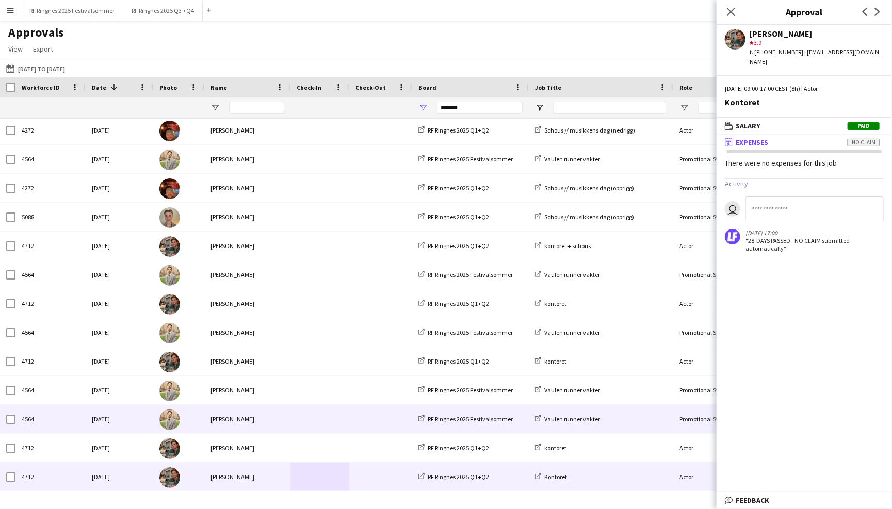
click at [368, 417] on span at bounding box center [380, 419] width 51 height 28
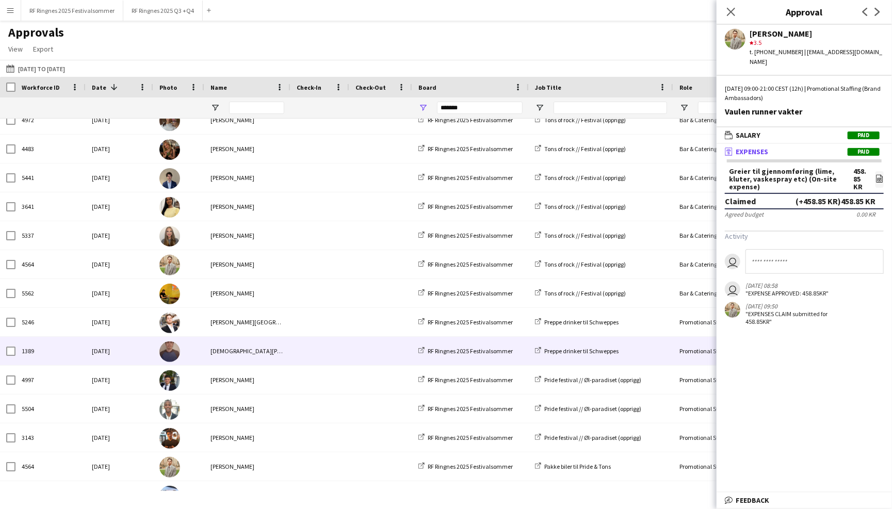
click at [297, 351] on span at bounding box center [320, 351] width 46 height 28
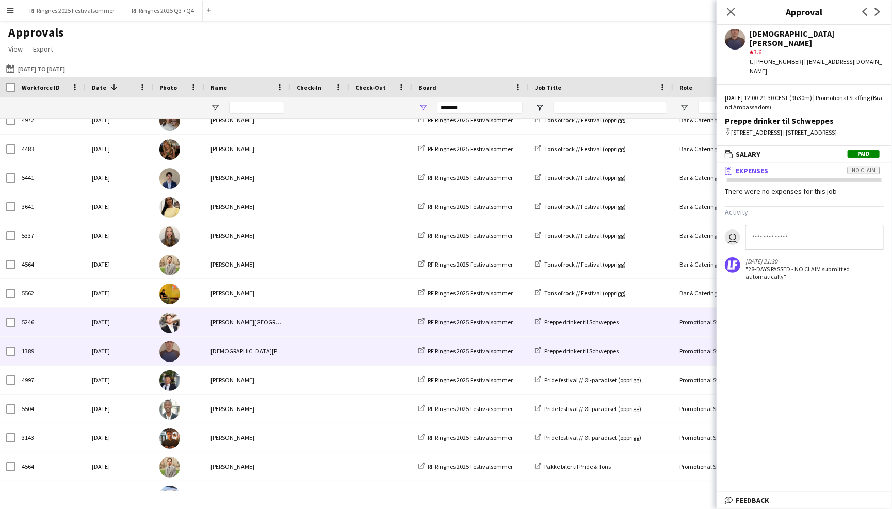
click at [325, 323] on span at bounding box center [320, 322] width 46 height 28
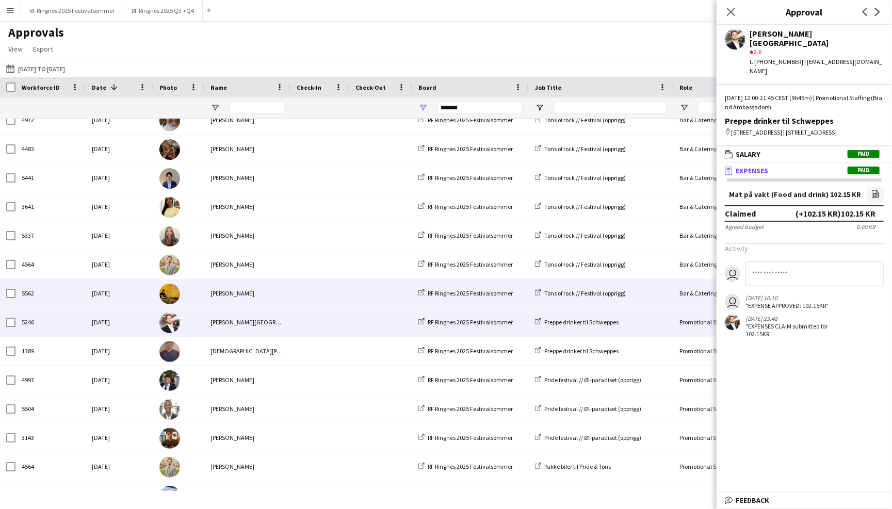
click at [317, 294] on span at bounding box center [320, 293] width 46 height 28
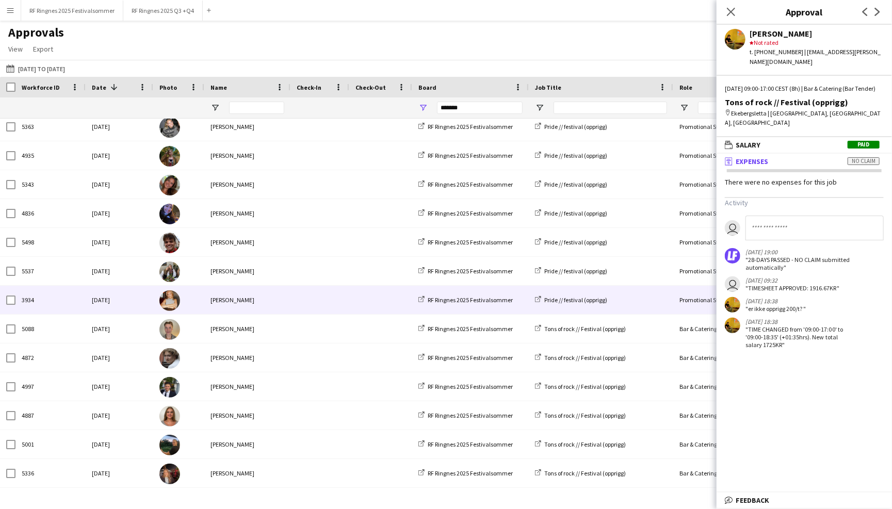
click at [291, 304] on div at bounding box center [319, 300] width 59 height 28
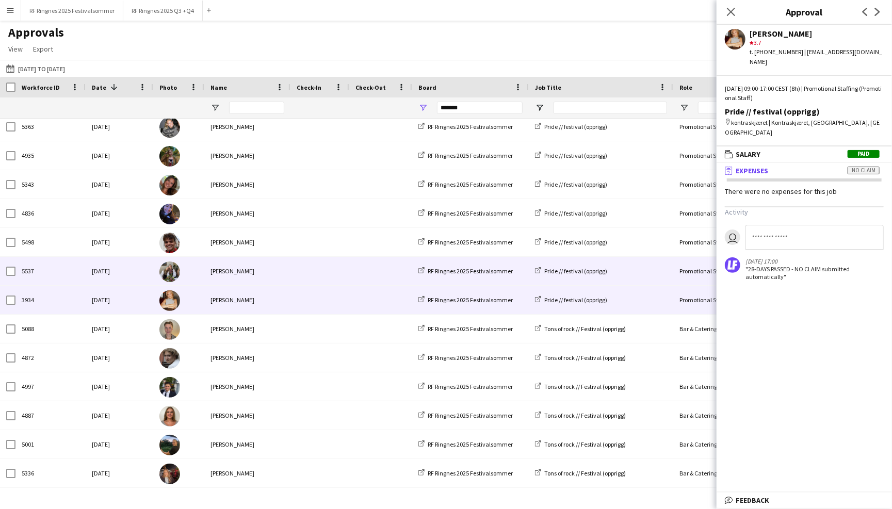
click at [293, 272] on div at bounding box center [319, 271] width 59 height 28
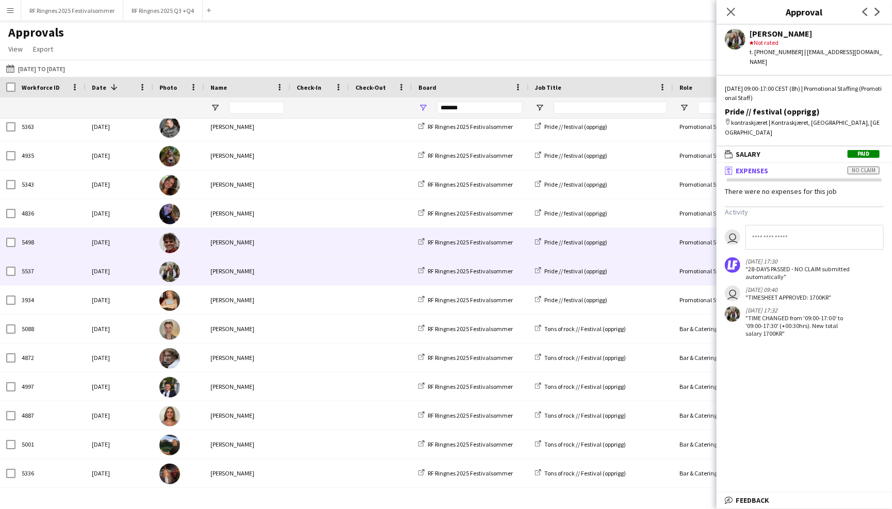
click at [290, 240] on div at bounding box center [319, 242] width 59 height 28
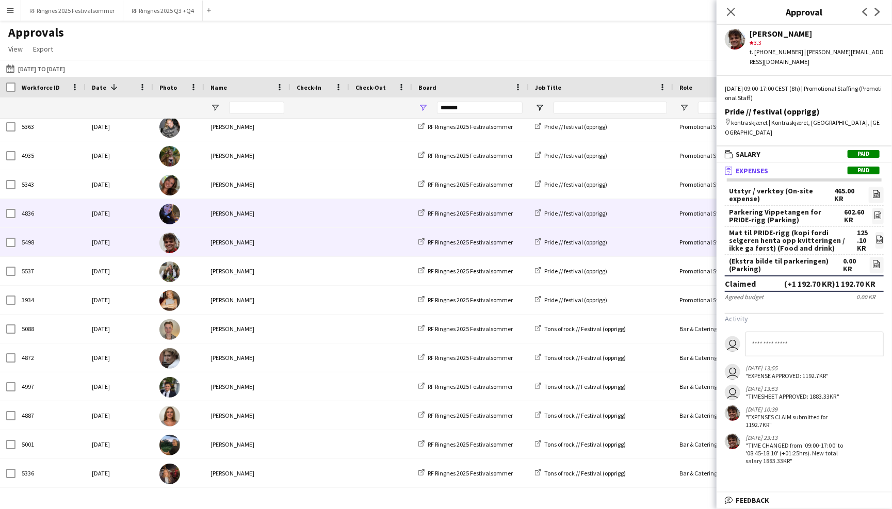
click at [297, 208] on span at bounding box center [320, 213] width 46 height 28
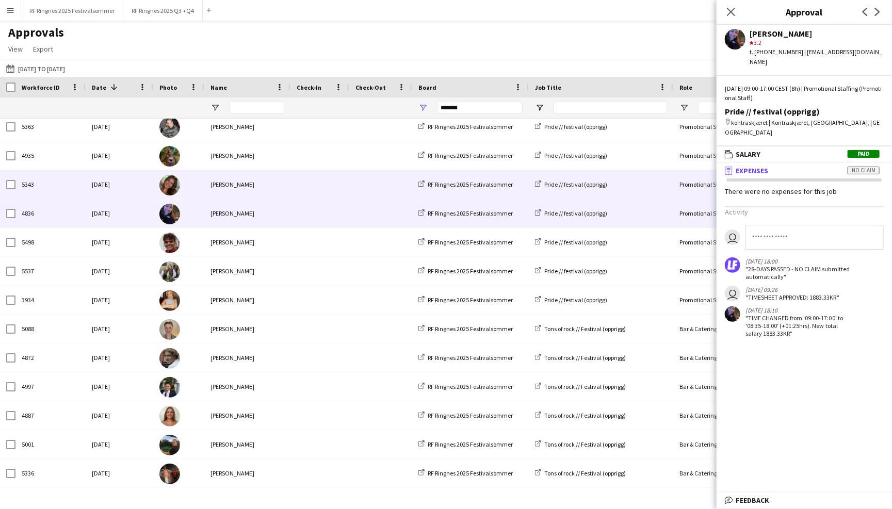
click at [293, 182] on div at bounding box center [319, 184] width 59 height 28
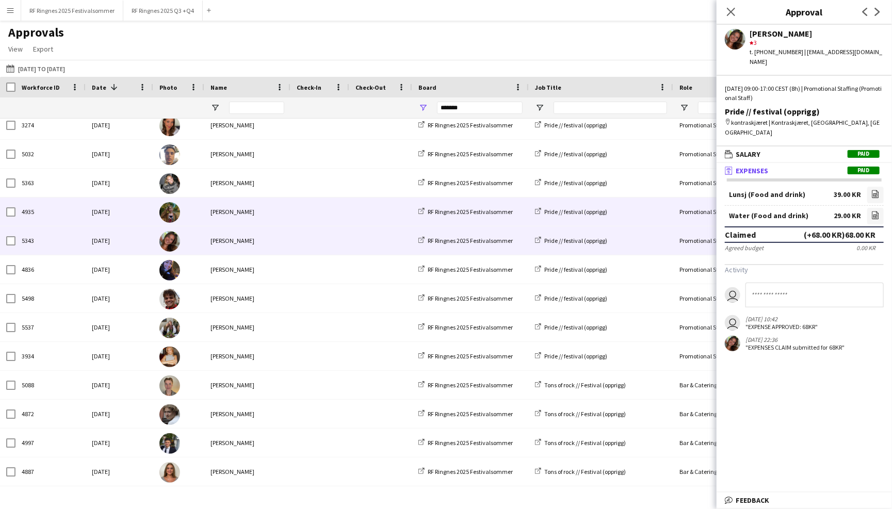
click at [290, 213] on div at bounding box center [319, 212] width 59 height 28
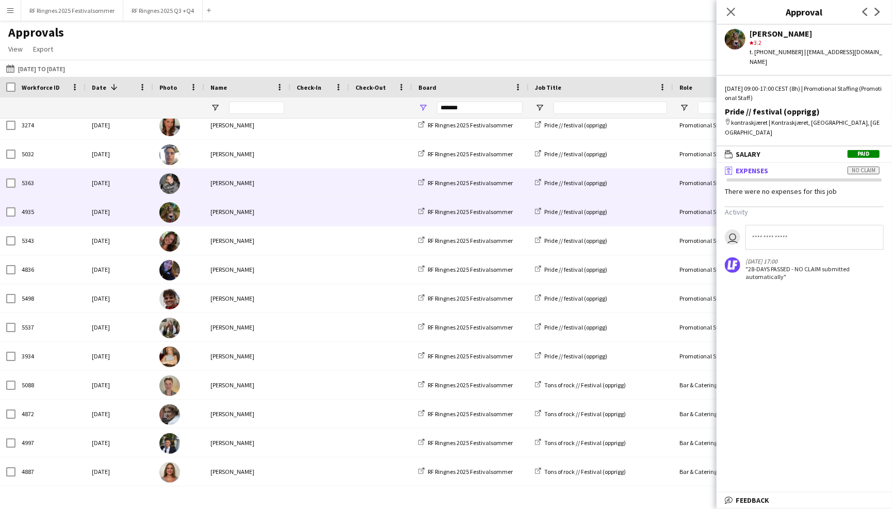
click at [298, 192] on span at bounding box center [320, 183] width 46 height 28
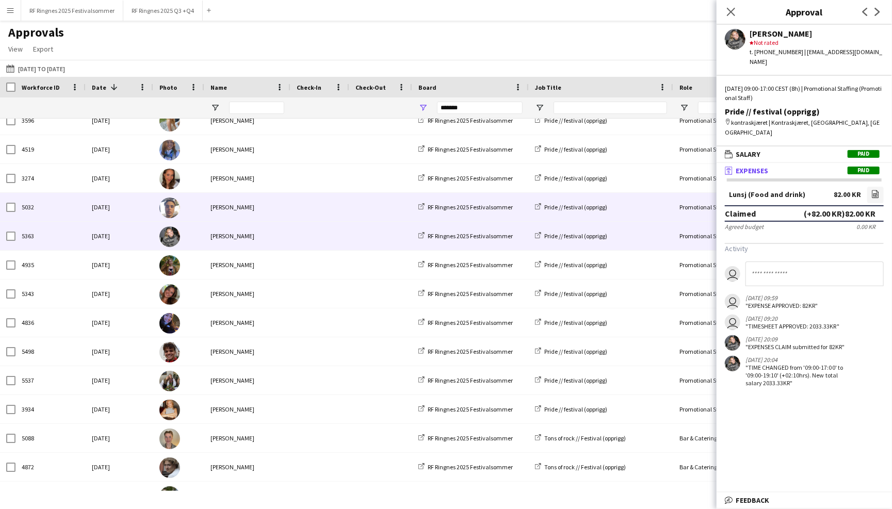
click at [297, 216] on span at bounding box center [320, 207] width 46 height 28
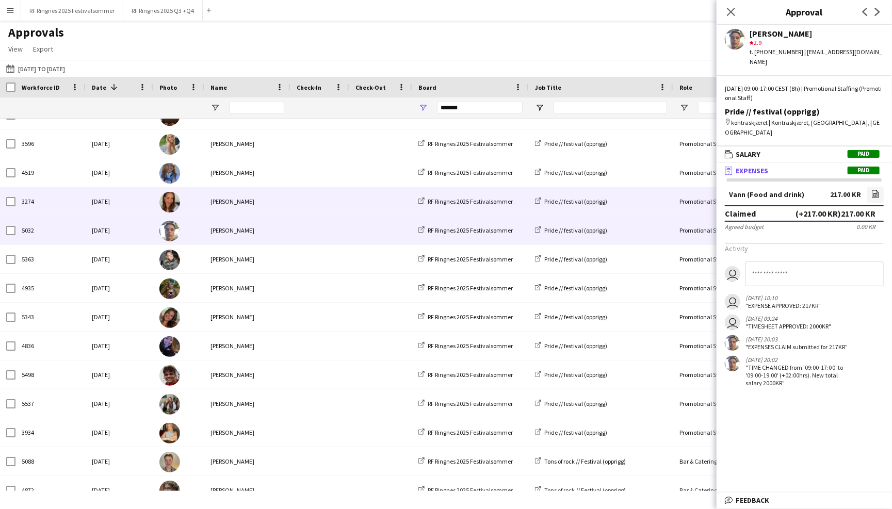
click at [301, 203] on span at bounding box center [320, 201] width 46 height 28
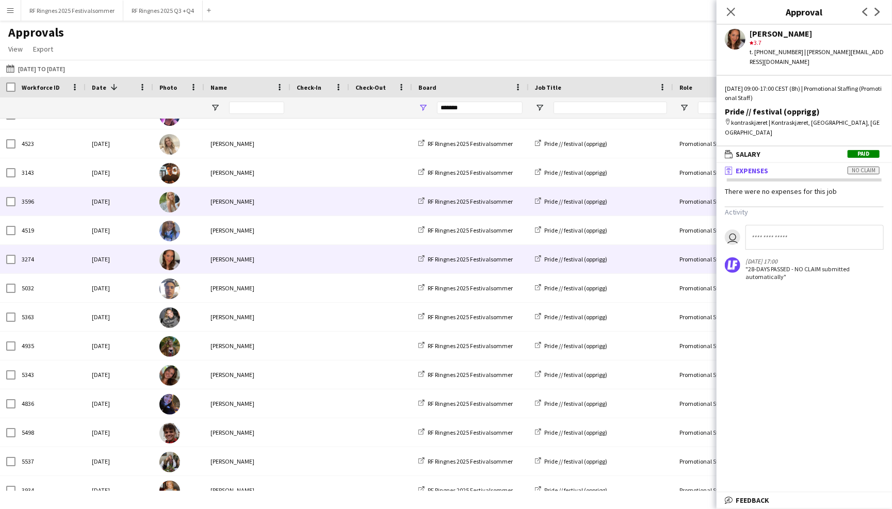
click at [301, 210] on span at bounding box center [320, 201] width 46 height 28
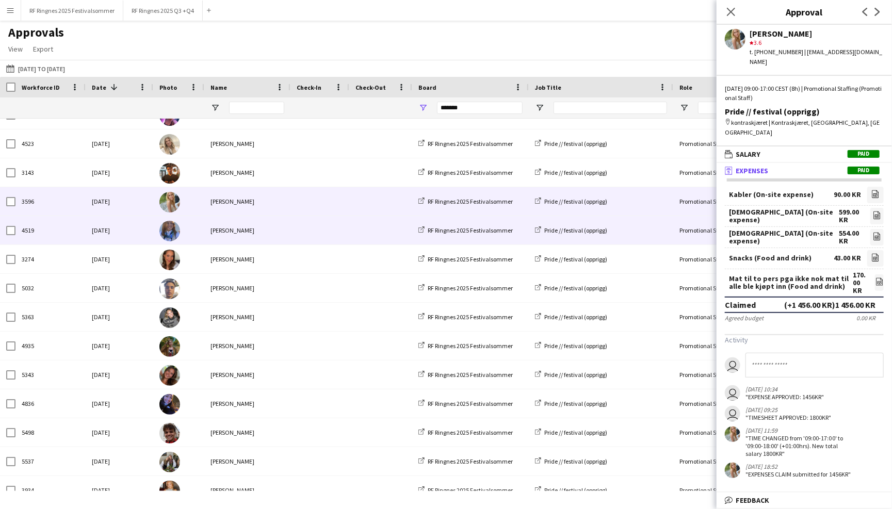
click at [304, 232] on span at bounding box center [320, 230] width 46 height 28
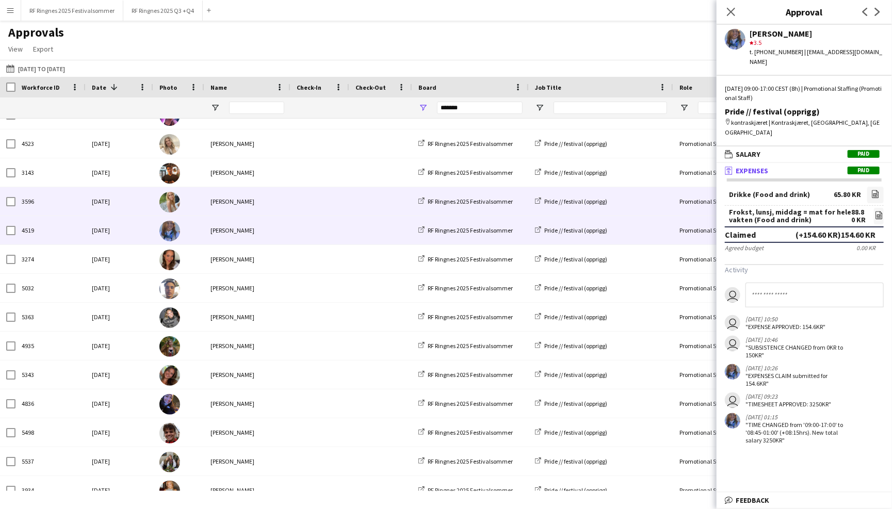
click at [307, 211] on span at bounding box center [320, 201] width 46 height 28
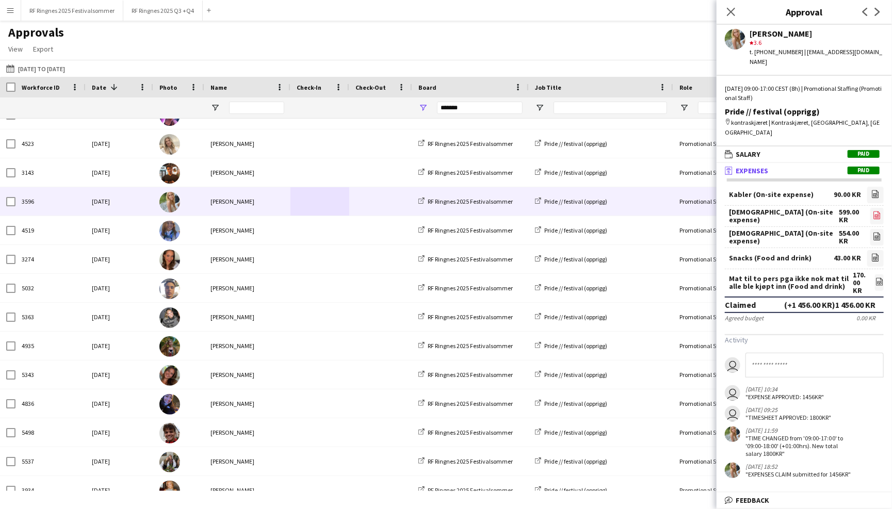
click at [879, 211] on app-icon "file-image" at bounding box center [877, 216] width 8 height 10
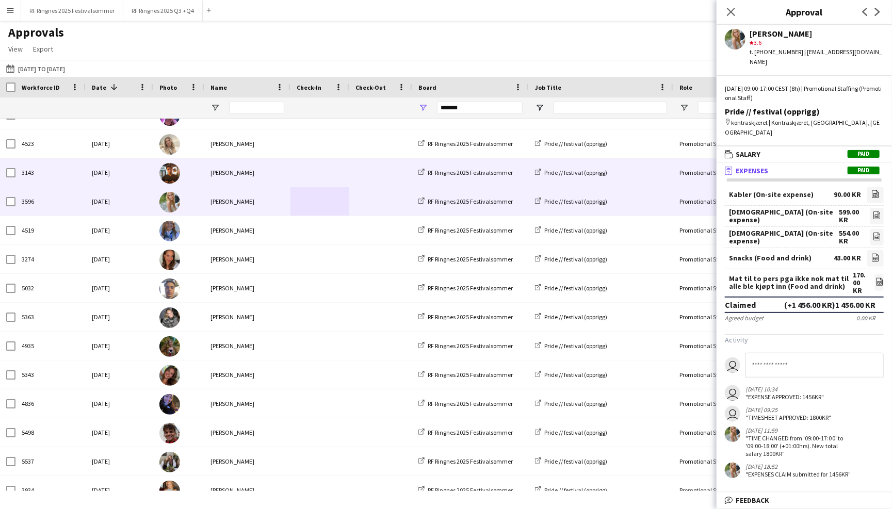
click at [305, 173] on span at bounding box center [320, 172] width 46 height 28
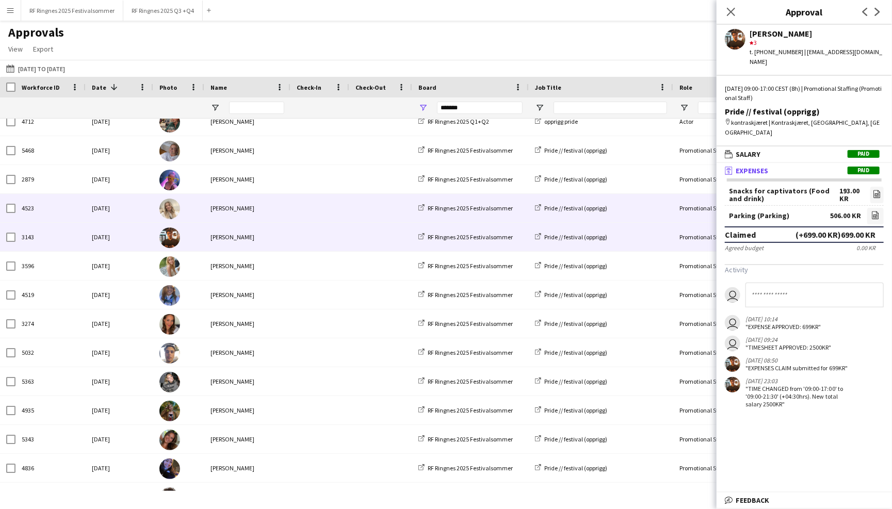
click at [298, 208] on span at bounding box center [320, 208] width 46 height 28
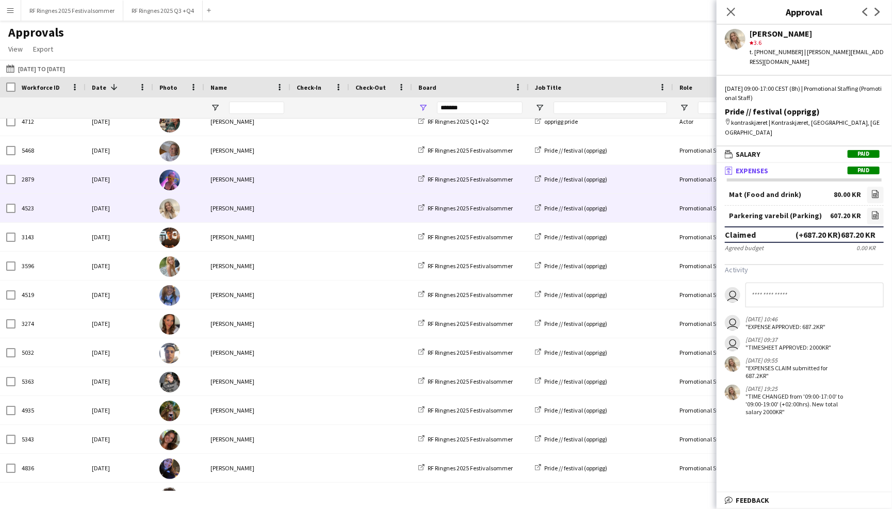
click at [317, 174] on span at bounding box center [320, 179] width 46 height 28
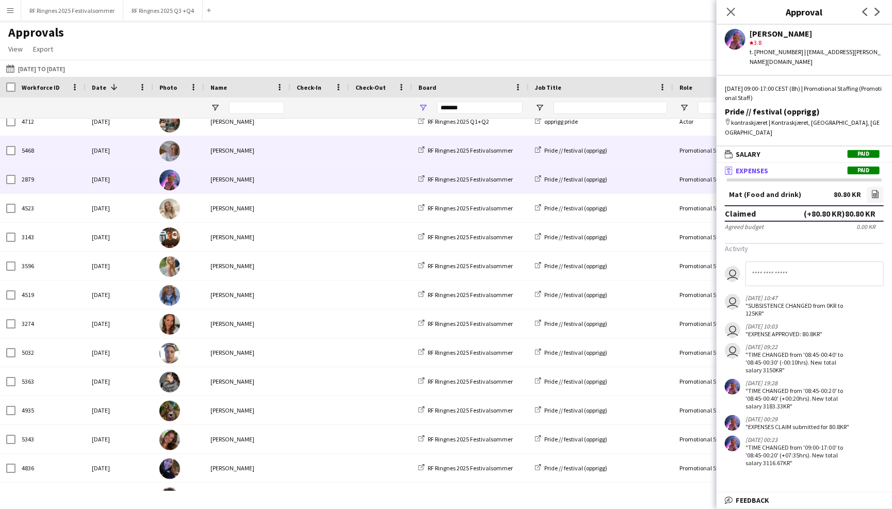
click at [290, 157] on div at bounding box center [319, 150] width 59 height 28
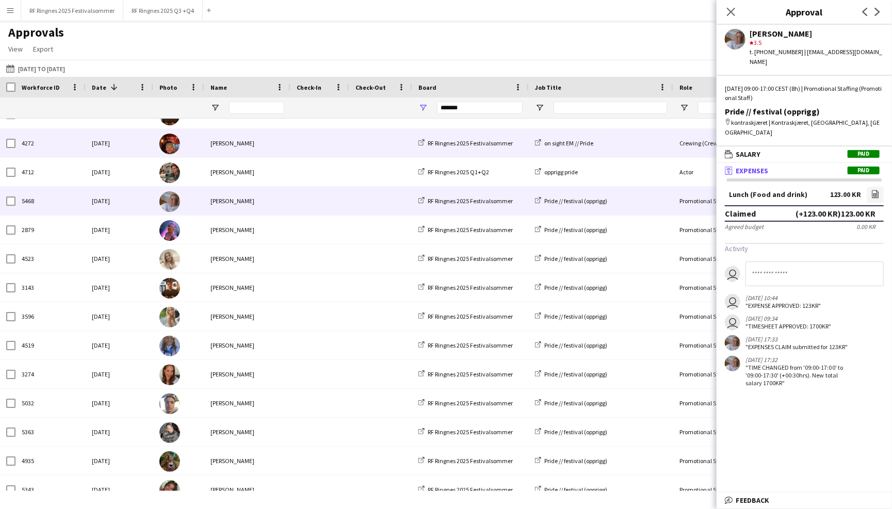
click at [289, 140] on div "[PERSON_NAME]" at bounding box center [247, 143] width 86 height 28
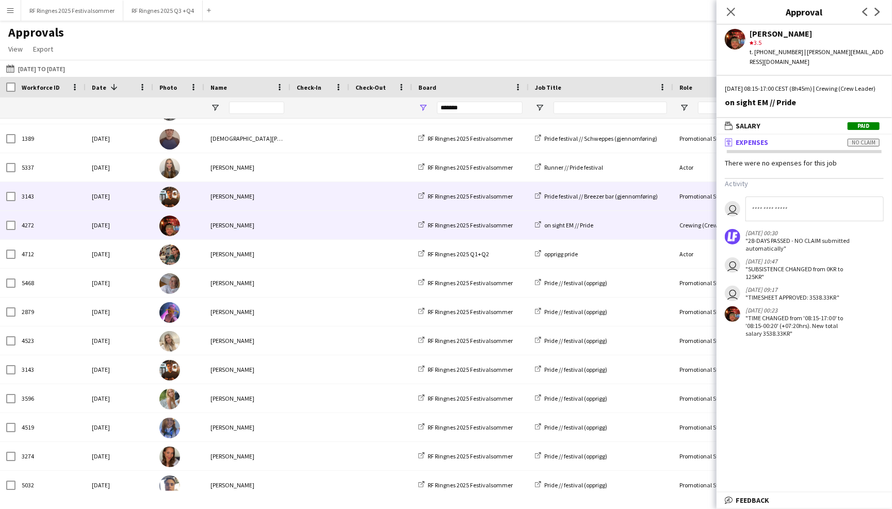
click at [293, 194] on div at bounding box center [319, 196] width 59 height 28
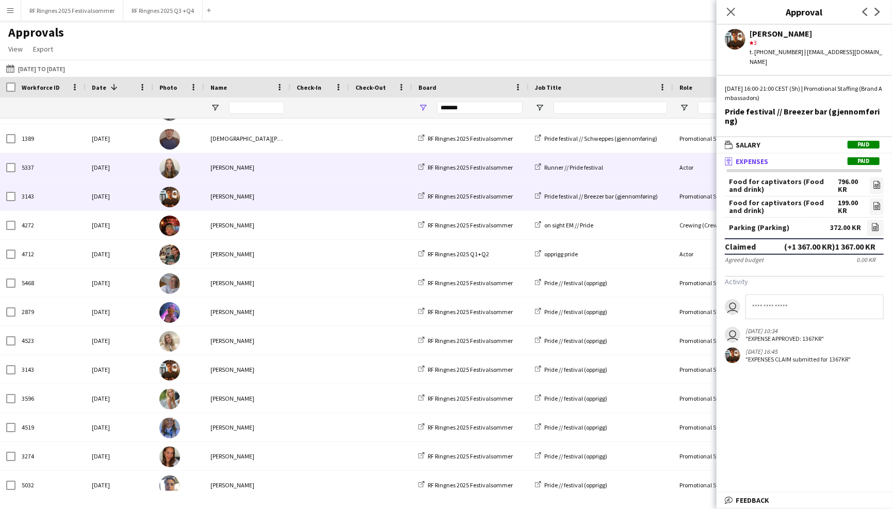
click at [317, 164] on span at bounding box center [320, 167] width 46 height 28
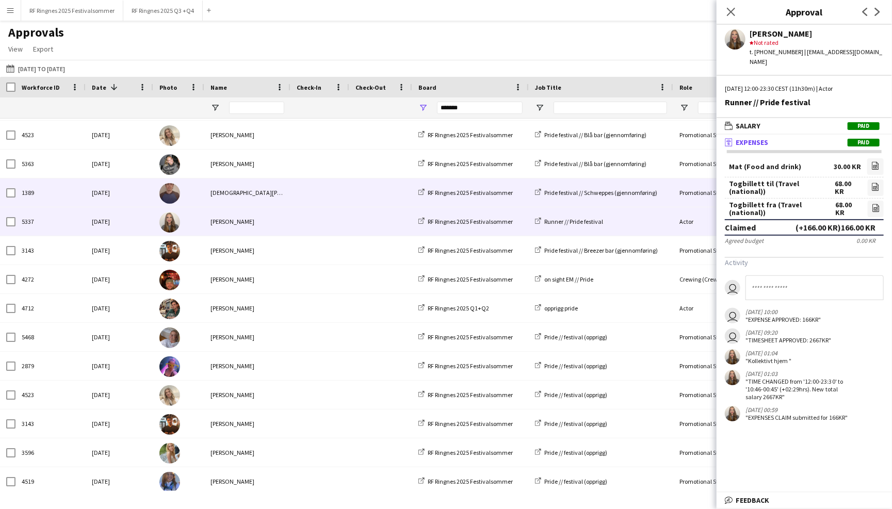
click at [315, 195] on span at bounding box center [320, 193] width 46 height 28
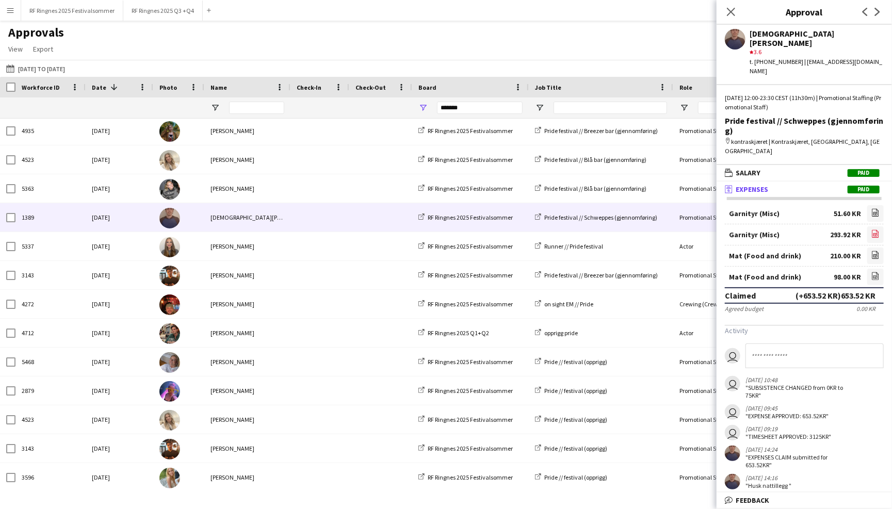
click at [874, 230] on icon "file-image" at bounding box center [875, 234] width 8 height 8
click at [875, 209] on icon at bounding box center [875, 213] width 7 height 8
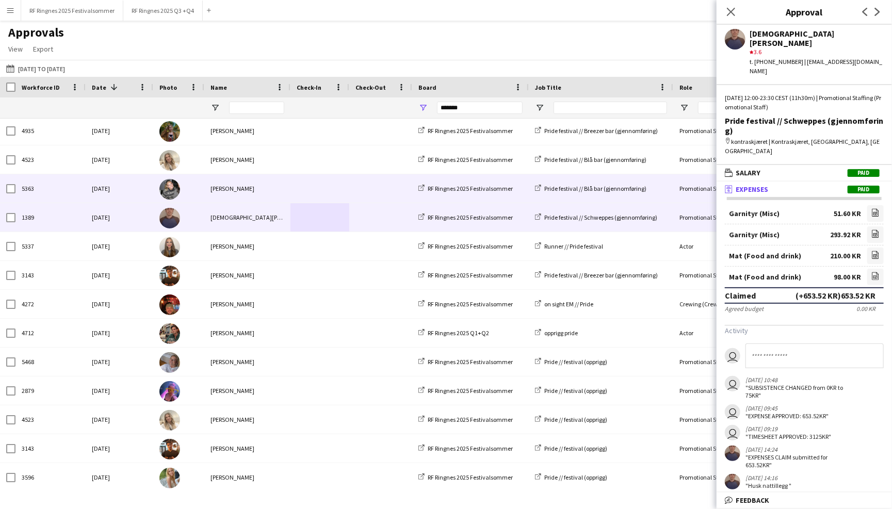
click at [348, 196] on div at bounding box center [319, 188] width 59 height 28
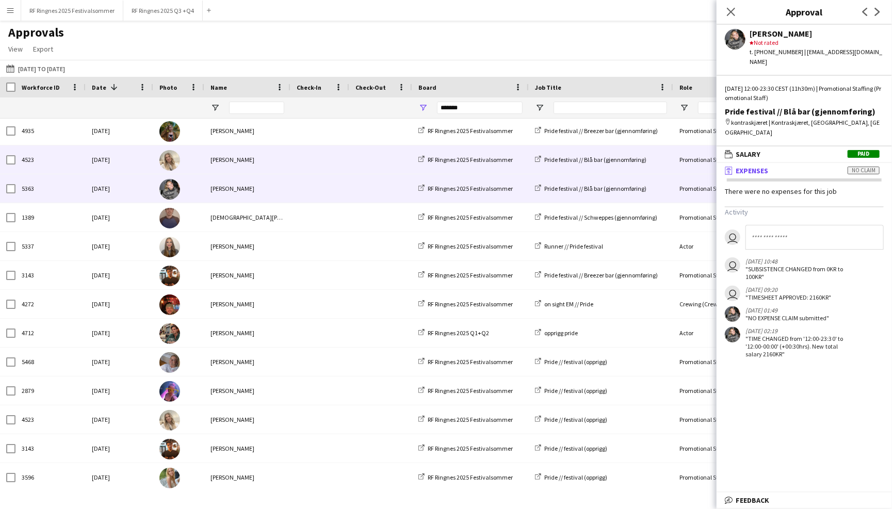
click at [344, 157] on div at bounding box center [319, 159] width 59 height 28
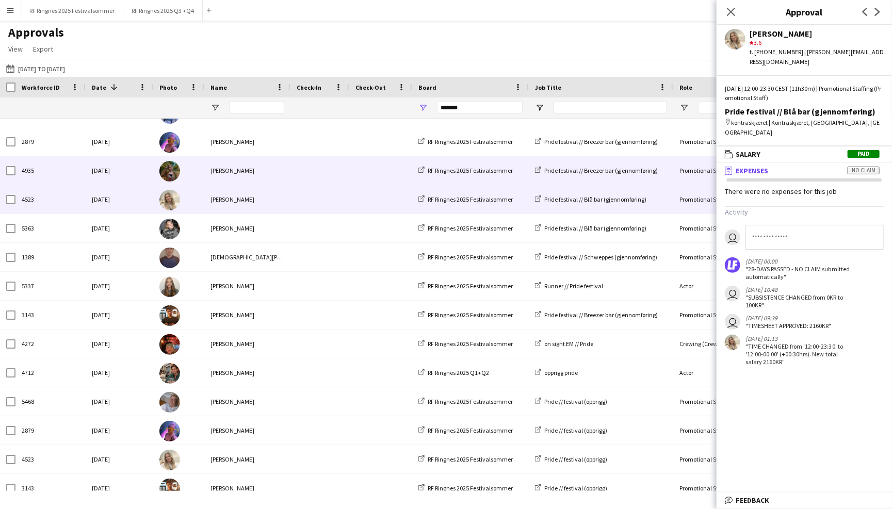
click at [338, 170] on span at bounding box center [320, 170] width 46 height 28
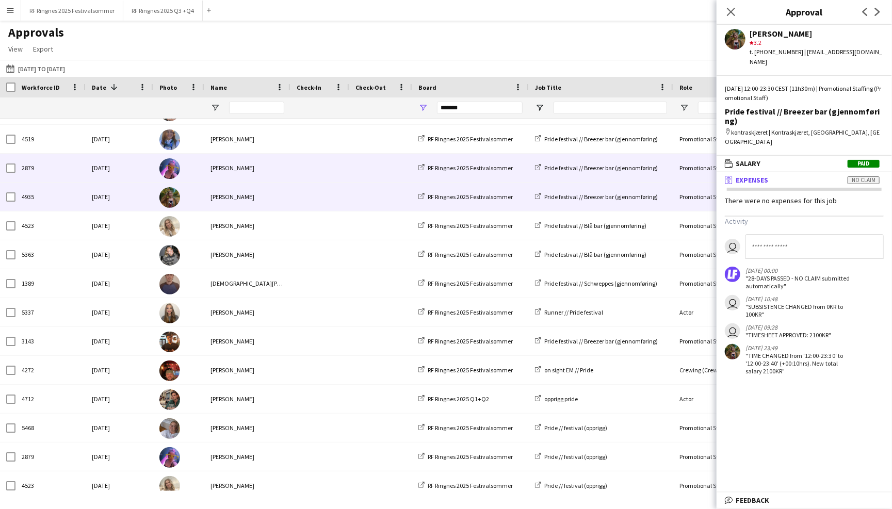
click at [329, 173] on span at bounding box center [320, 168] width 46 height 28
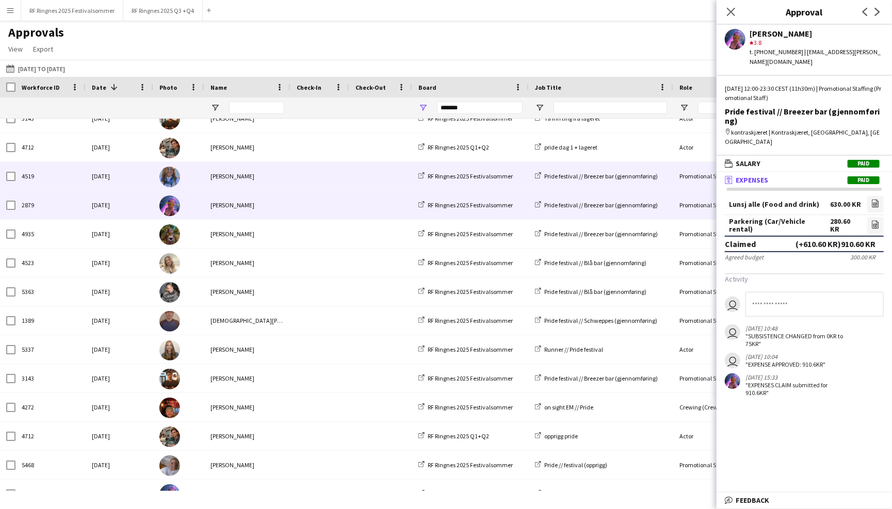
click at [328, 171] on span at bounding box center [320, 176] width 46 height 28
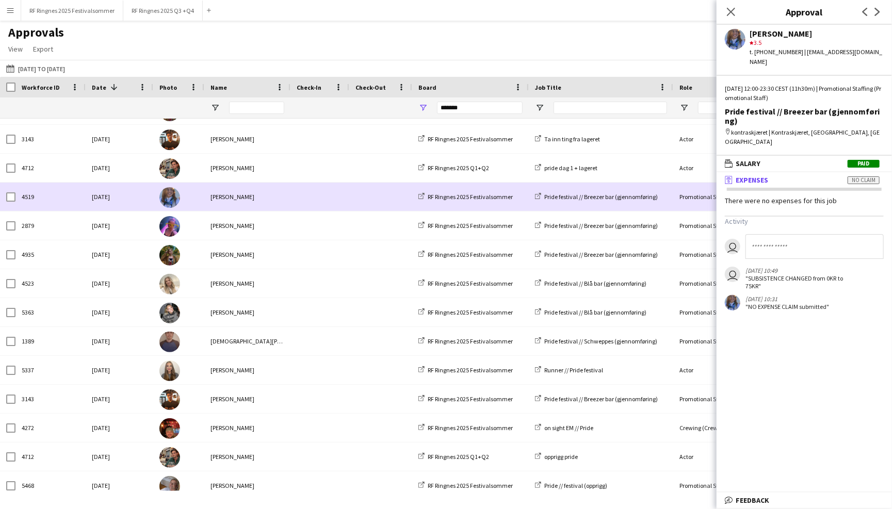
click at [328, 171] on span at bounding box center [320, 168] width 46 height 28
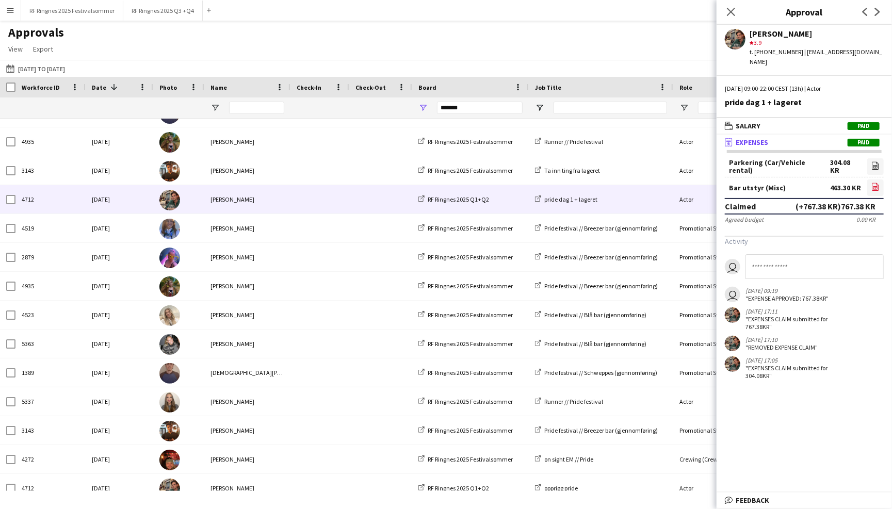
click at [875, 183] on icon "file-image" at bounding box center [875, 187] width 8 height 8
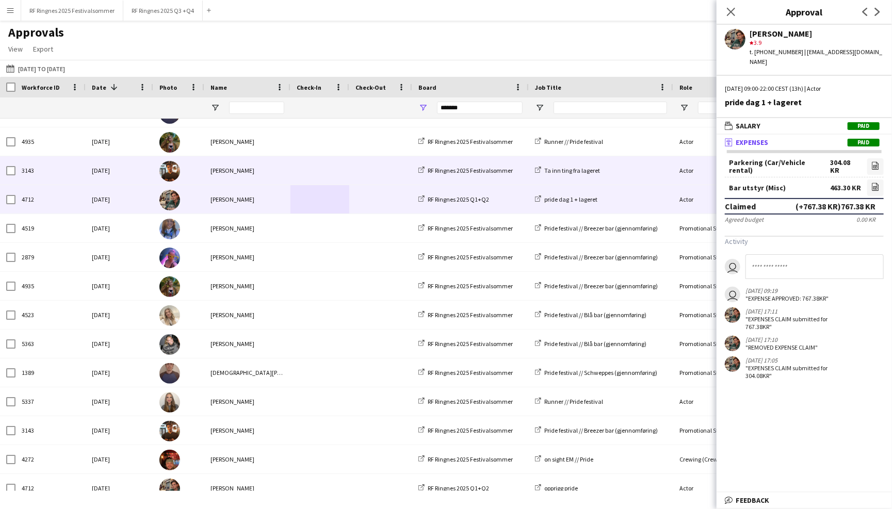
click at [280, 168] on div "[PERSON_NAME]" at bounding box center [247, 170] width 86 height 28
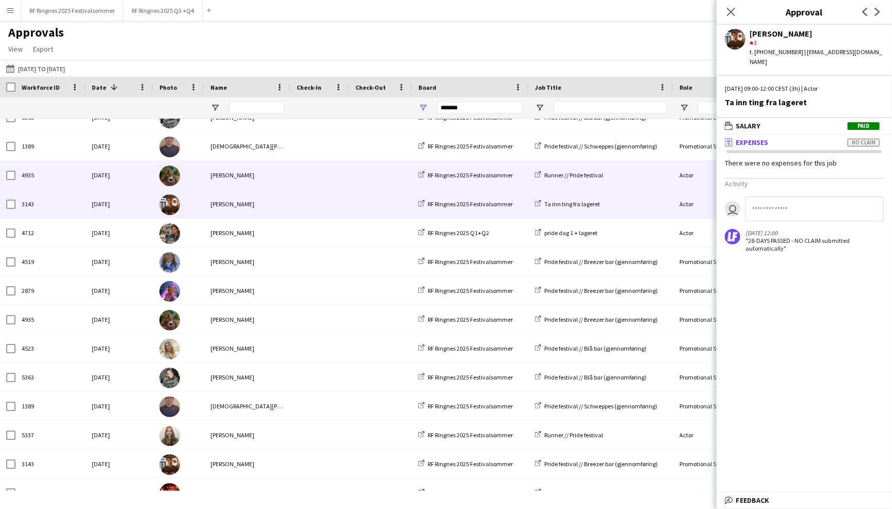
click at [273, 176] on div "[PERSON_NAME]" at bounding box center [247, 175] width 86 height 28
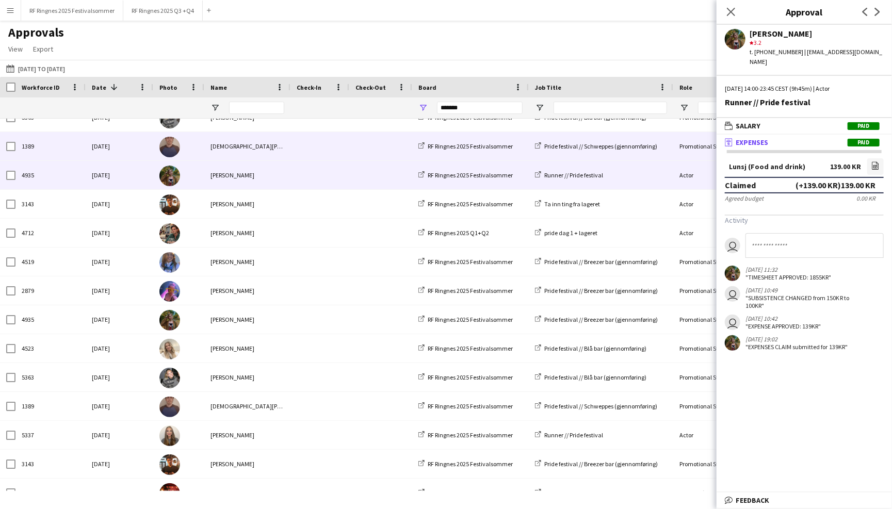
click at [294, 150] on div at bounding box center [319, 146] width 59 height 28
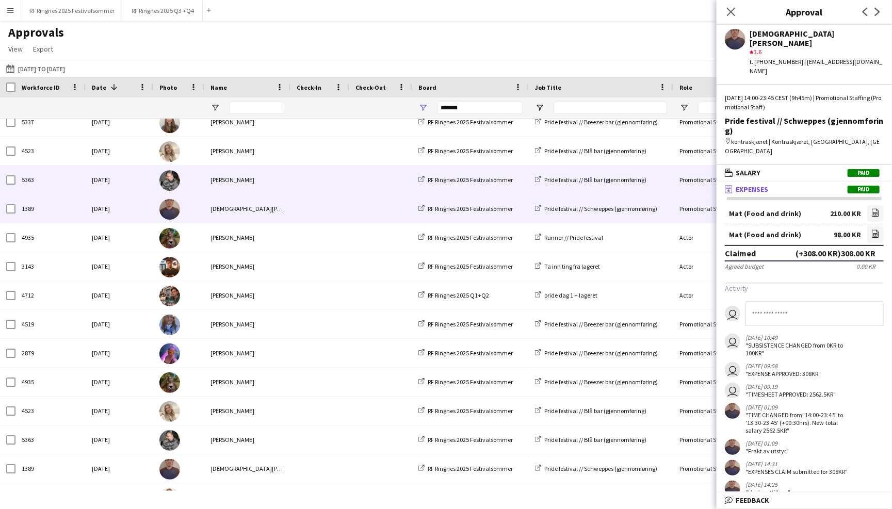
click at [298, 177] on span at bounding box center [320, 180] width 46 height 28
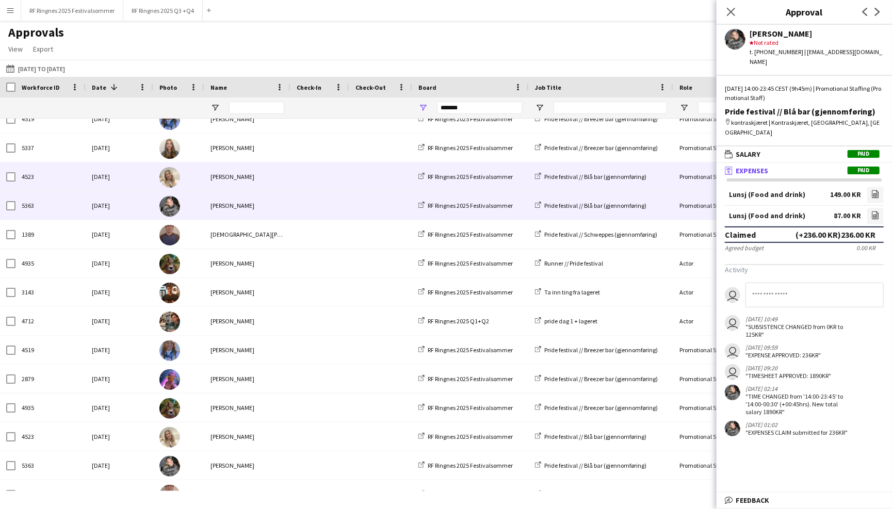
click at [299, 169] on span at bounding box center [320, 177] width 46 height 28
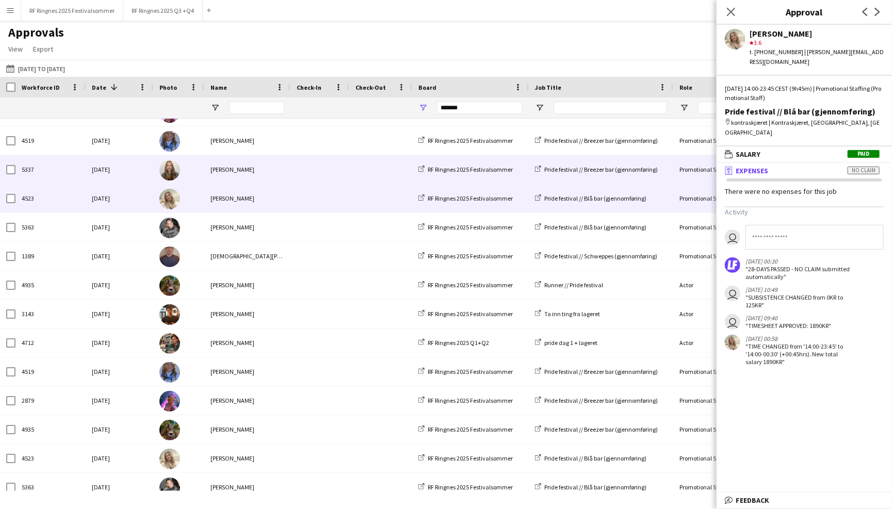
click at [298, 174] on span at bounding box center [320, 169] width 46 height 28
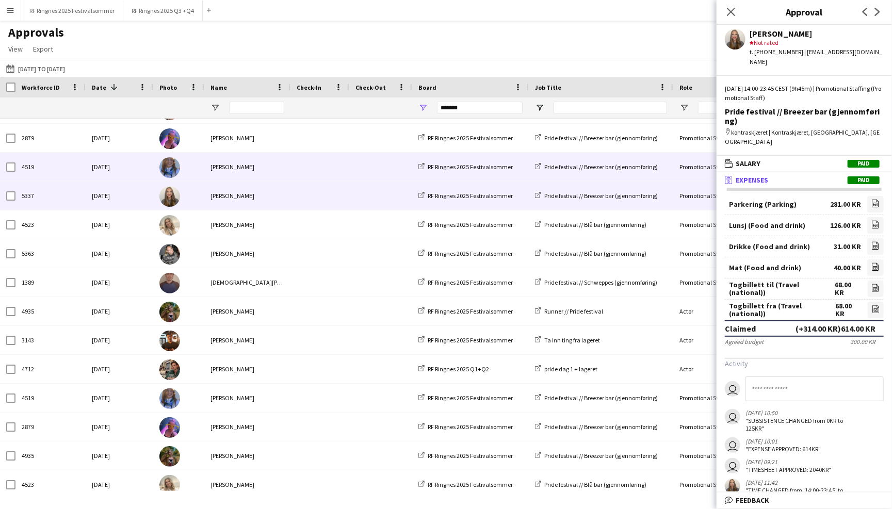
click at [299, 163] on span at bounding box center [320, 167] width 46 height 28
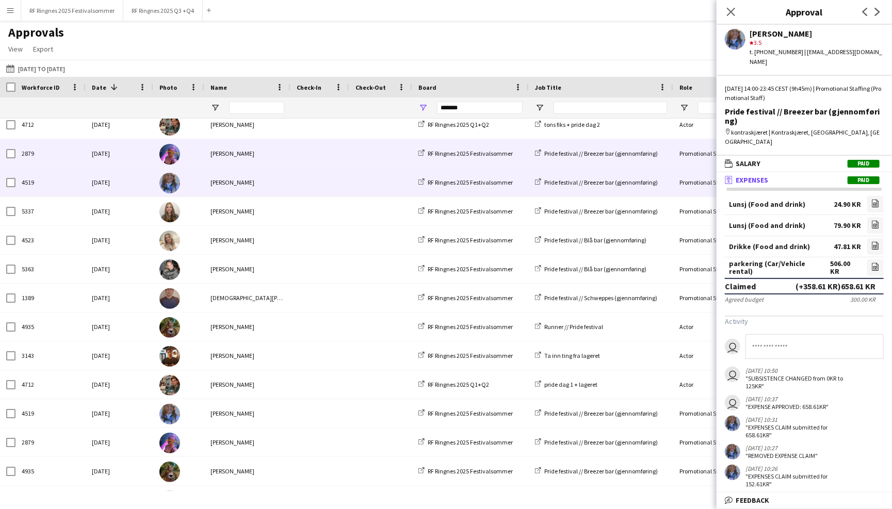
click at [303, 147] on span at bounding box center [320, 153] width 46 height 28
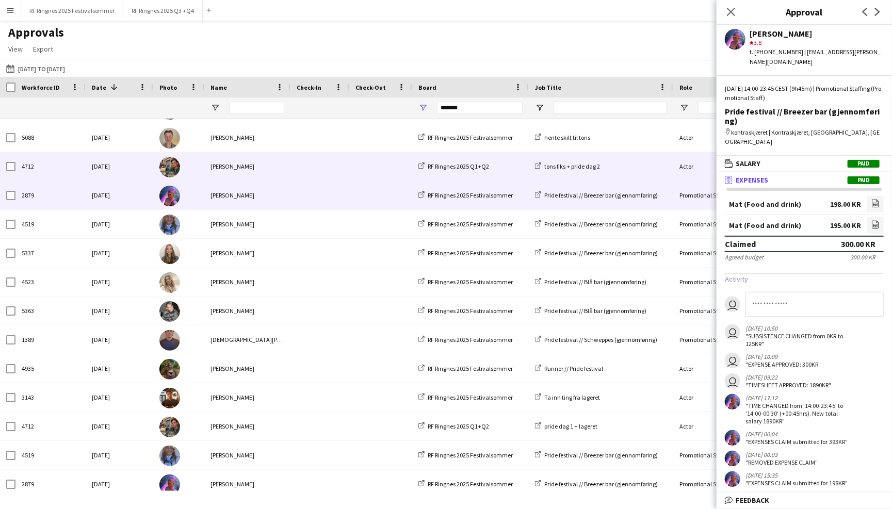
click at [302, 169] on span at bounding box center [320, 166] width 46 height 28
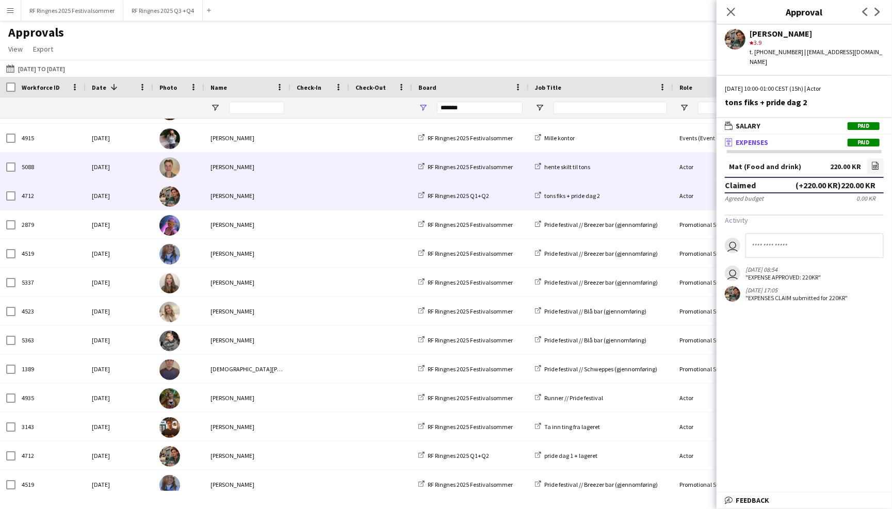
click at [303, 154] on span at bounding box center [320, 167] width 46 height 28
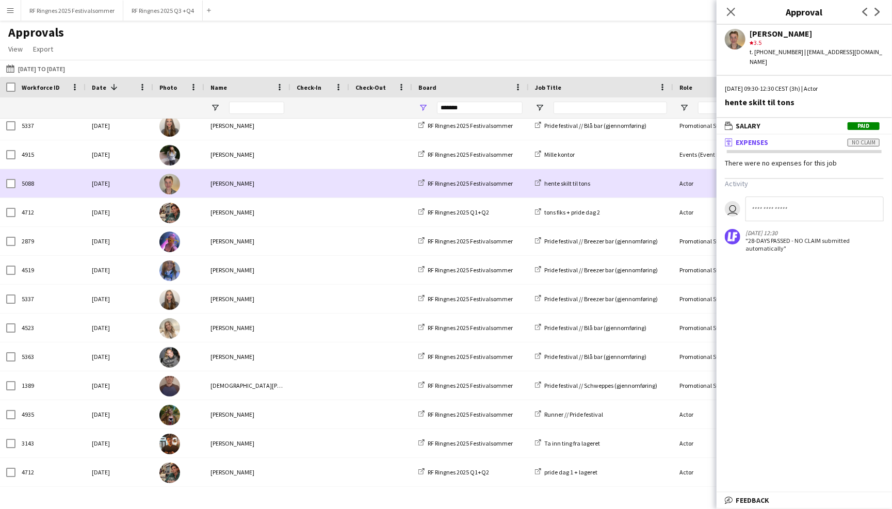
click at [303, 154] on span at bounding box center [320, 154] width 46 height 28
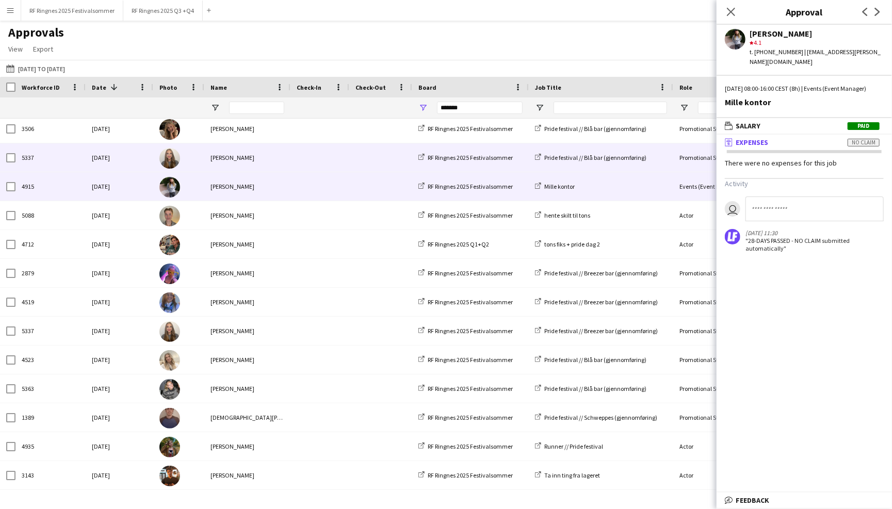
click at [302, 162] on span at bounding box center [320, 157] width 46 height 28
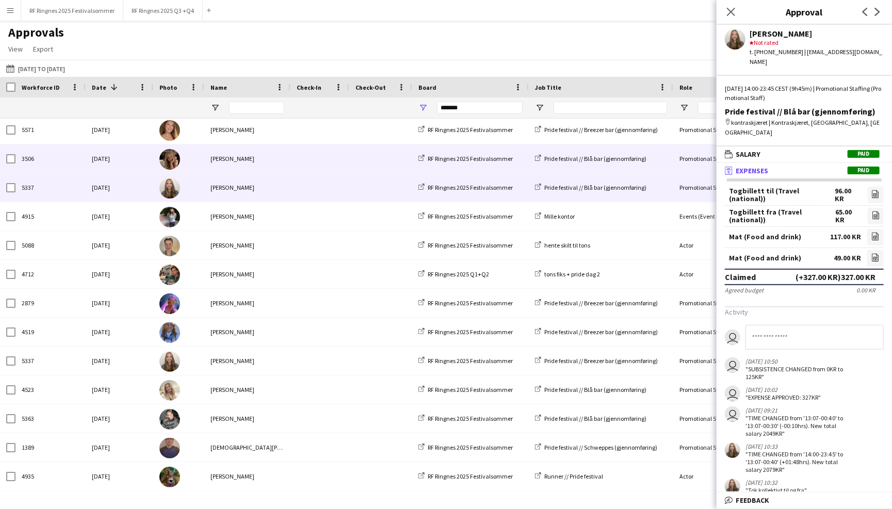
click at [301, 154] on span at bounding box center [320, 158] width 46 height 28
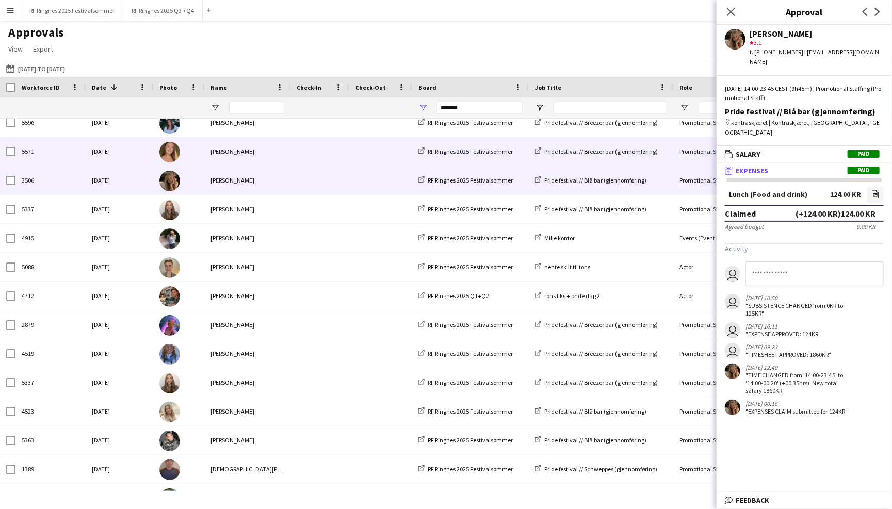
click at [303, 146] on span at bounding box center [320, 151] width 46 height 28
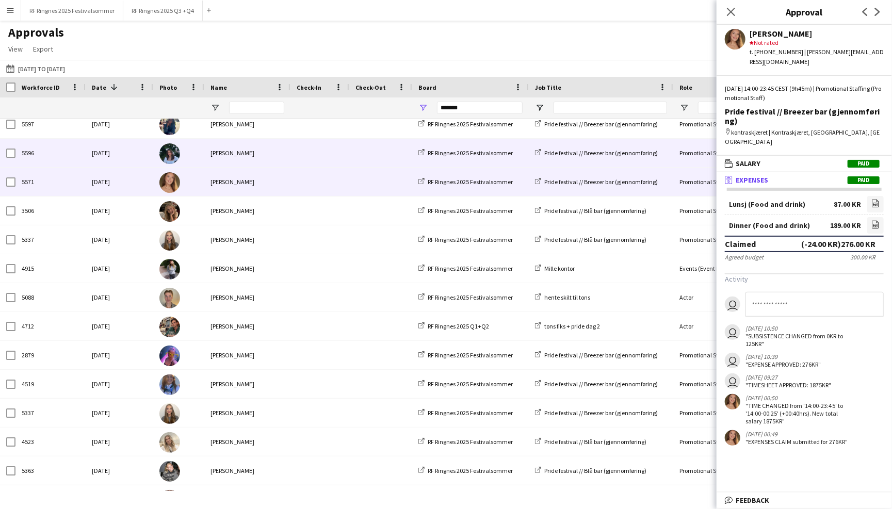
click at [303, 153] on span at bounding box center [320, 153] width 46 height 28
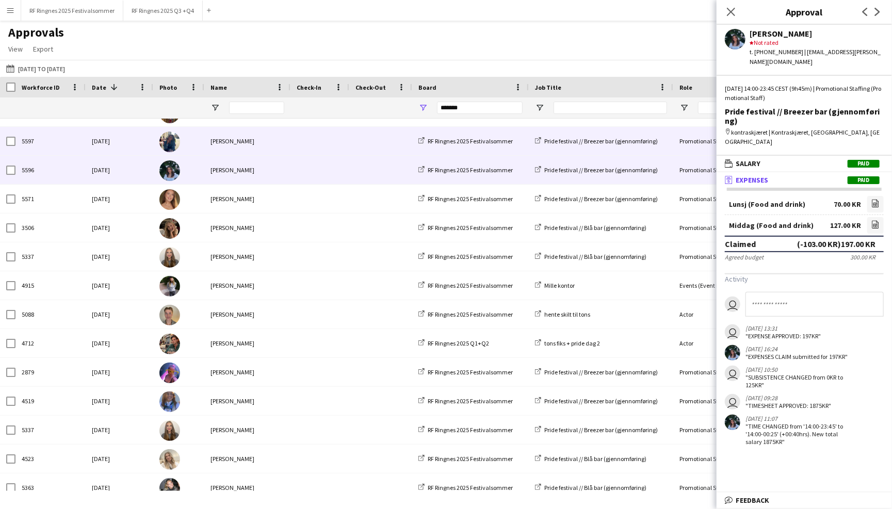
click at [301, 145] on span at bounding box center [320, 141] width 46 height 28
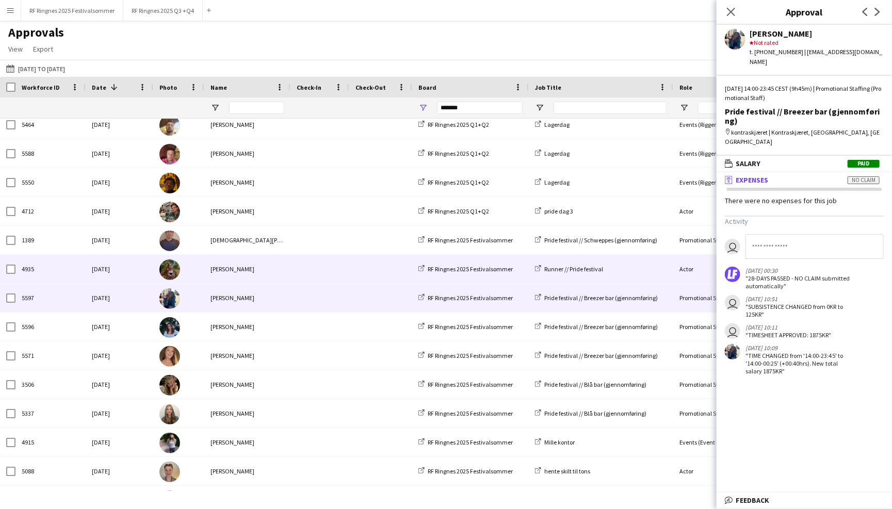
click at [306, 269] on span at bounding box center [320, 269] width 46 height 28
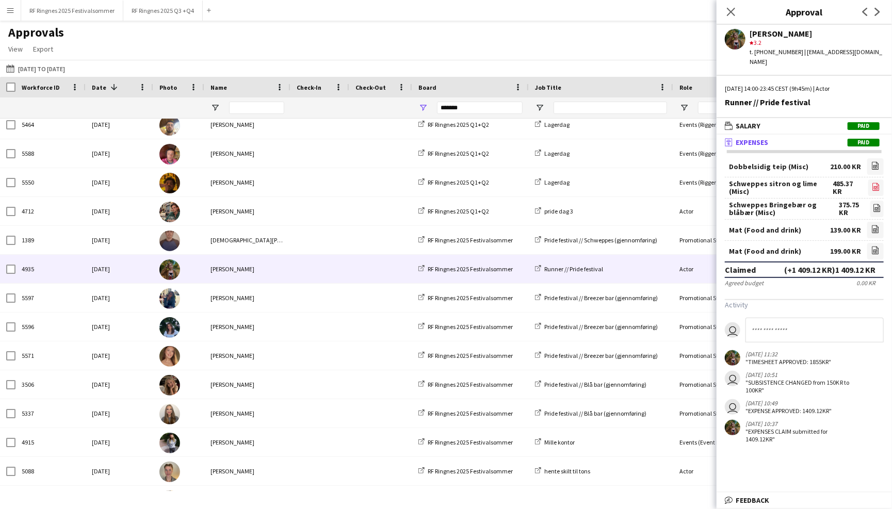
click at [874, 183] on icon at bounding box center [875, 187] width 7 height 8
drag, startPoint x: 833, startPoint y: 173, endPoint x: 857, endPoint y: 200, distance: 36.2
click at [857, 200] on div "Dobbelsidig teip (Misc) 210.00 KR file-image Schweppes sitron og lime (Misc) 48…" at bounding box center [804, 209] width 159 height 103
copy div "85.37 KR file-image Schweppes Bringebær og blåbær (Misc) 375.75 KR"
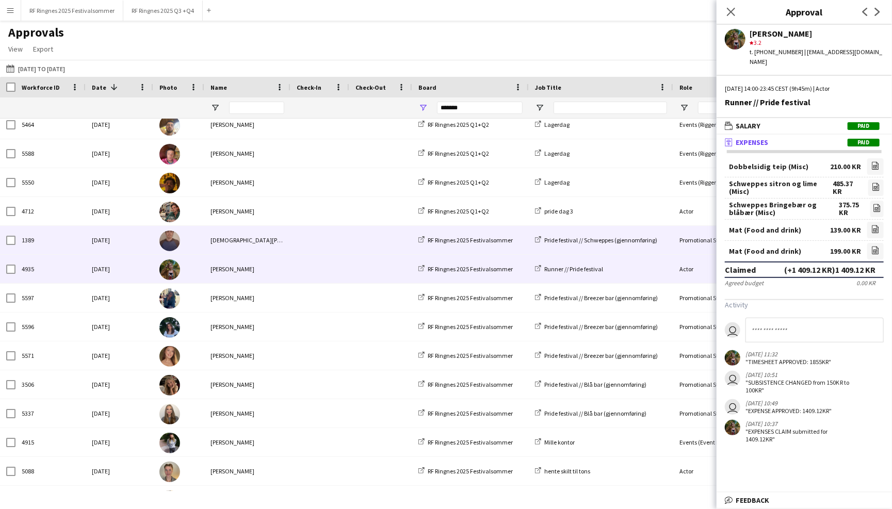
click at [304, 246] on span at bounding box center [320, 240] width 46 height 28
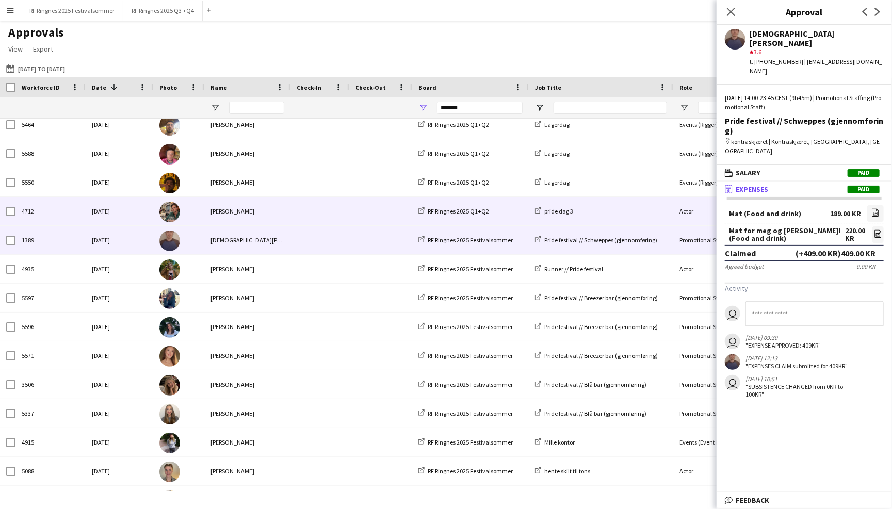
click at [305, 212] on span at bounding box center [320, 211] width 46 height 28
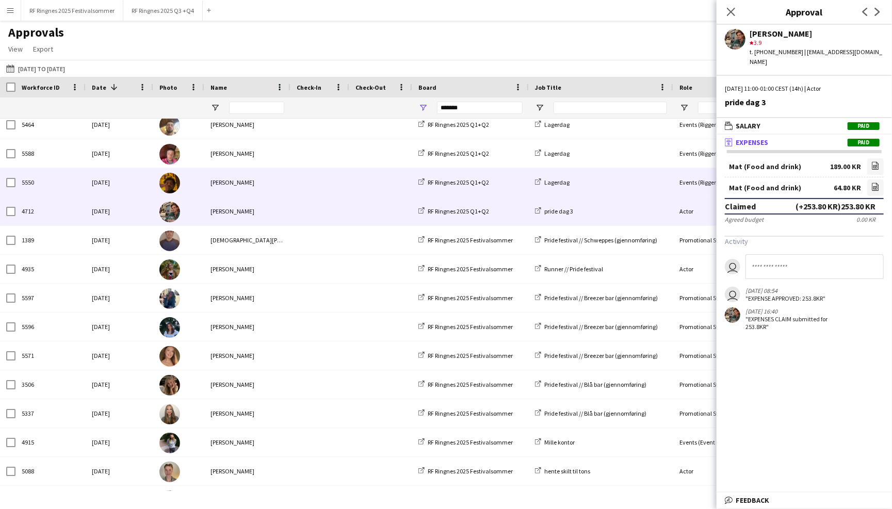
click at [303, 185] on span at bounding box center [320, 182] width 46 height 28
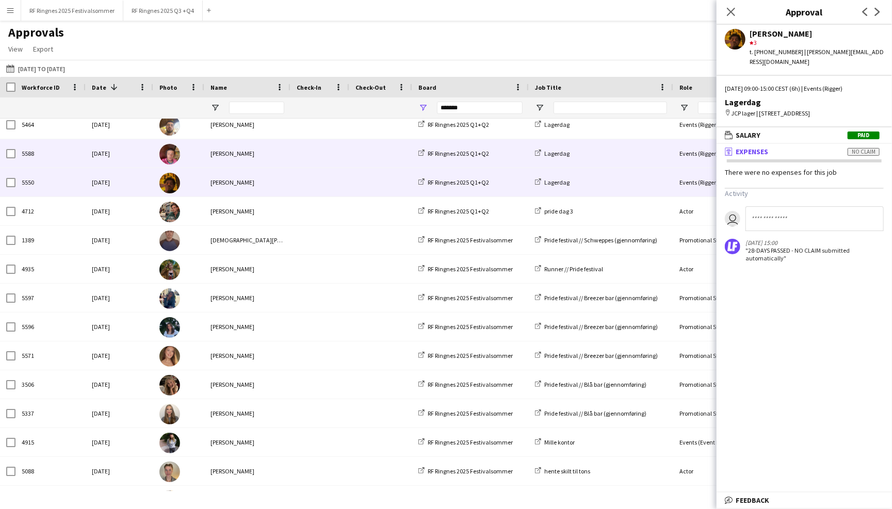
click at [301, 163] on span at bounding box center [320, 153] width 46 height 28
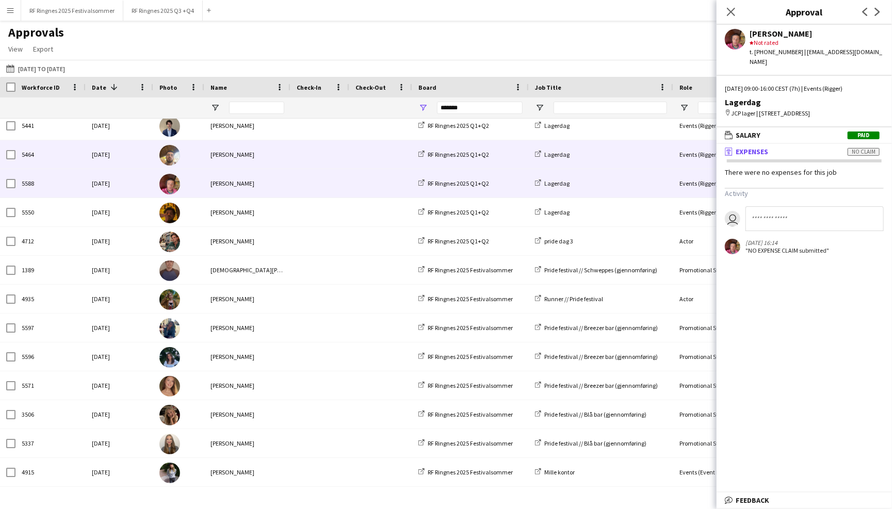
scroll to position [955, 0]
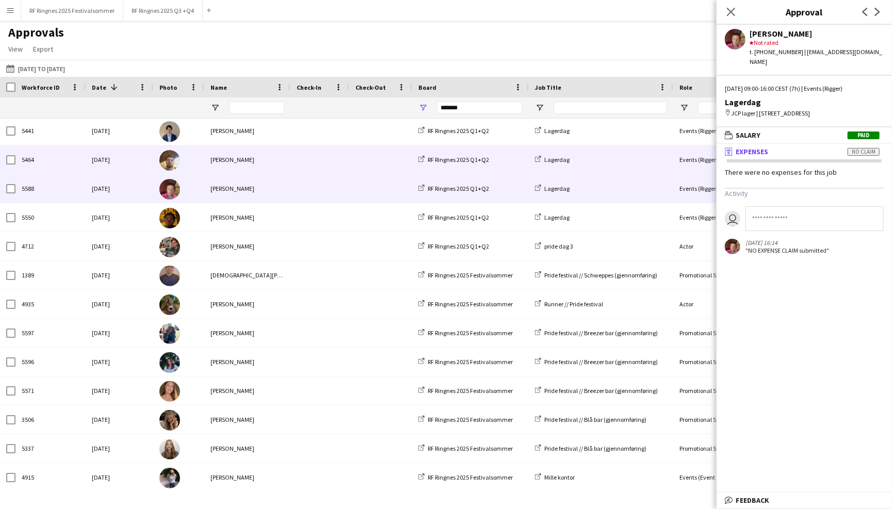
click at [297, 159] on span at bounding box center [320, 159] width 46 height 28
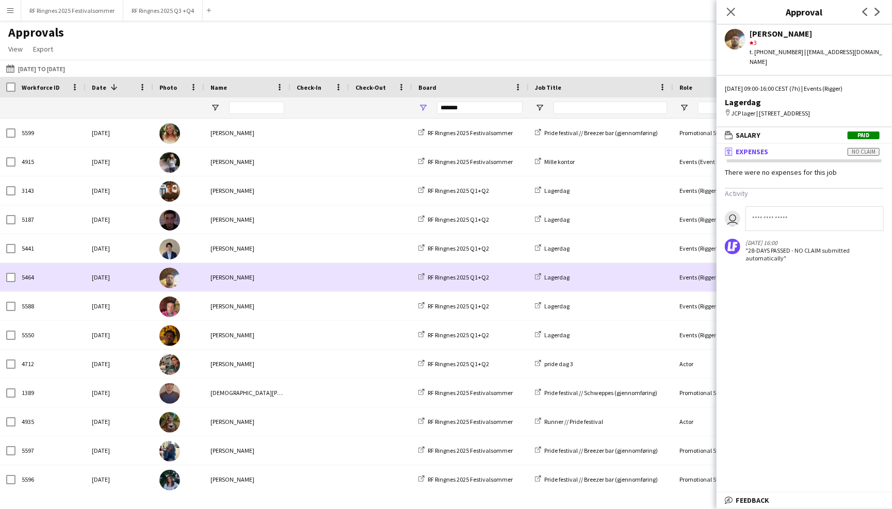
scroll to position [817, 0]
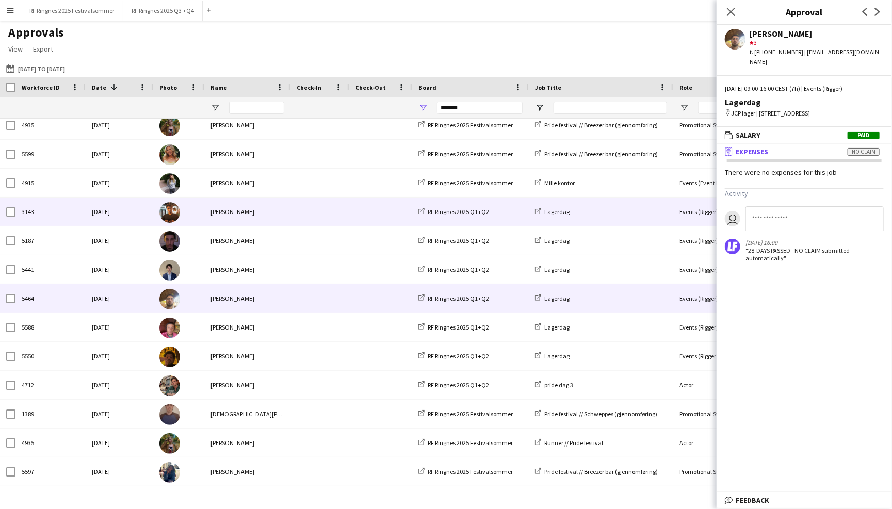
click at [289, 214] on div "[PERSON_NAME]" at bounding box center [247, 212] width 86 height 28
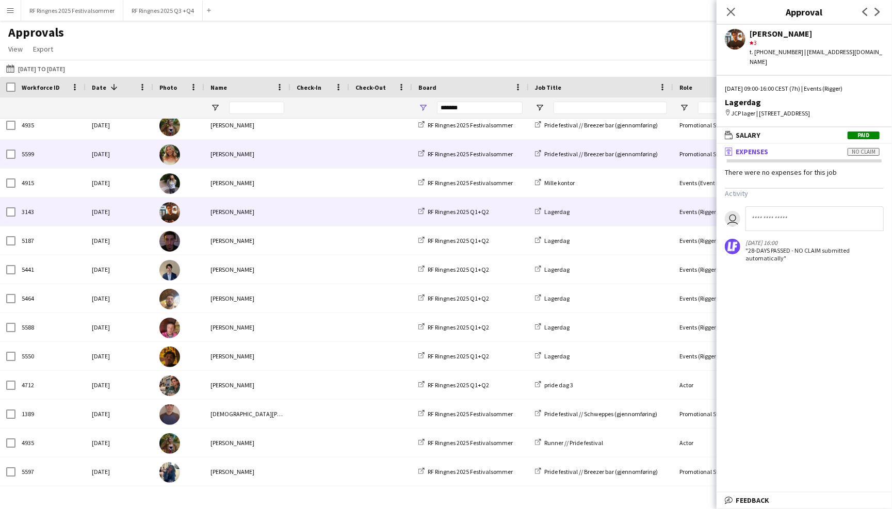
click at [291, 159] on div at bounding box center [319, 154] width 59 height 28
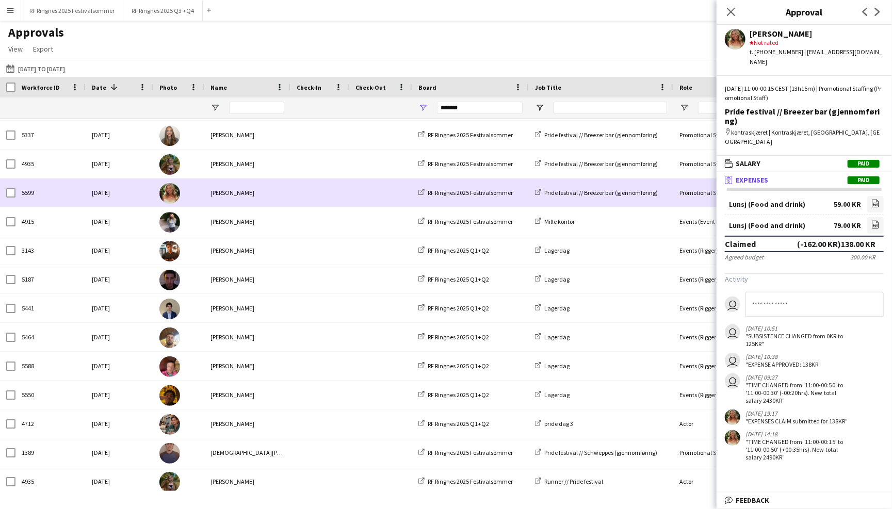
scroll to position [776, 0]
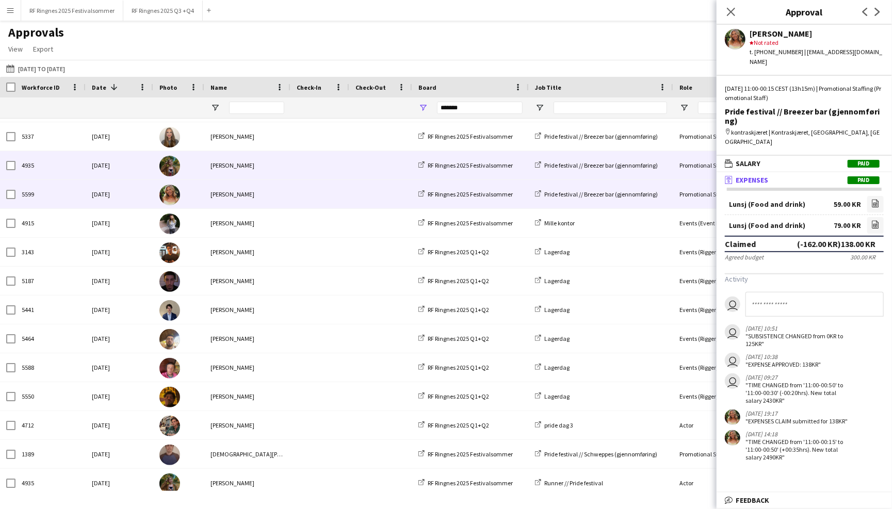
click at [290, 166] on div at bounding box center [319, 165] width 59 height 28
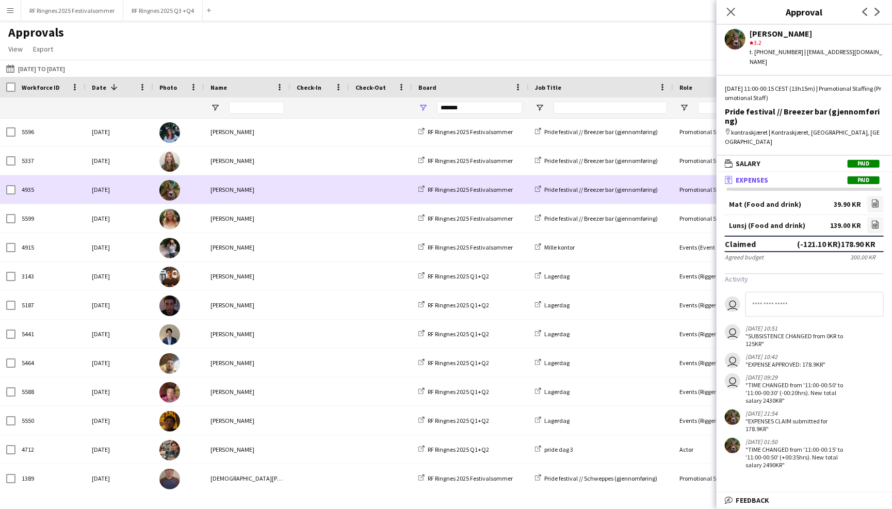
scroll to position [749, 0]
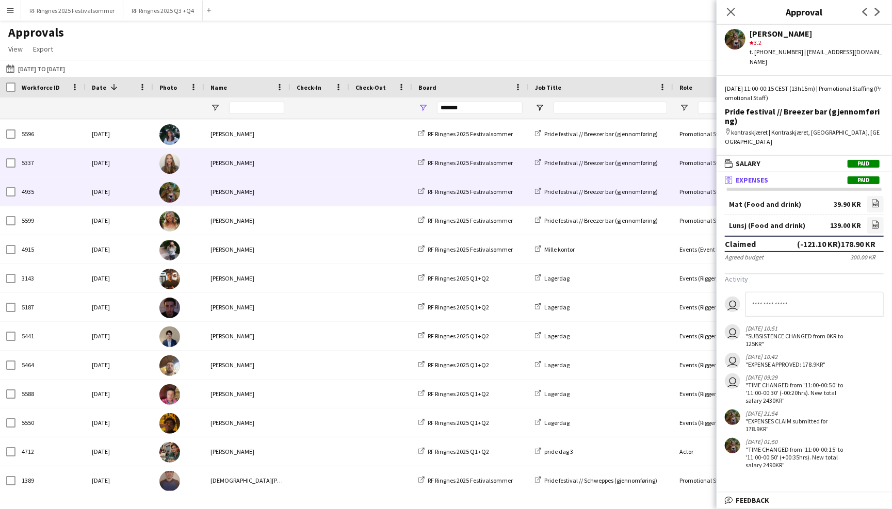
click at [290, 166] on div at bounding box center [319, 163] width 59 height 28
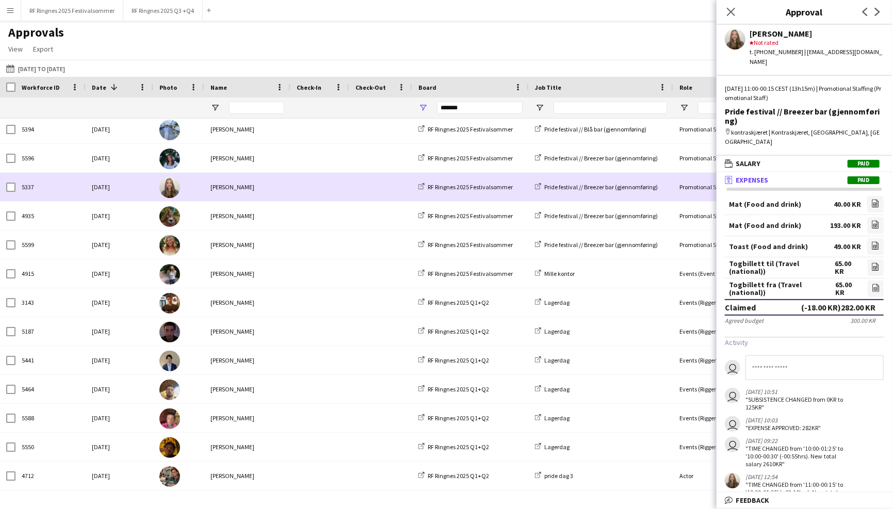
scroll to position [725, 0]
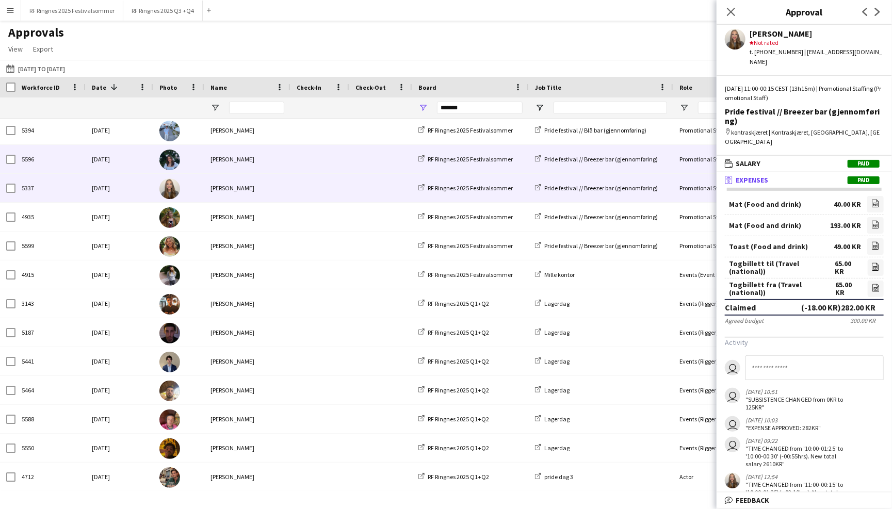
click at [290, 157] on div at bounding box center [319, 159] width 59 height 28
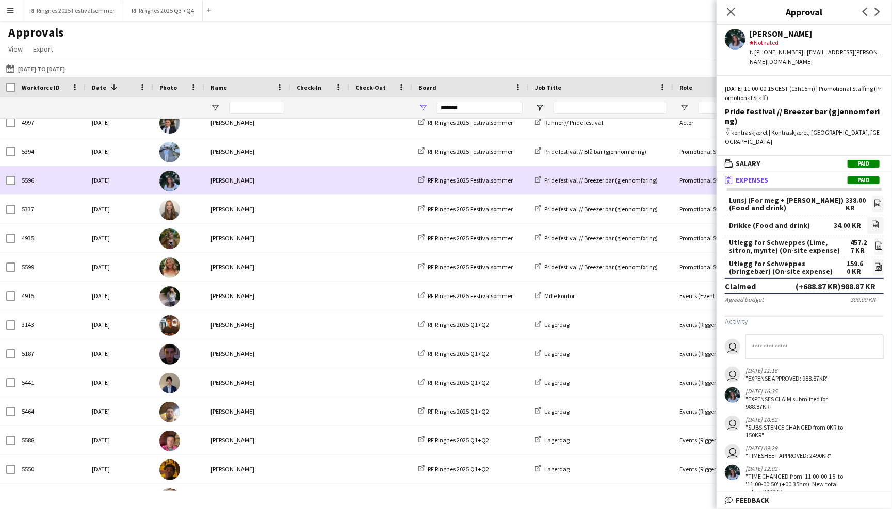
scroll to position [703, 0]
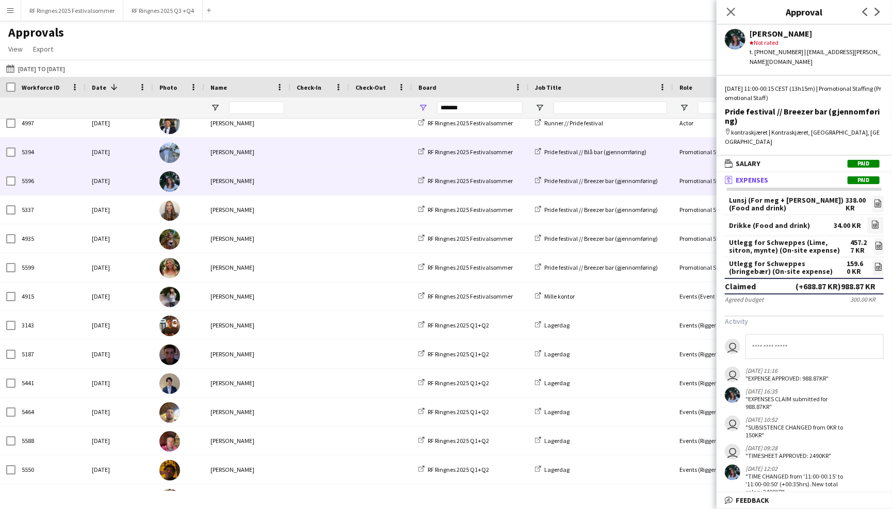
click at [300, 147] on span at bounding box center [320, 152] width 46 height 28
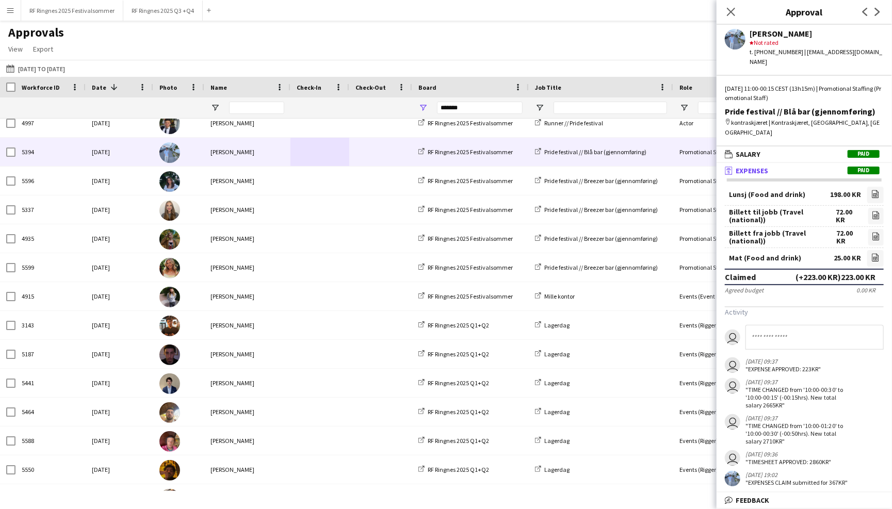
click at [495, 37] on div "Approvals View Customise view Customise filters Reset Filters Reset View Reset …" at bounding box center [446, 42] width 892 height 35
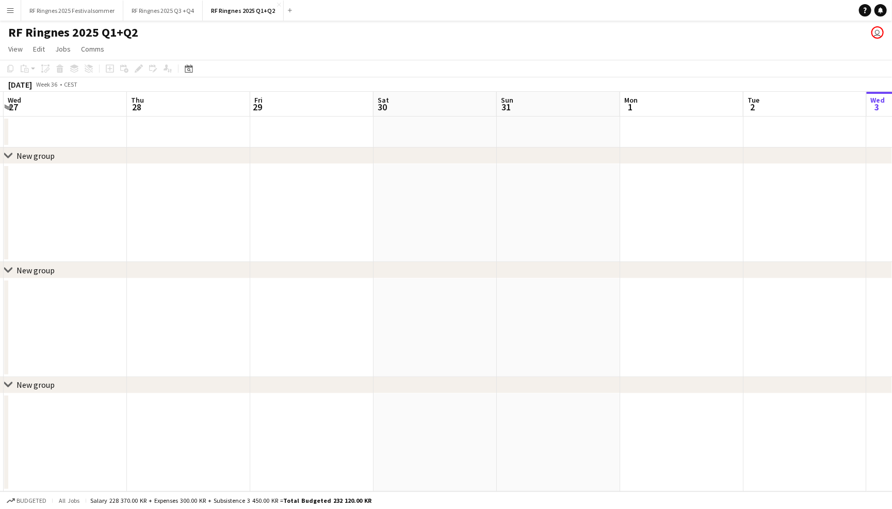
scroll to position [0, 290]
click at [30, 85] on div "[DATE]" at bounding box center [20, 84] width 24 height 10
click at [186, 69] on icon "Date picker" at bounding box center [189, 68] width 8 height 8
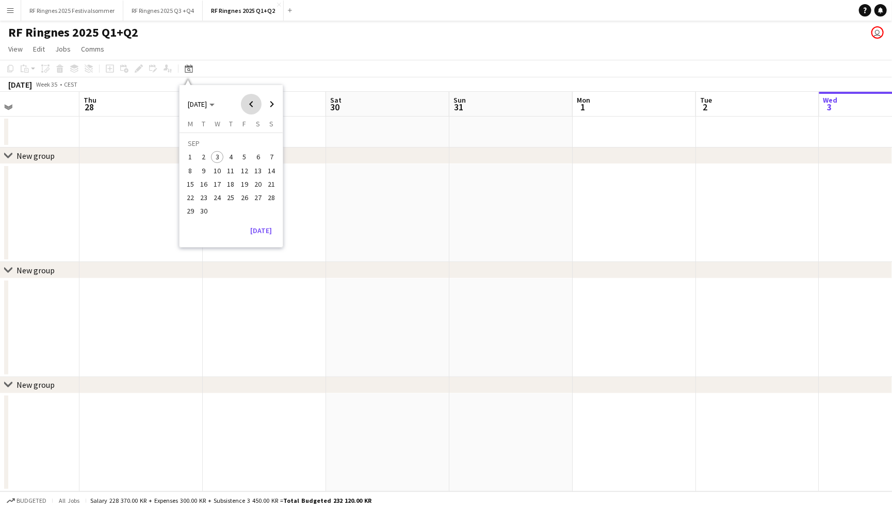
click at [247, 105] on span "Previous month" at bounding box center [251, 104] width 21 height 21
click at [207, 155] on span "1" at bounding box center [204, 157] width 12 height 12
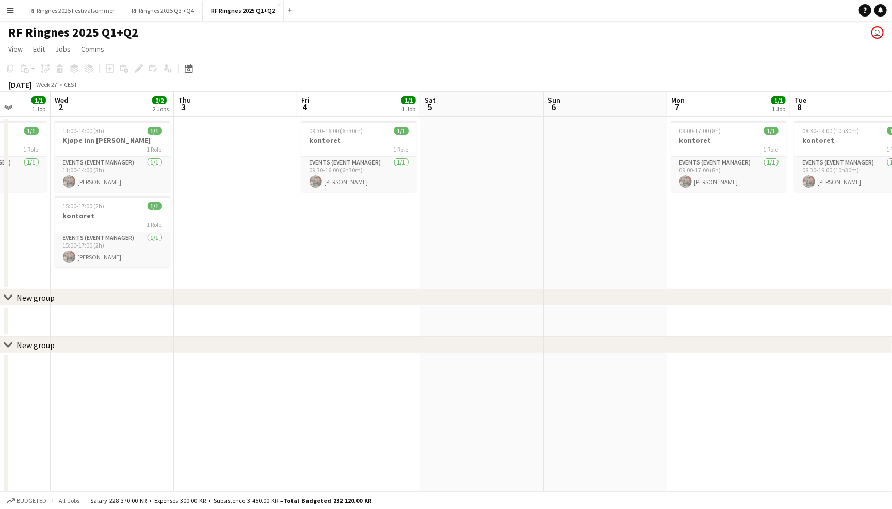
scroll to position [0, 319]
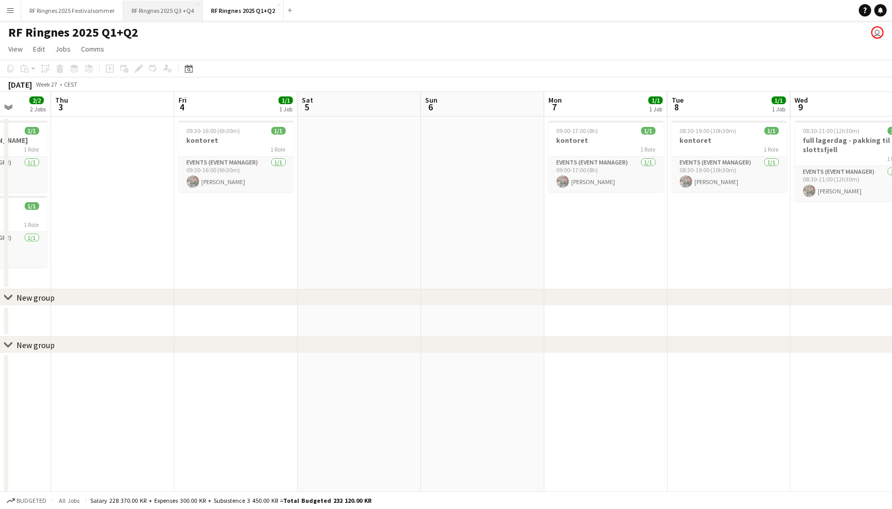
click at [174, 11] on button "RF Ringnes 2025 Q3 +Q4 Close" at bounding box center [162, 11] width 79 height 20
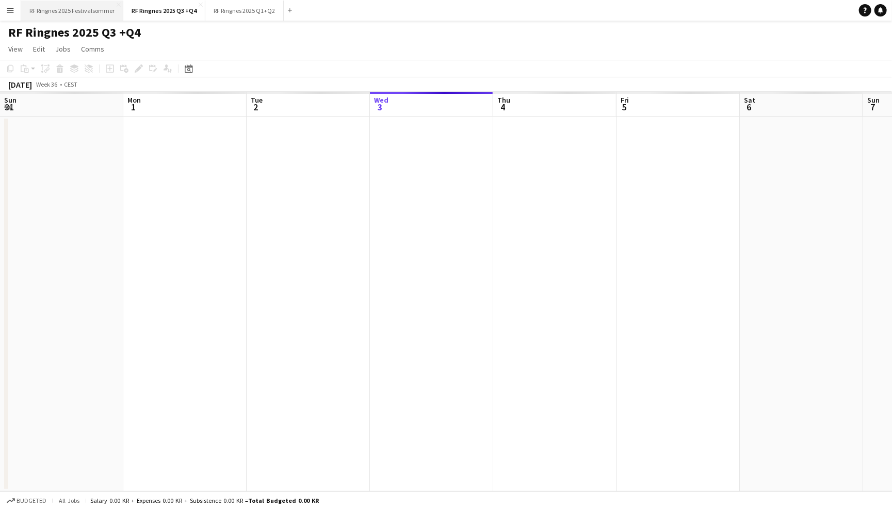
scroll to position [0, 246]
click at [95, 14] on button "RF Ringnes 2025 Festivalsommer Close" at bounding box center [72, 11] width 102 height 20
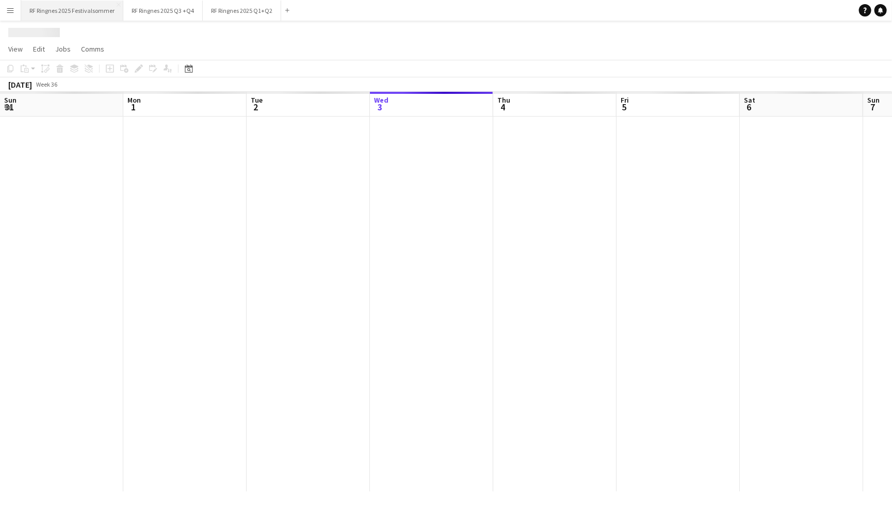
scroll to position [0, 246]
